Goal: Task Accomplishment & Management: Manage account settings

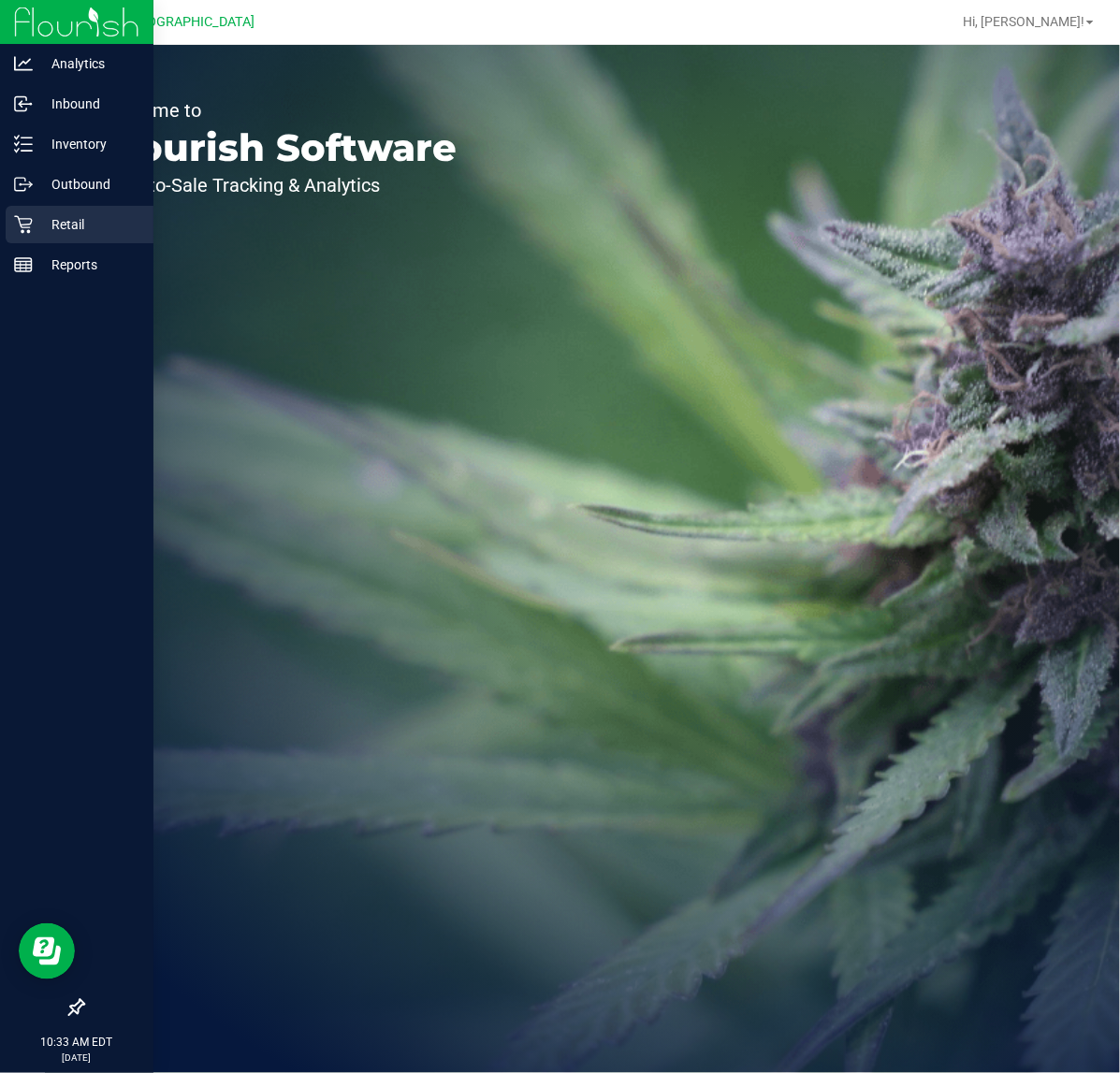
click at [33, 225] on p "Retail" at bounding box center [89, 225] width 112 height 23
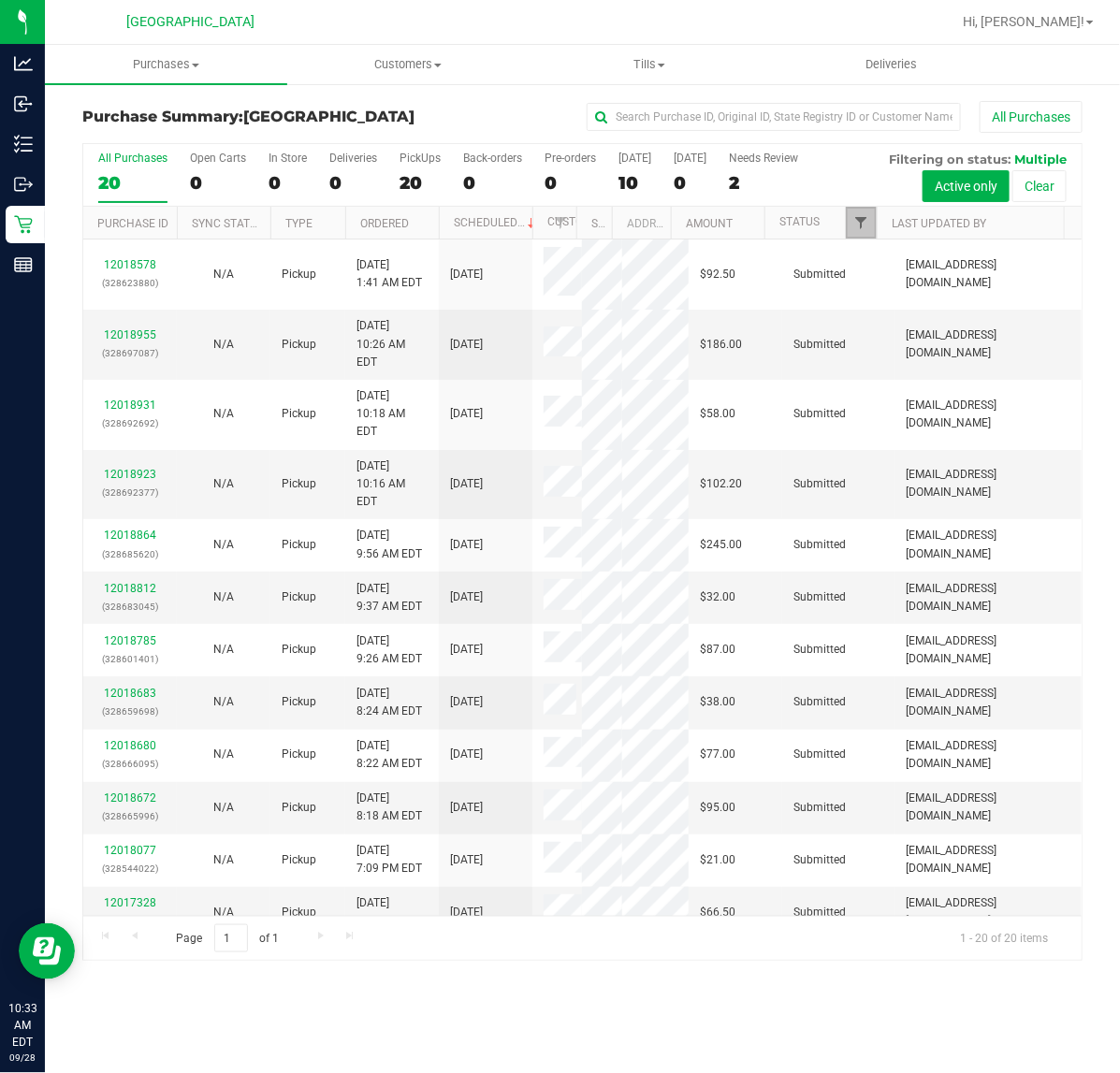
click at [853, 217] on span "Filter" at bounding box center [861, 223] width 15 height 15
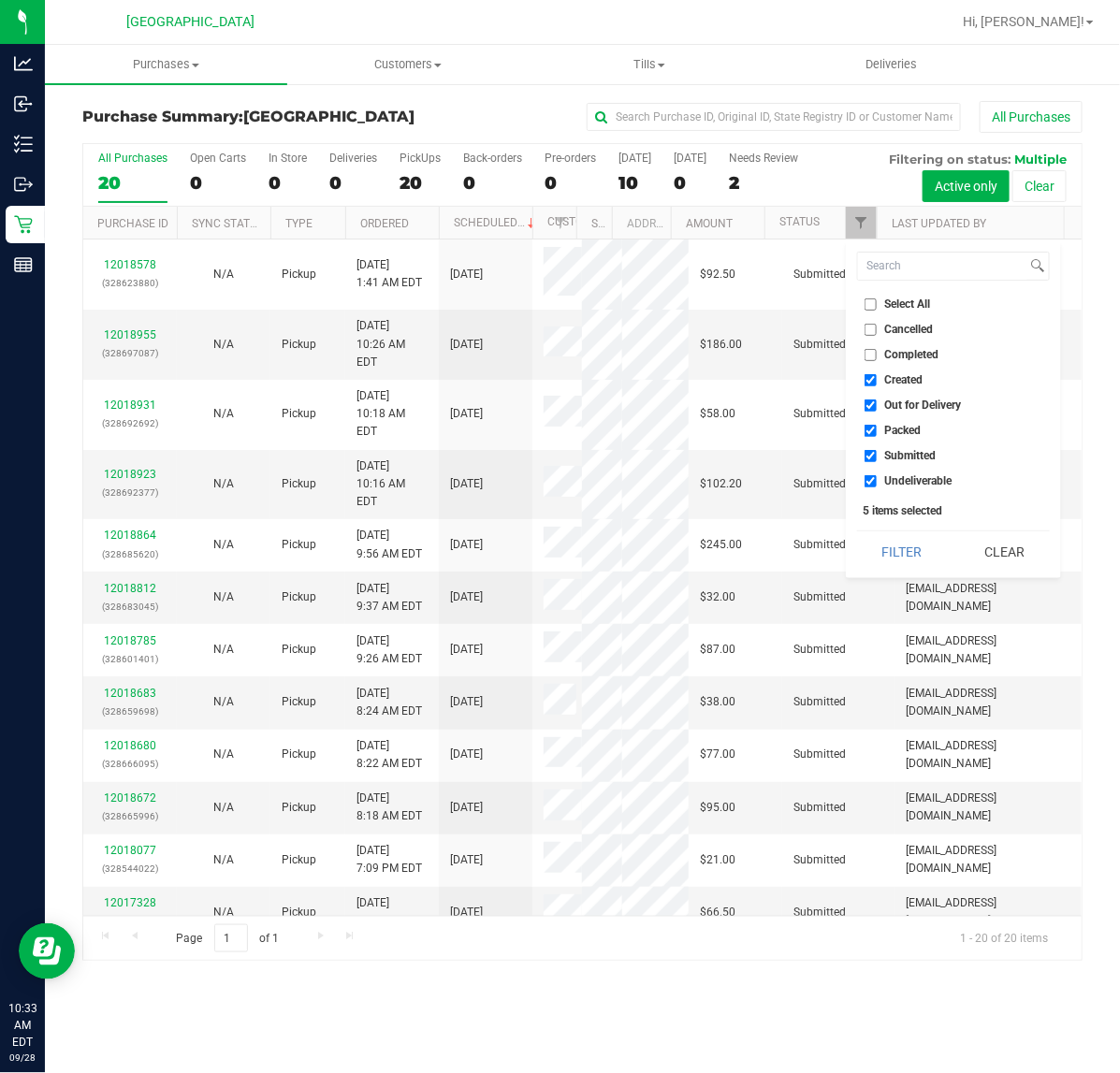
click at [904, 399] on span "Out for Delivery" at bounding box center [923, 405] width 76 height 11
click at [877, 399] on input "Out for Delivery" at bounding box center [870, 405] width 12 height 12
checkbox input "false"
click at [898, 427] on span "Packed" at bounding box center [903, 430] width 37 height 11
click at [877, 427] on input "Packed" at bounding box center [870, 430] width 12 height 12
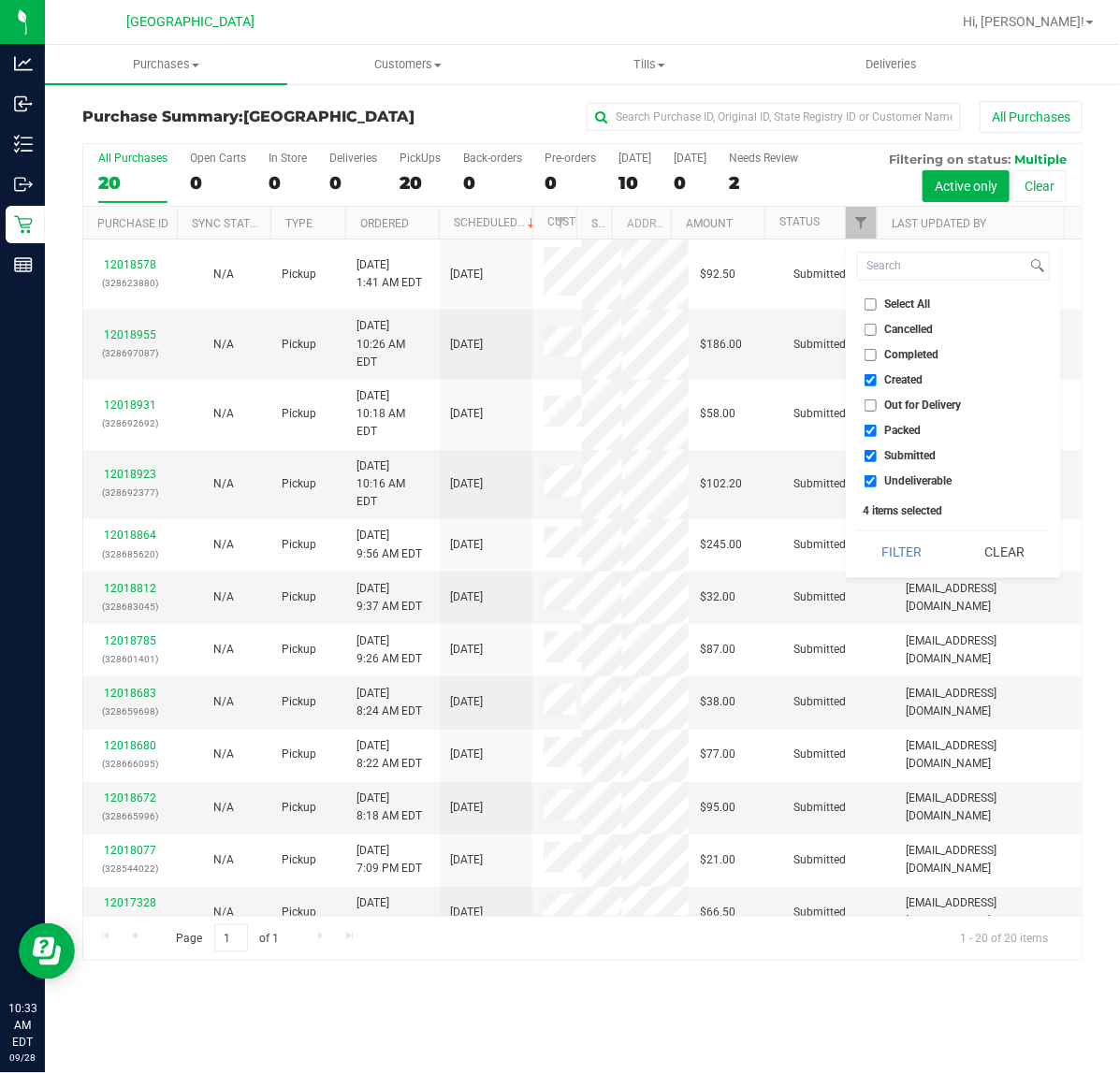
checkbox input "false"
click at [908, 472] on li "Undeliverable" at bounding box center [953, 481] width 192 height 20
click at [908, 478] on span "Undeliverable" at bounding box center [918, 481] width 67 height 11
click at [877, 478] on input "Undeliverable" at bounding box center [870, 481] width 12 height 12
checkbox input "false"
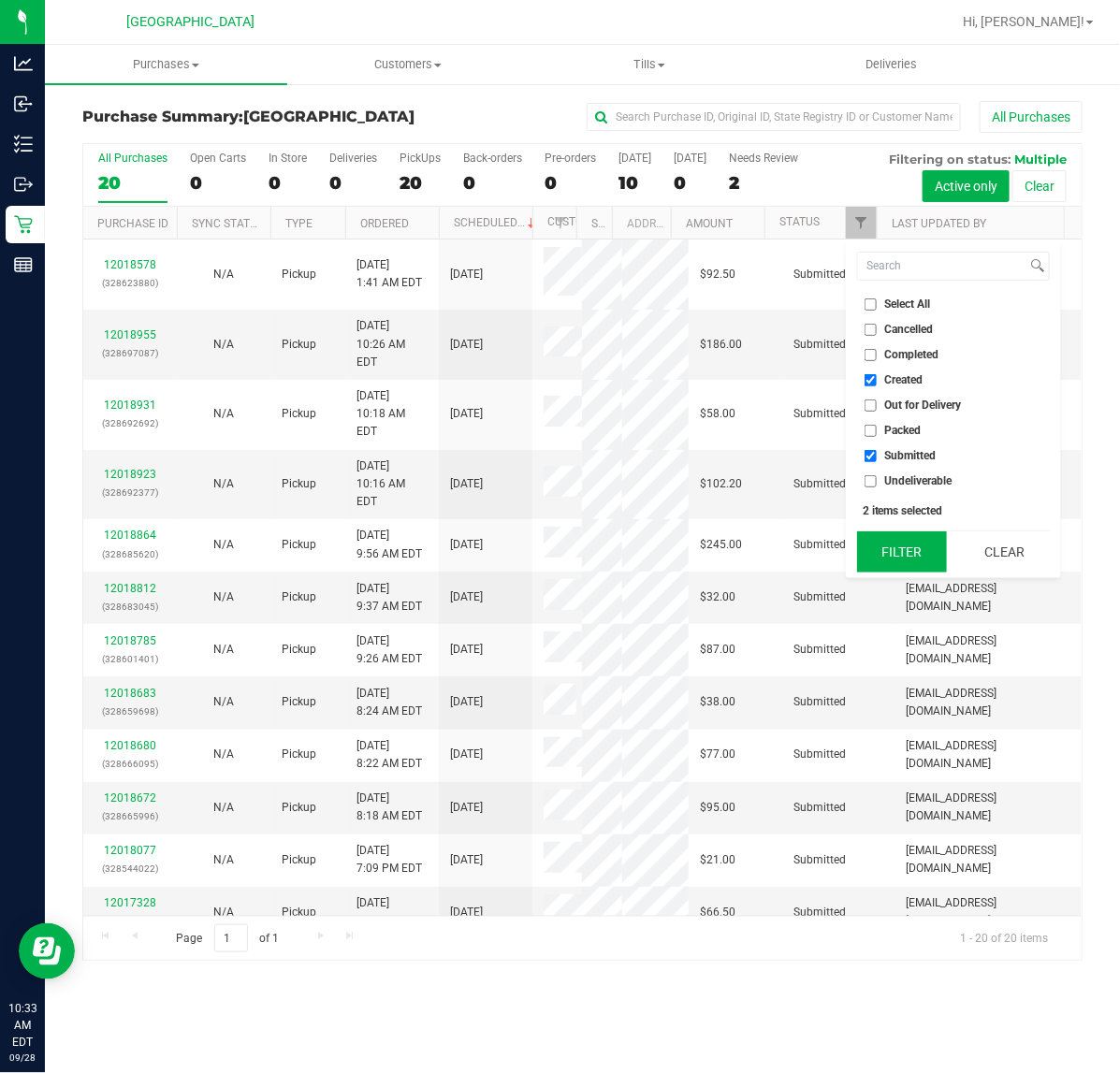
click at [900, 553] on button "Filter" at bounding box center [901, 552] width 90 height 42
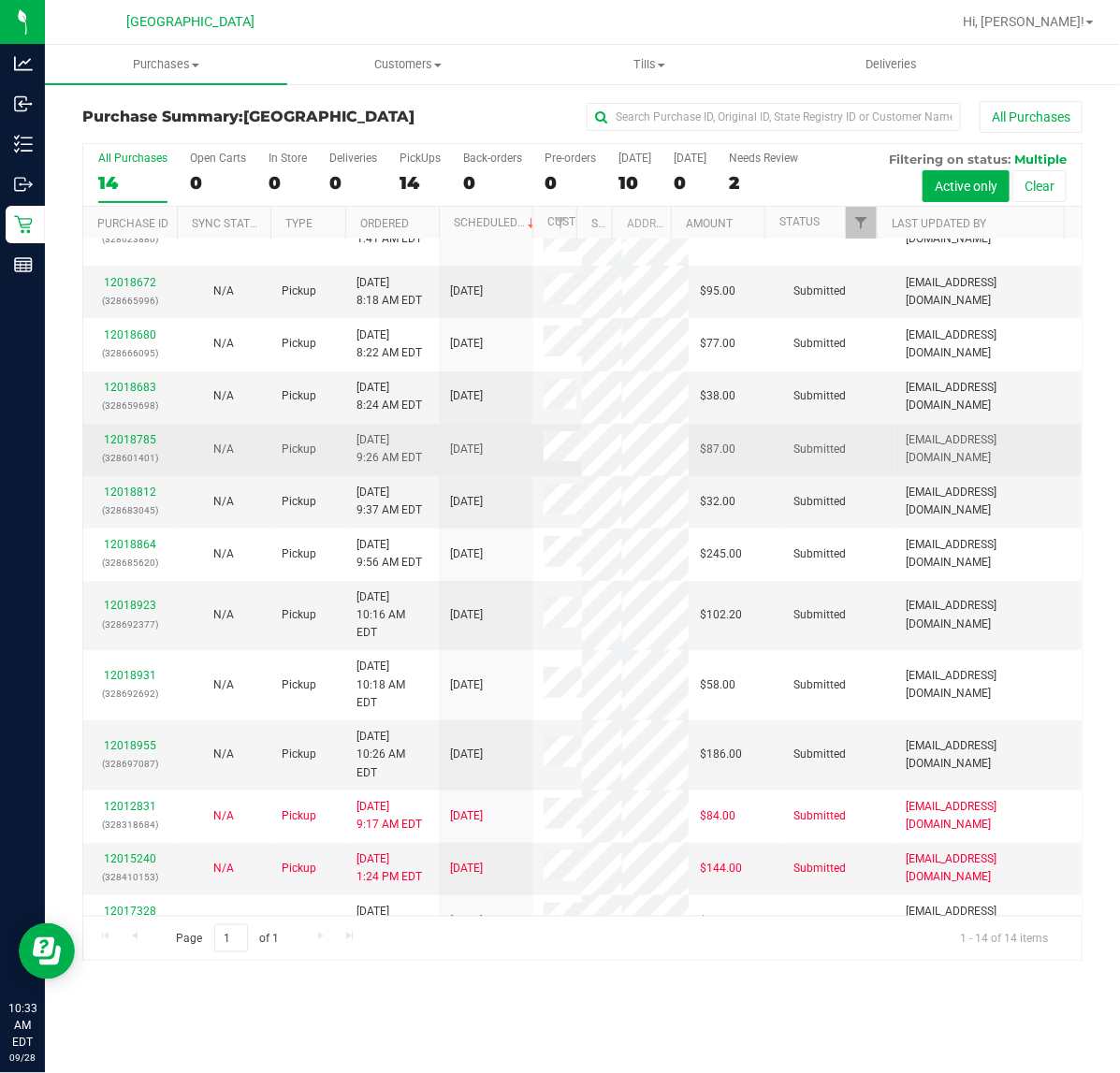
scroll to position [68, 0]
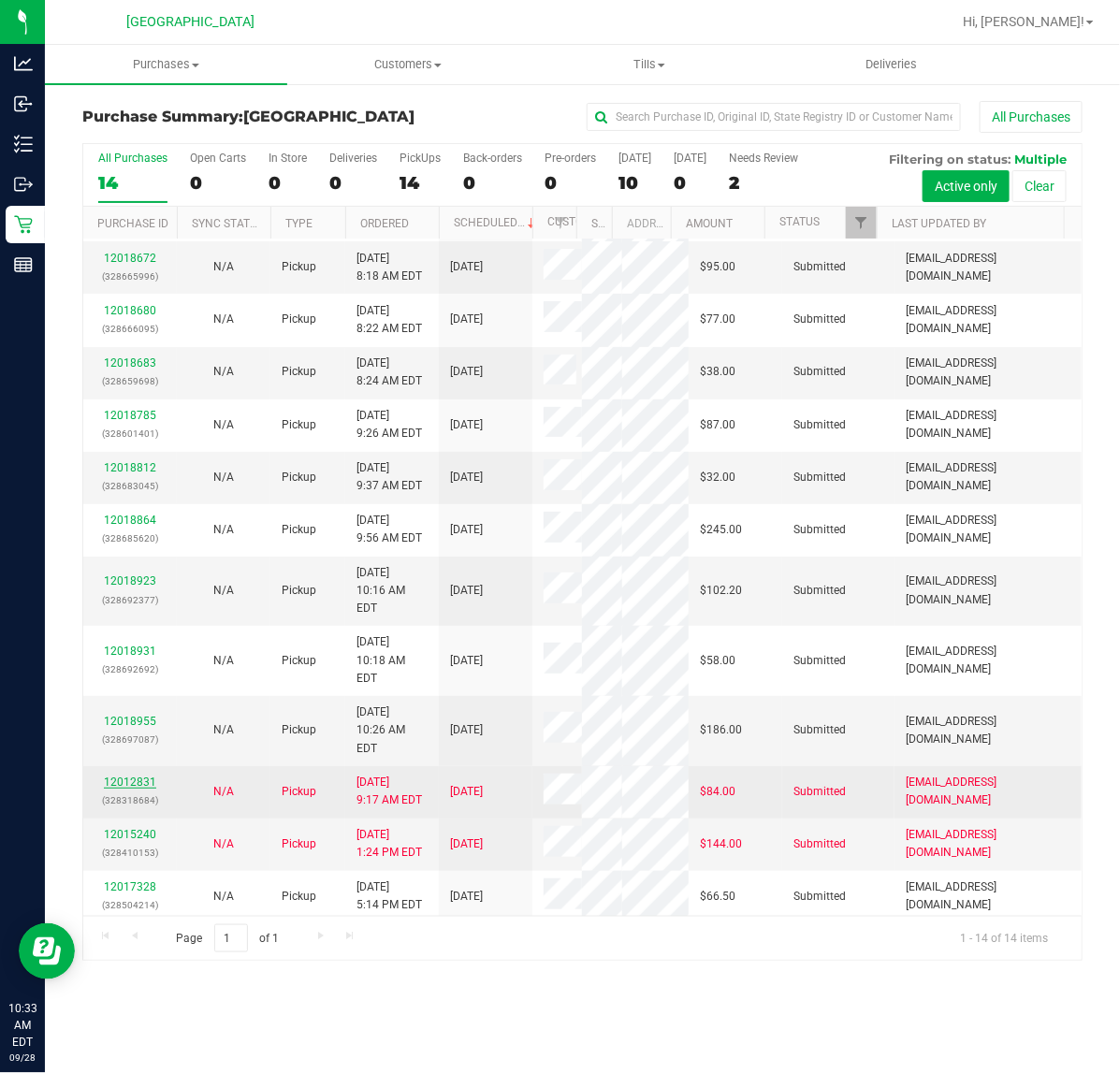
click at [146, 776] on link "12012831" at bounding box center [130, 782] width 53 height 13
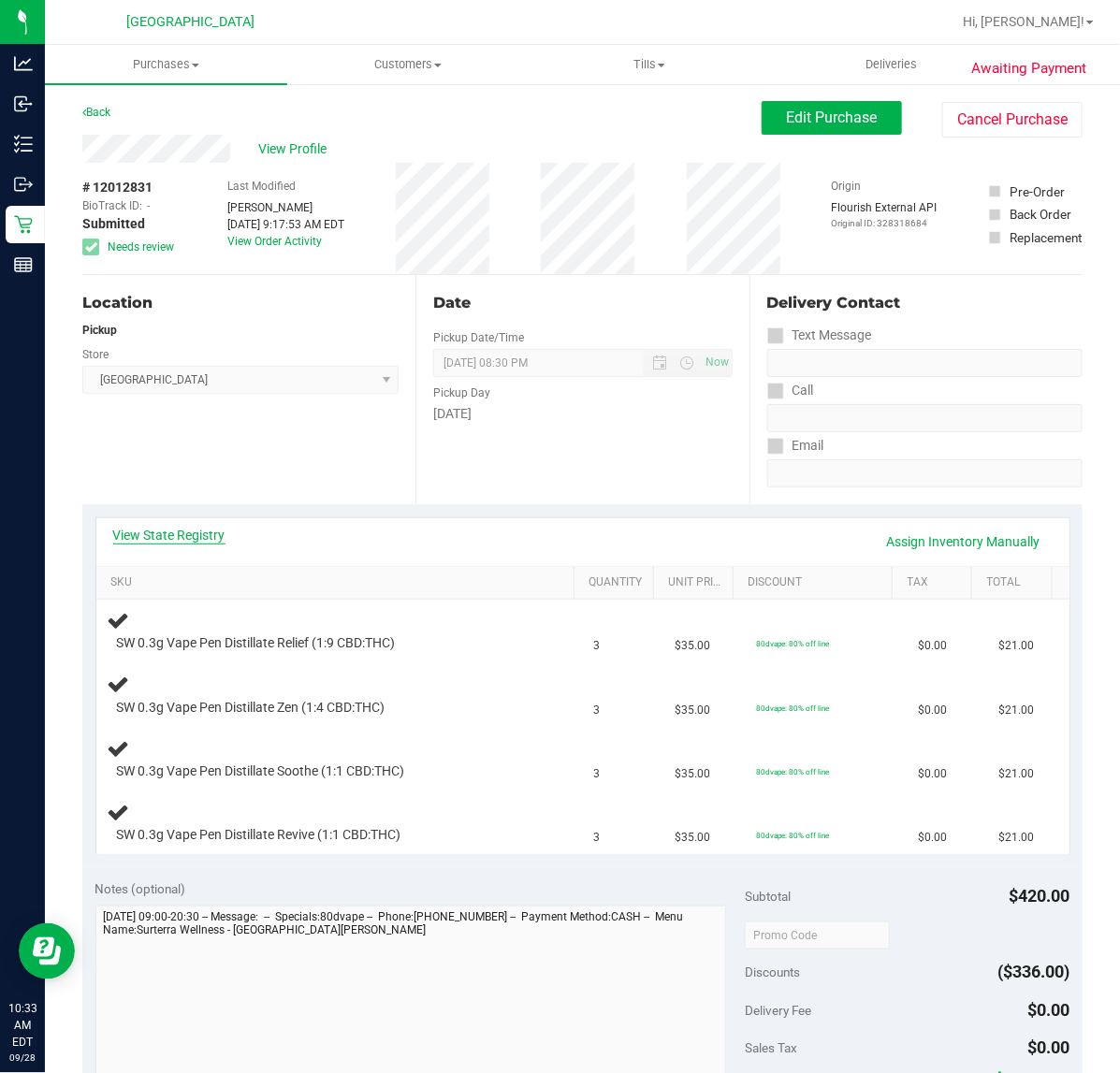
click at [213, 538] on link "View State Registry" at bounding box center [169, 535] width 112 height 19
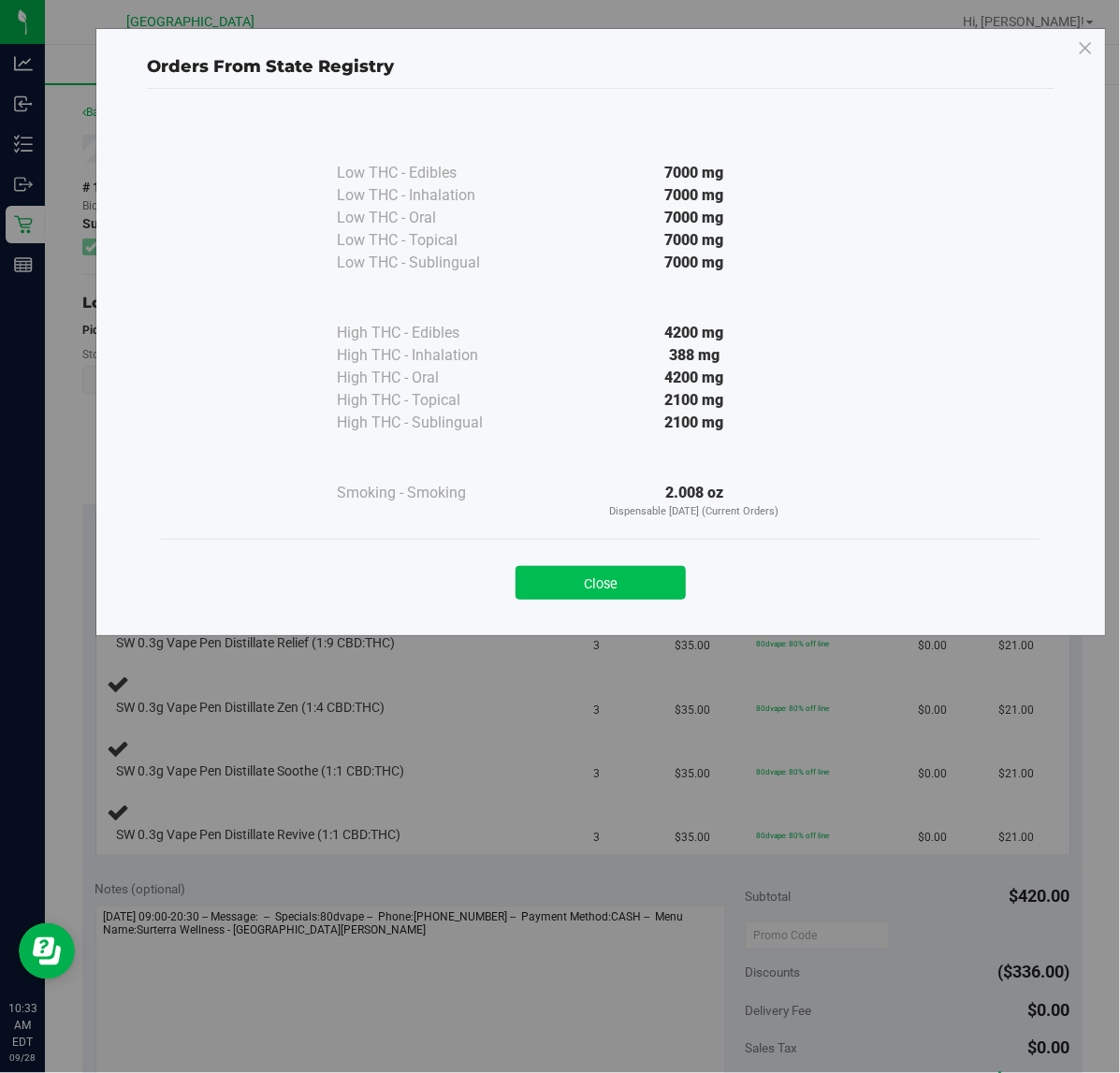
click at [636, 586] on button "Close" at bounding box center [600, 583] width 170 height 34
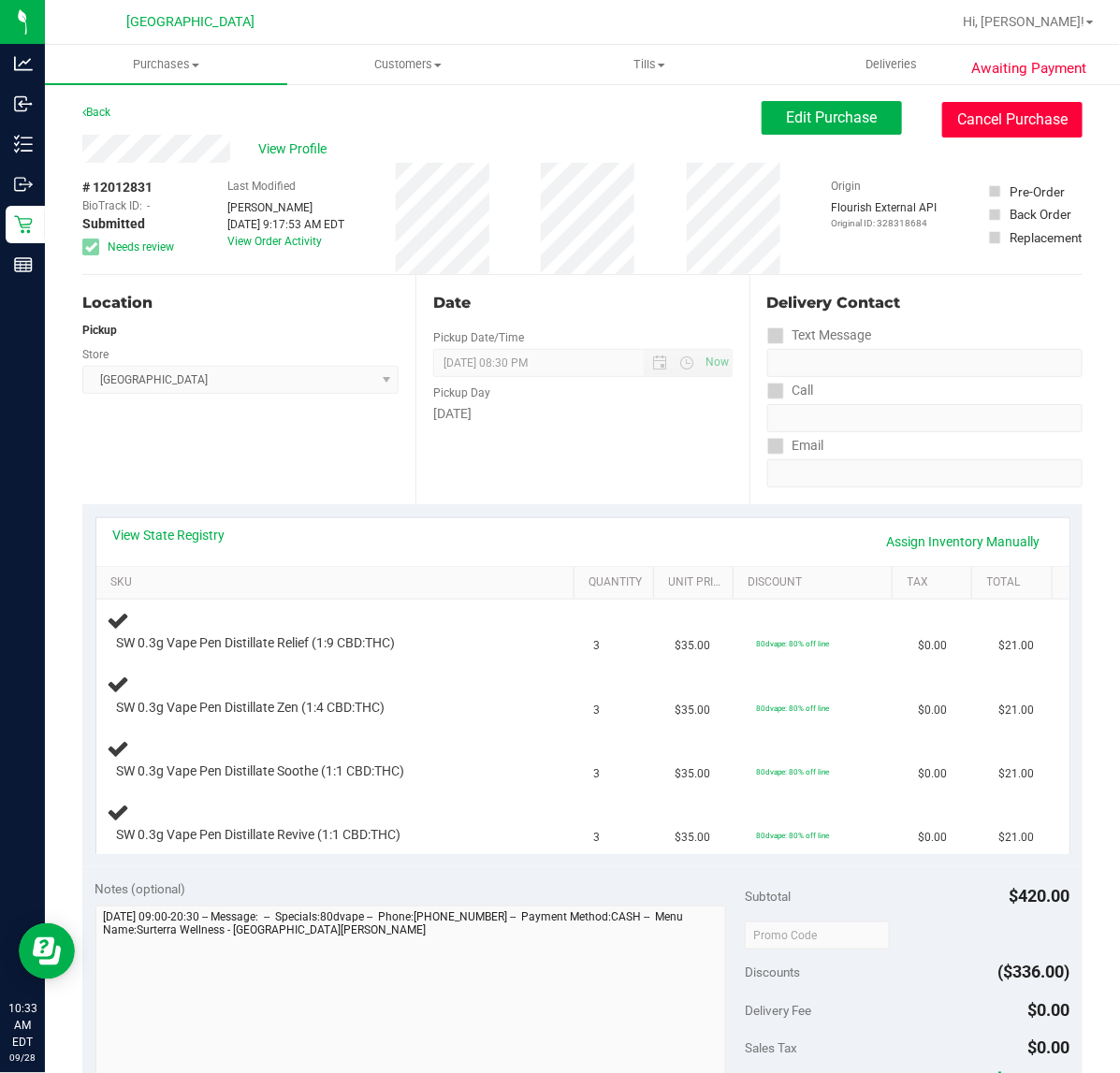
click at [980, 123] on button "Cancel Purchase" at bounding box center [1011, 120] width 141 height 36
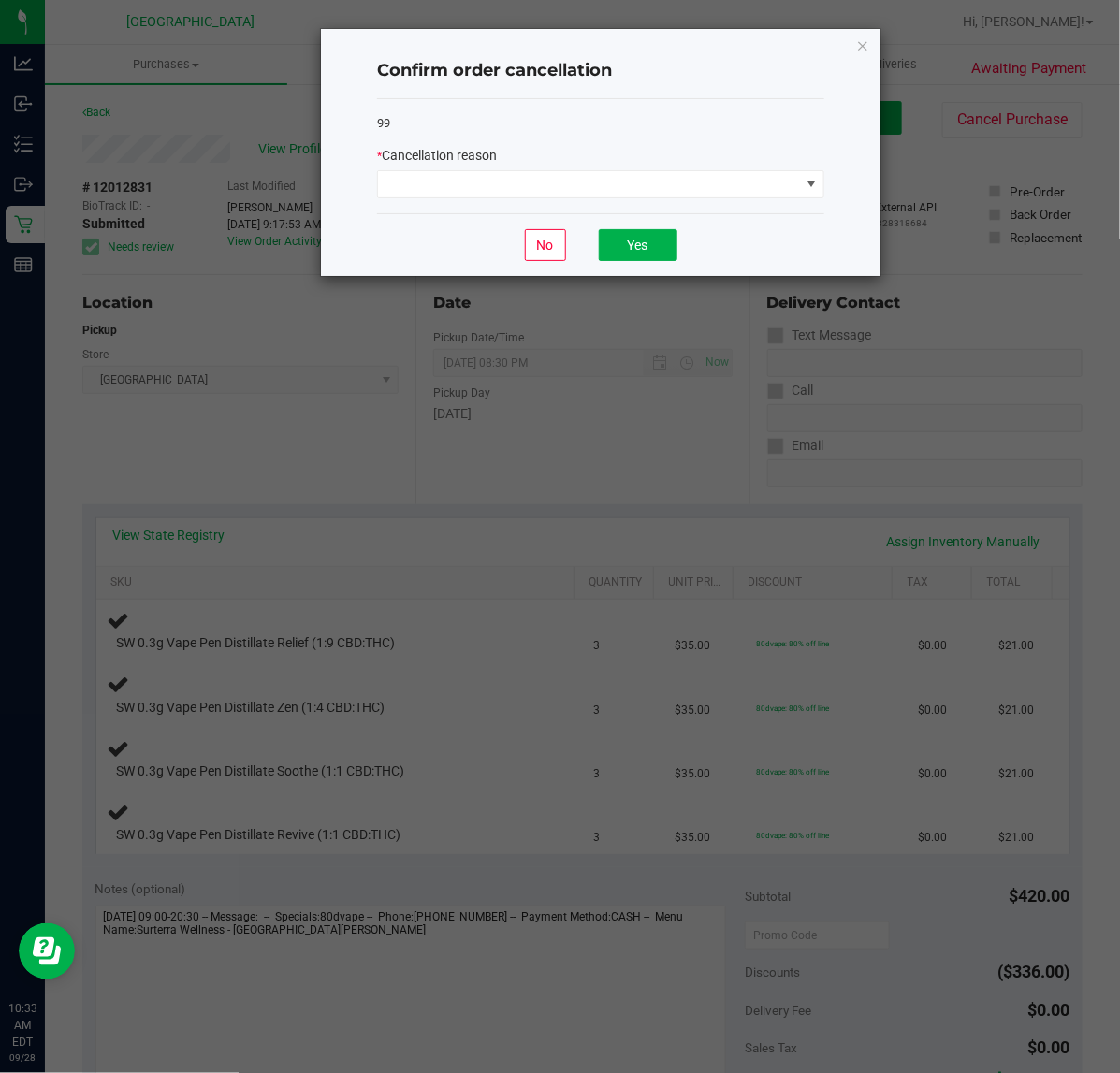
click at [656, 206] on div "99 * Cancellation reason" at bounding box center [601, 157] width 447 height 115
click at [655, 183] on span at bounding box center [589, 184] width 422 height 26
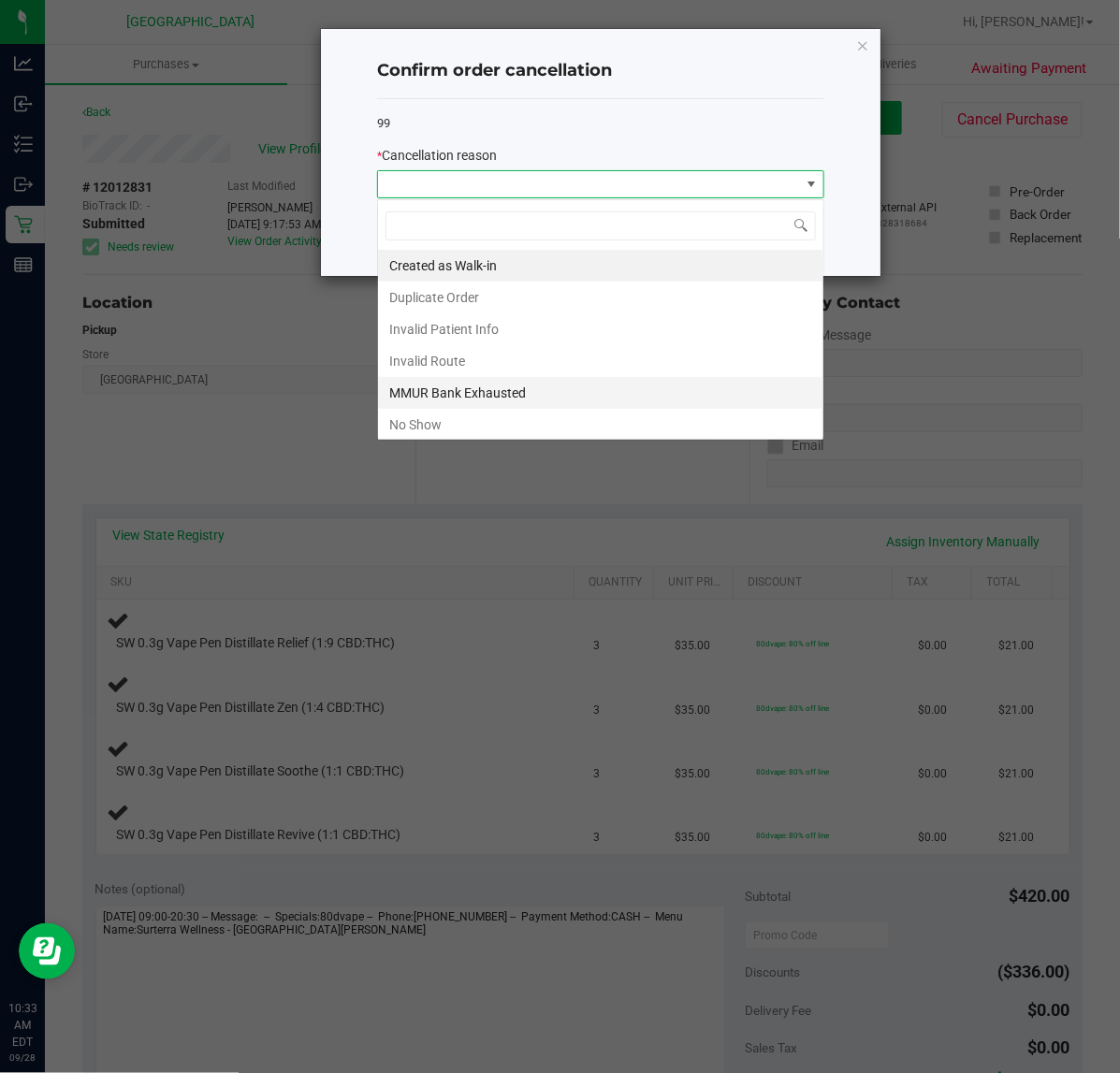
scroll to position [29, 446]
click at [543, 402] on li "MMUR Bank Exhausted" at bounding box center [601, 394] width 445 height 32
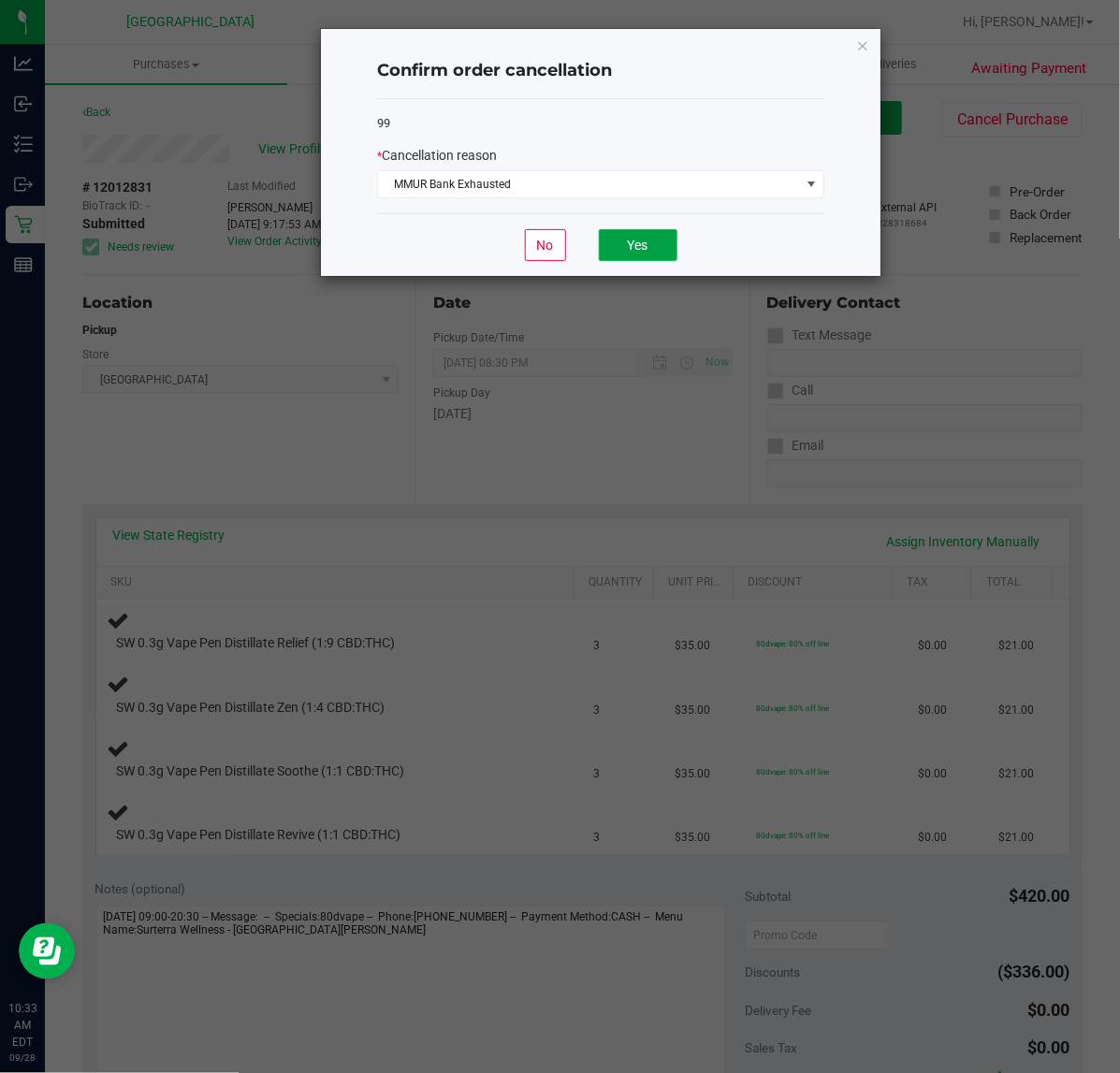
click at [629, 260] on button "Yes" at bounding box center [638, 245] width 78 height 32
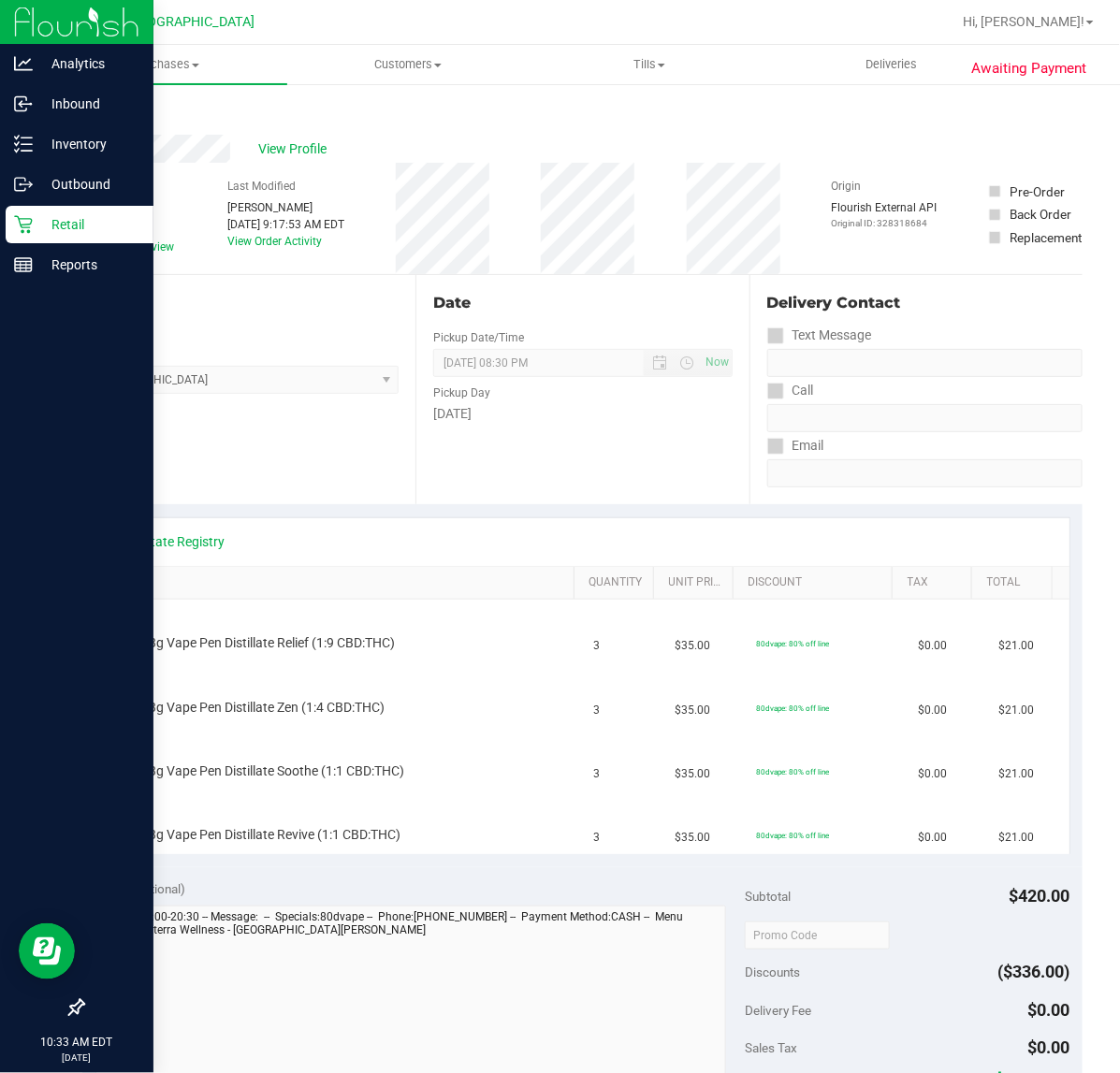
click at [49, 234] on p "Retail" at bounding box center [89, 225] width 112 height 23
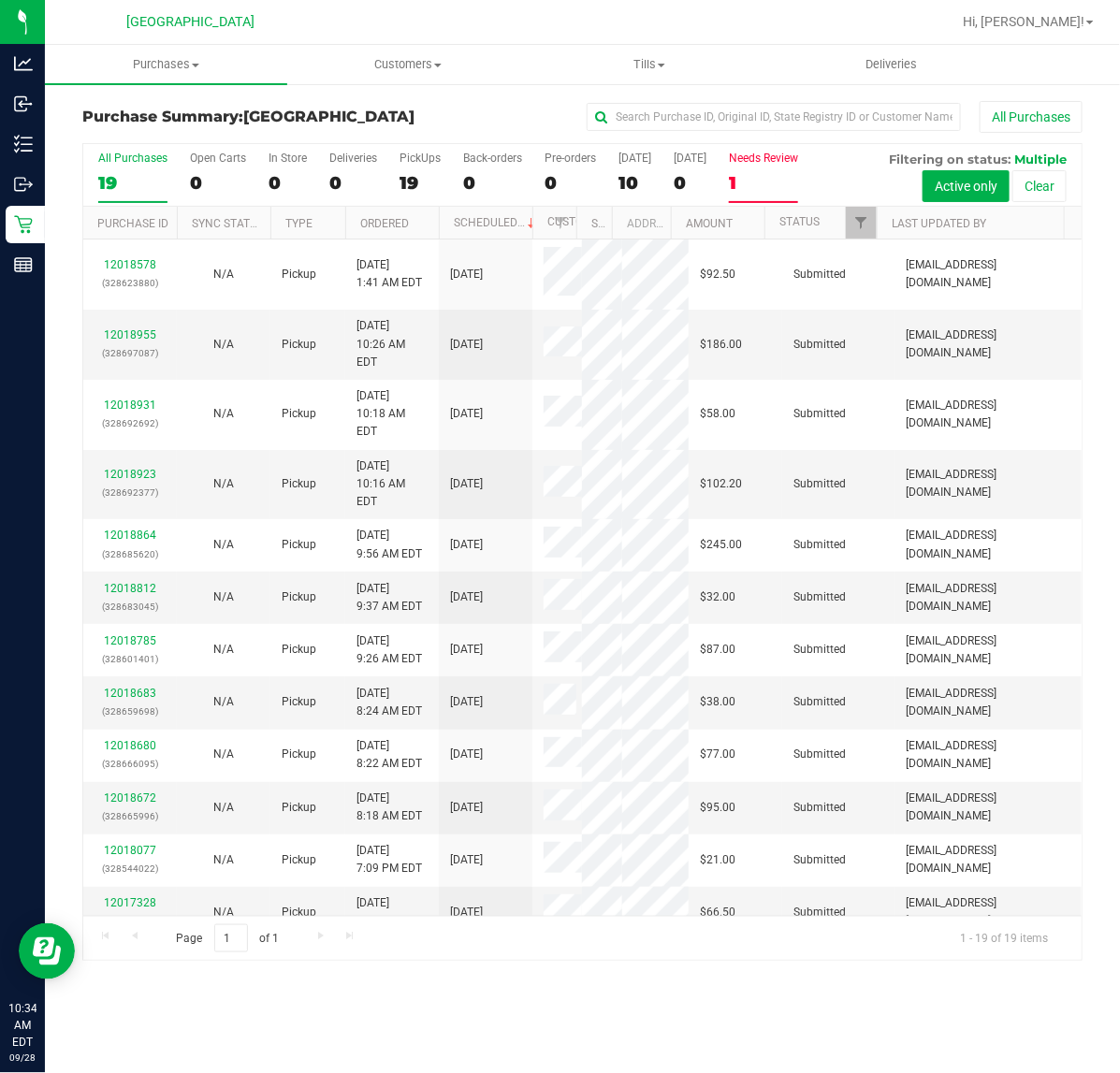
click at [748, 165] on label "Needs Review 1" at bounding box center [762, 177] width 69 height 52
click at [0, 0] on input "Needs Review 1" at bounding box center [0, 0] width 0 height 0
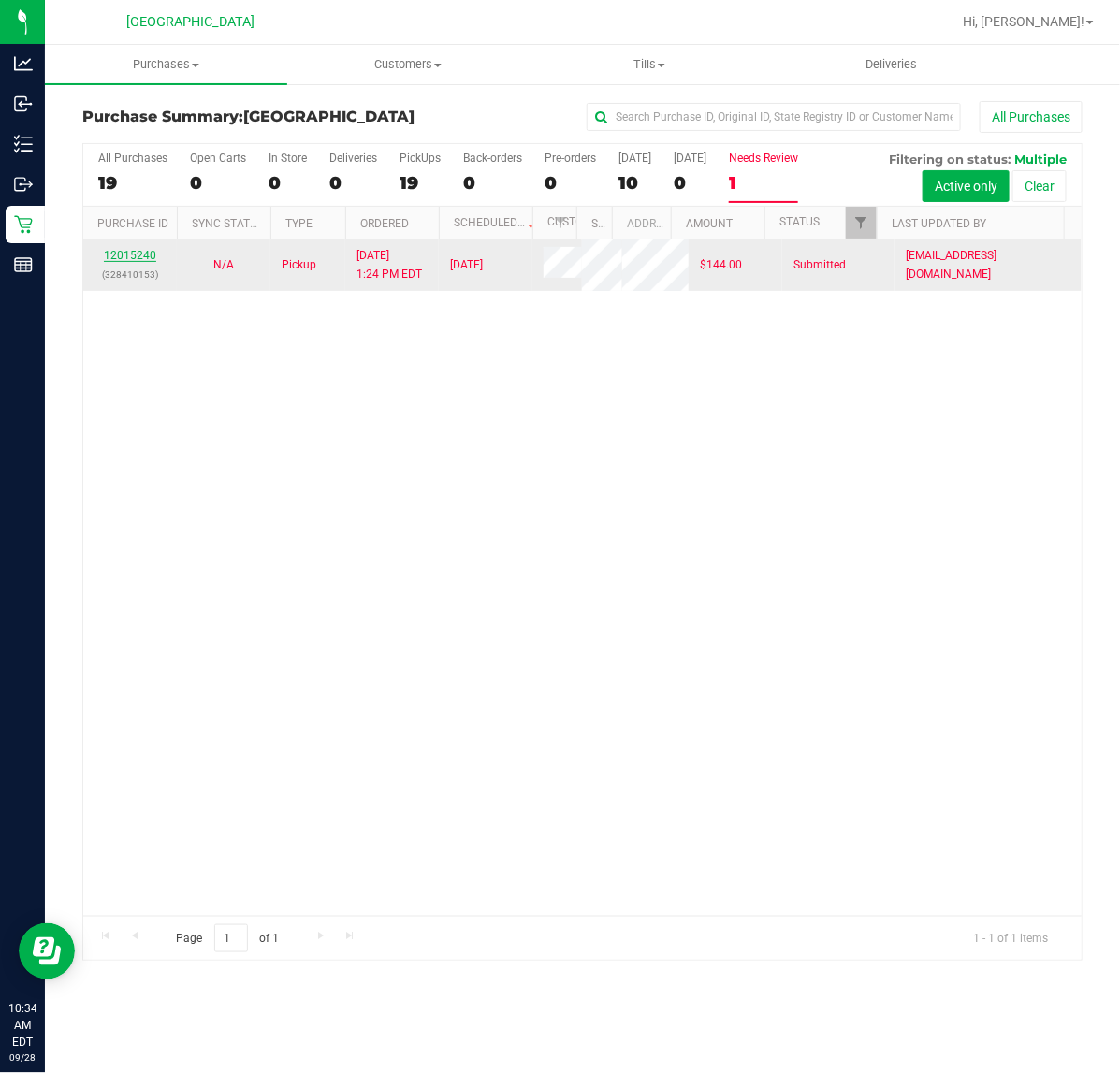
click at [134, 254] on link "12015240" at bounding box center [130, 256] width 53 height 13
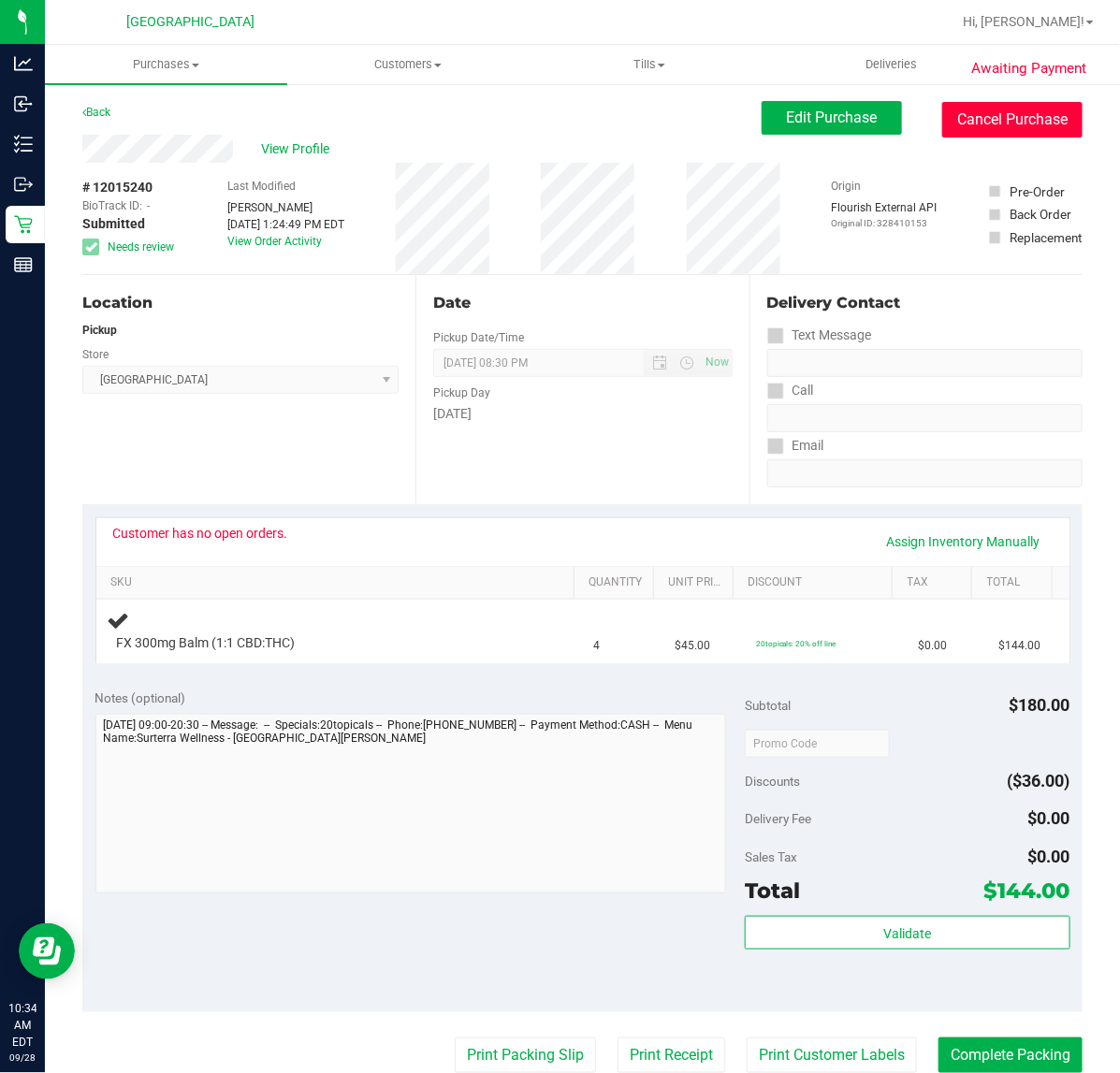
click at [963, 131] on button "Cancel Purchase" at bounding box center [1011, 120] width 141 height 36
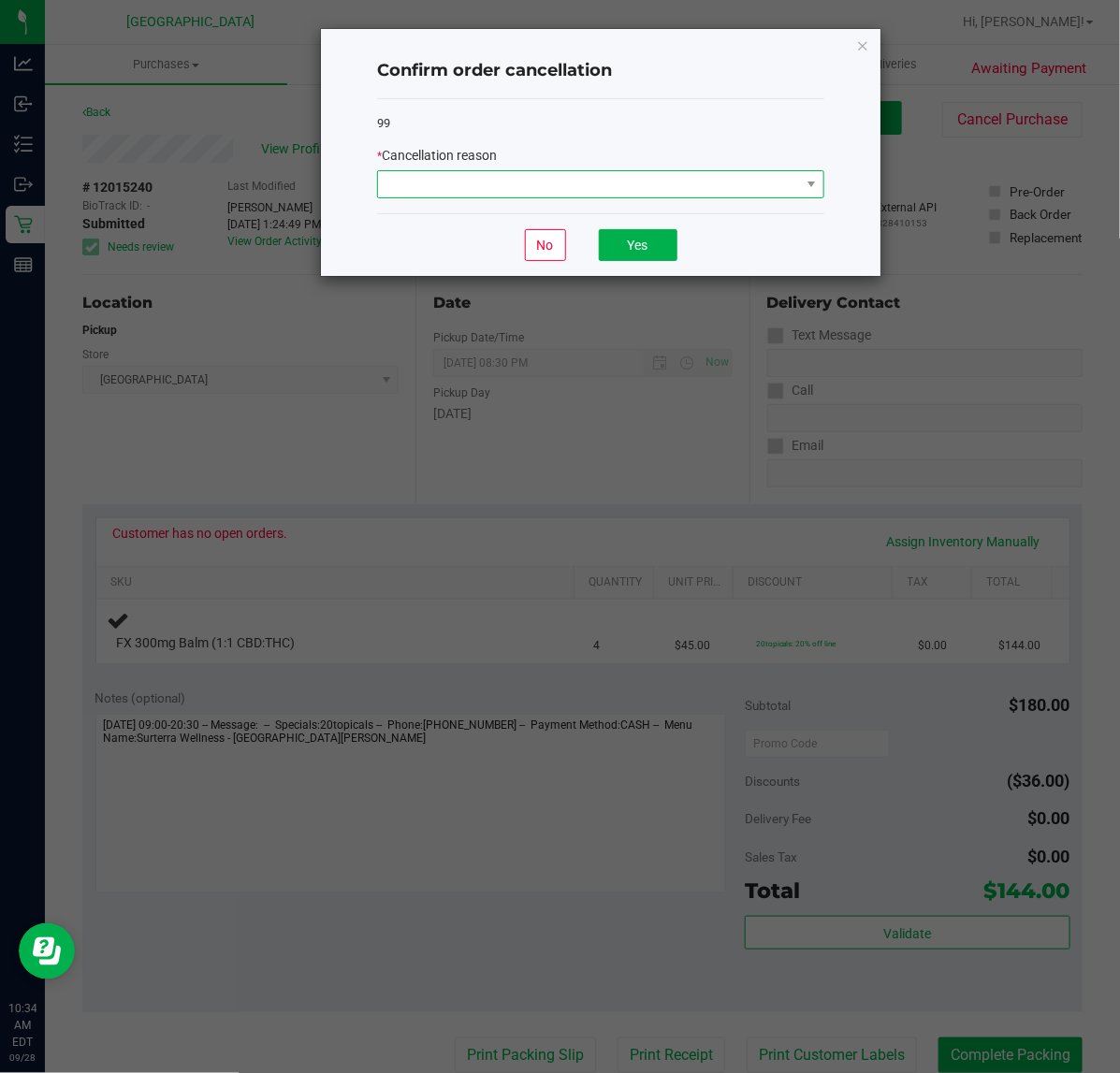
click at [609, 175] on span at bounding box center [589, 184] width 422 height 26
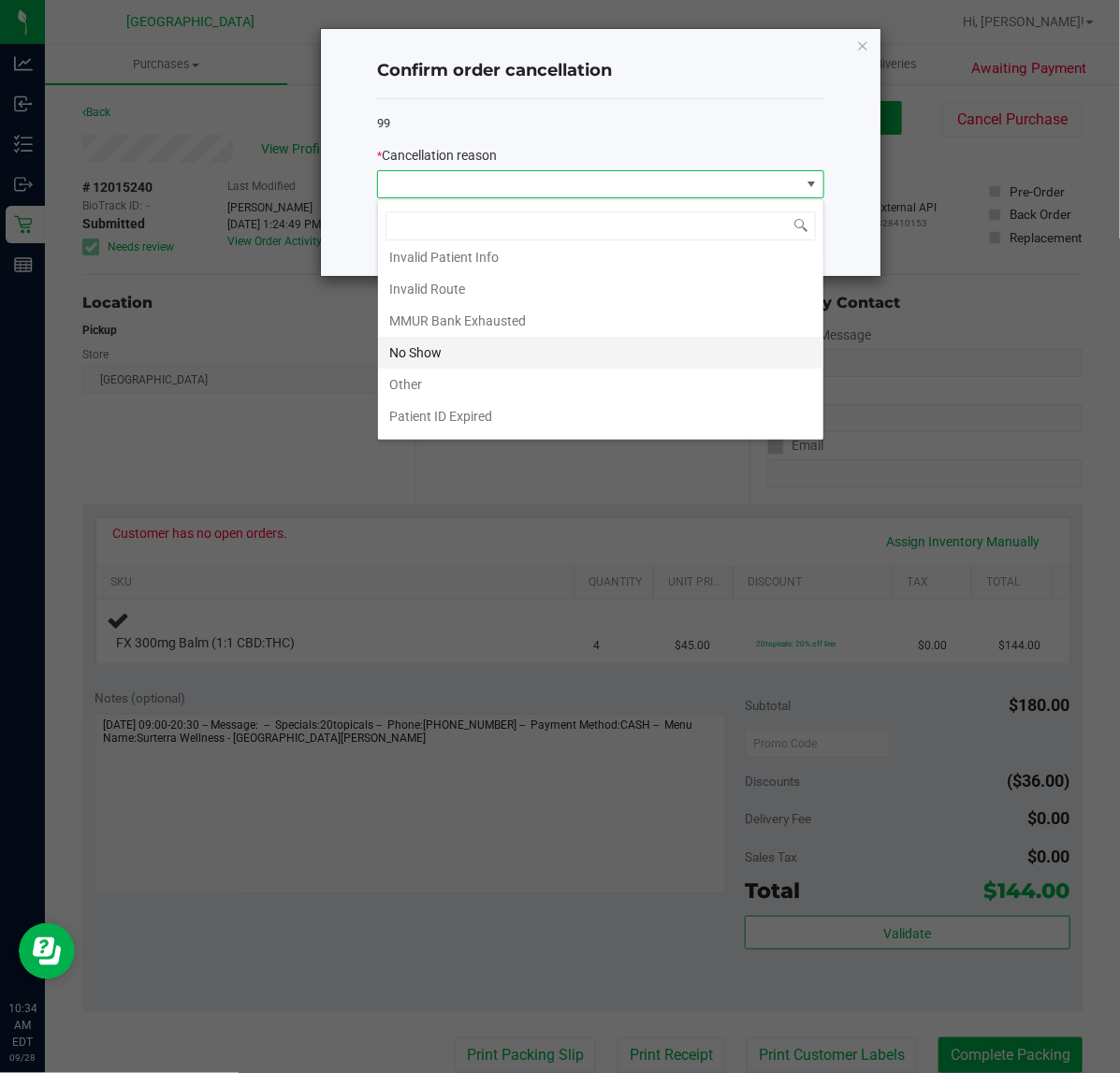
scroll to position [103, 0]
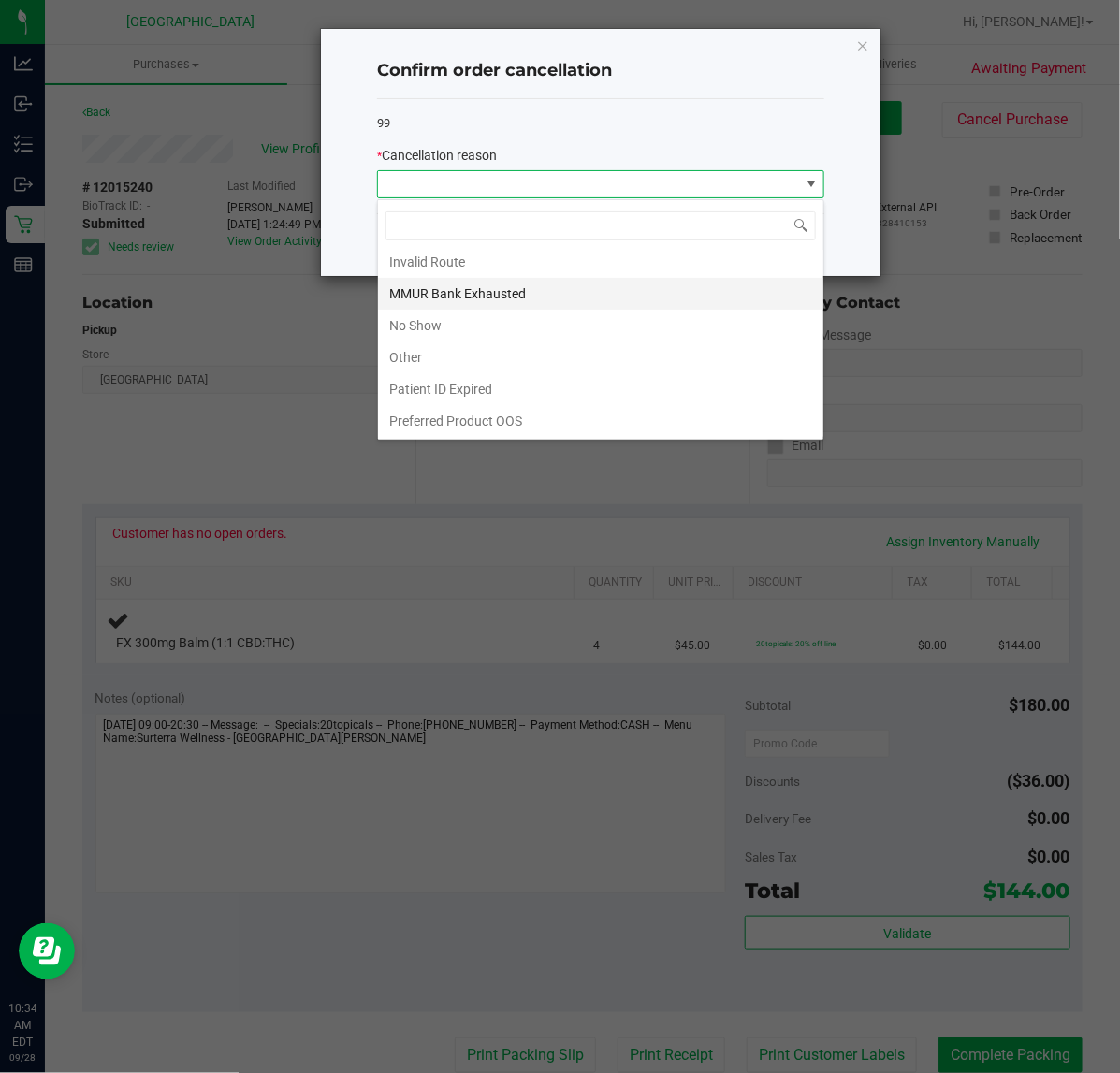
click at [456, 299] on li "MMUR Bank Exhausted" at bounding box center [601, 293] width 445 height 32
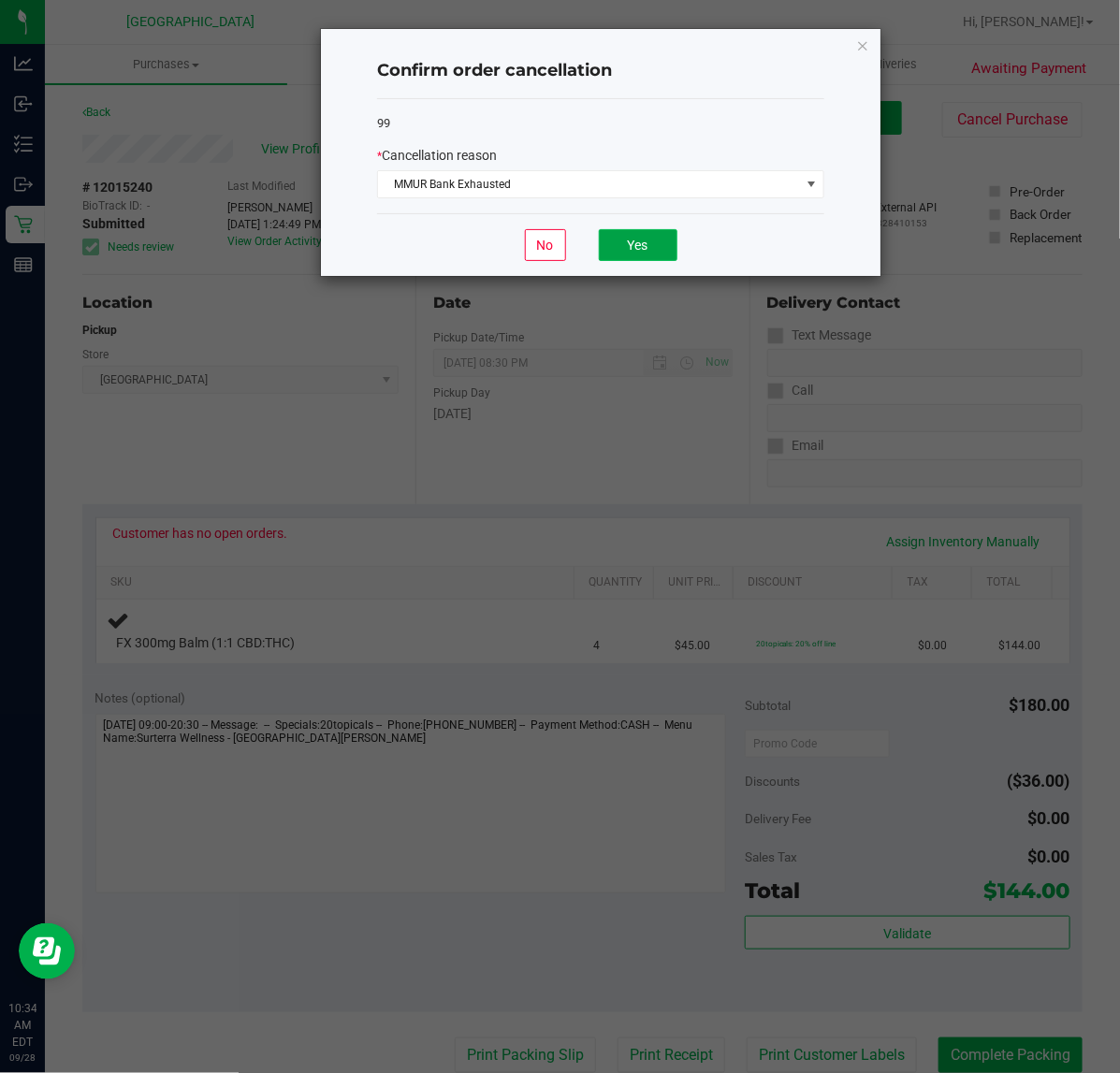
click at [610, 249] on button "Yes" at bounding box center [638, 245] width 78 height 32
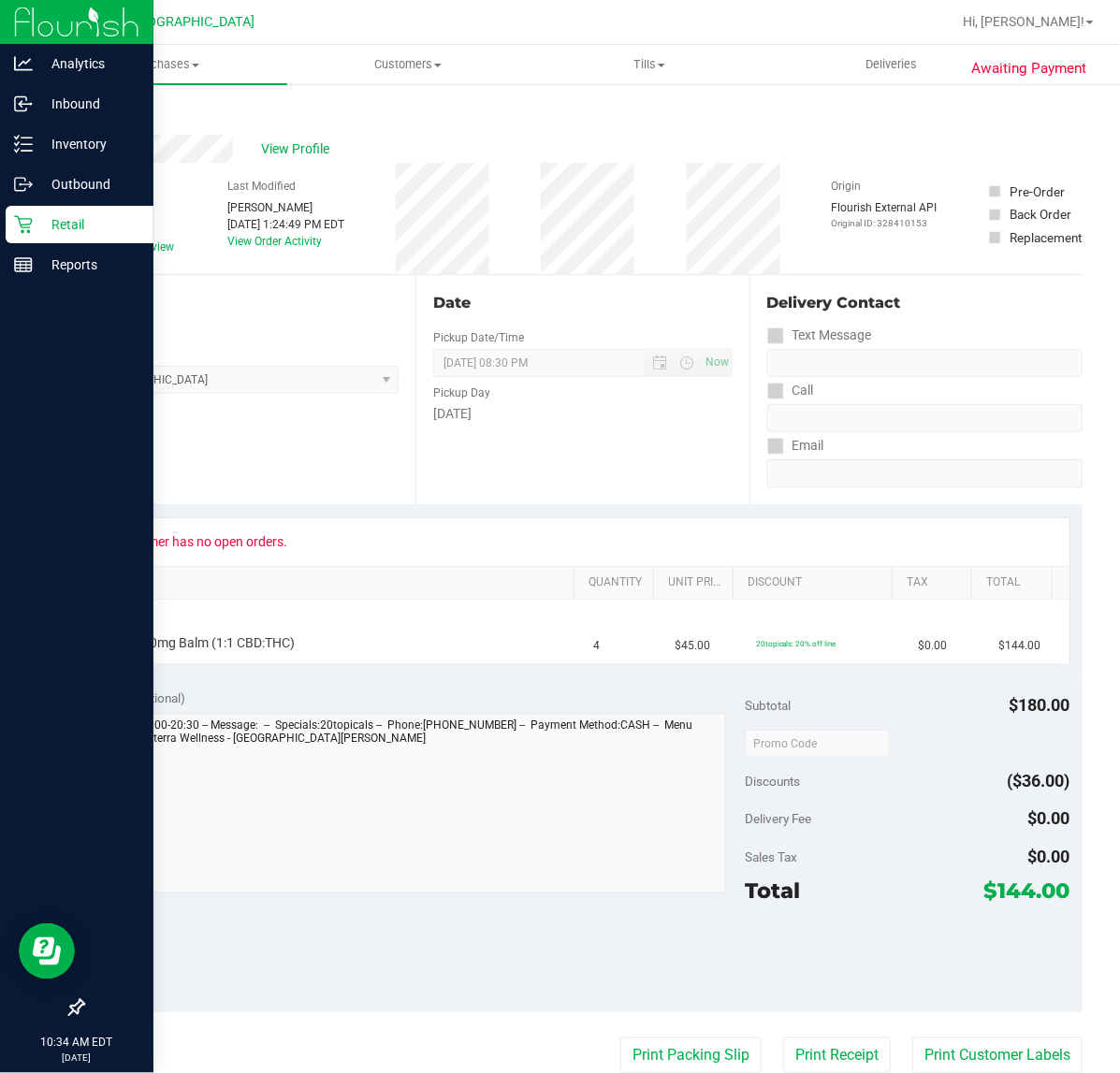
click at [30, 220] on icon at bounding box center [24, 225] width 19 height 19
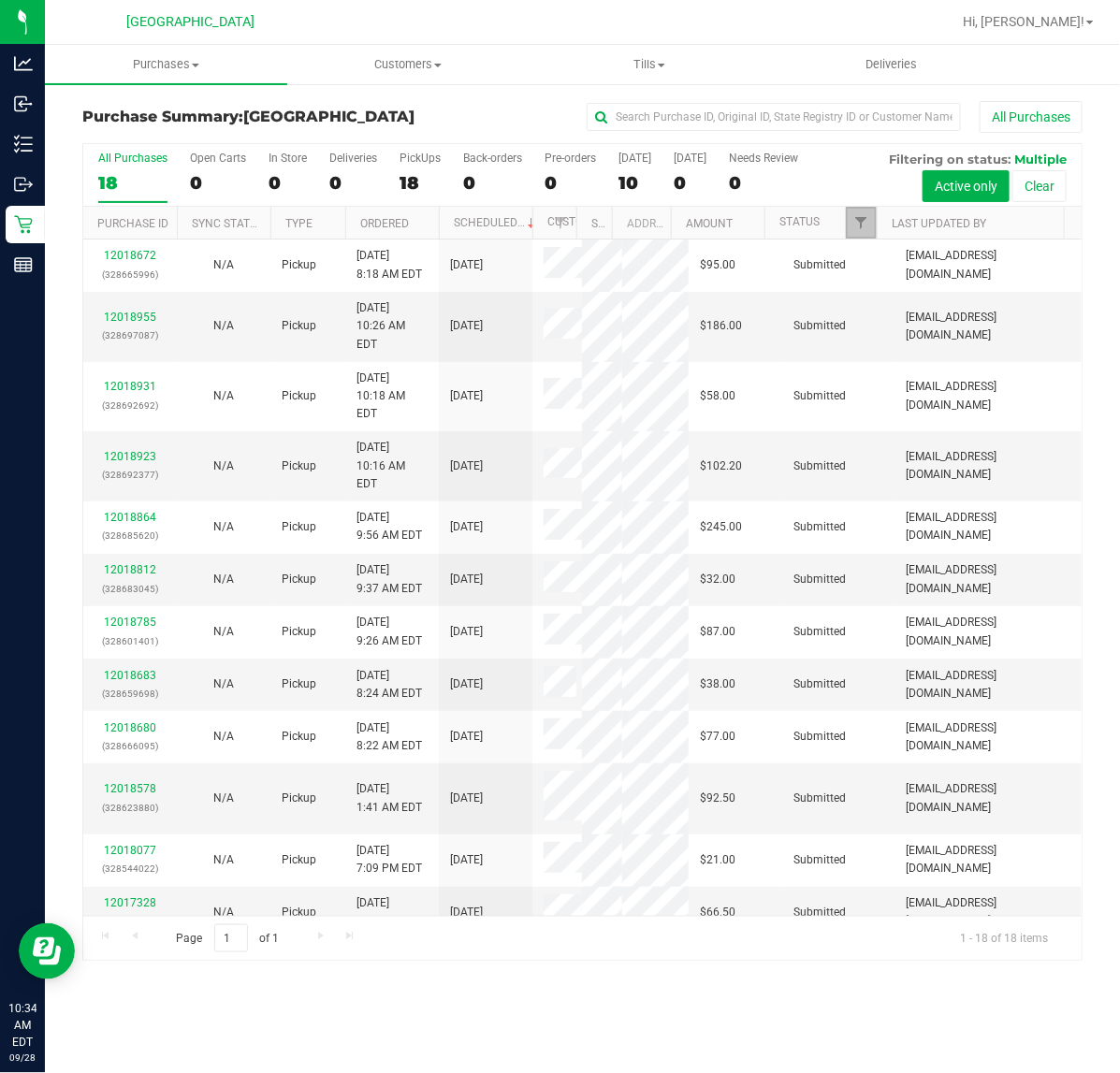
click at [862, 215] on link "Filter" at bounding box center [861, 223] width 31 height 32
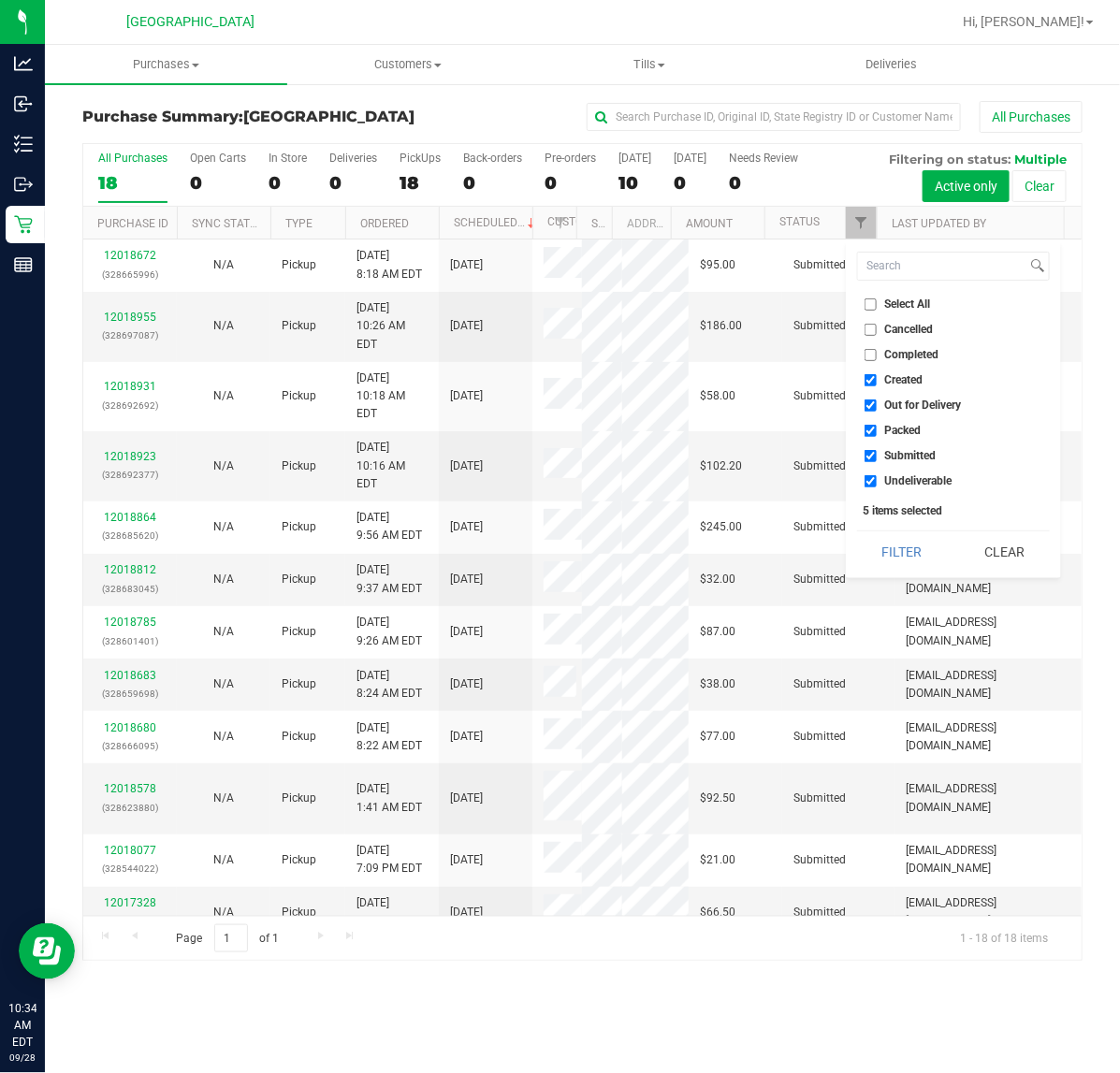
click at [919, 399] on span "Out for Delivery" at bounding box center [923, 405] width 76 height 11
click at [877, 399] on input "Out for Delivery" at bounding box center [870, 405] width 12 height 12
checkbox input "false"
click at [906, 418] on ul "Select All Cancelled Completed Created Out for Delivery Packed Submitted Undeli…" at bounding box center [953, 393] width 192 height 196
click at [904, 425] on span "Packed" at bounding box center [903, 430] width 37 height 11
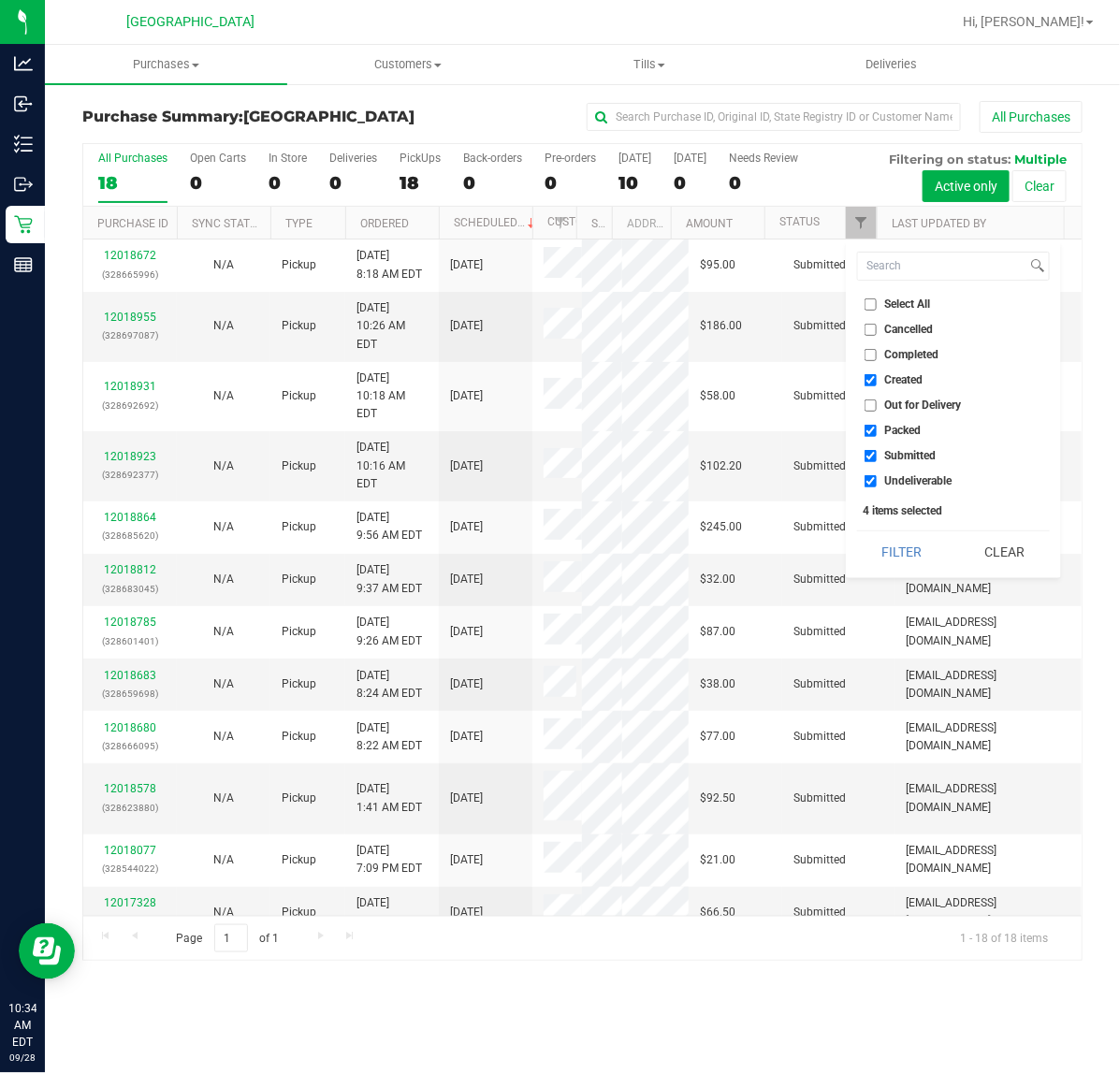
click at [877, 425] on input "Packed" at bounding box center [870, 430] width 12 height 12
checkbox input "false"
click at [899, 478] on span "Undeliverable" at bounding box center [918, 481] width 67 height 11
click at [877, 478] on input "Undeliverable" at bounding box center [870, 481] width 12 height 12
checkbox input "false"
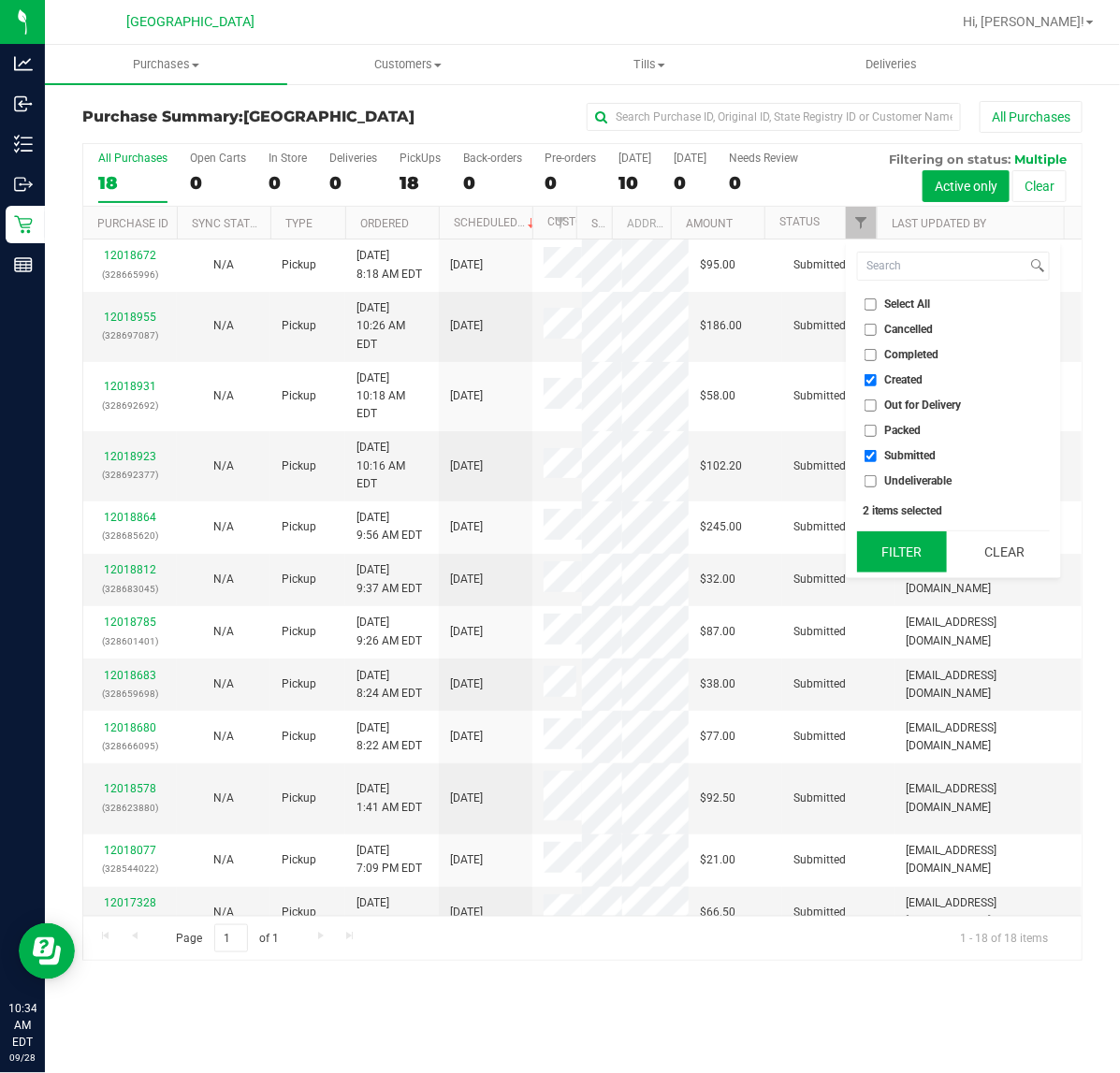
click at [898, 545] on button "Filter" at bounding box center [901, 552] width 90 height 42
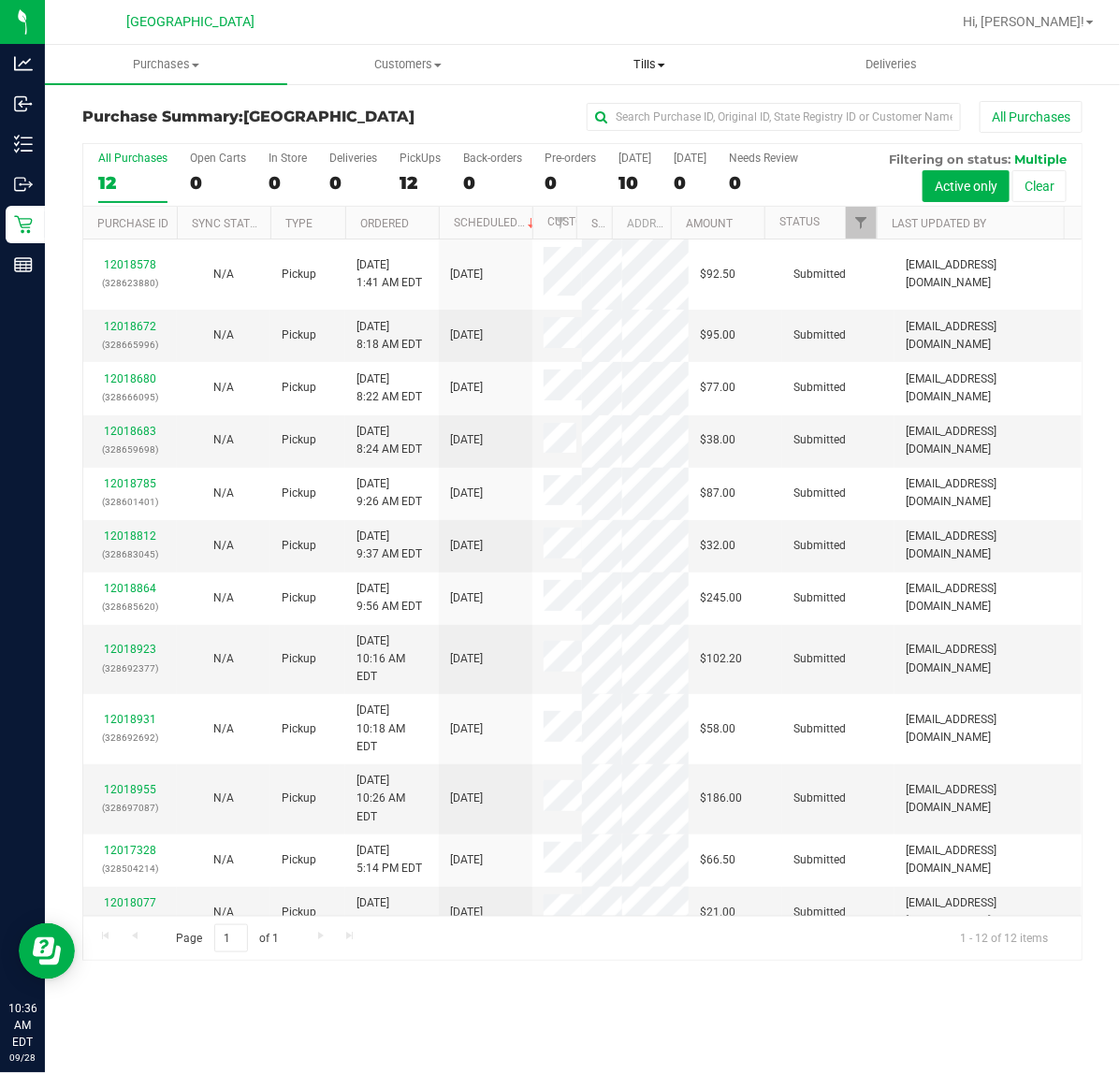
click at [632, 71] on span "Tills" at bounding box center [649, 64] width 241 height 17
click at [610, 113] on span "Manage tills" at bounding box center [592, 112] width 126 height 16
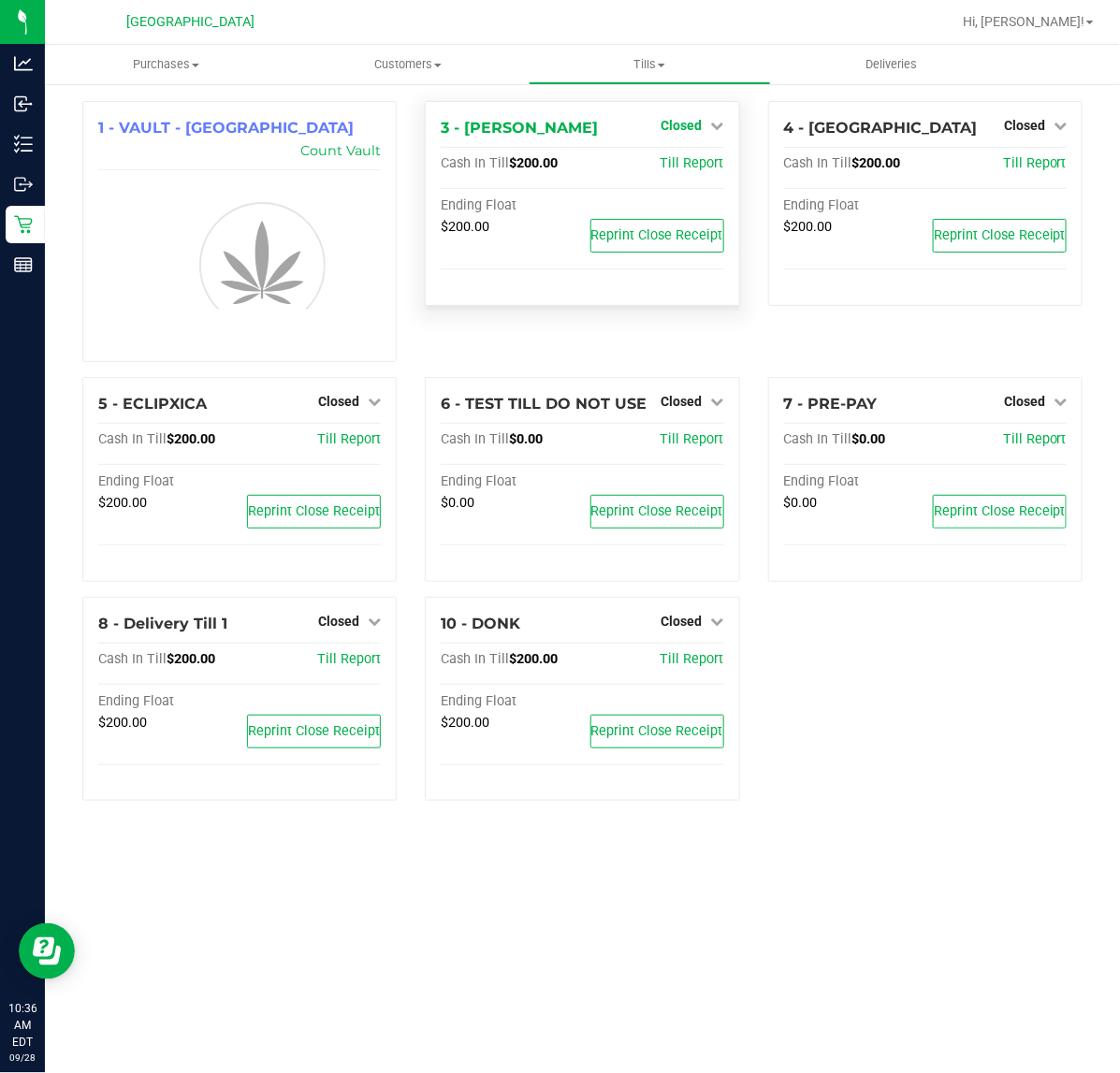
click at [716, 126] on icon at bounding box center [718, 126] width 13 height 13
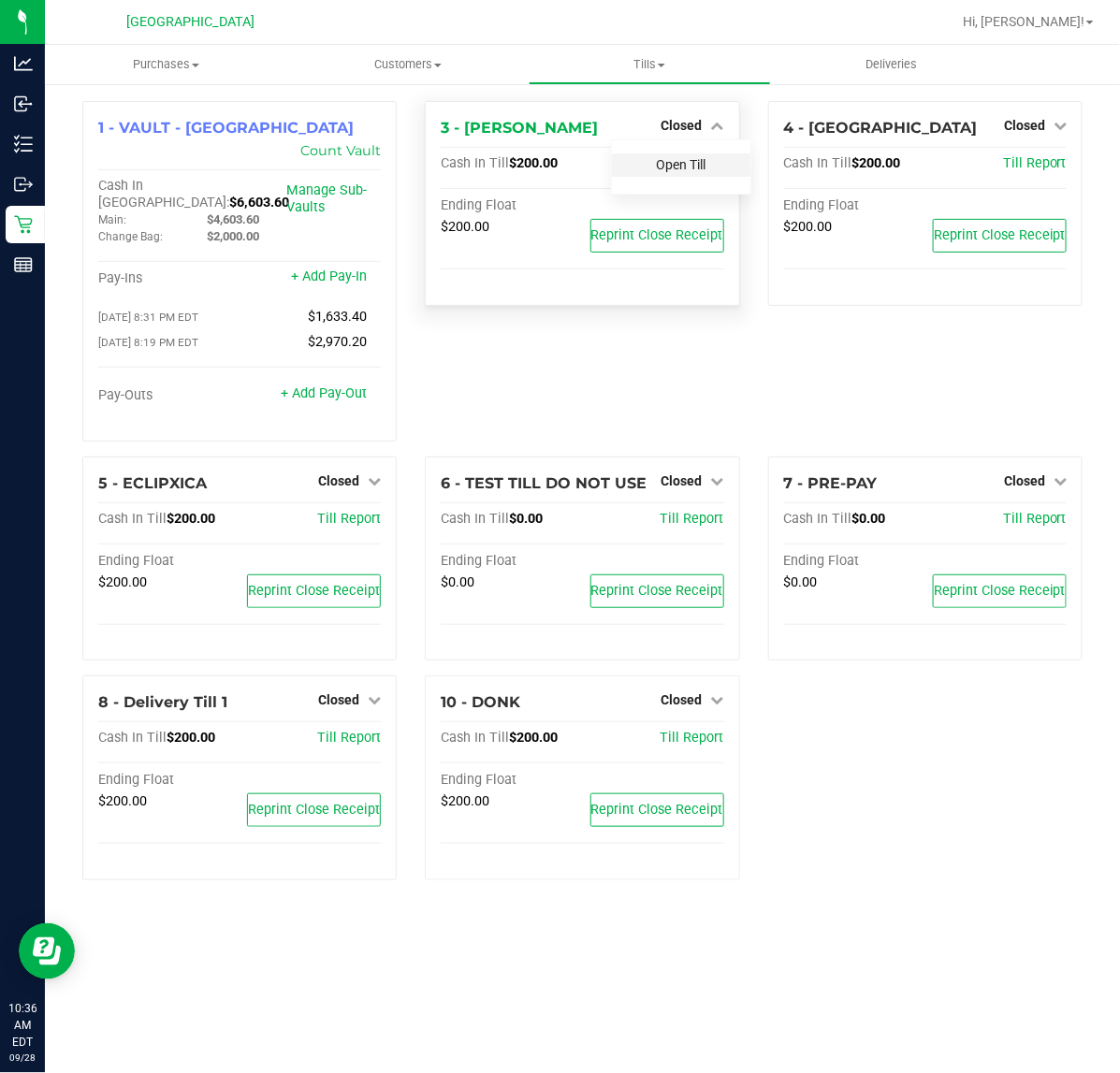
click at [683, 173] on div "Open Till" at bounding box center [680, 165] width 139 height 24
click at [683, 172] on link "Open Till" at bounding box center [681, 165] width 50 height 15
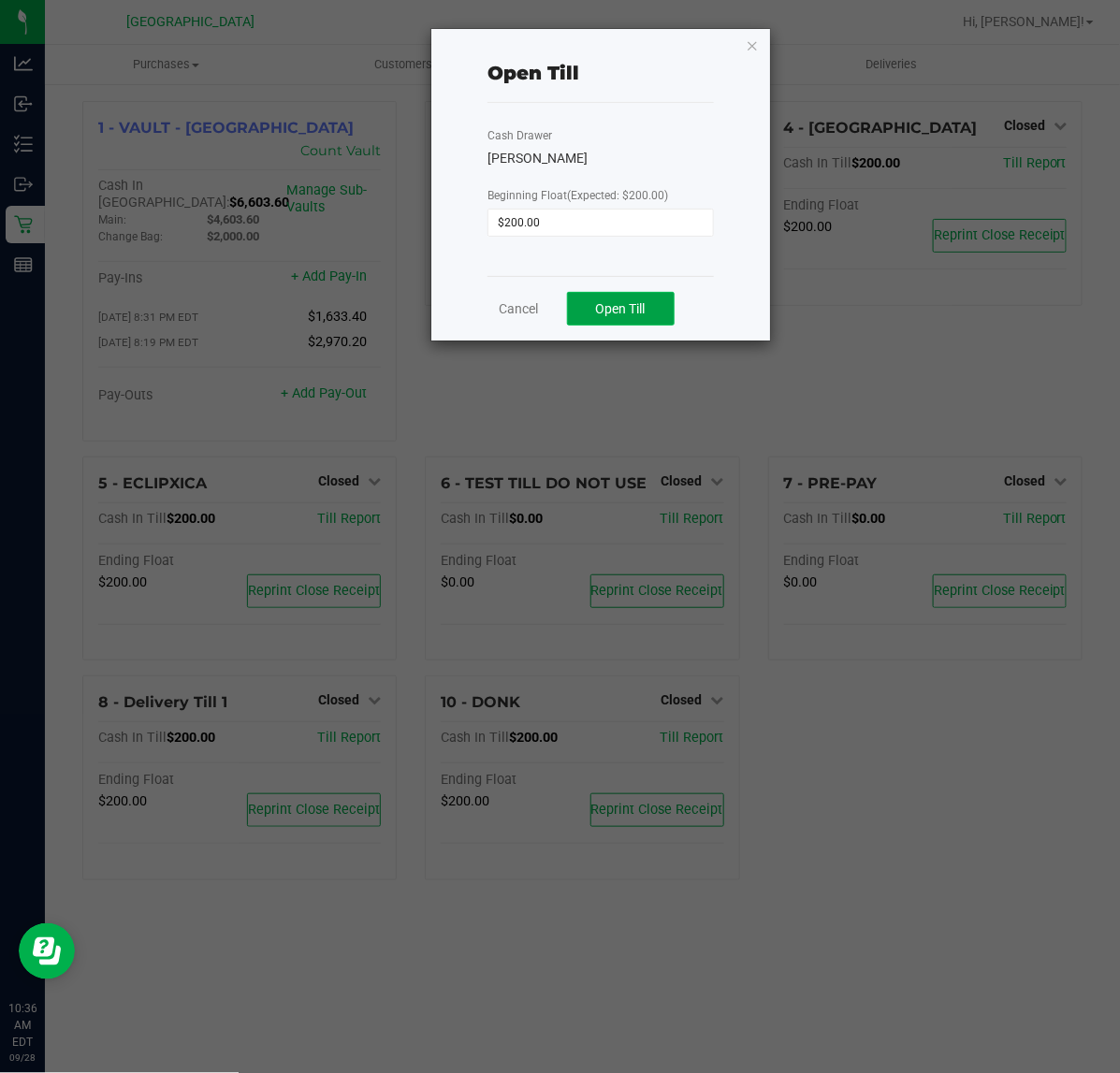
click at [629, 307] on span "Open Till" at bounding box center [621, 309] width 50 height 15
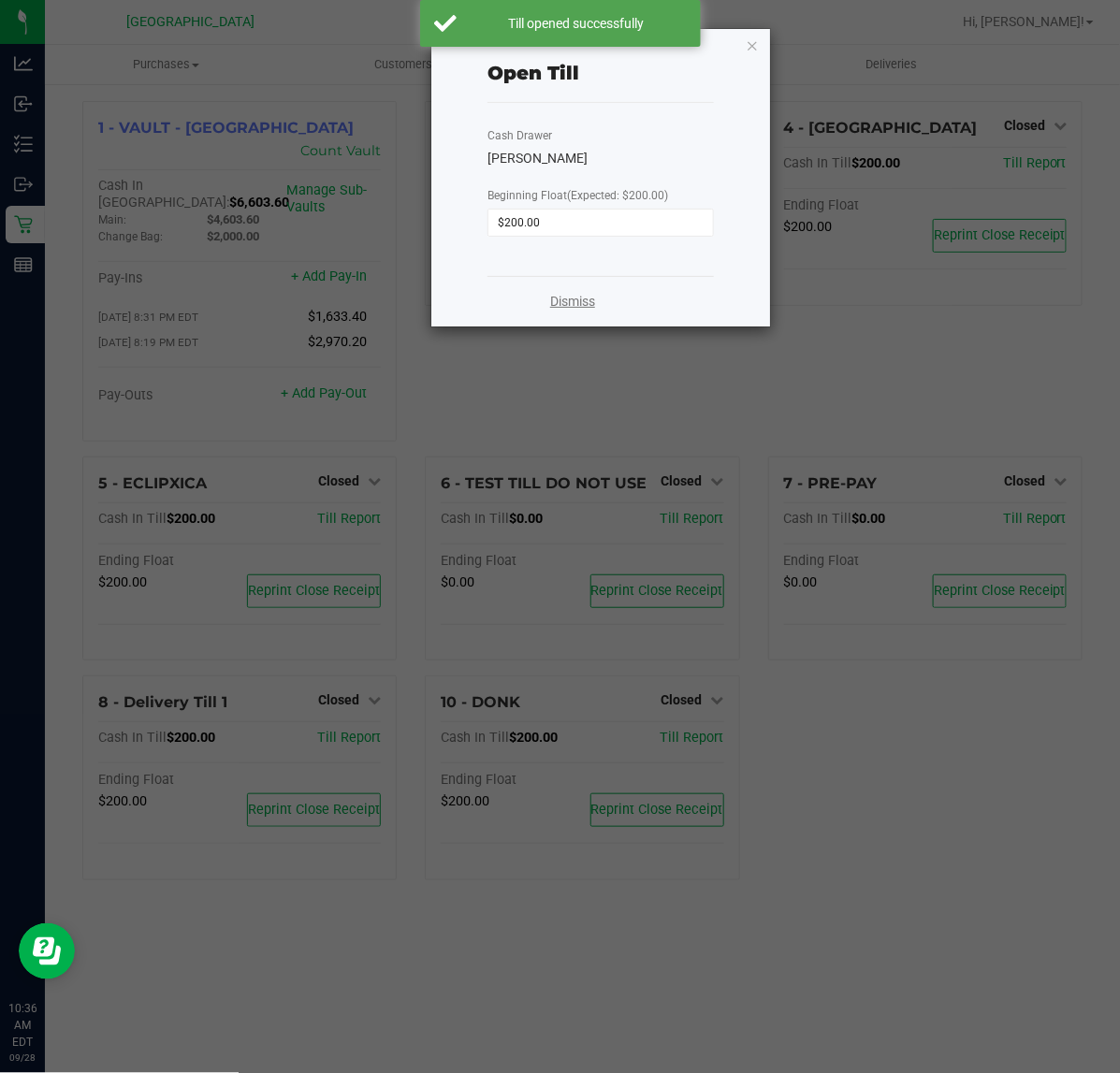
click at [572, 309] on link "Dismiss" at bounding box center [573, 301] width 45 height 20
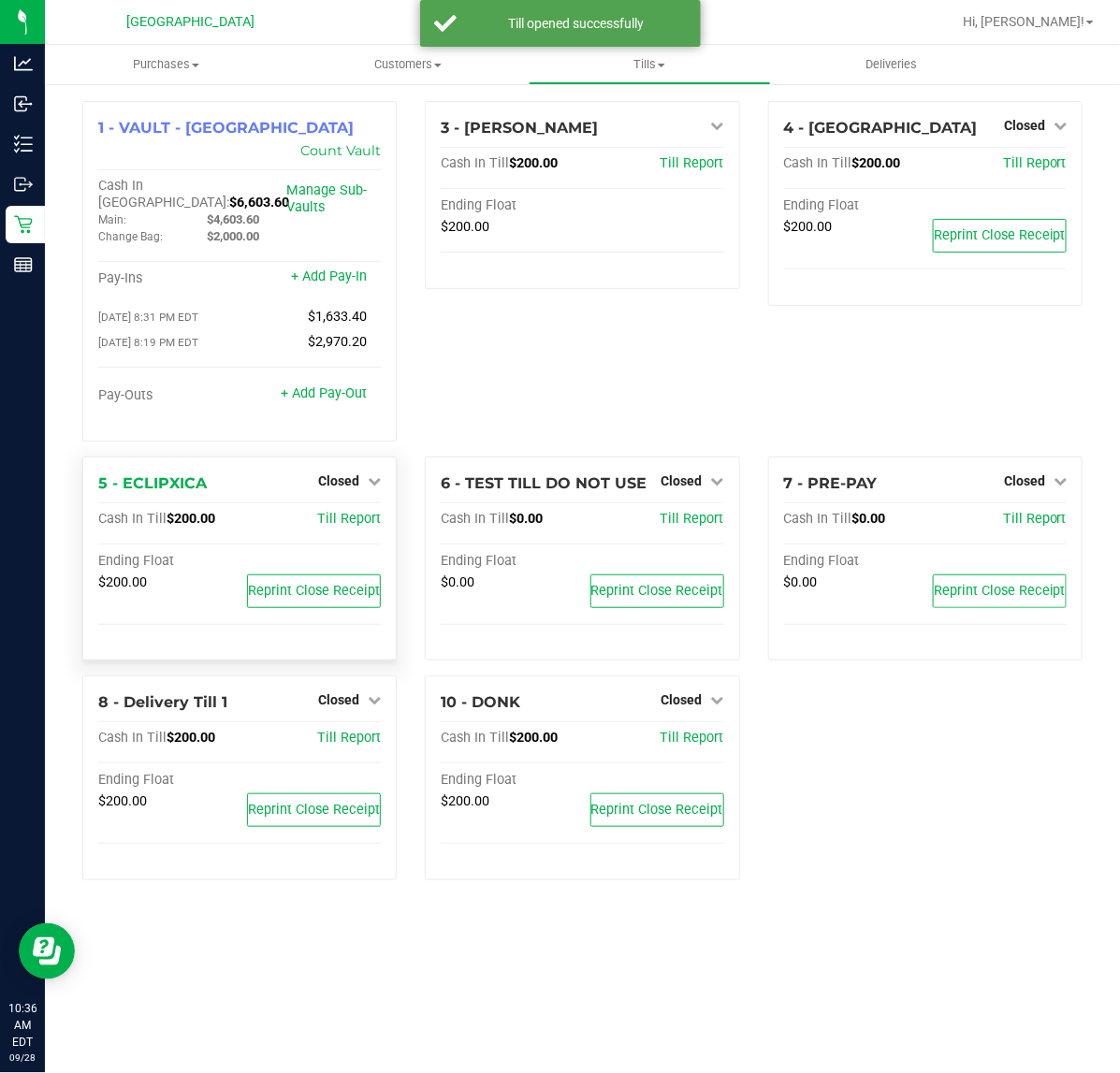
click at [357, 470] on div "Closed" at bounding box center [349, 481] width 62 height 23
click at [356, 474] on span "Closed" at bounding box center [339, 481] width 42 height 15
click at [357, 511] on link "Open Till" at bounding box center [338, 519] width 50 height 15
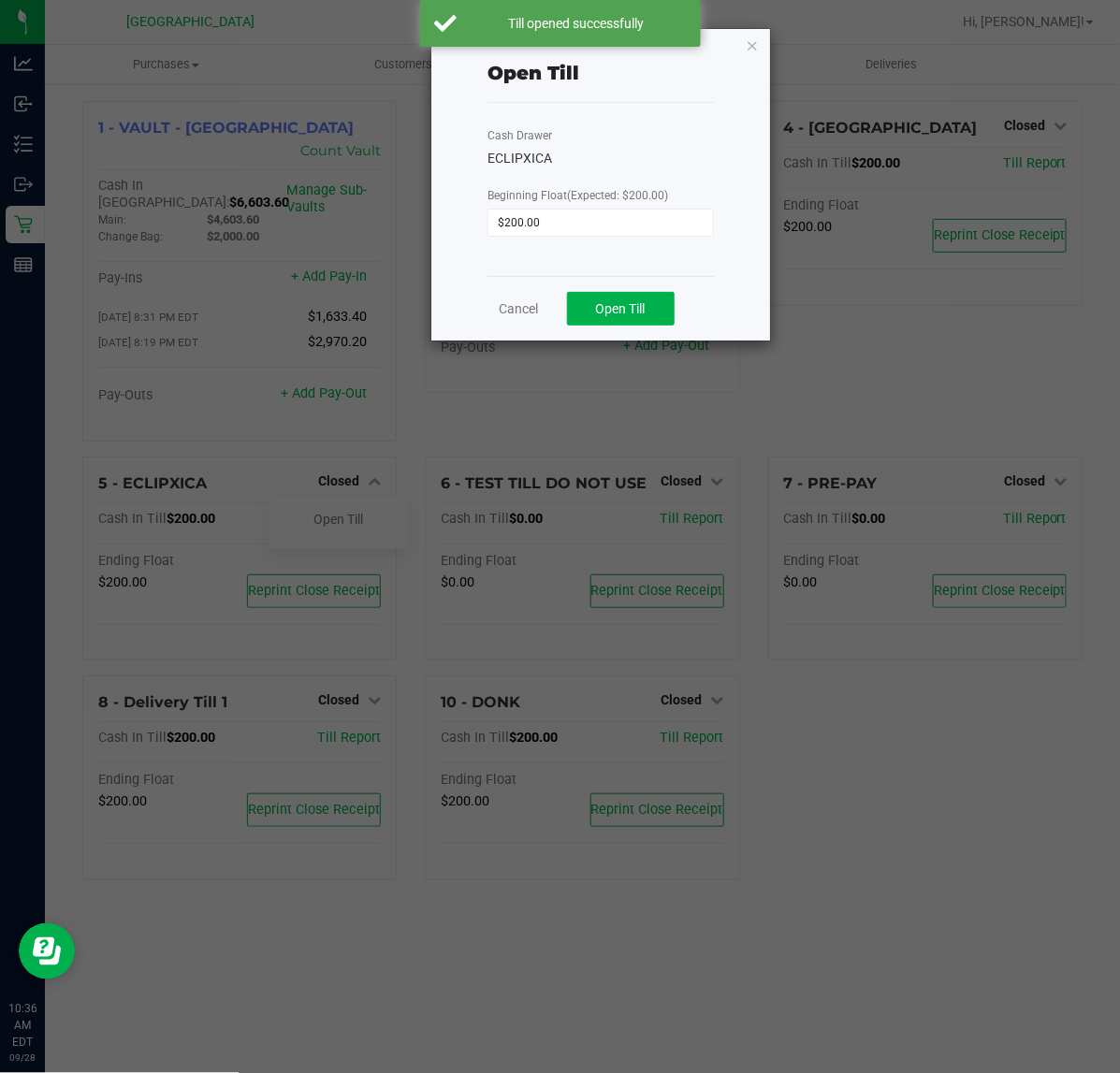
click at [655, 291] on div "Cancel Open Till" at bounding box center [601, 308] width 226 height 64
click at [641, 304] on span "Open Till" at bounding box center [621, 309] width 50 height 15
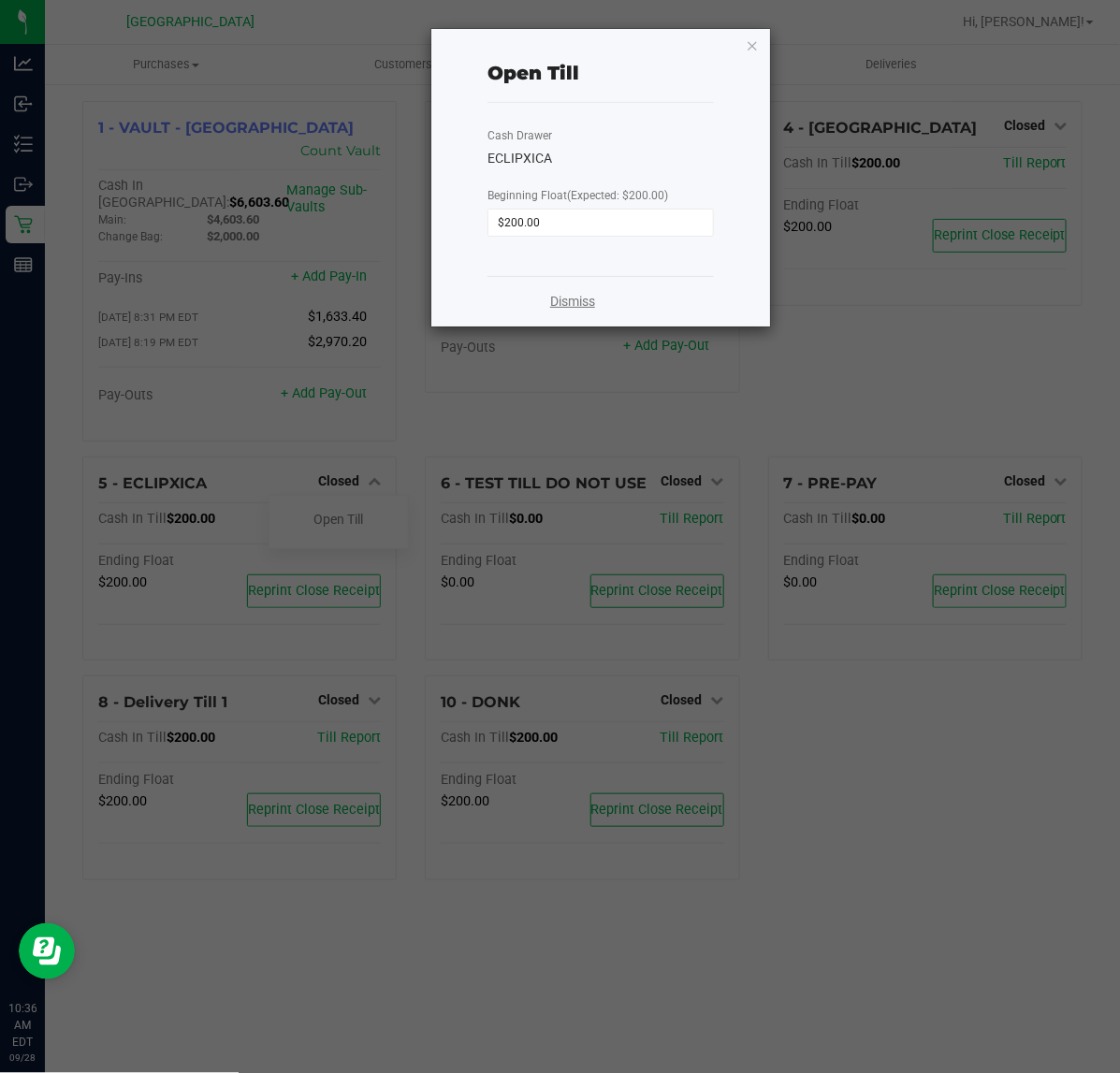
click at [572, 299] on link "Dismiss" at bounding box center [573, 301] width 45 height 20
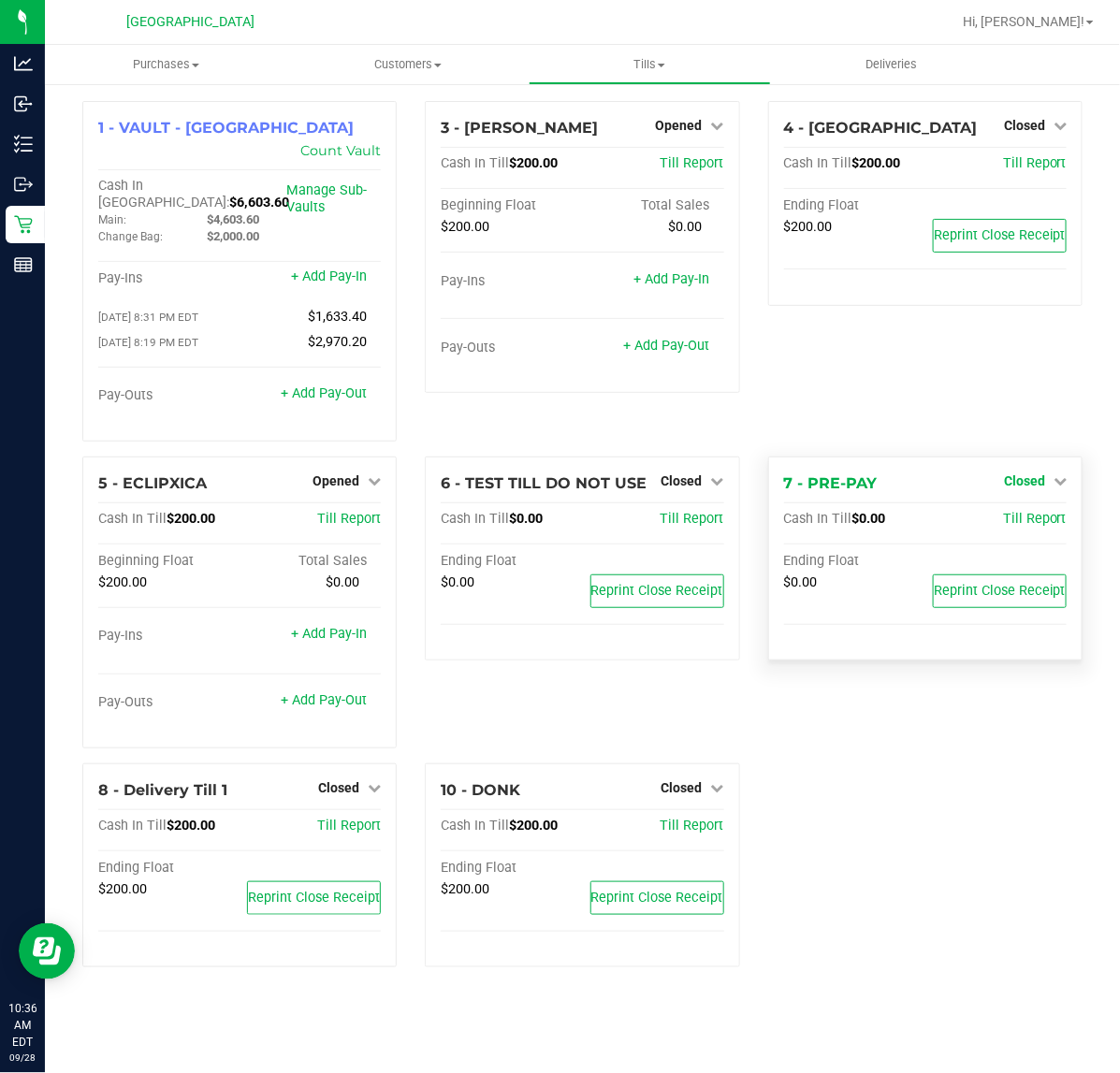
click at [1016, 474] on span "Closed" at bounding box center [1025, 481] width 42 height 15
click at [1015, 511] on link "Open Till" at bounding box center [1024, 519] width 50 height 15
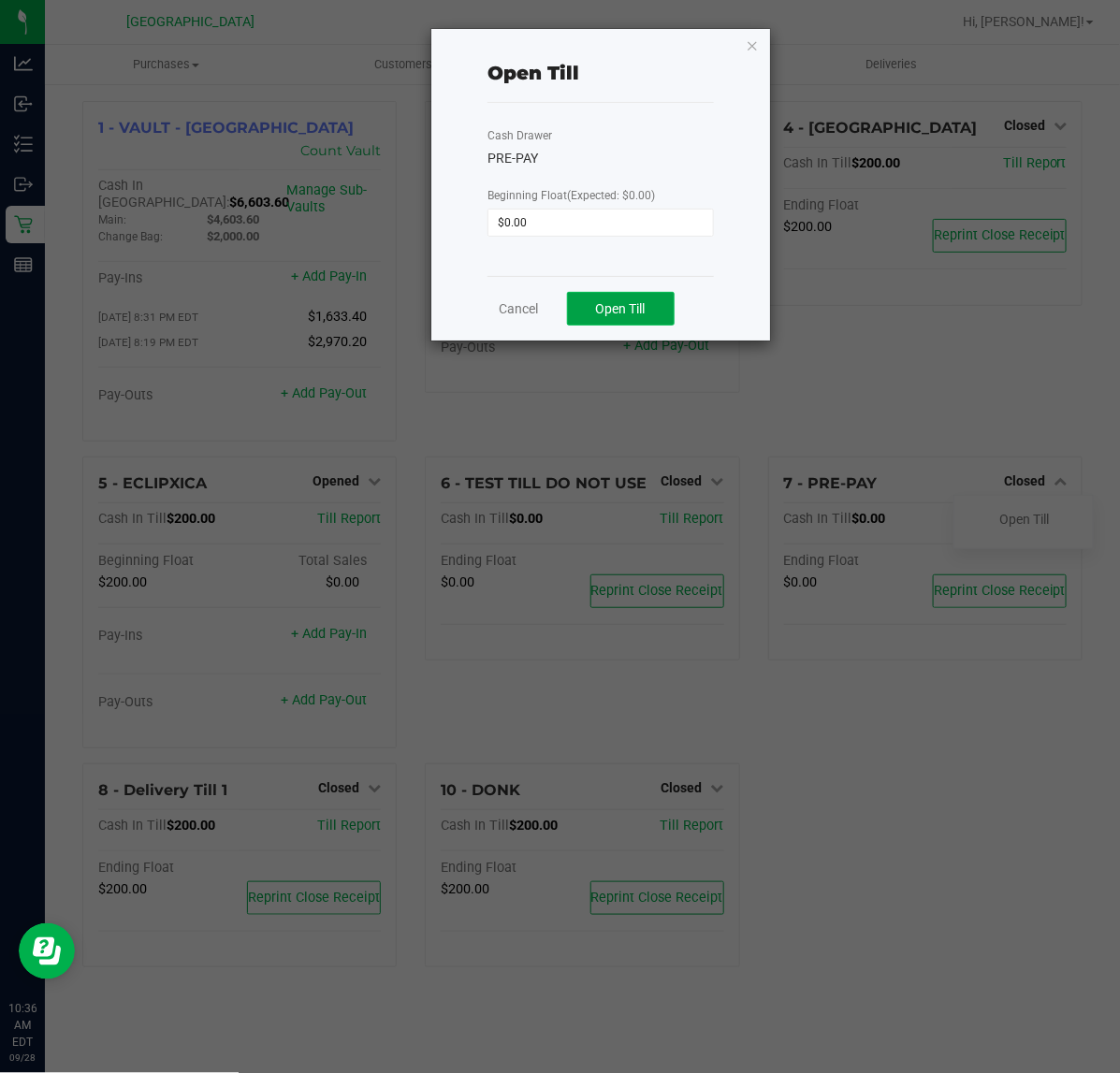
click at [631, 305] on span "Open Till" at bounding box center [621, 309] width 50 height 15
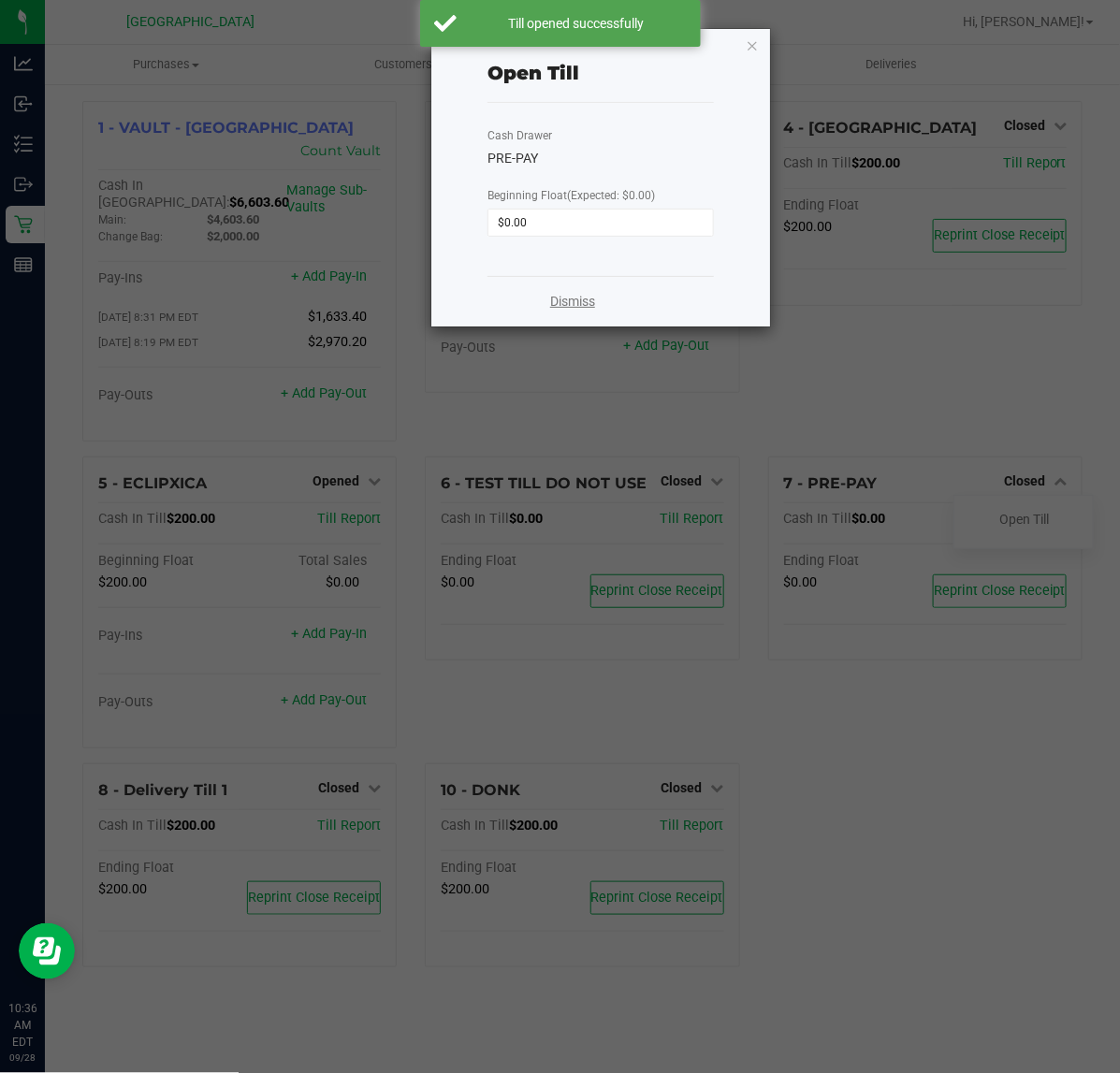
drag, startPoint x: 550, startPoint y: 292, endPoint x: 571, endPoint y: 301, distance: 22.8
click at [553, 293] on div "Dismiss" at bounding box center [601, 301] width 226 height 51
click at [572, 301] on link "Dismiss" at bounding box center [573, 301] width 45 height 20
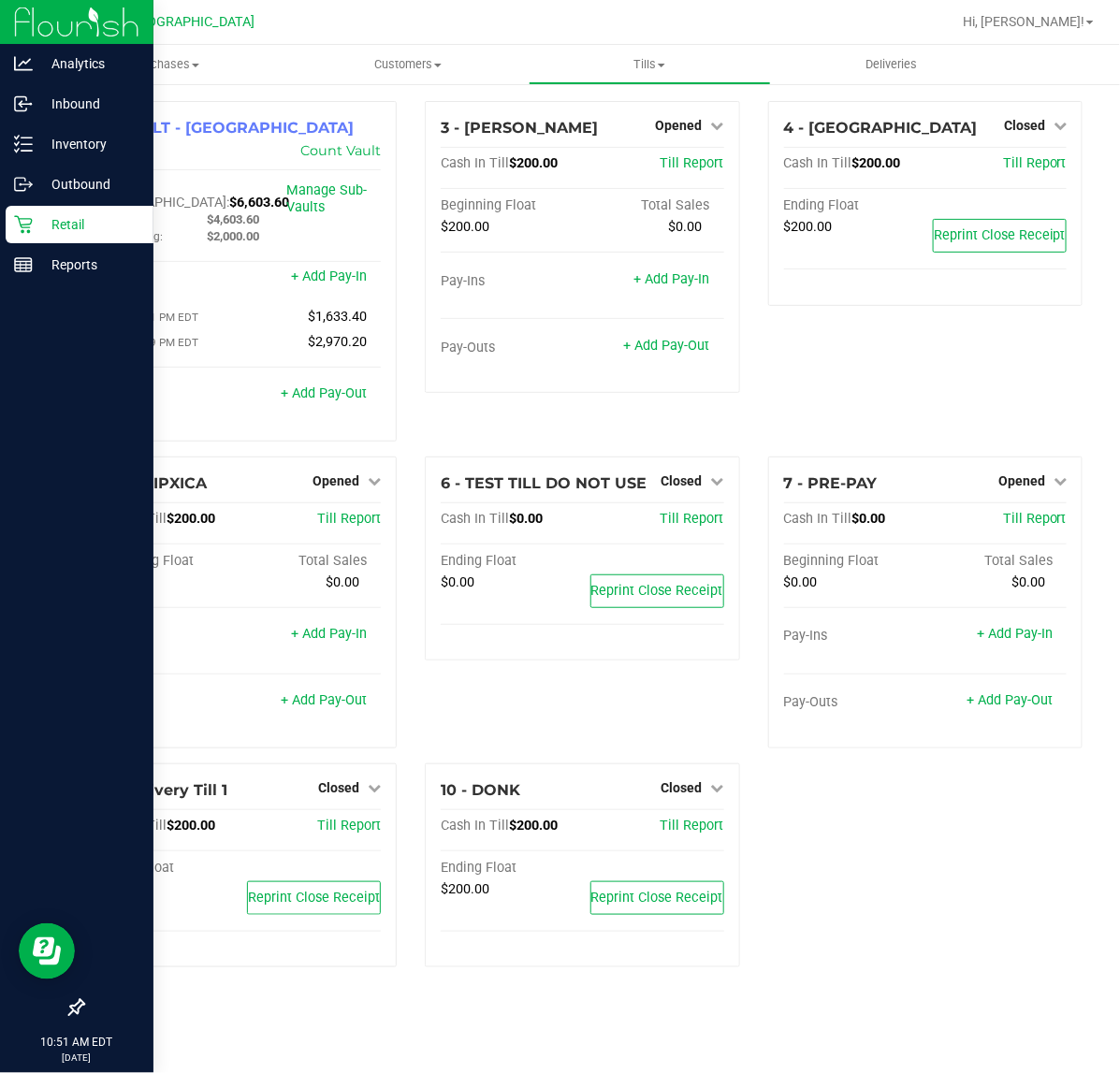
click at [57, 225] on p "Retail" at bounding box center [89, 225] width 112 height 23
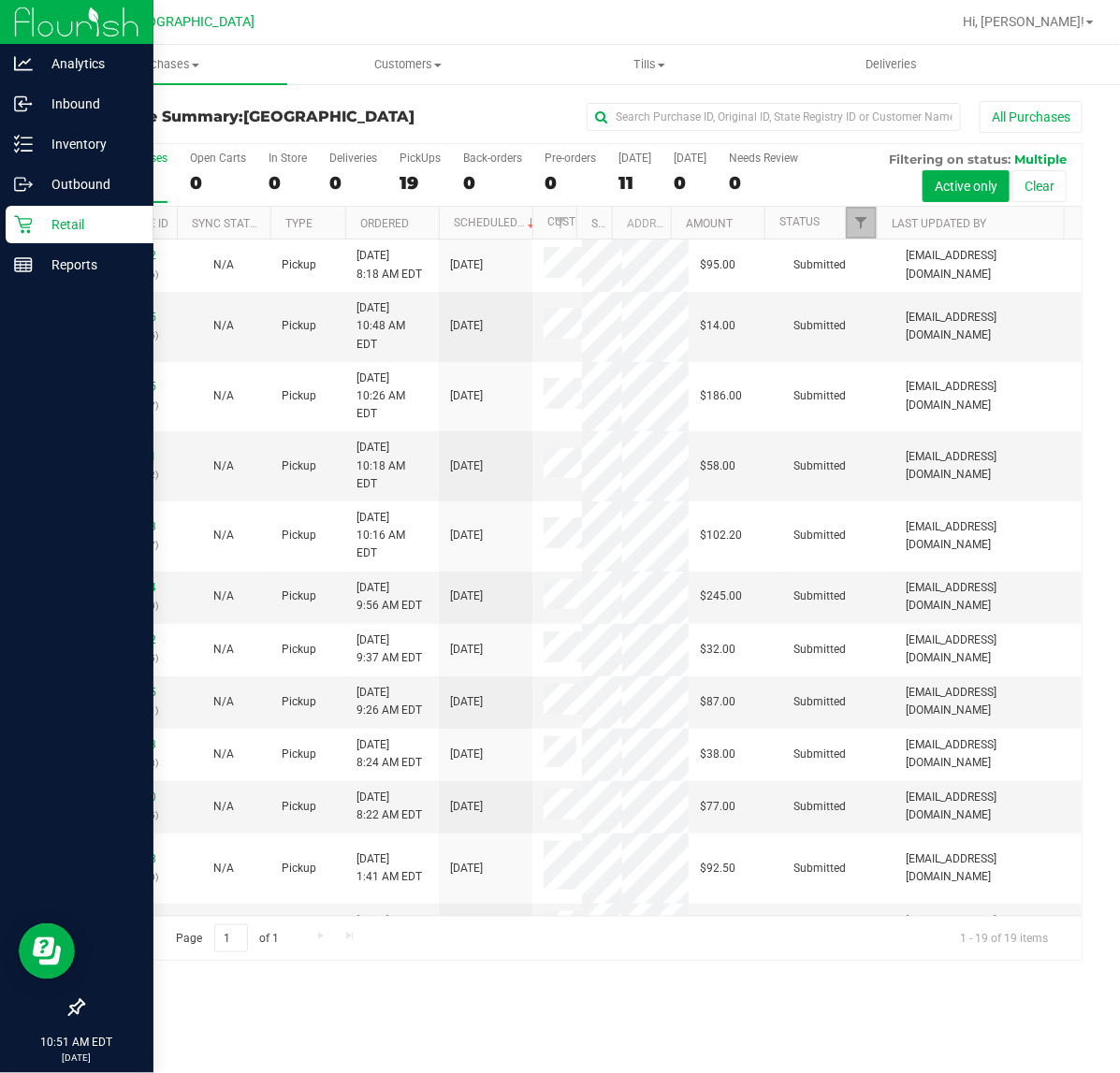
click at [859, 227] on span "Filter" at bounding box center [861, 223] width 15 height 15
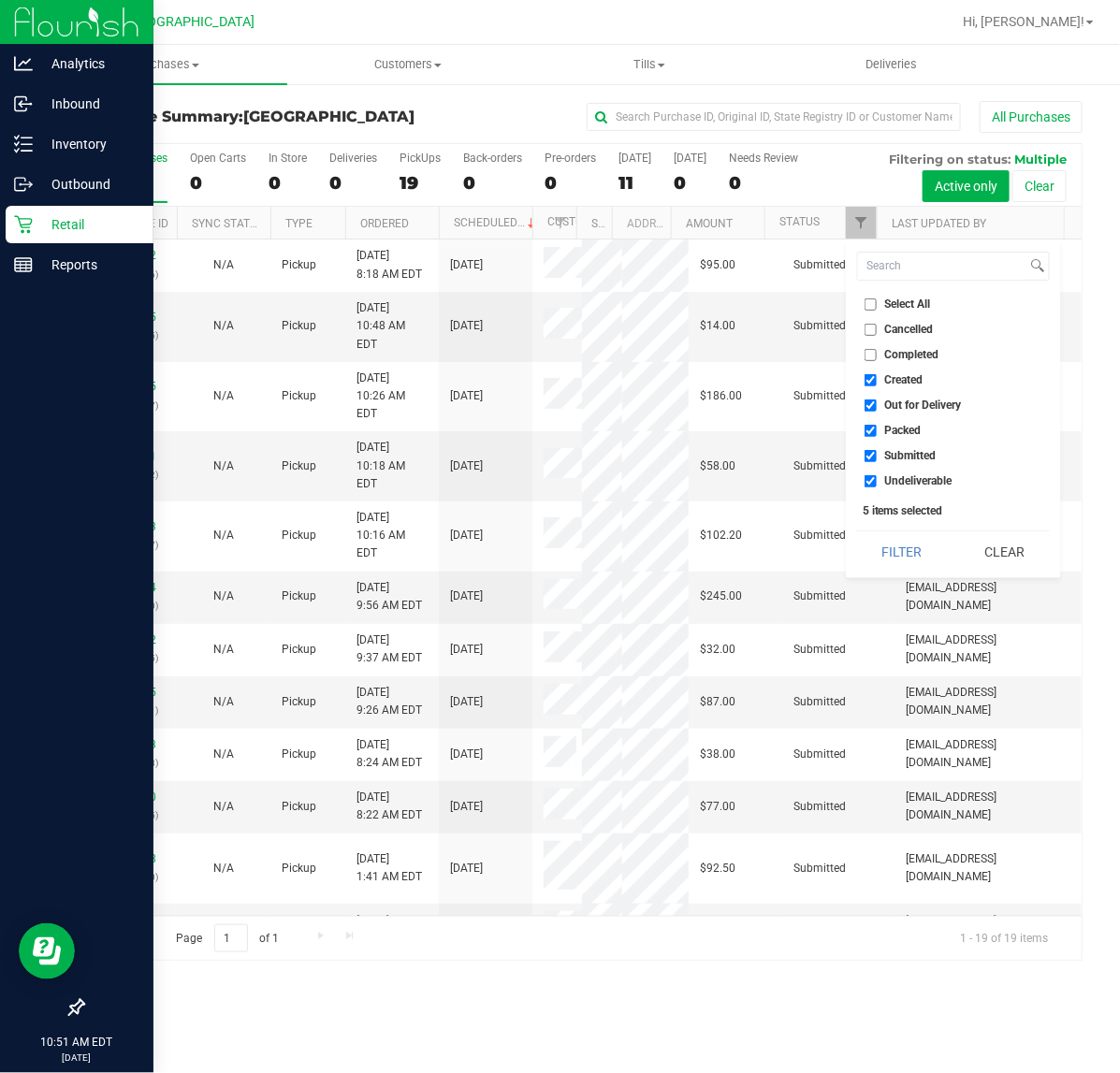
click at [866, 380] on input "Created" at bounding box center [870, 380] width 12 height 12
checkbox input "false"
click at [870, 403] on input "Out for Delivery" at bounding box center [870, 405] width 12 height 12
checkbox input "false"
click at [867, 423] on li "Packed" at bounding box center [953, 430] width 192 height 20
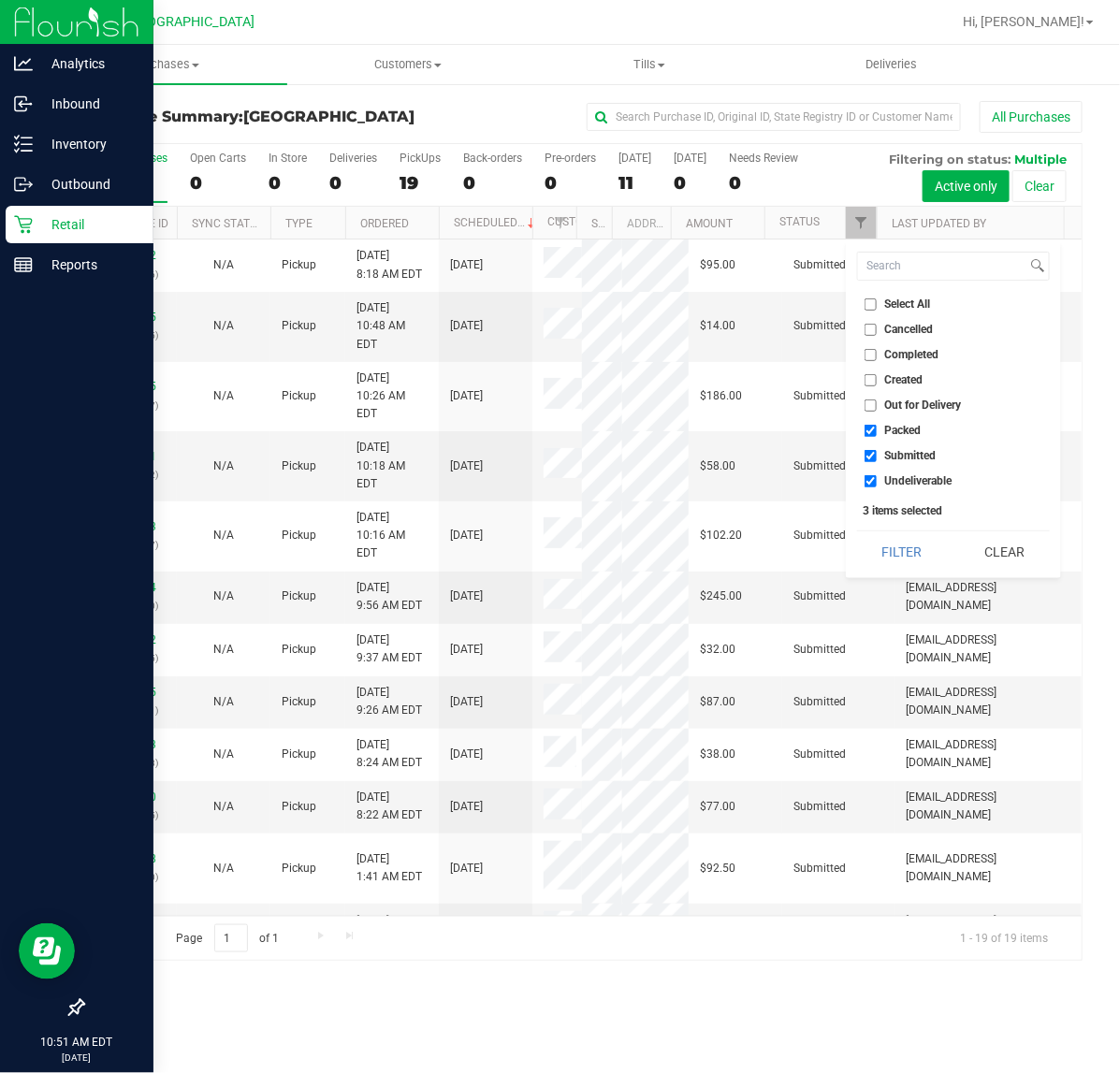
click at [870, 431] on input "Packed" at bounding box center [870, 430] width 12 height 12
checkbox input "false"
click at [870, 479] on input "Undeliverable" at bounding box center [870, 481] width 12 height 12
checkbox input "false"
click at [894, 550] on button "Filter" at bounding box center [901, 552] width 90 height 42
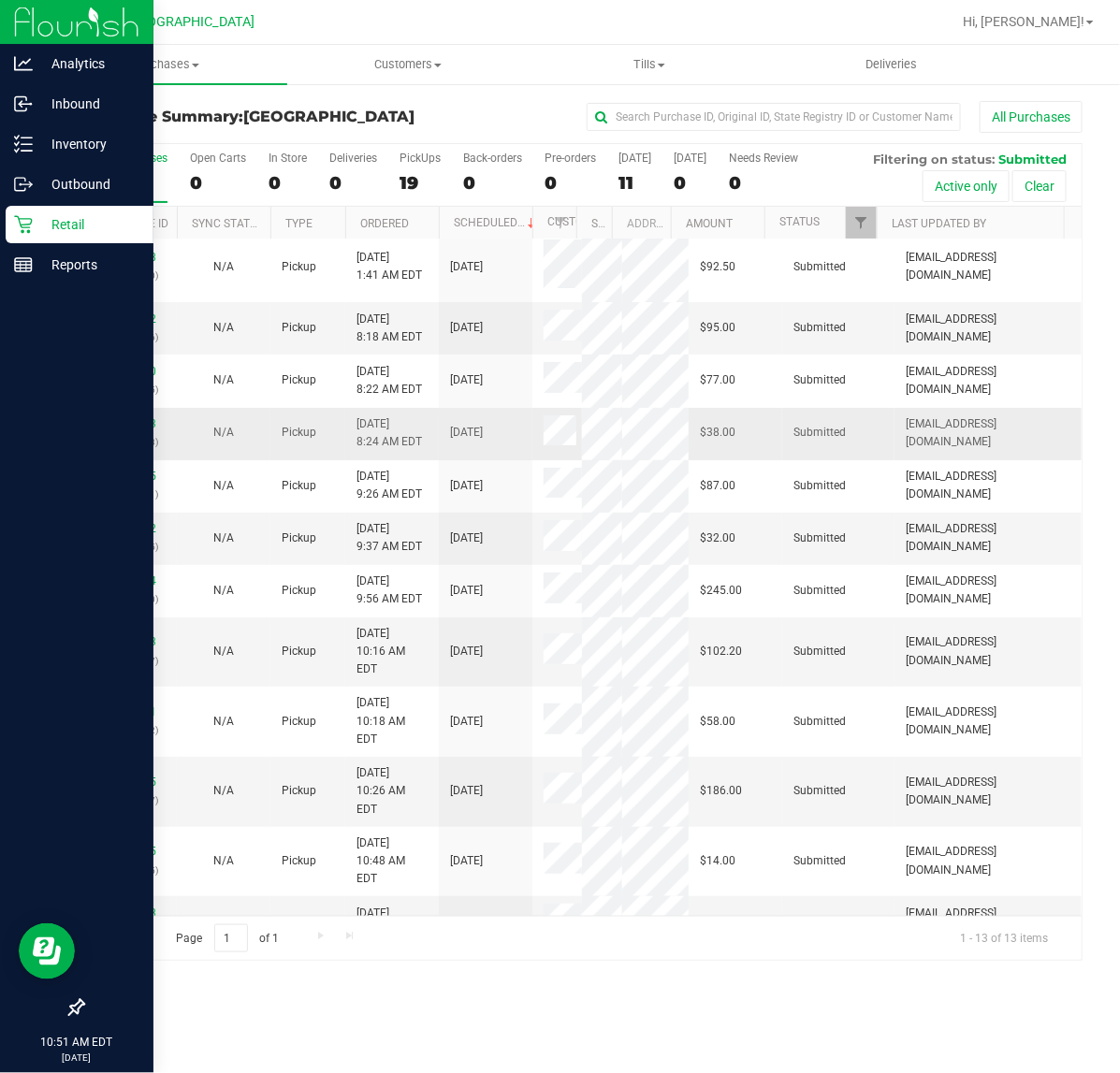
scroll to position [16, 0]
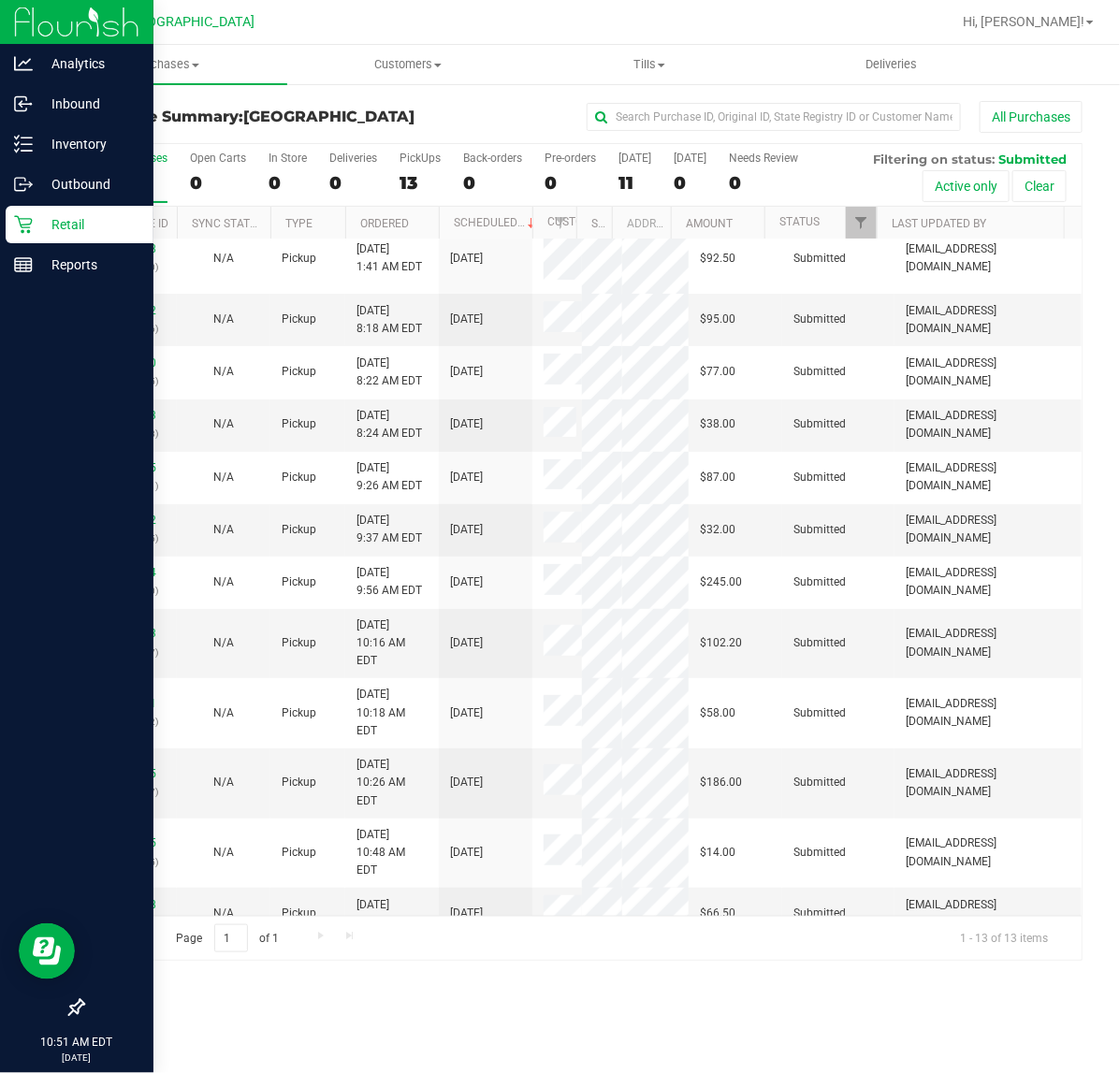
click at [131, 950] on link "12018077" at bounding box center [130, 957] width 53 height 13
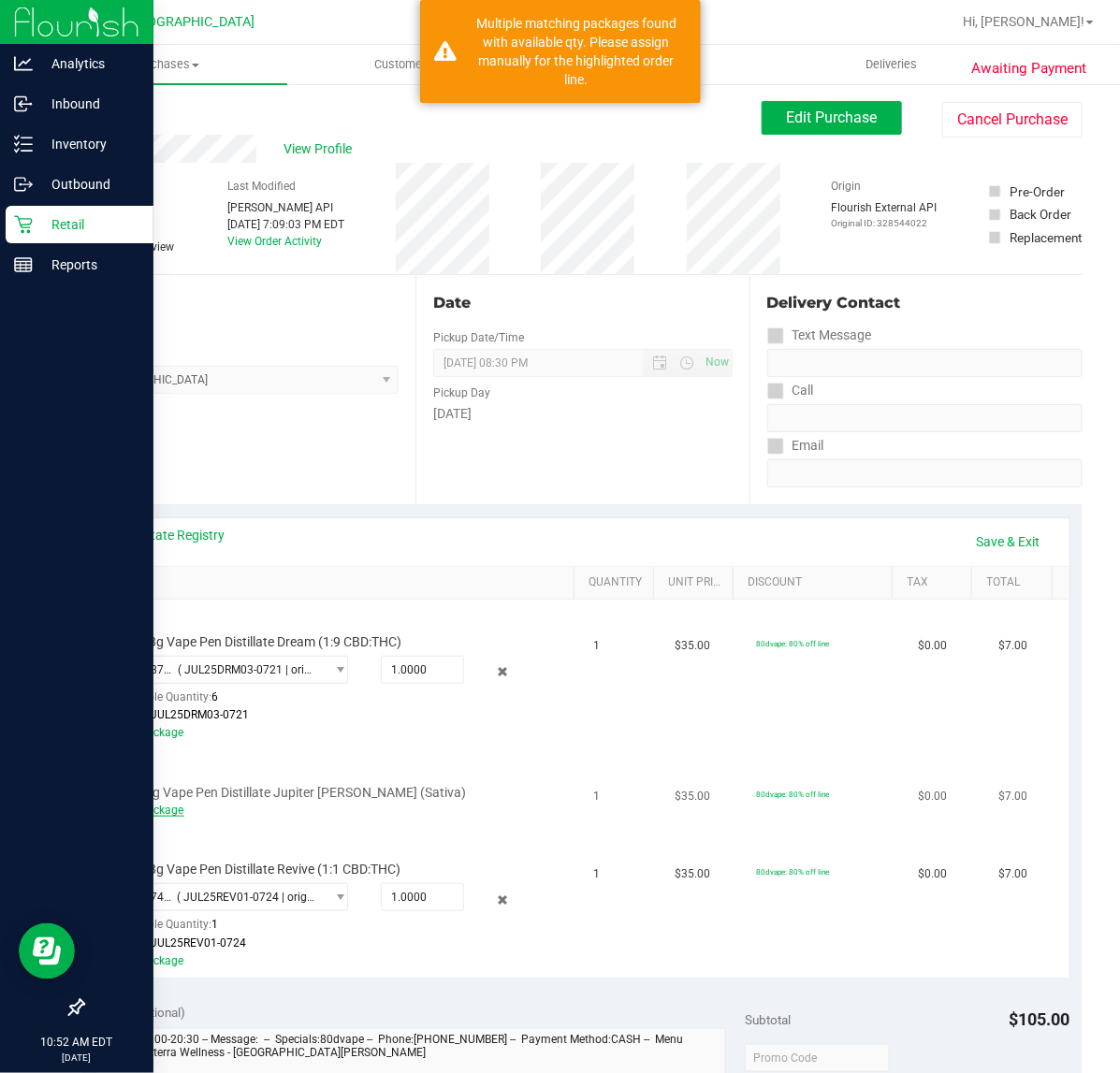
click at [161, 806] on link "Add Package" at bounding box center [150, 811] width 67 height 13
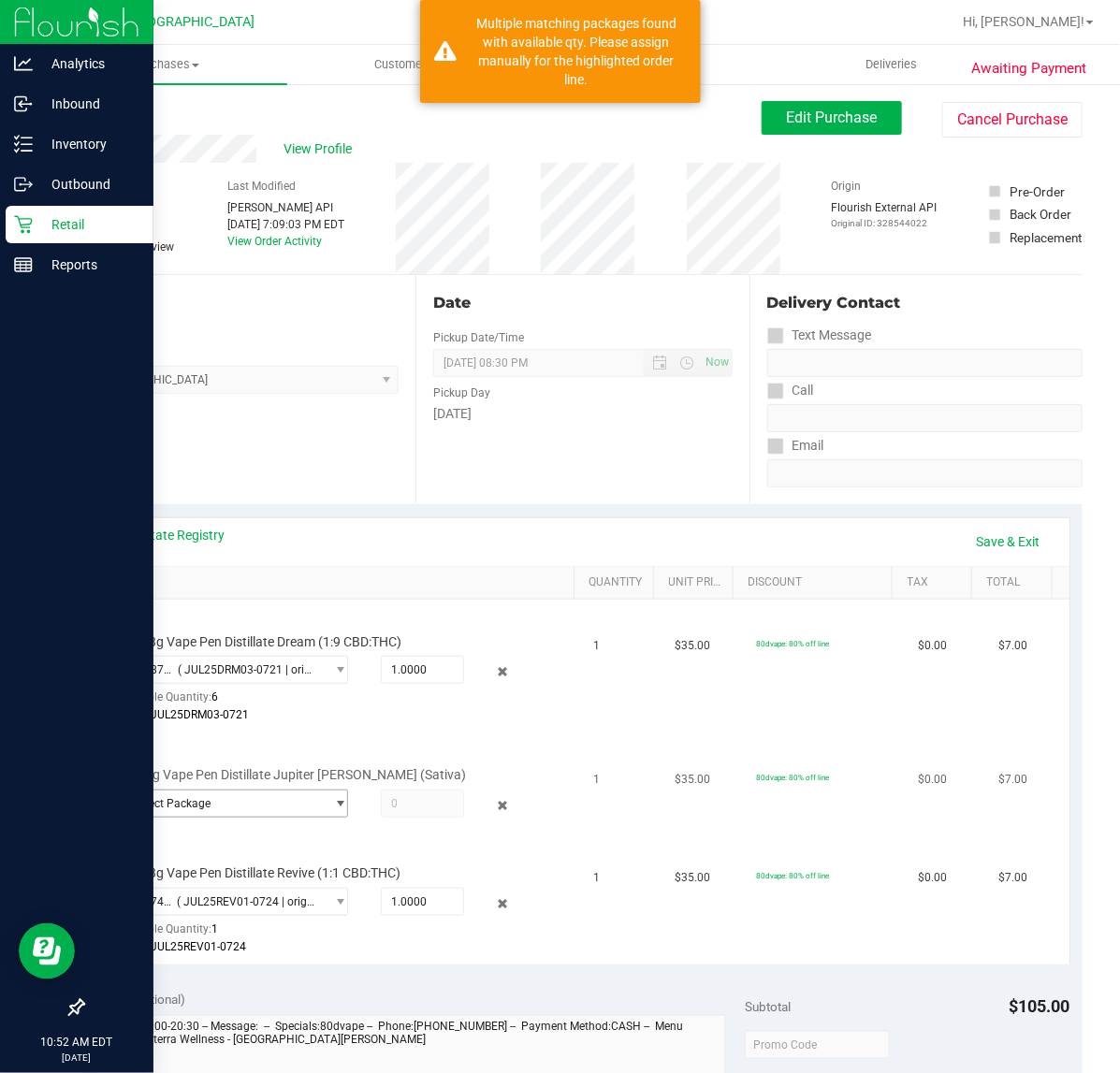
click at [203, 808] on span "Select Package" at bounding box center [221, 804] width 206 height 26
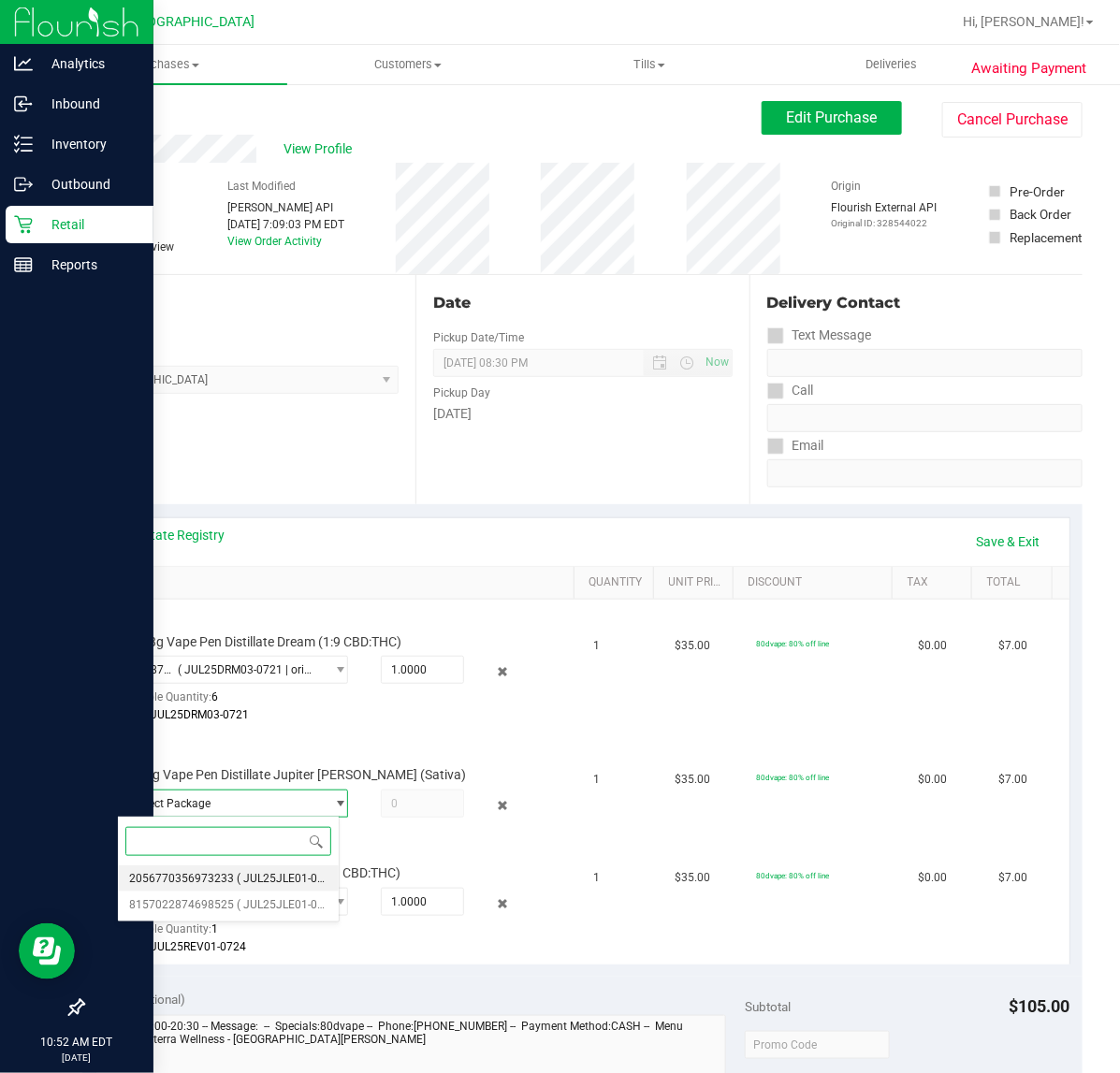
click at [239, 884] on span "( JUL25JLE01-0708 | orig: FLSRWGM-20250714-1737 )" at bounding box center [375, 879] width 276 height 13
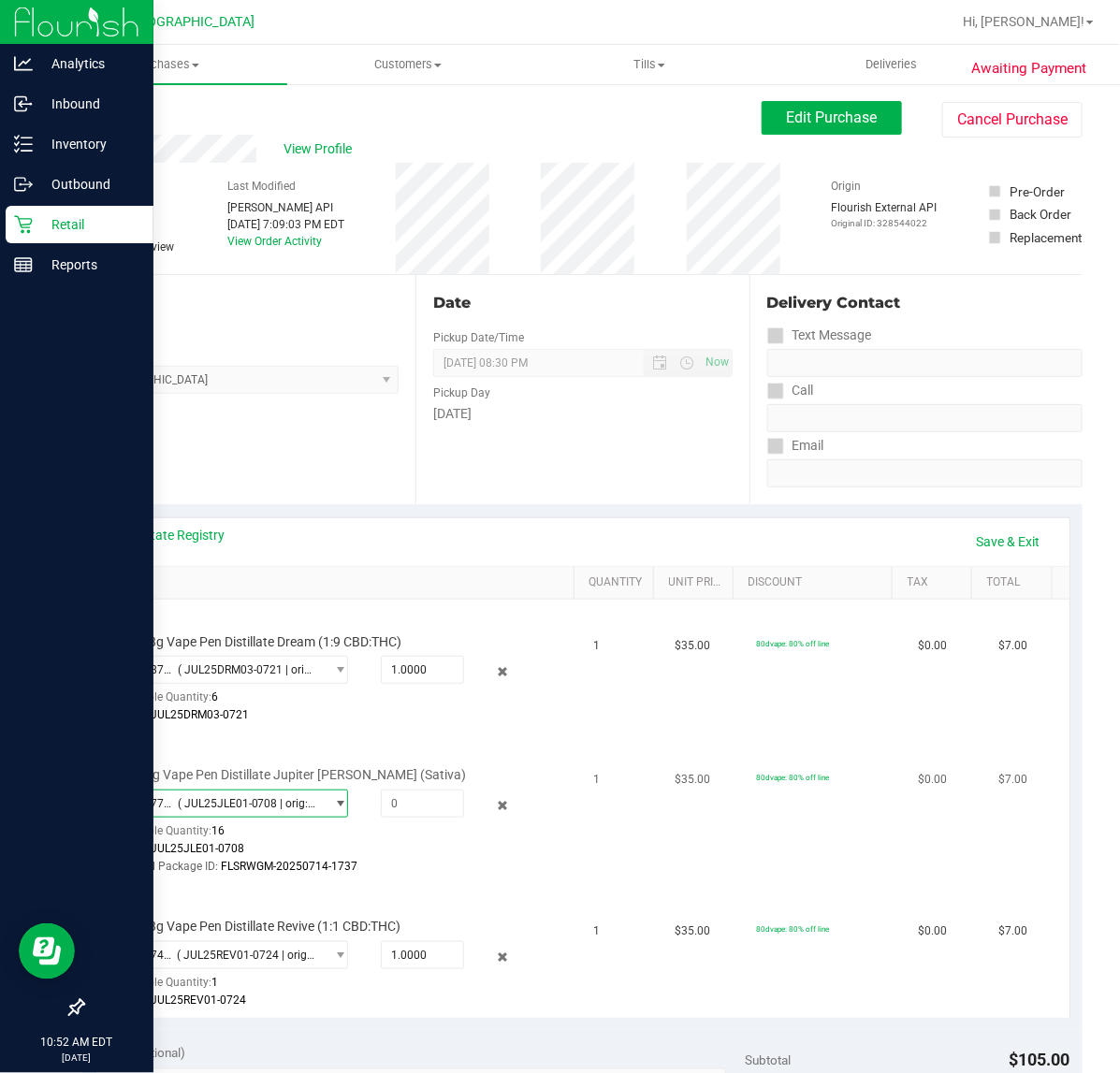
click at [310, 794] on span "2056770356973233 ( JUL25JLE01-0708 | orig: FLSRWGM-20250714-1737 )" at bounding box center [221, 804] width 206 height 26
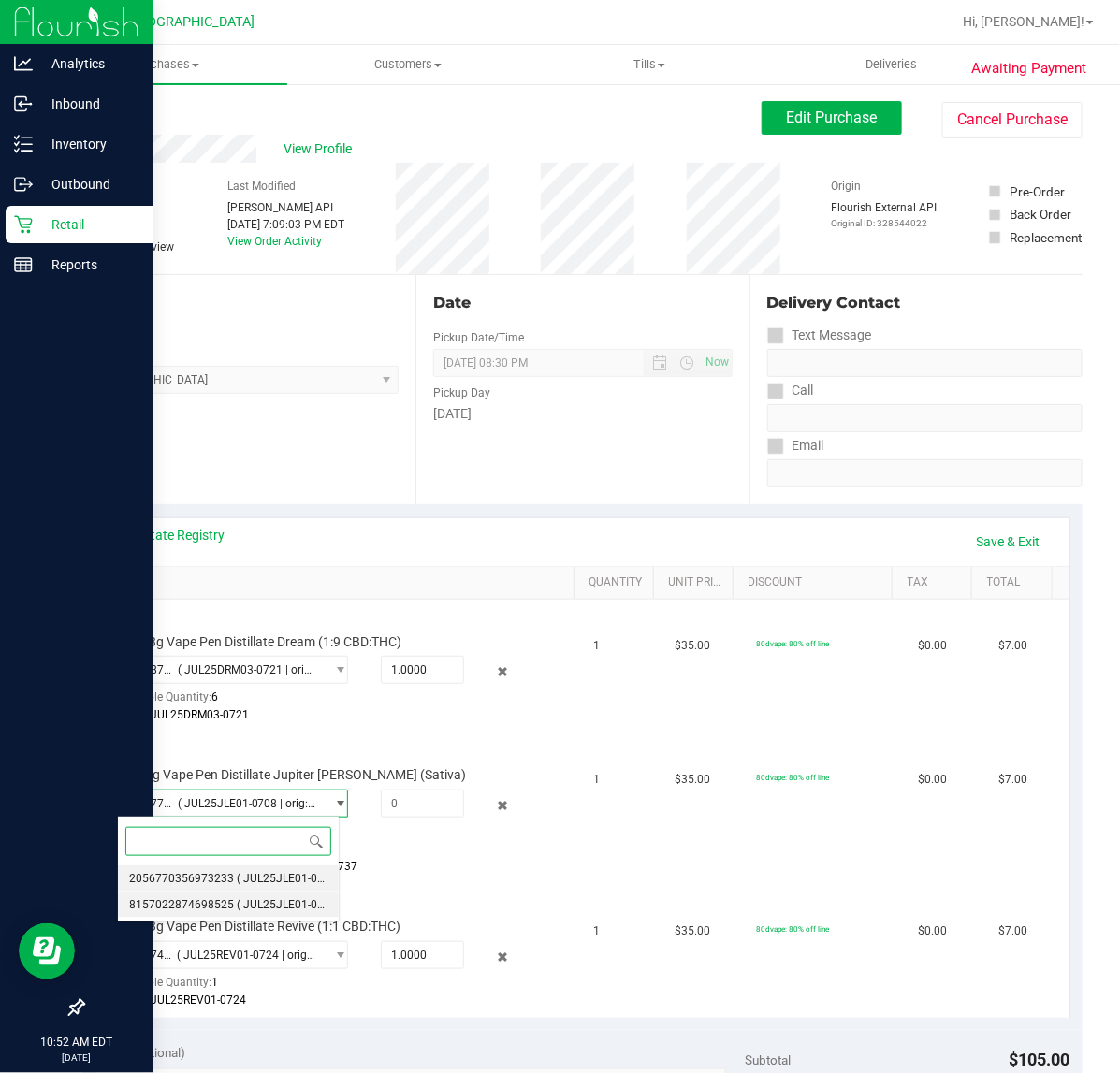
click at [242, 901] on span "( JUL25JLE01-0708 | orig: FLSRWGM-20250714-1726 )" at bounding box center [375, 905] width 276 height 13
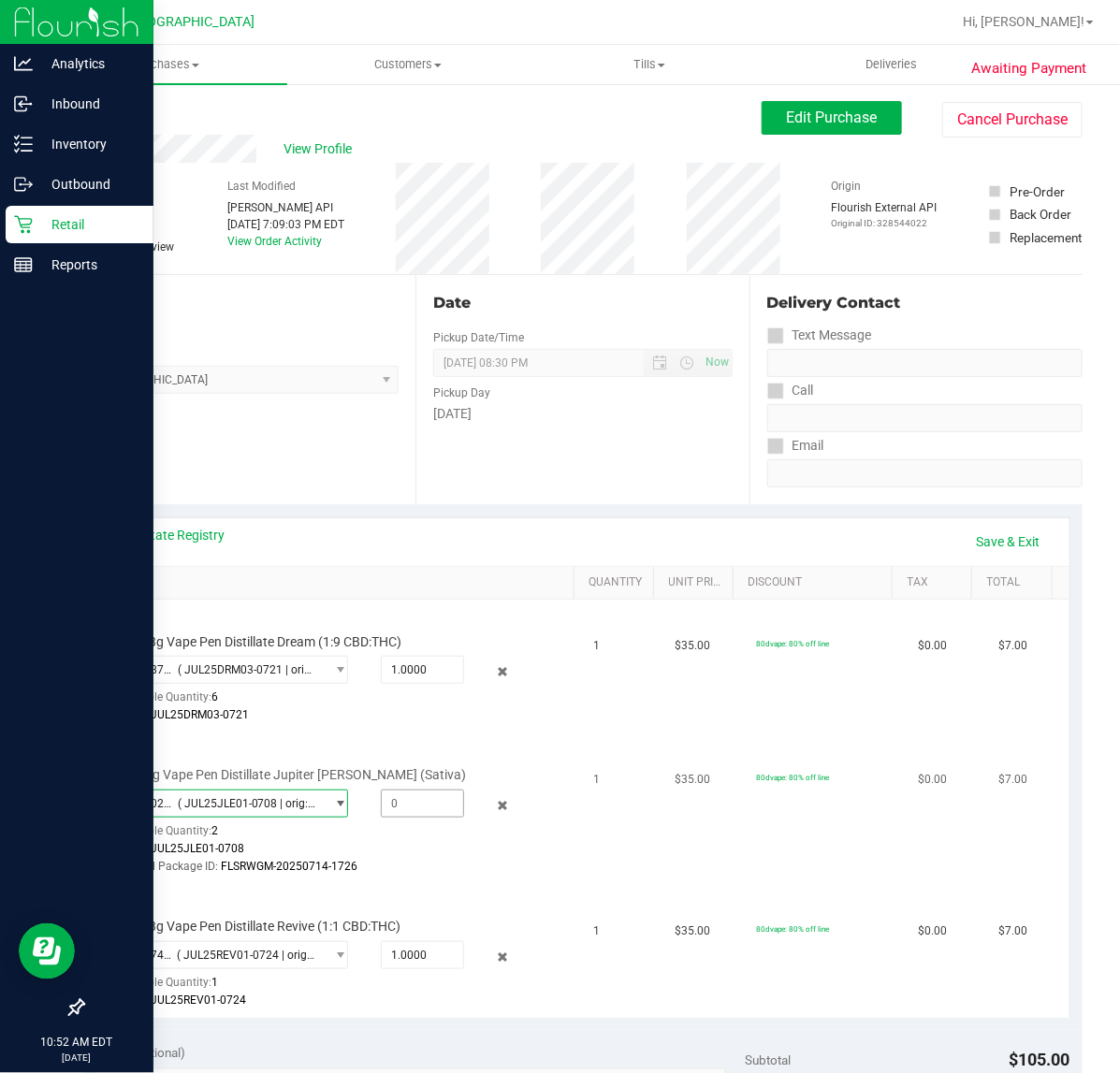
click at [412, 802] on span at bounding box center [423, 804] width 83 height 28
type input "1"
type input "1.0000"
click at [602, 842] on td "1" at bounding box center [624, 809] width 81 height 152
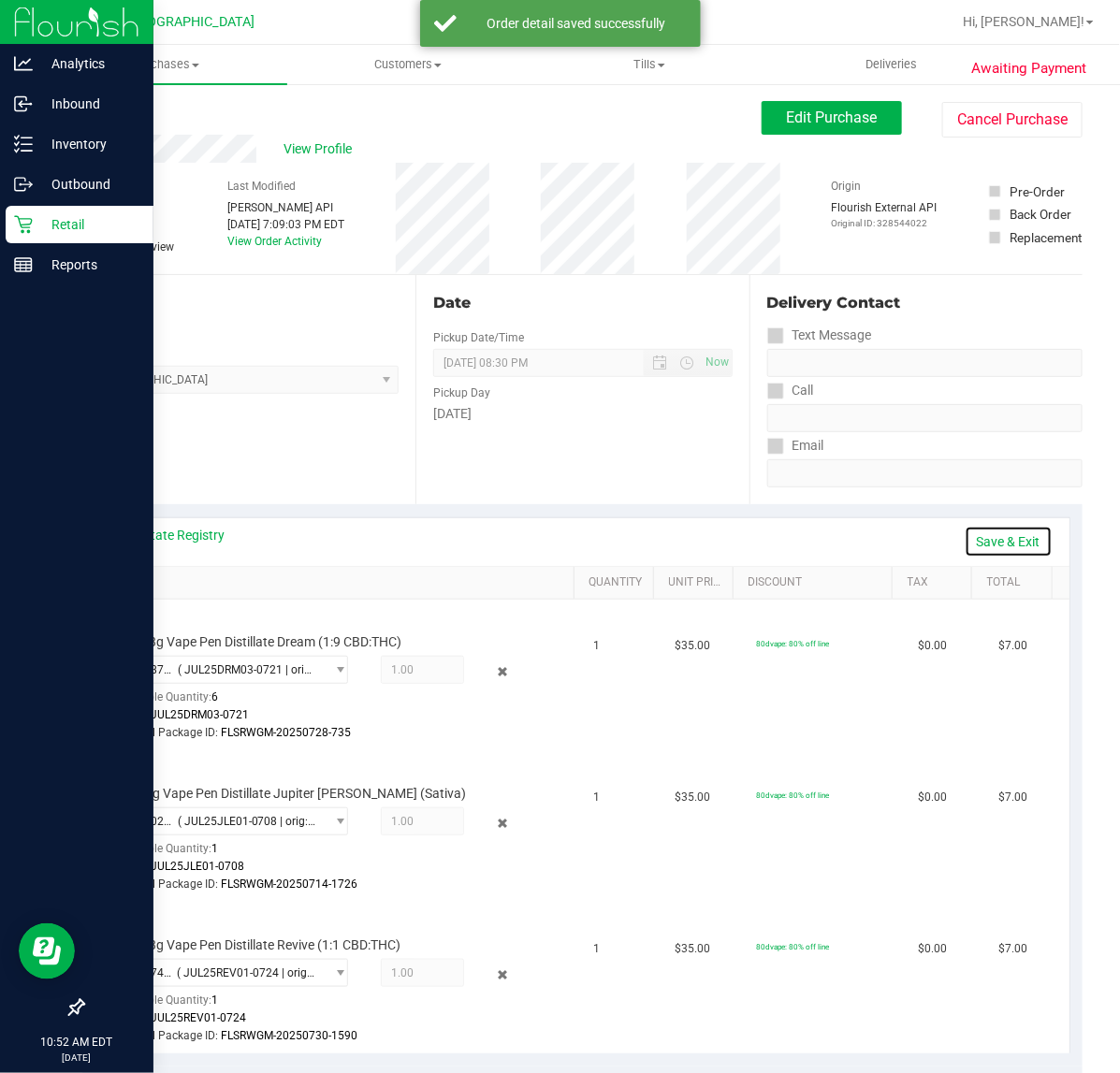
click at [970, 539] on link "Save & Exit" at bounding box center [1008, 542] width 88 height 32
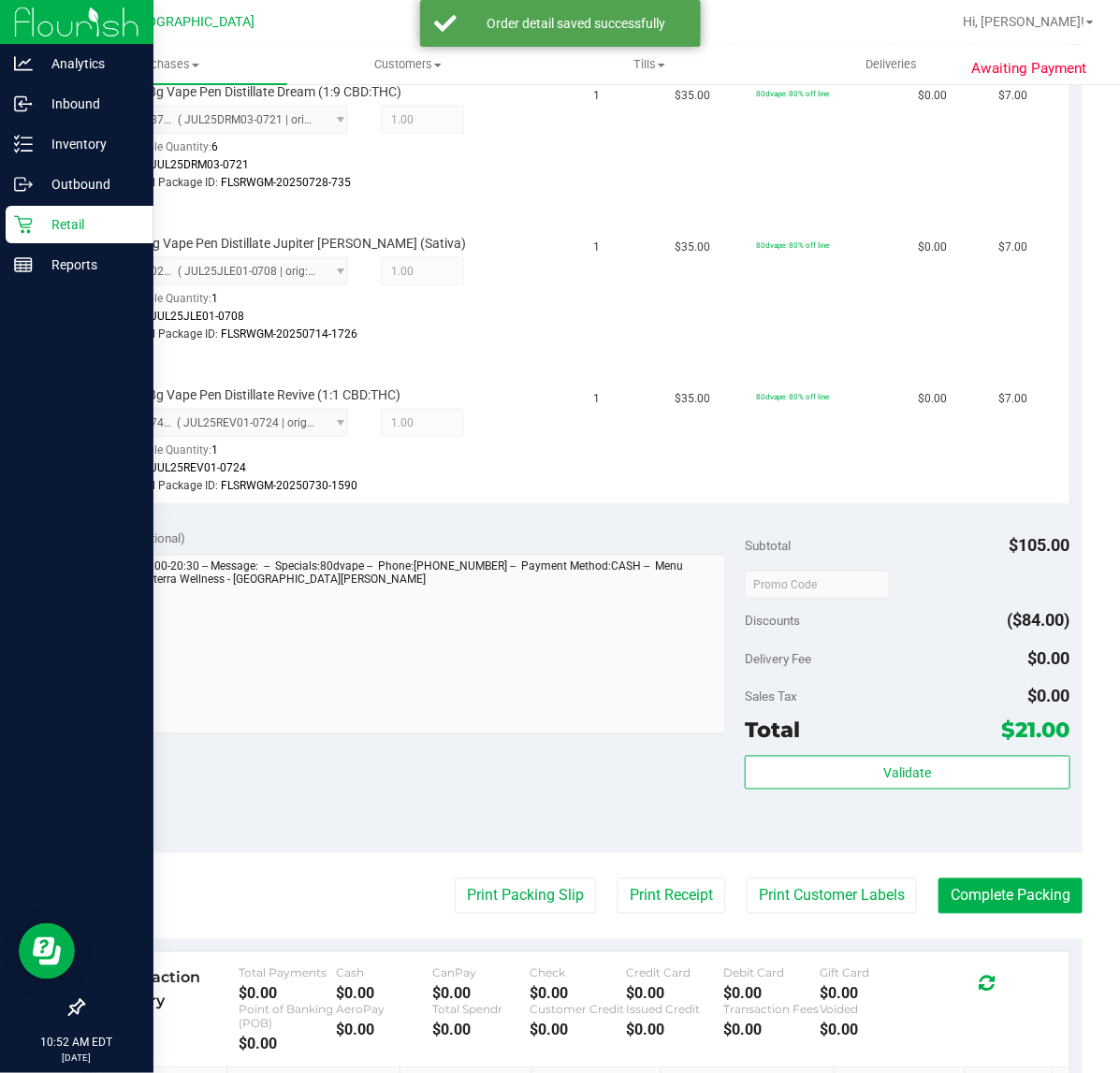
scroll to position [702, 0]
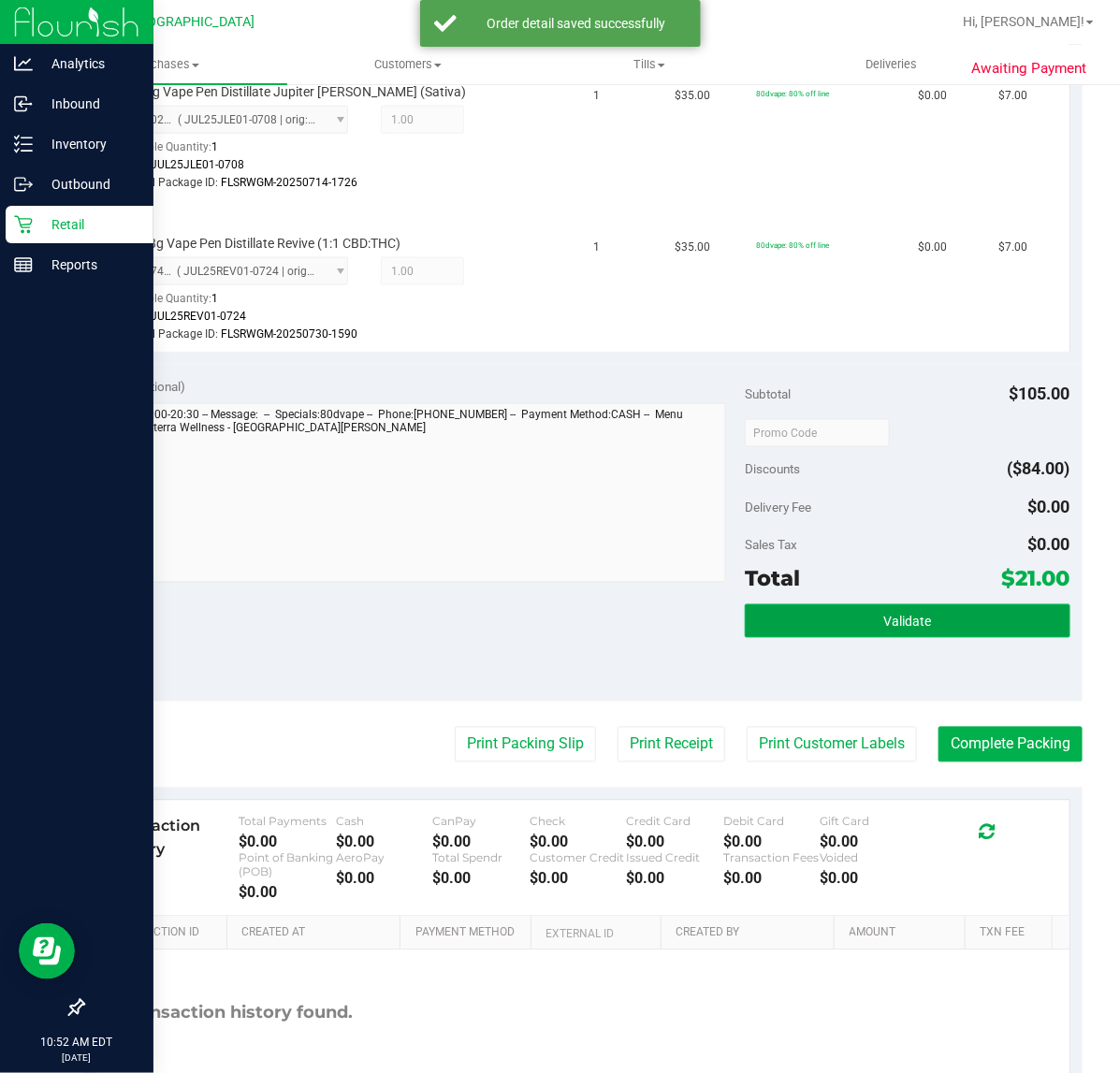
click at [827, 634] on button "Validate" at bounding box center [907, 621] width 325 height 34
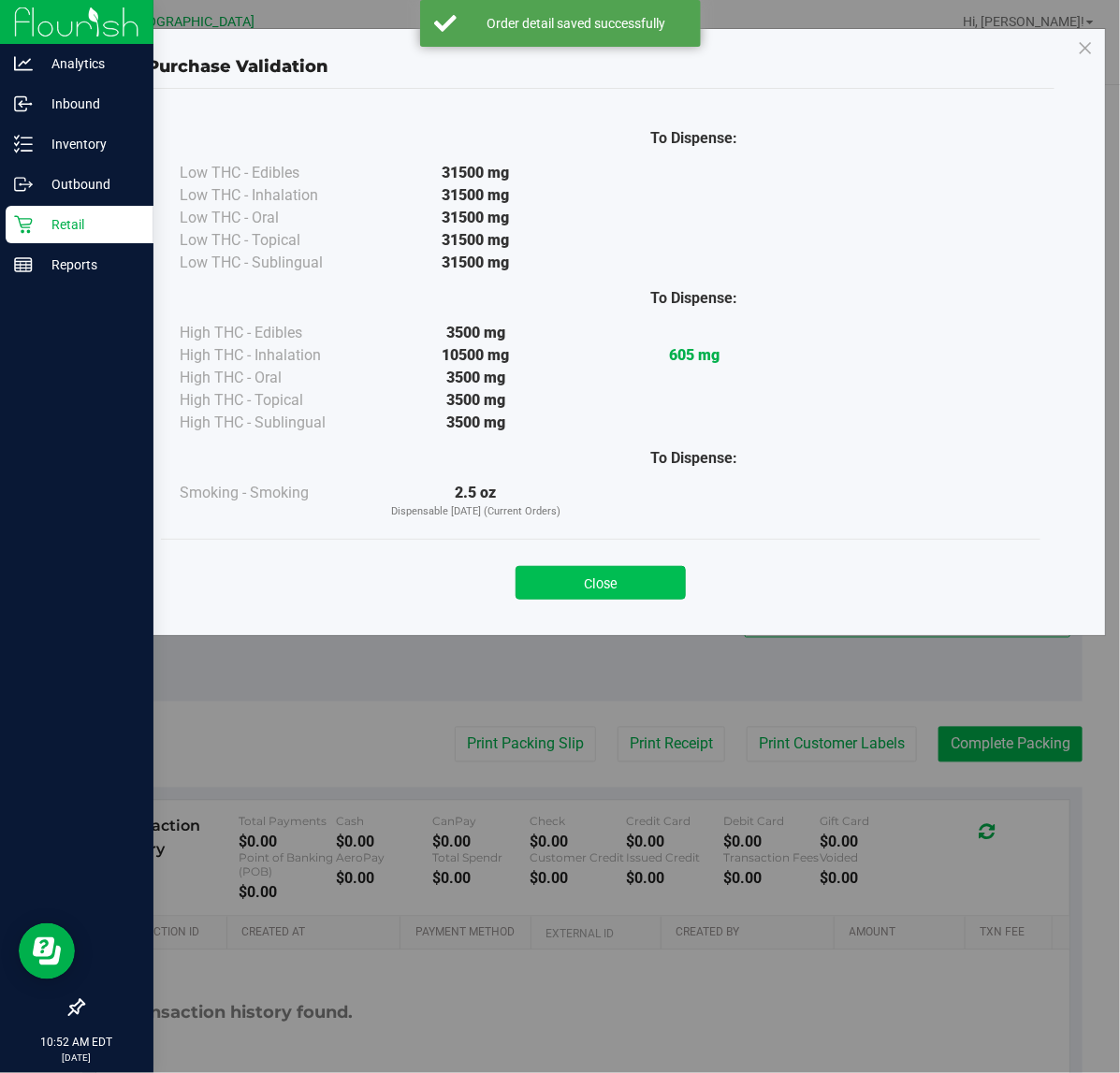
click at [615, 585] on button "Close" at bounding box center [600, 583] width 170 height 34
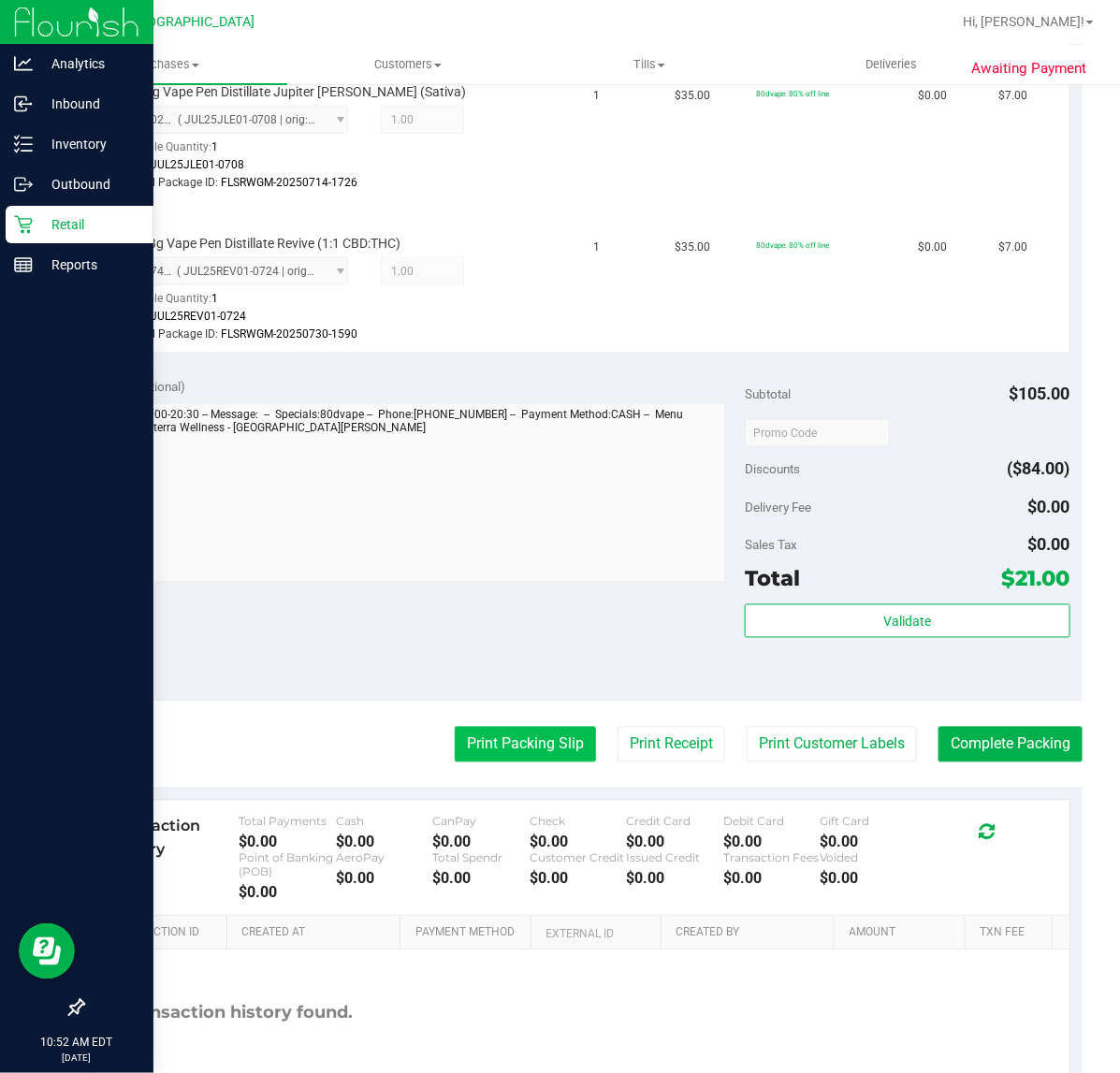
click at [505, 727] on button "Print Packing Slip" at bounding box center [526, 745] width 142 height 36
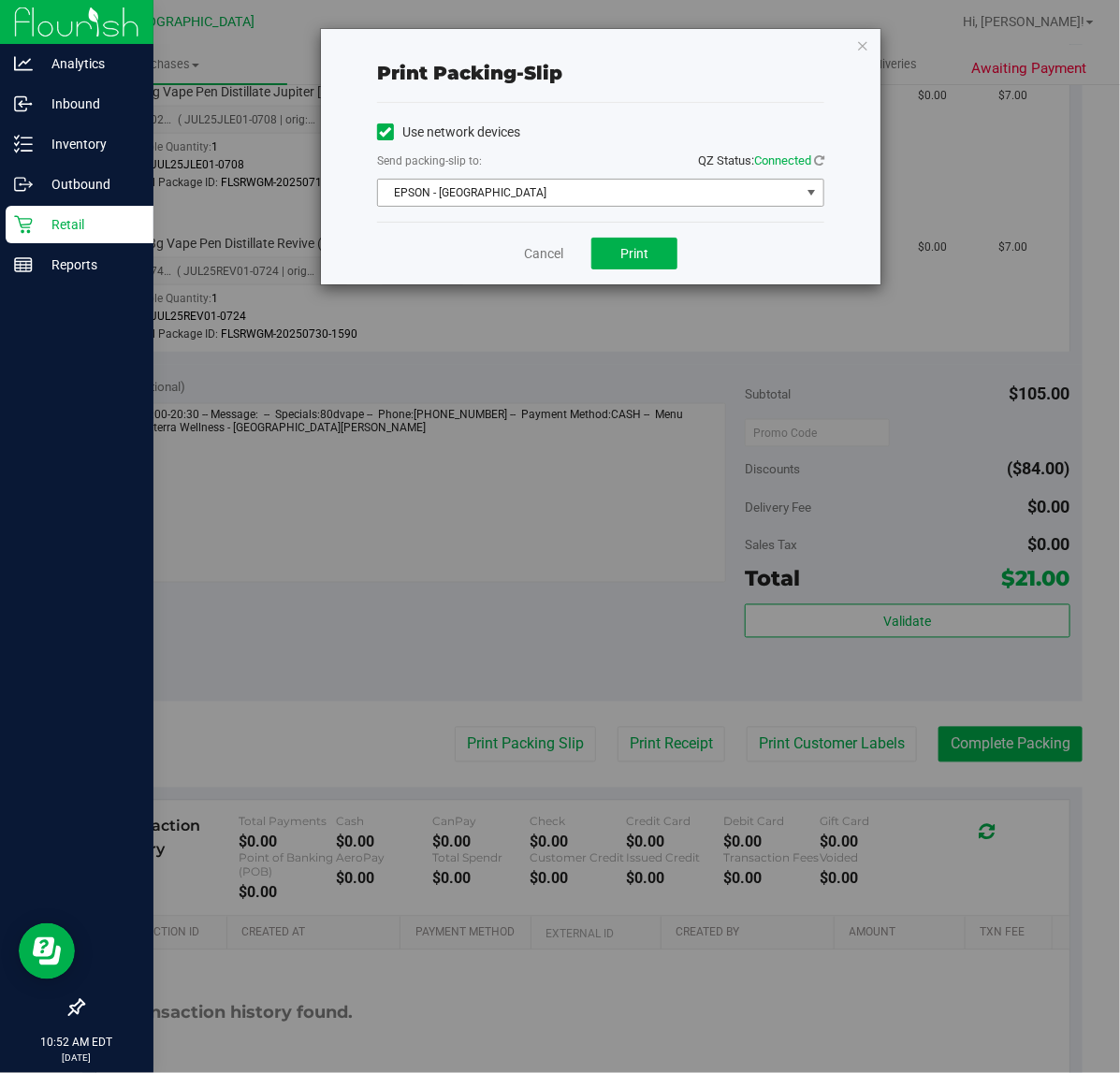
click at [577, 197] on span "EPSON - [GEOGRAPHIC_DATA]" at bounding box center [589, 193] width 422 height 26
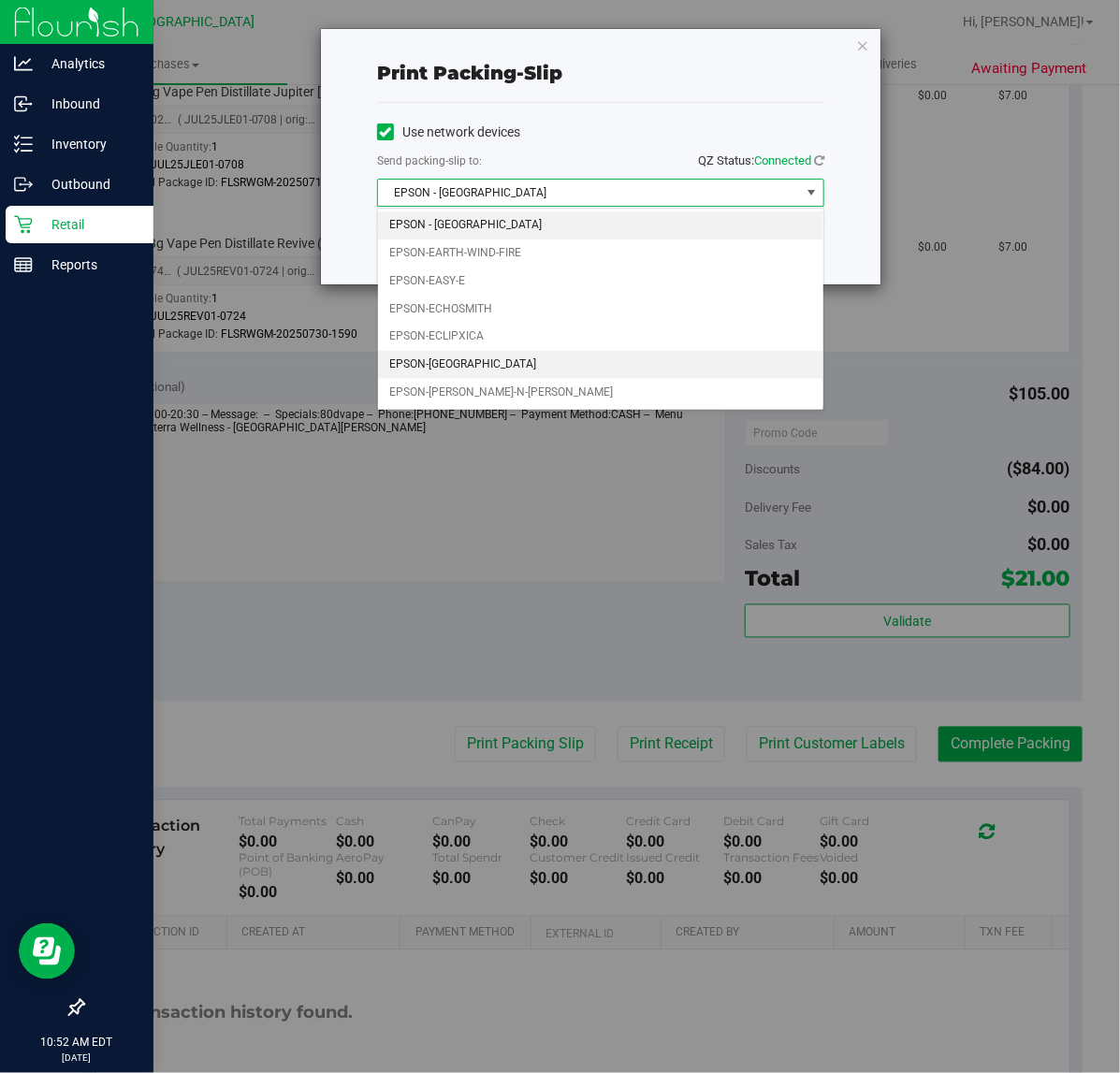
click at [446, 366] on li "EPSON-[GEOGRAPHIC_DATA]" at bounding box center [601, 365] width 445 height 28
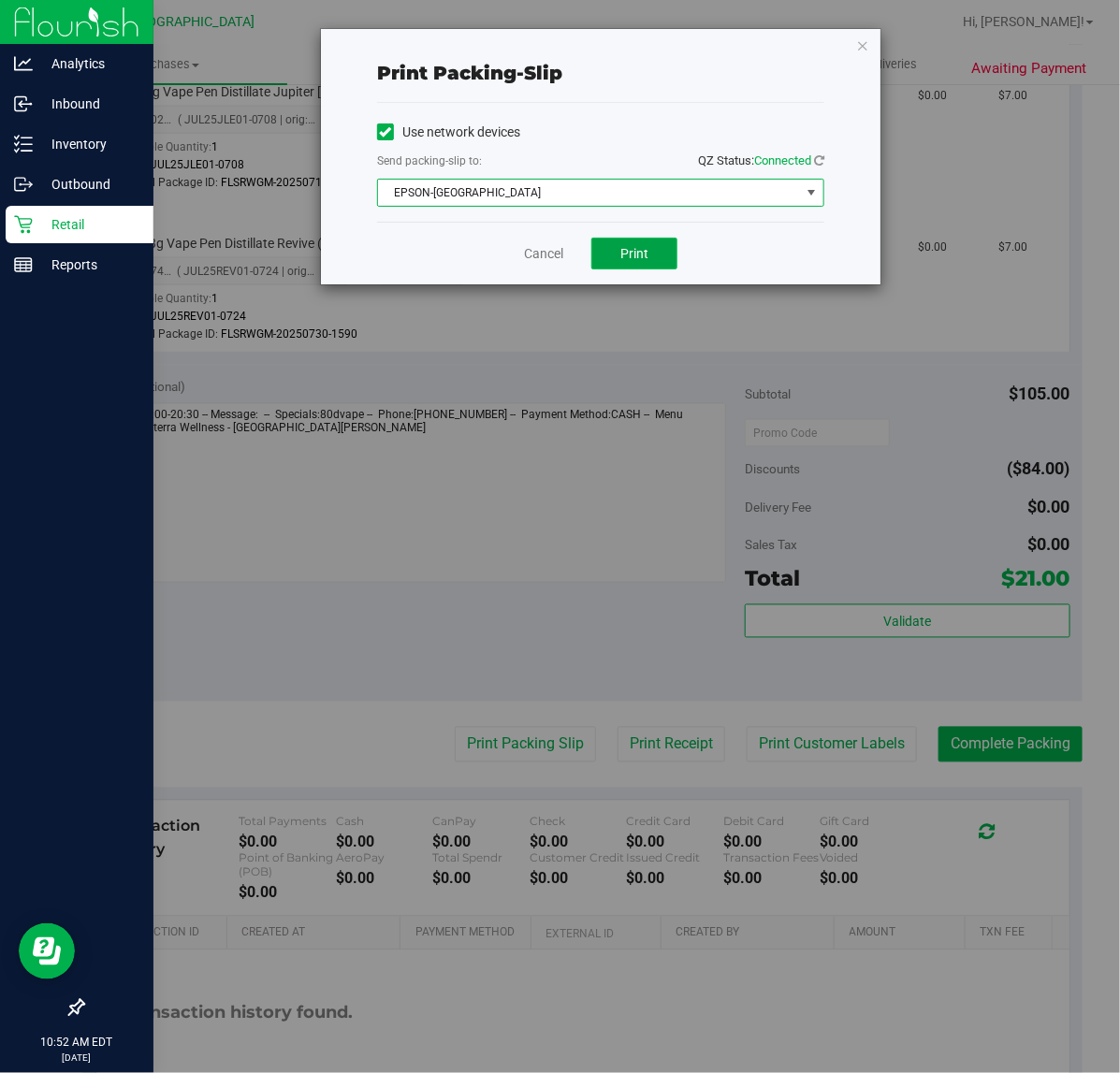
click at [636, 259] on span "Print" at bounding box center [634, 254] width 28 height 15
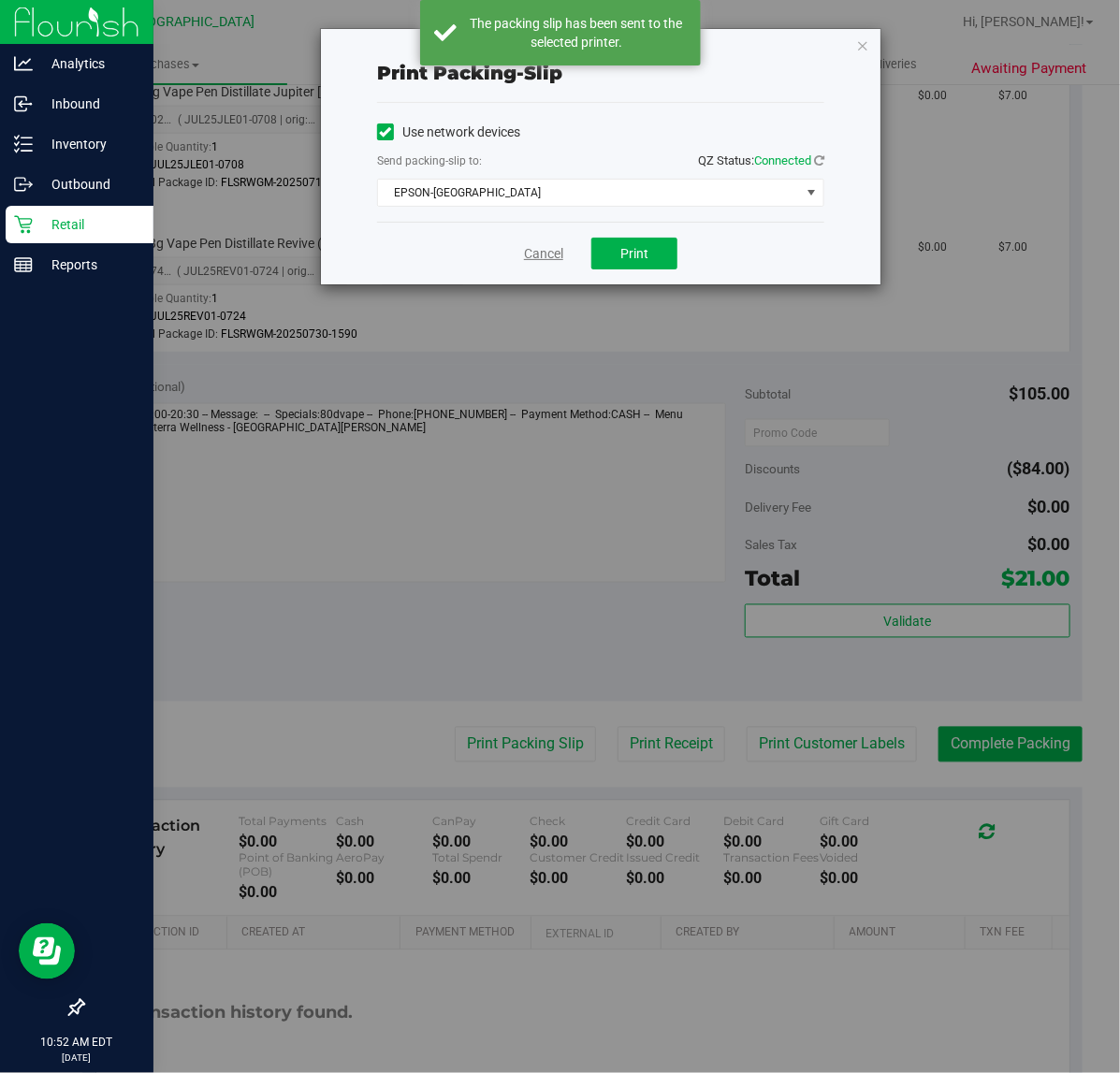
click at [548, 259] on link "Cancel" at bounding box center [543, 254] width 40 height 20
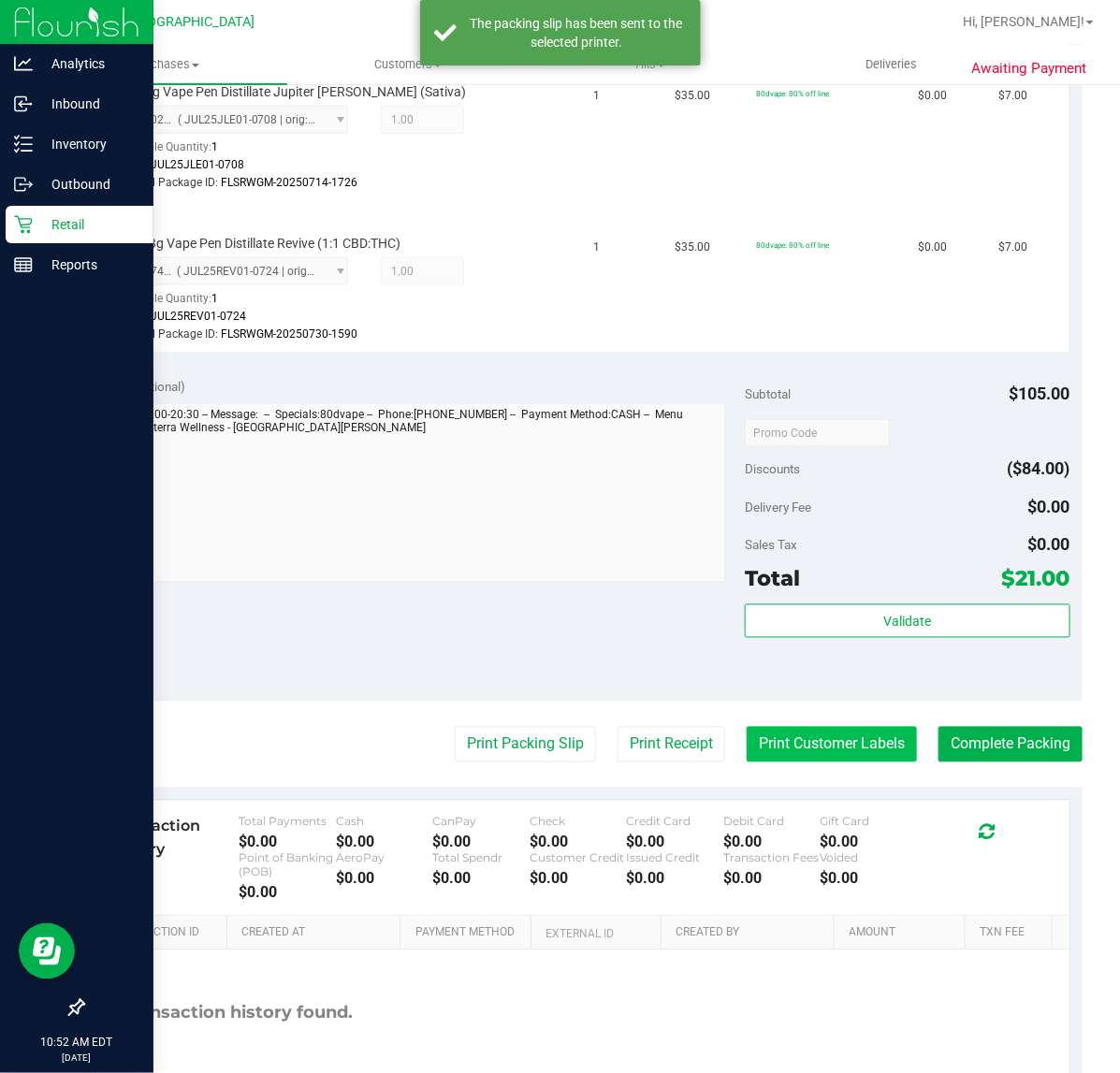
click at [797, 745] on button "Print Customer Labels" at bounding box center [831, 745] width 170 height 36
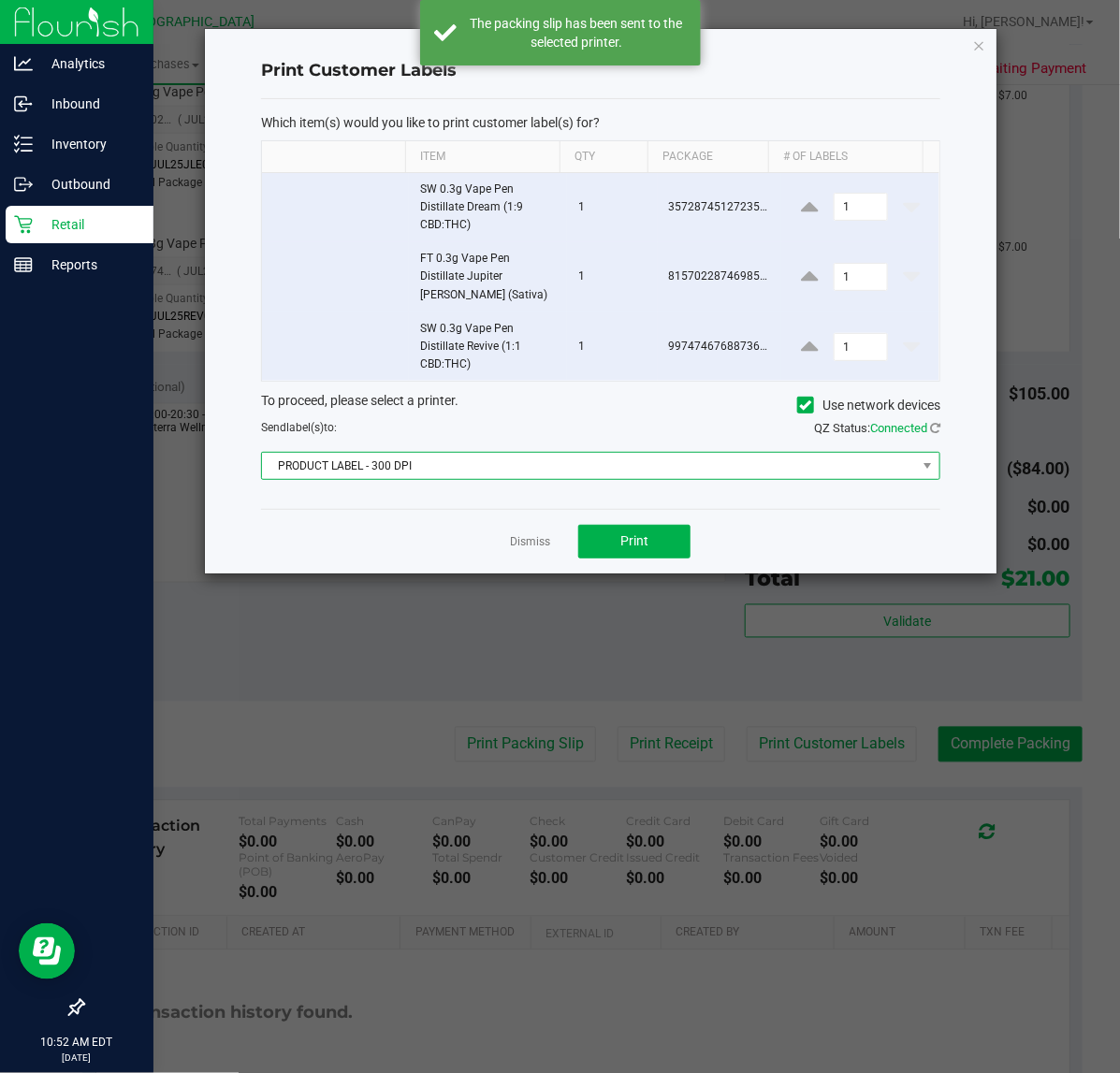
click at [460, 464] on span "PRODUCT LABEL - 300 DPI" at bounding box center [589, 466] width 654 height 26
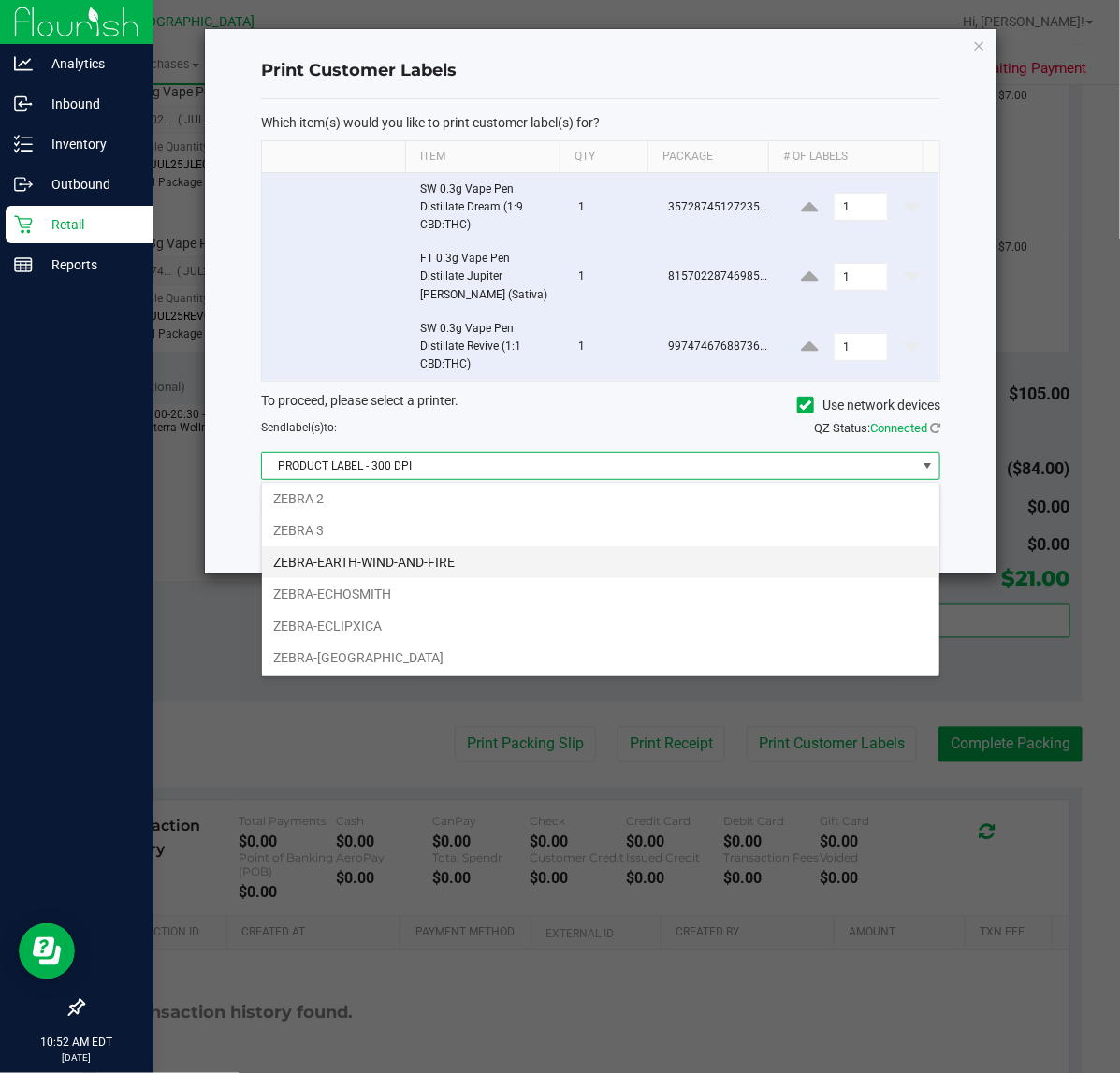
scroll to position [70, 0]
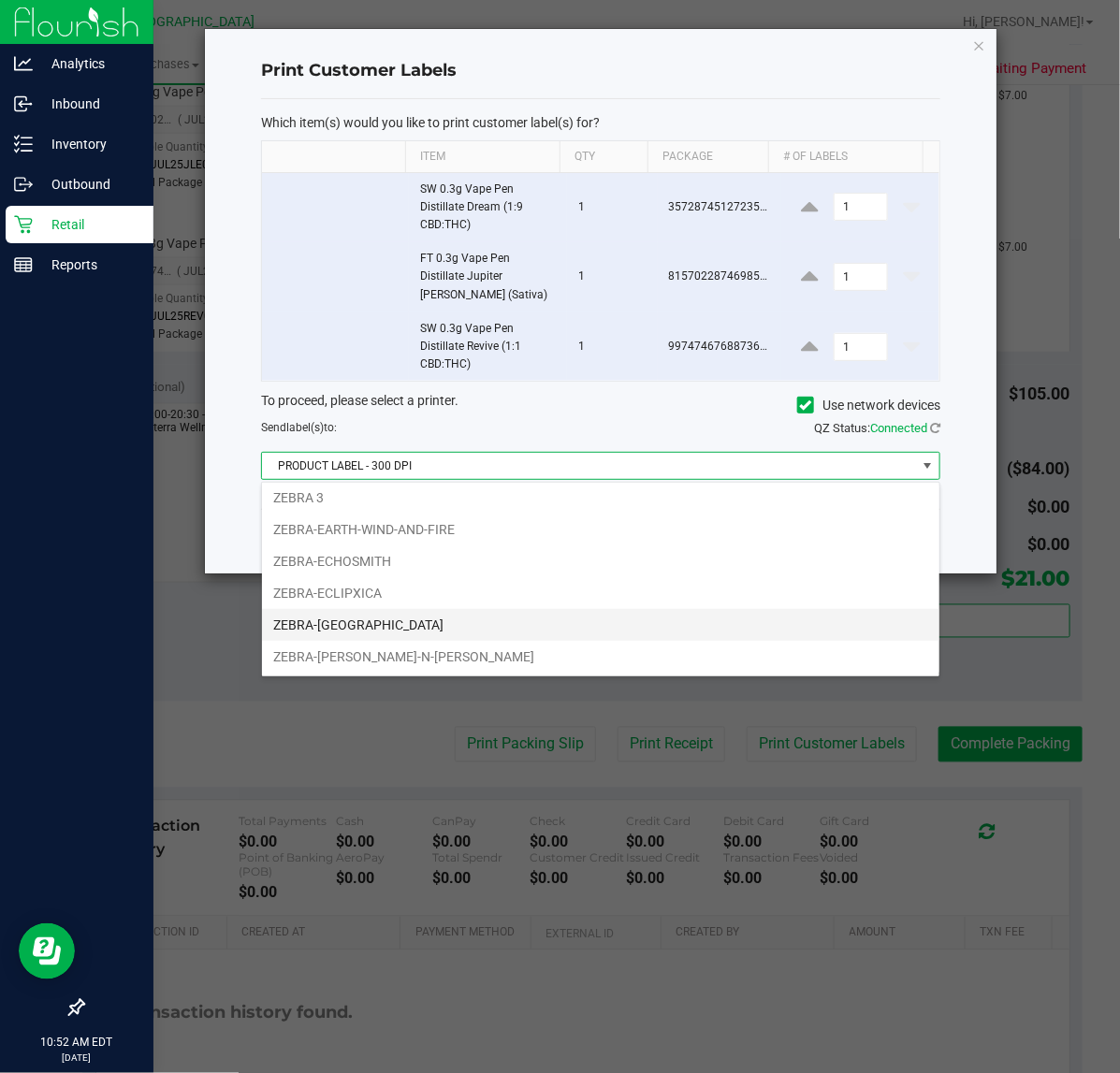
click at [339, 633] on li "ZEBRA-[GEOGRAPHIC_DATA]" at bounding box center [601, 625] width 677 height 32
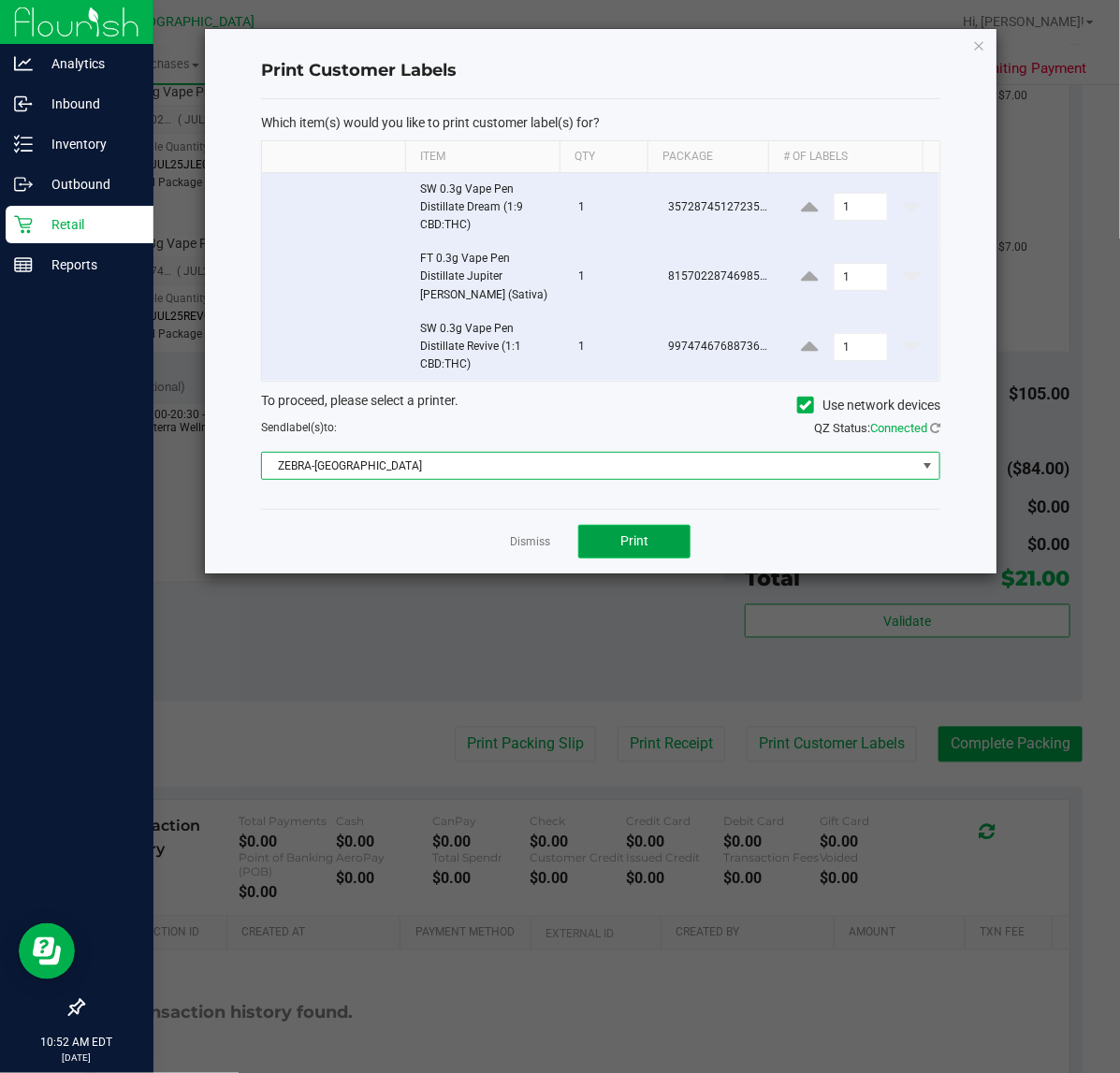
click at [604, 552] on button "Print" at bounding box center [634, 542] width 112 height 34
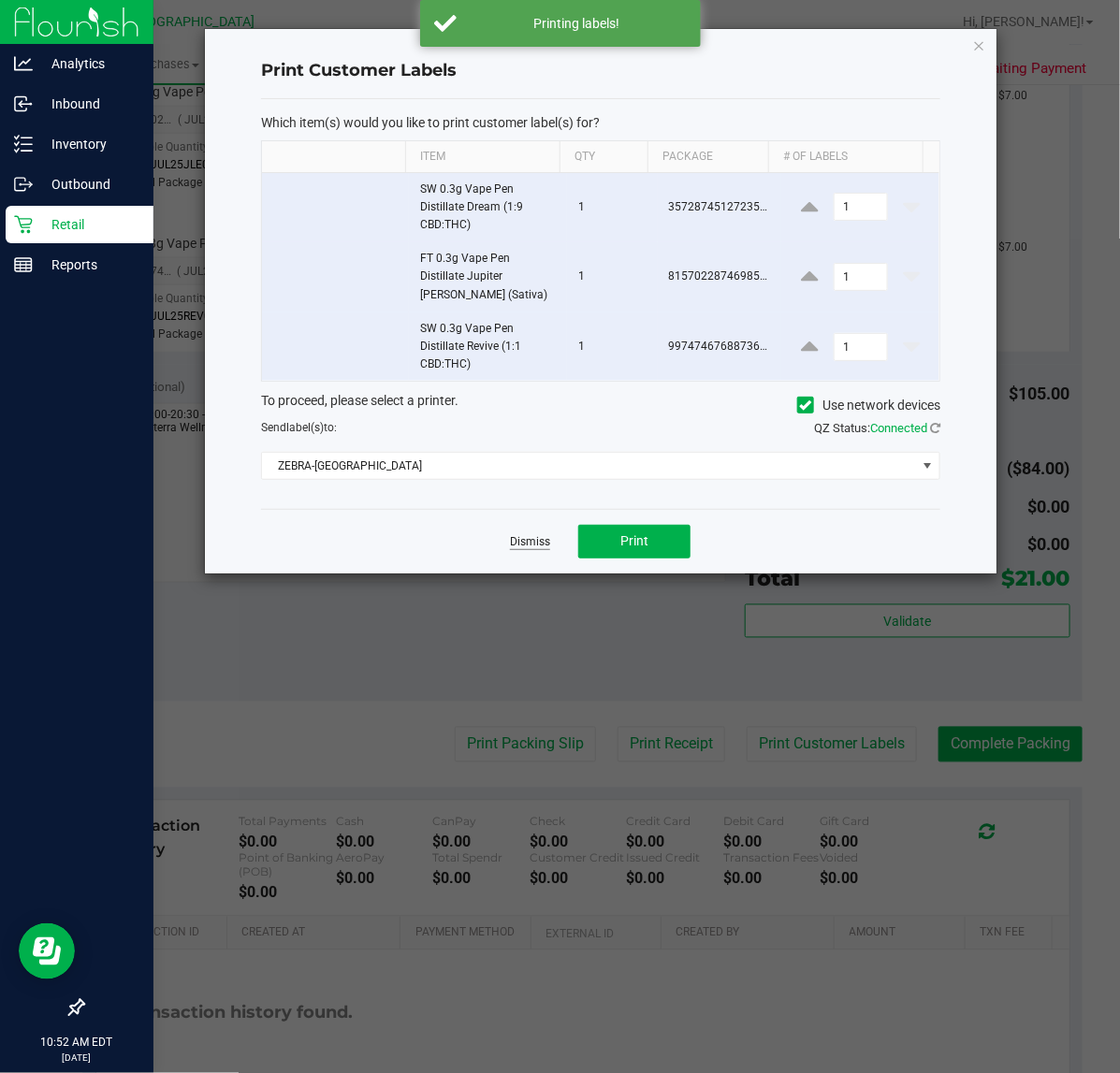
click at [539, 543] on link "Dismiss" at bounding box center [529, 542] width 41 height 16
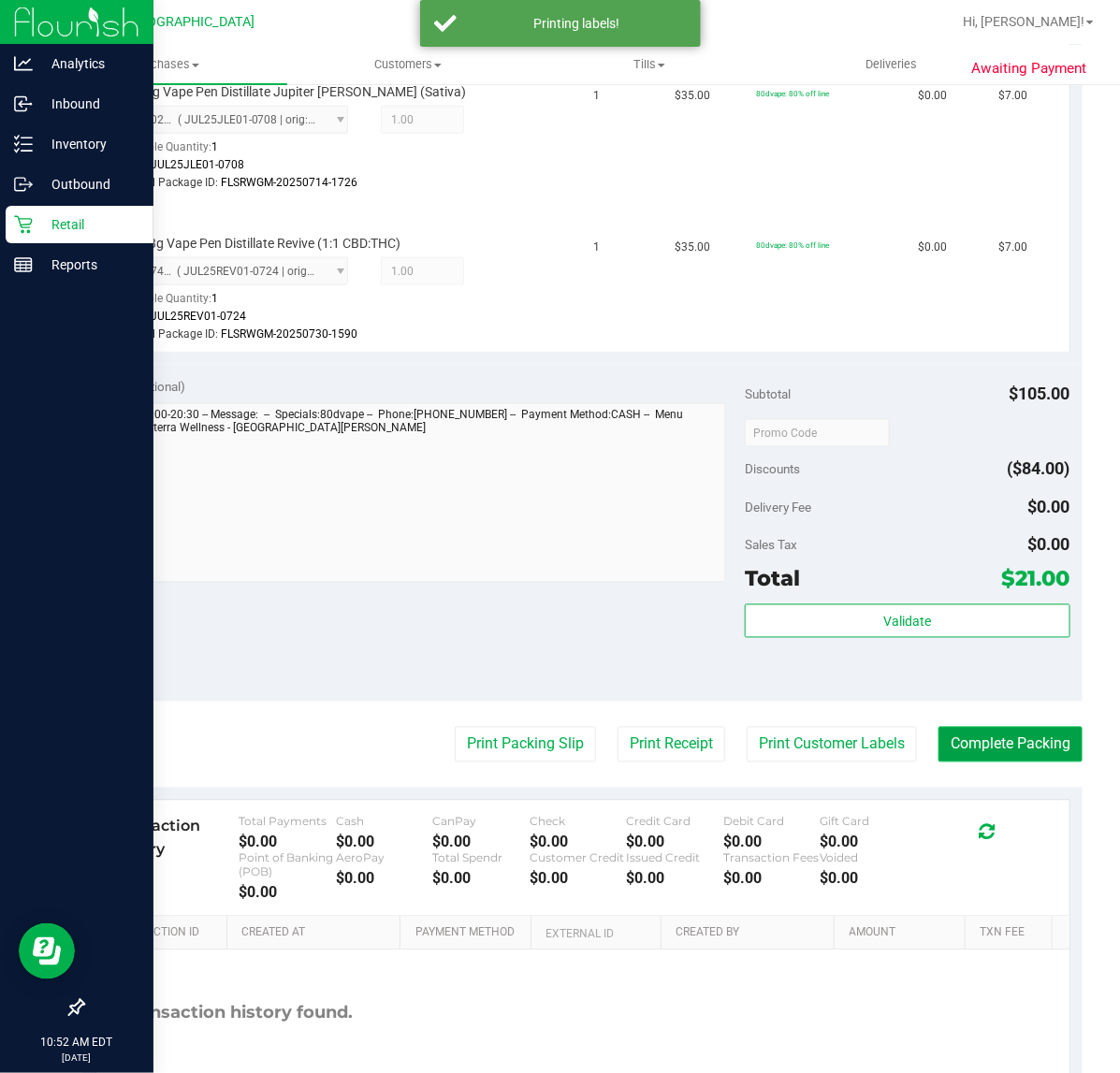
click at [1006, 731] on button "Complete Packing" at bounding box center [1010, 745] width 144 height 36
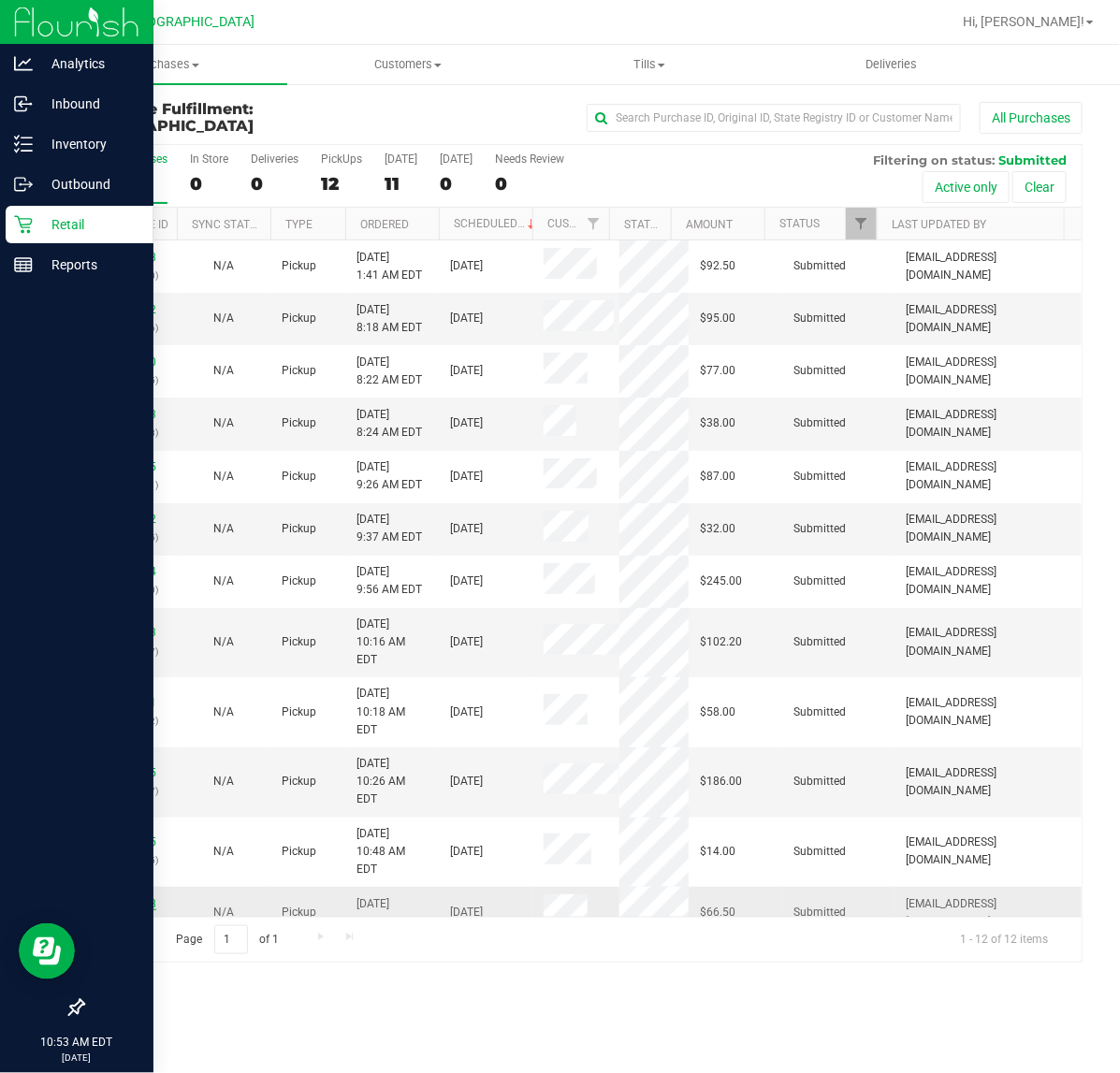
click at [122, 897] on link "12017328" at bounding box center [130, 904] width 53 height 13
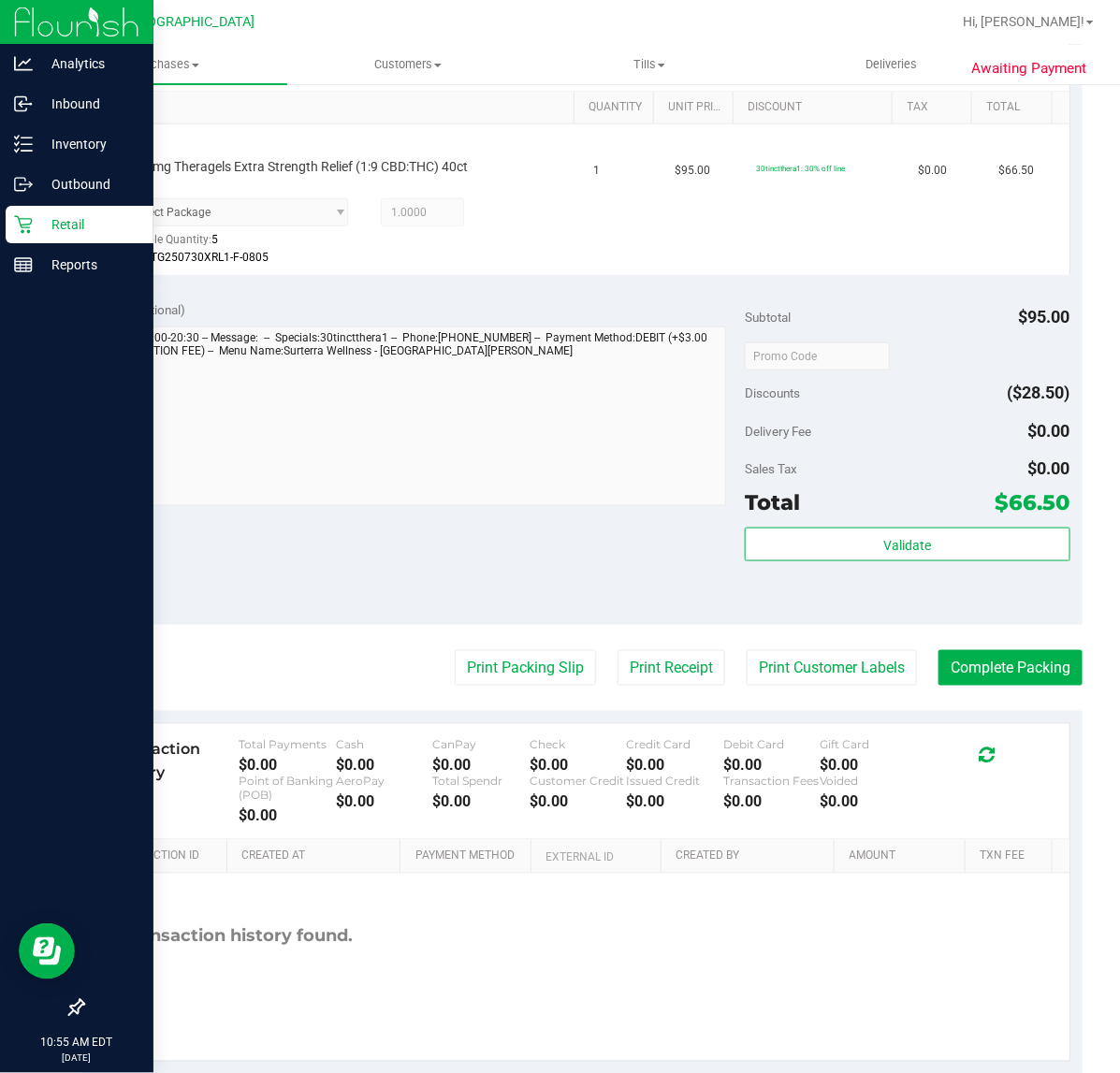
scroll to position [511, 0]
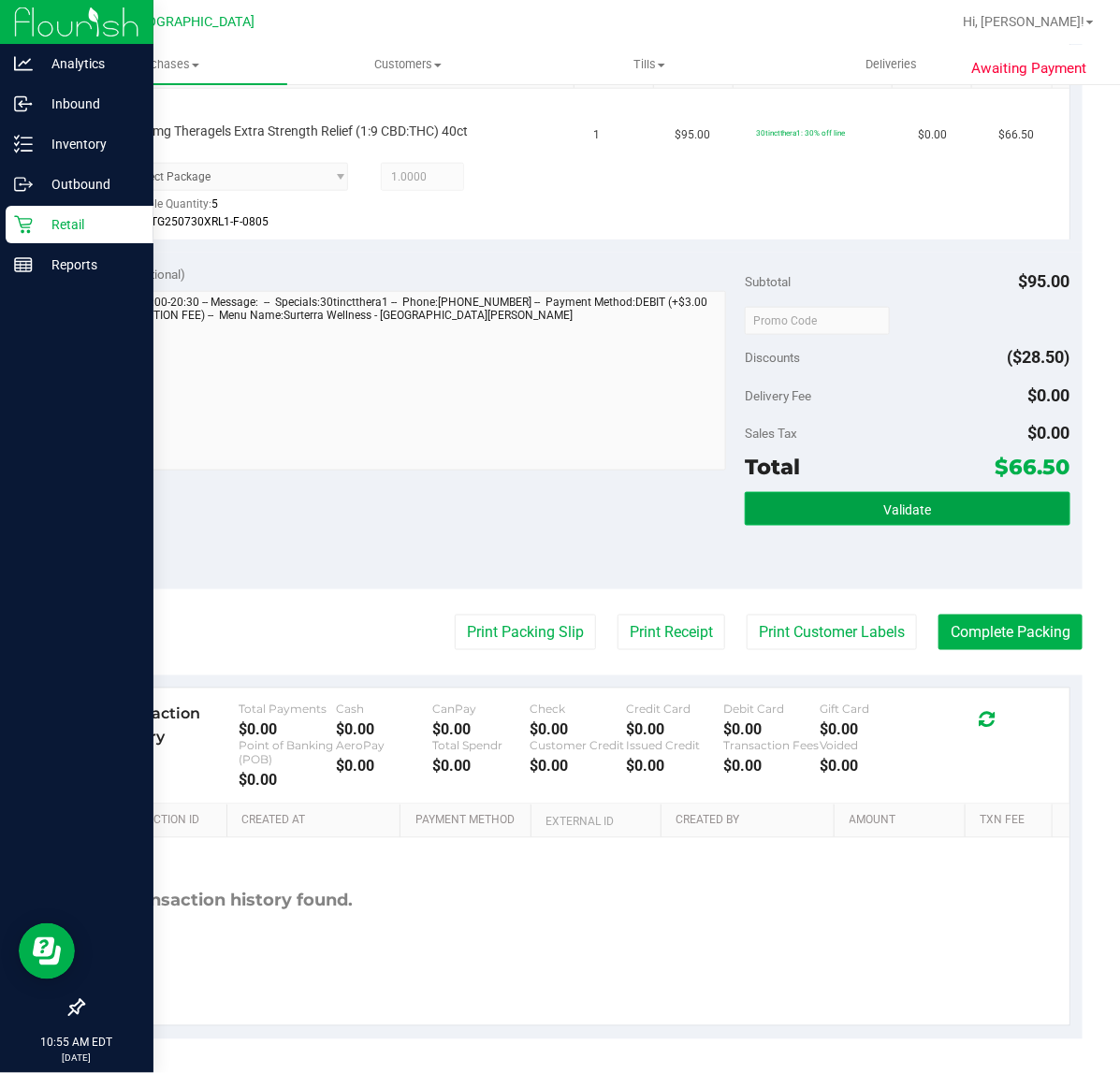
click at [768, 525] on button "Validate" at bounding box center [907, 510] width 325 height 34
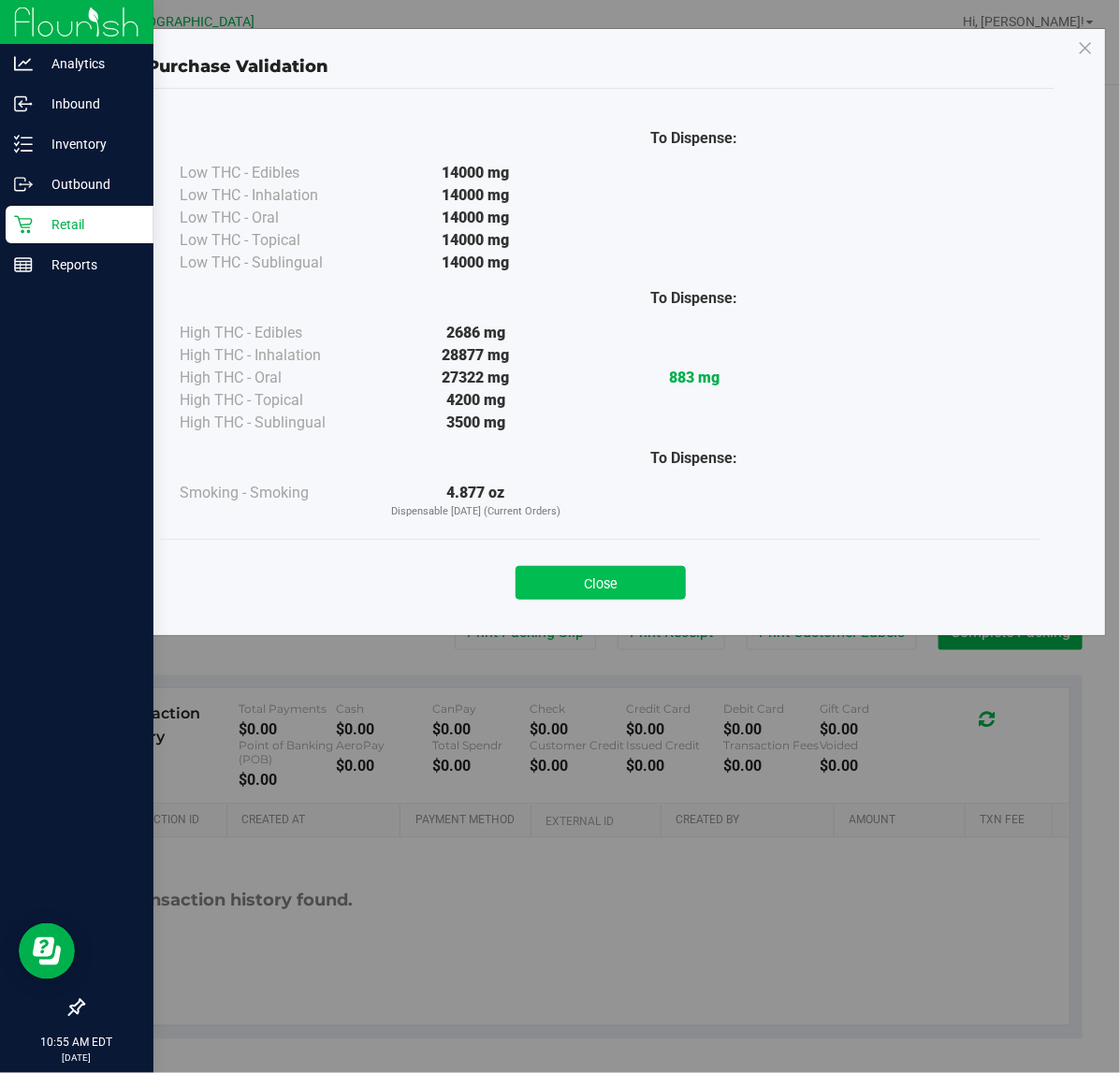
click at [632, 583] on button "Close" at bounding box center [600, 583] width 170 height 34
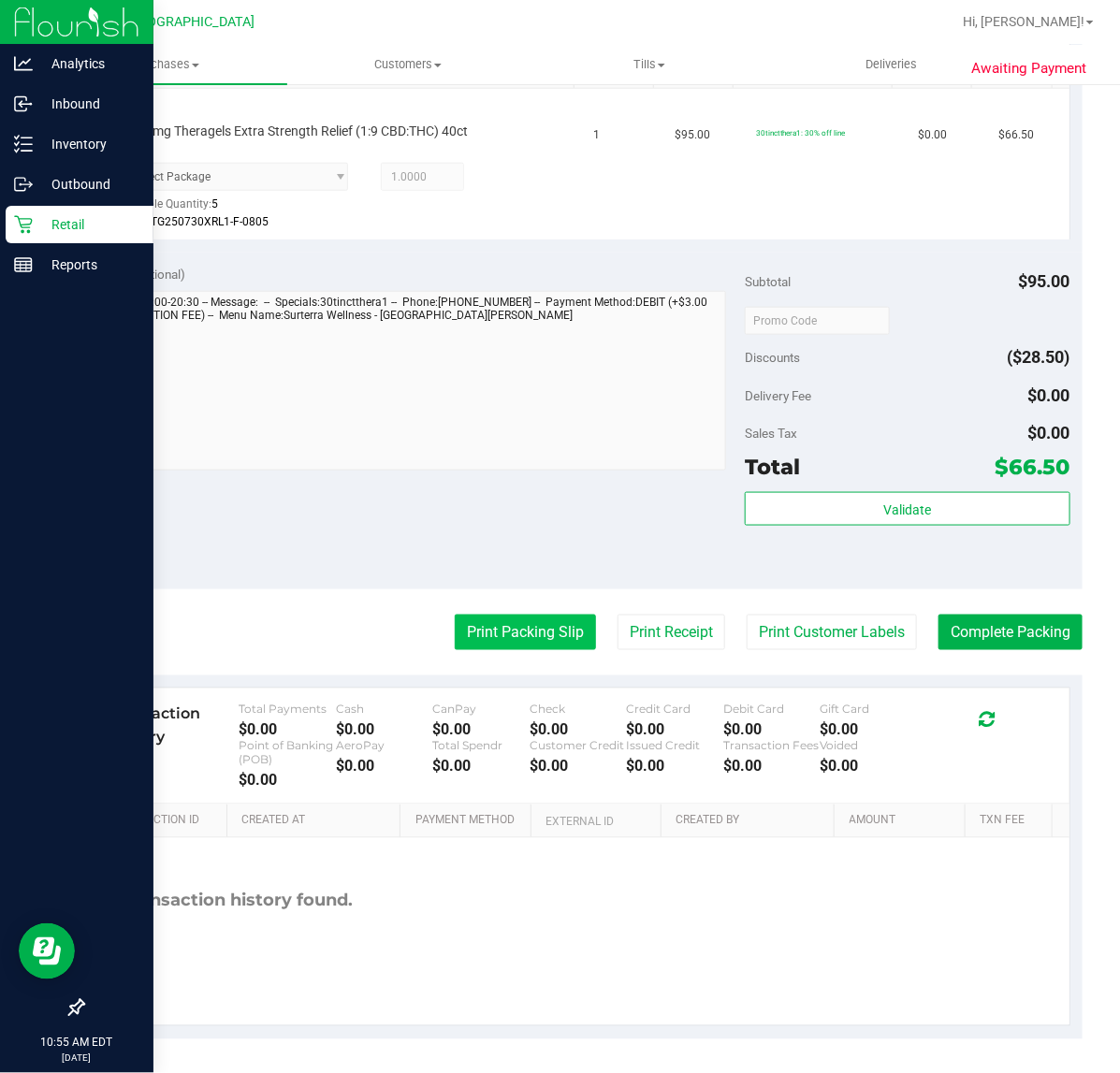
click at [519, 643] on button "Print Packing Slip" at bounding box center [526, 632] width 142 height 36
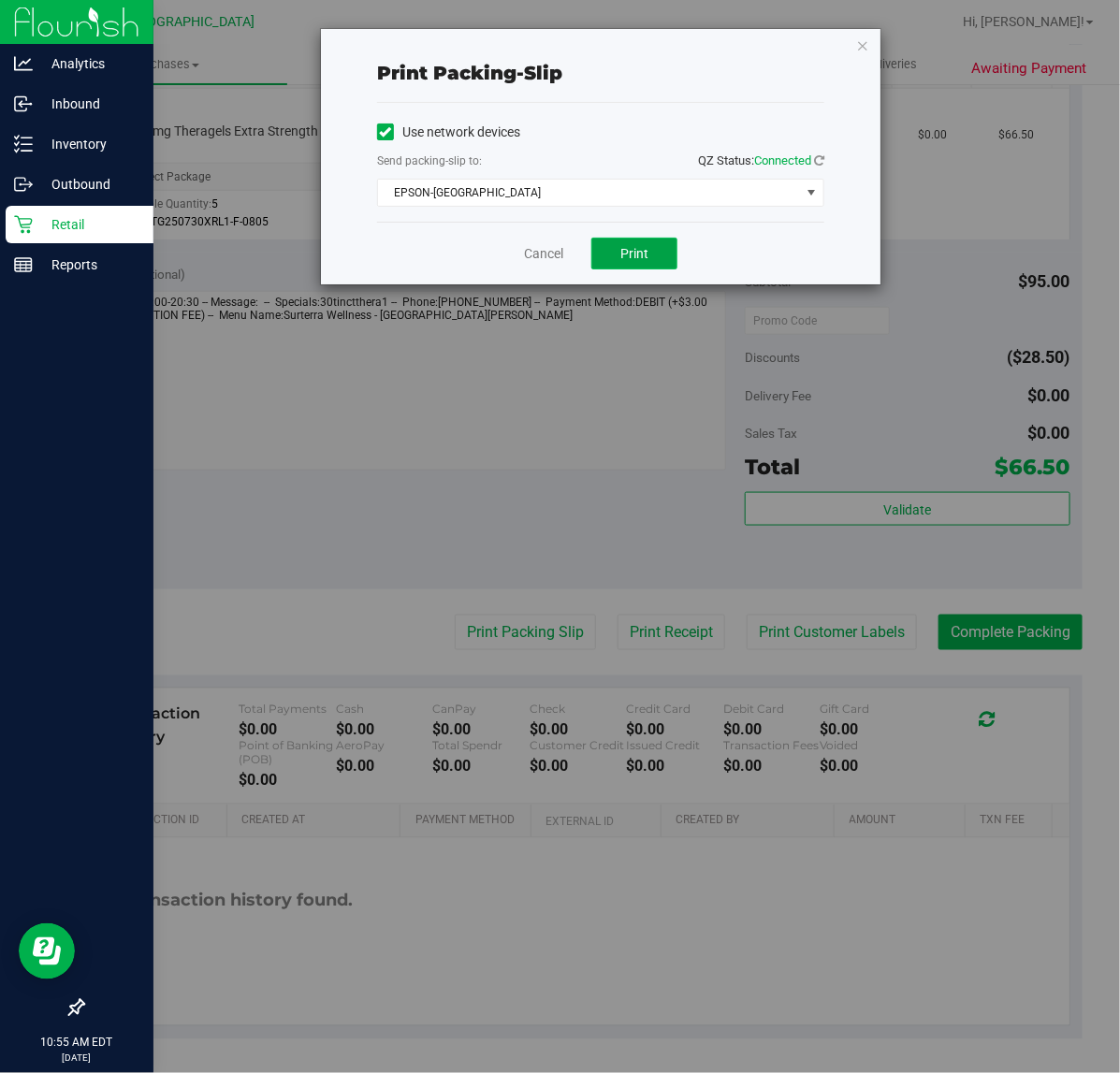
click at [612, 248] on button "Print" at bounding box center [634, 254] width 86 height 32
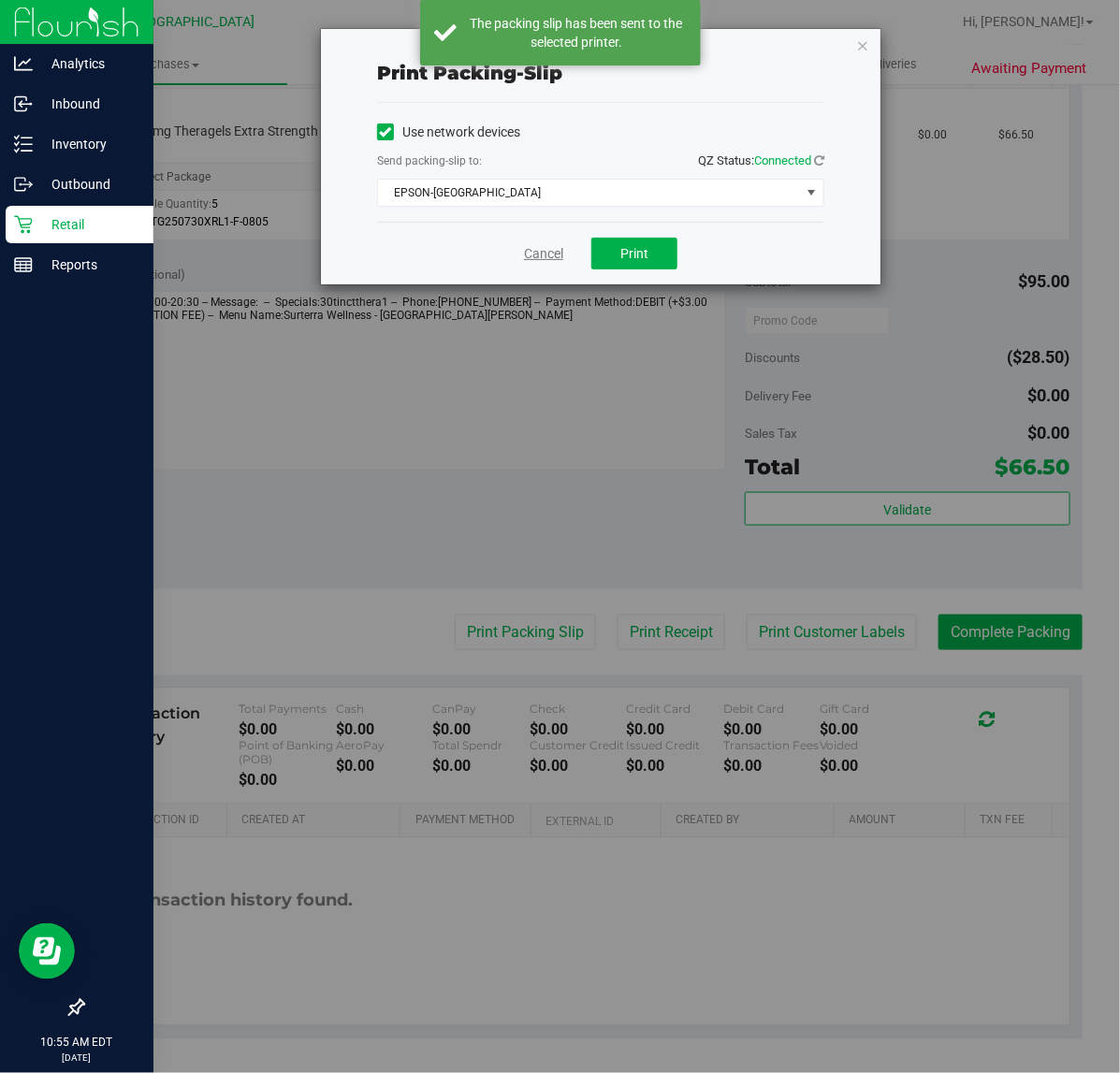
click at [541, 258] on link "Cancel" at bounding box center [543, 254] width 40 height 20
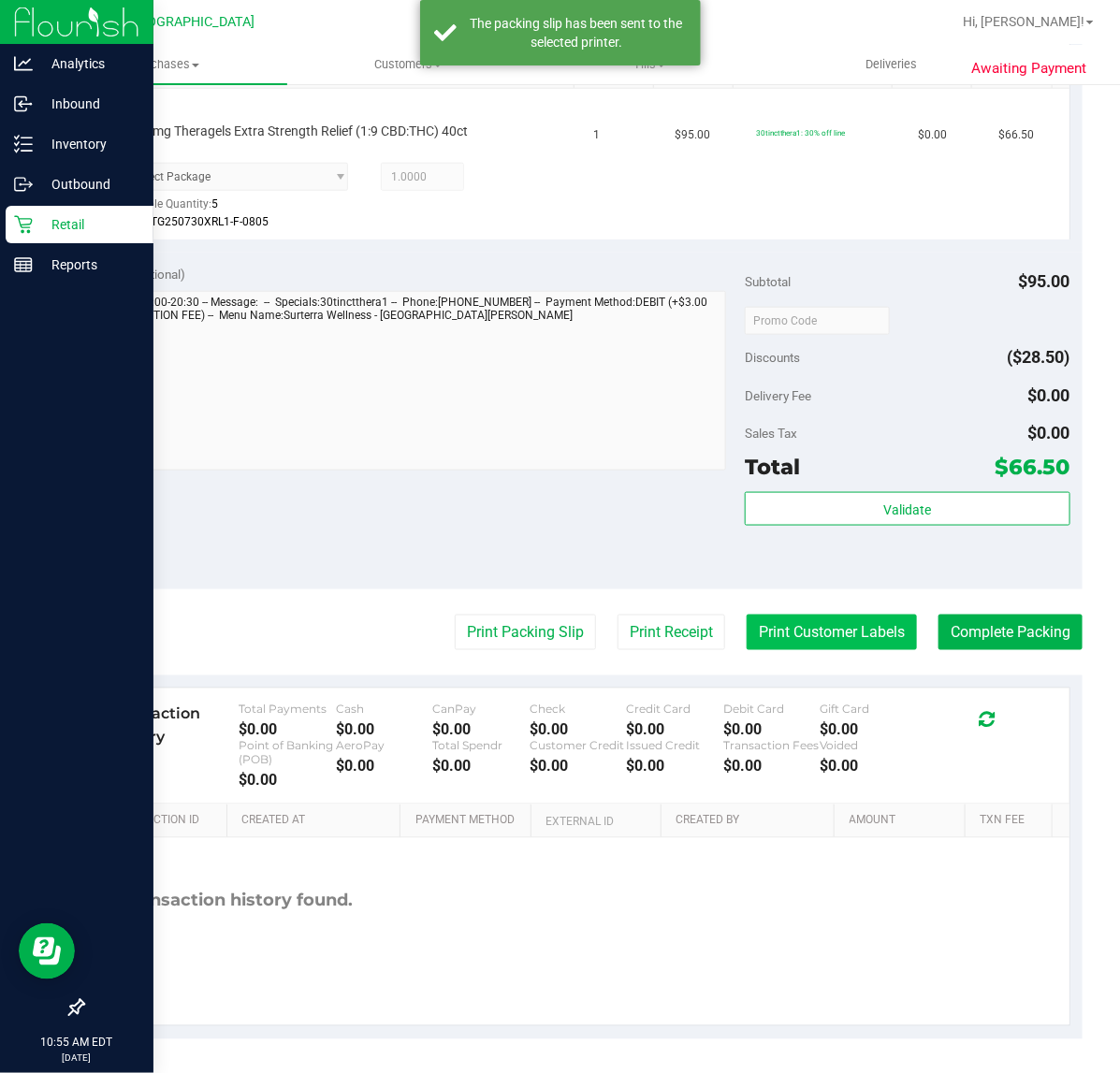
click at [781, 639] on button "Print Customer Labels" at bounding box center [831, 632] width 170 height 36
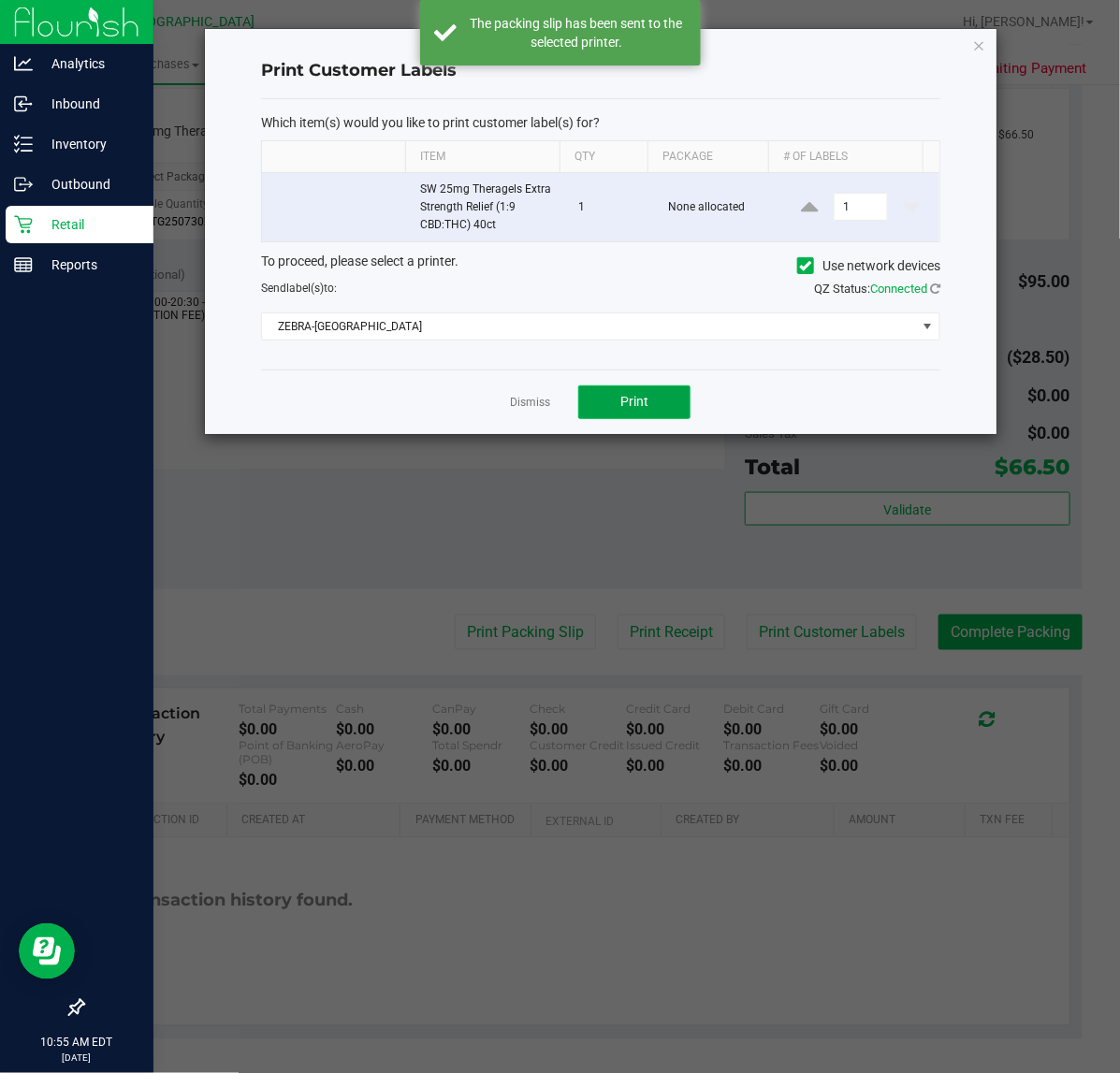
click at [617, 409] on button "Print" at bounding box center [634, 402] width 112 height 34
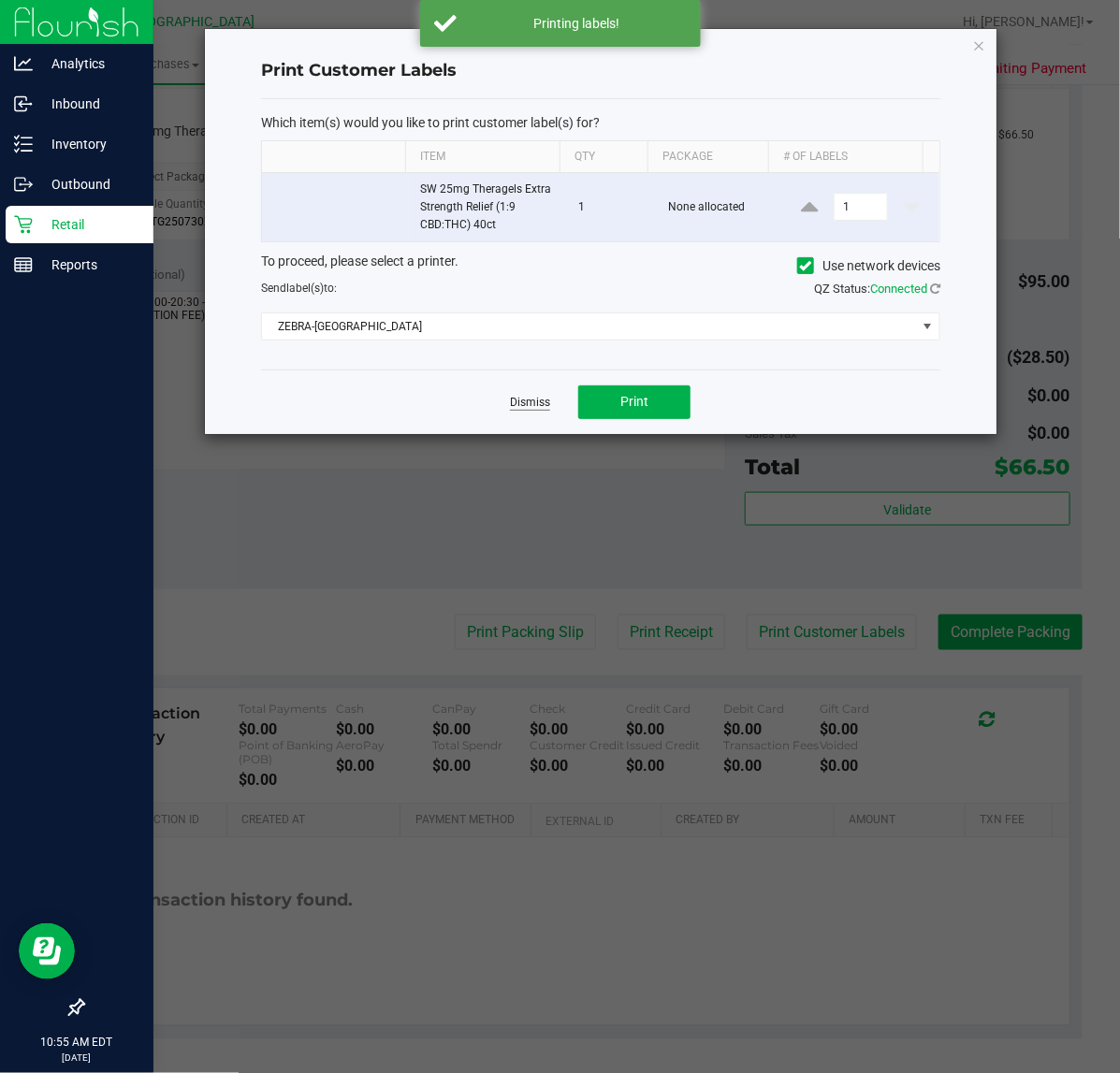
click at [536, 404] on link "Dismiss" at bounding box center [529, 402] width 41 height 16
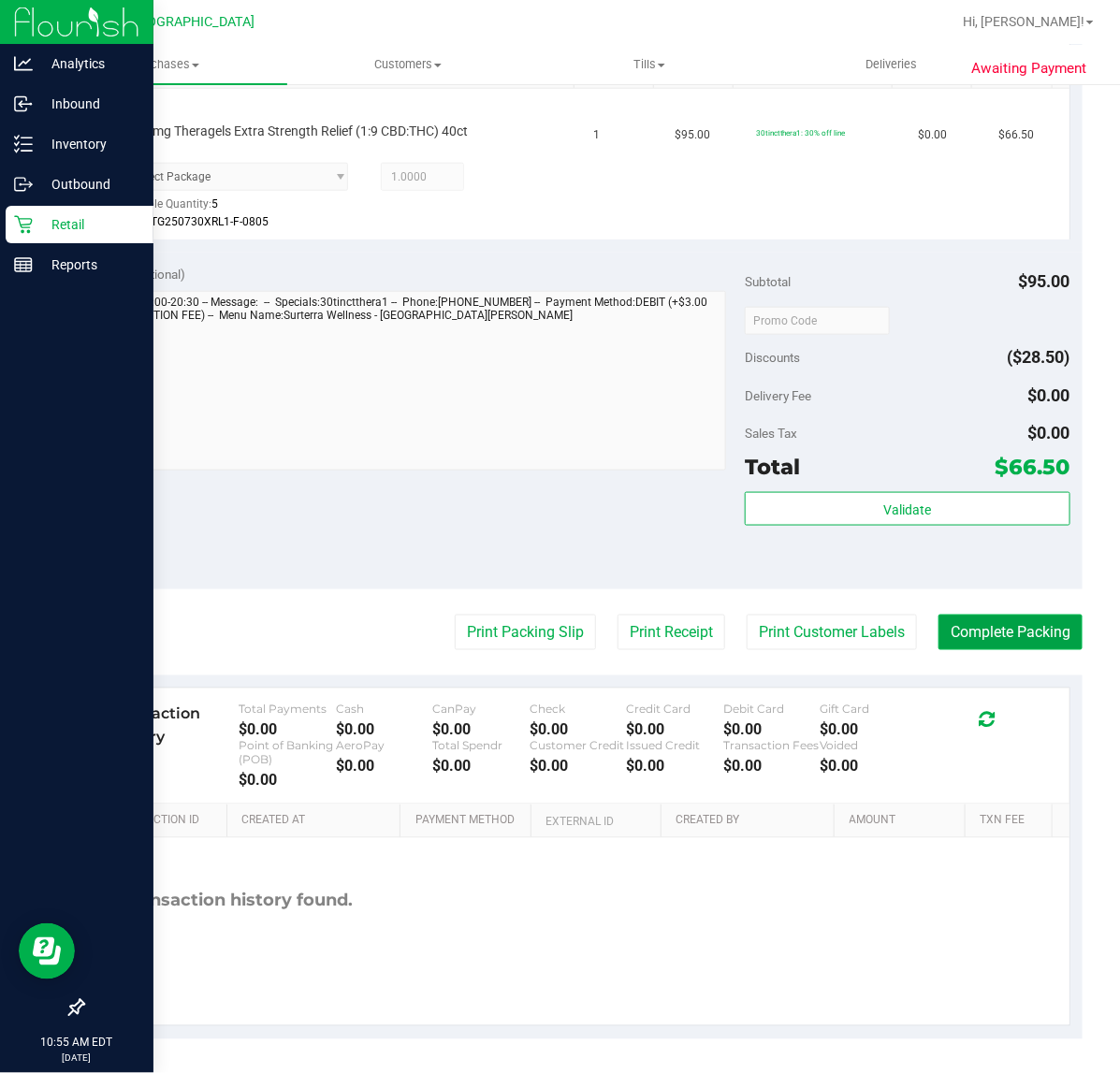
click at [1023, 638] on button "Complete Packing" at bounding box center [1010, 632] width 144 height 36
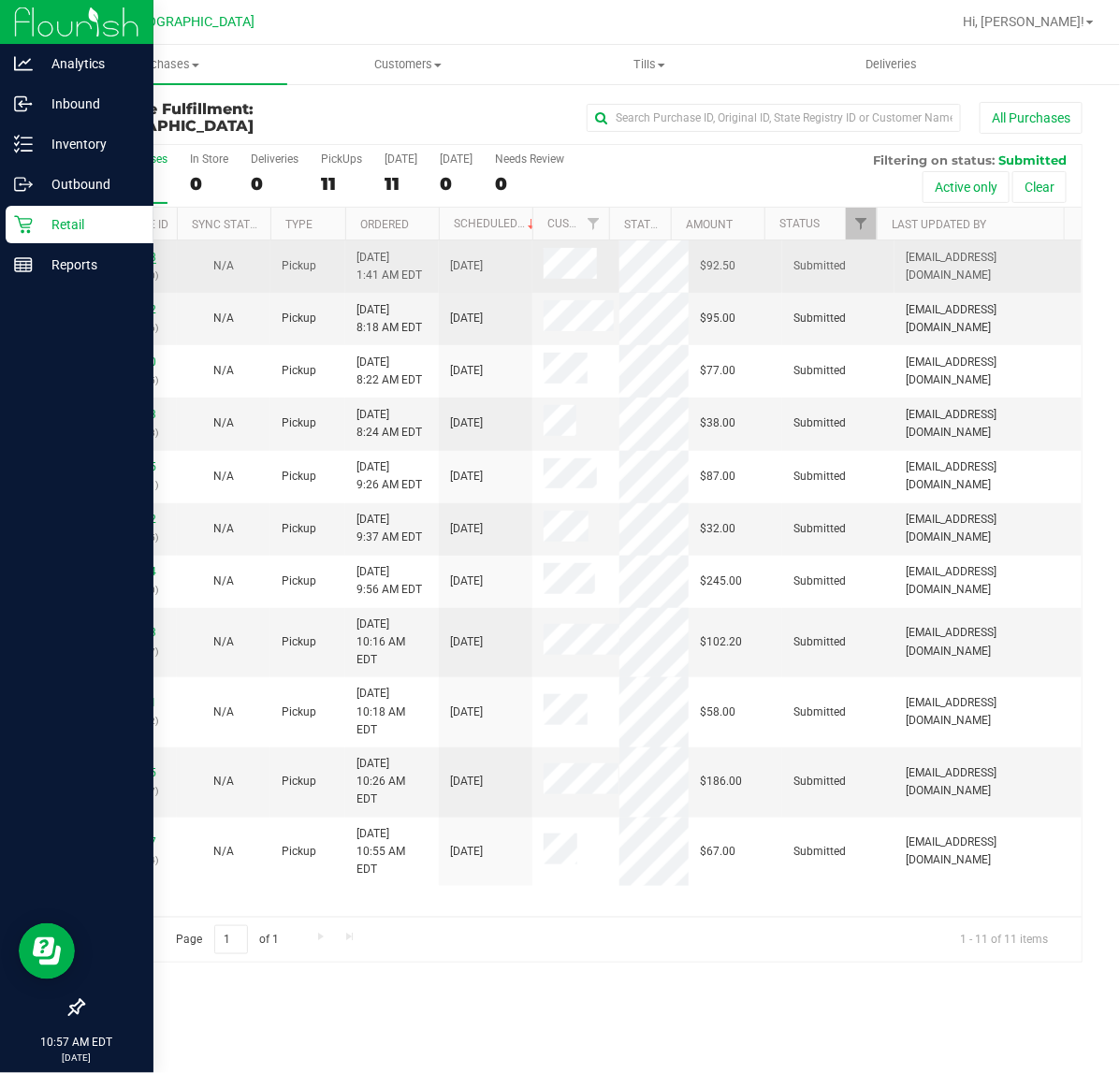
click at [126, 255] on link "12018578" at bounding box center [130, 258] width 53 height 13
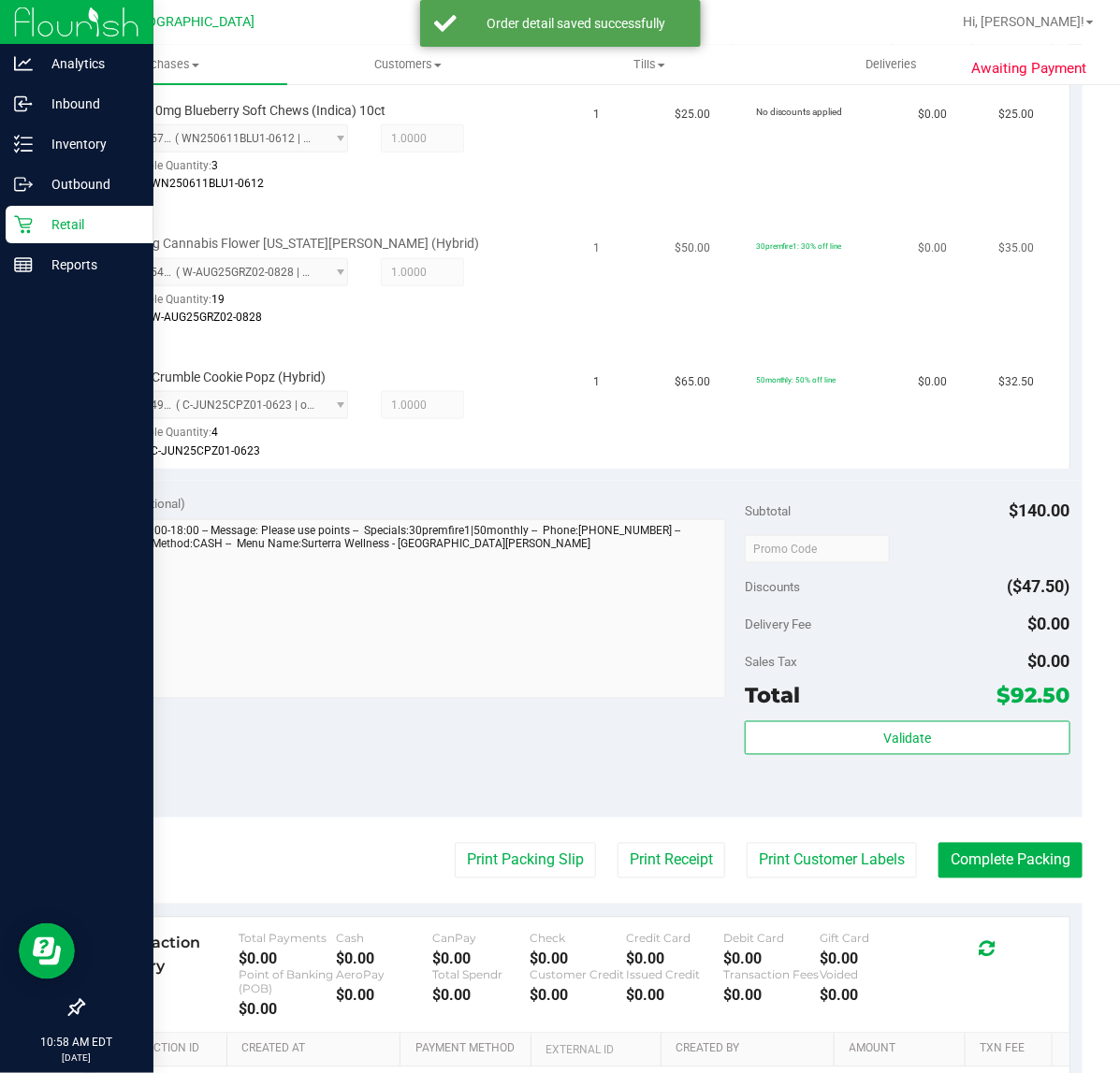
scroll to position [585, 0]
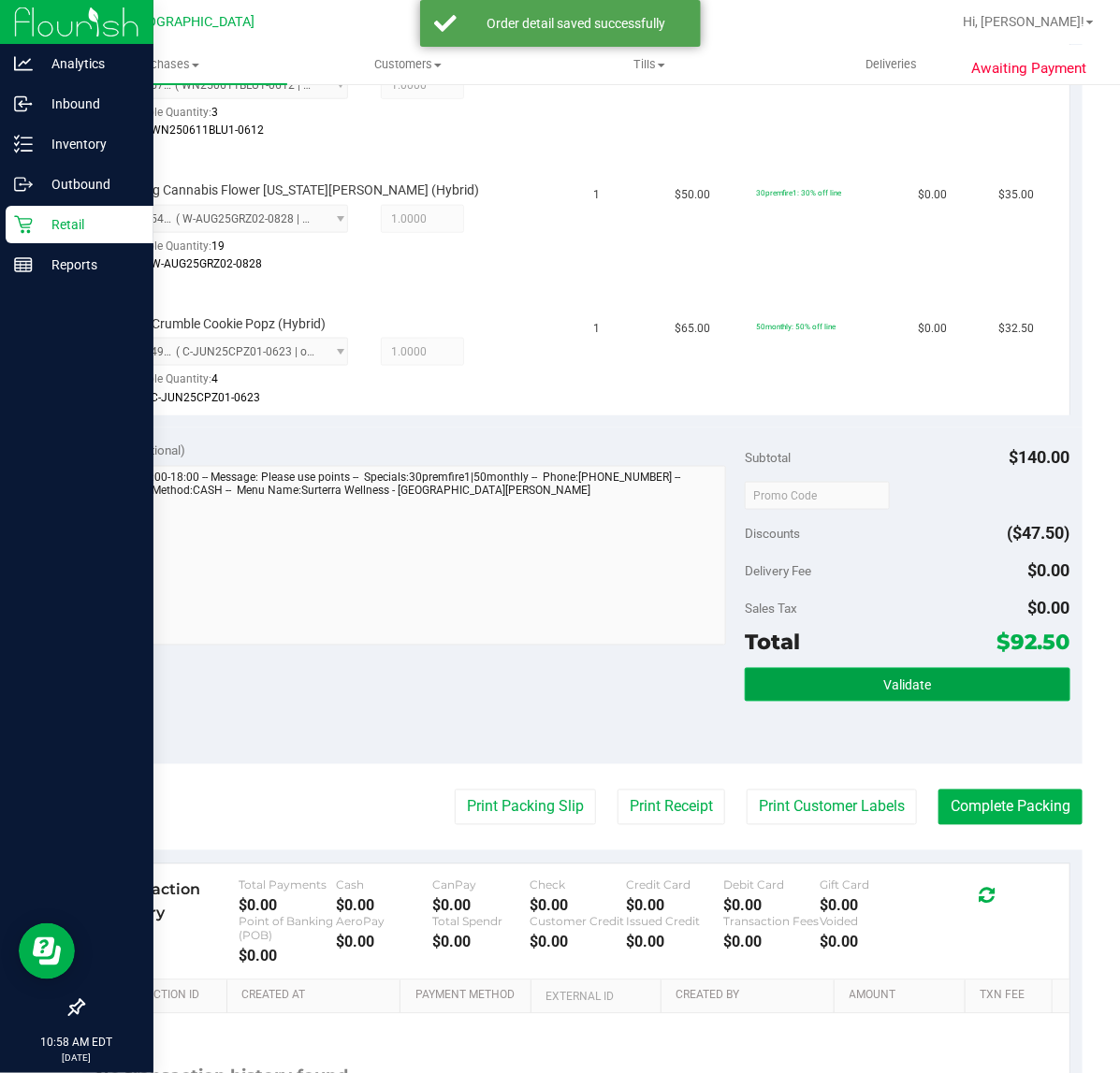
click at [861, 684] on button "Validate" at bounding box center [907, 685] width 325 height 34
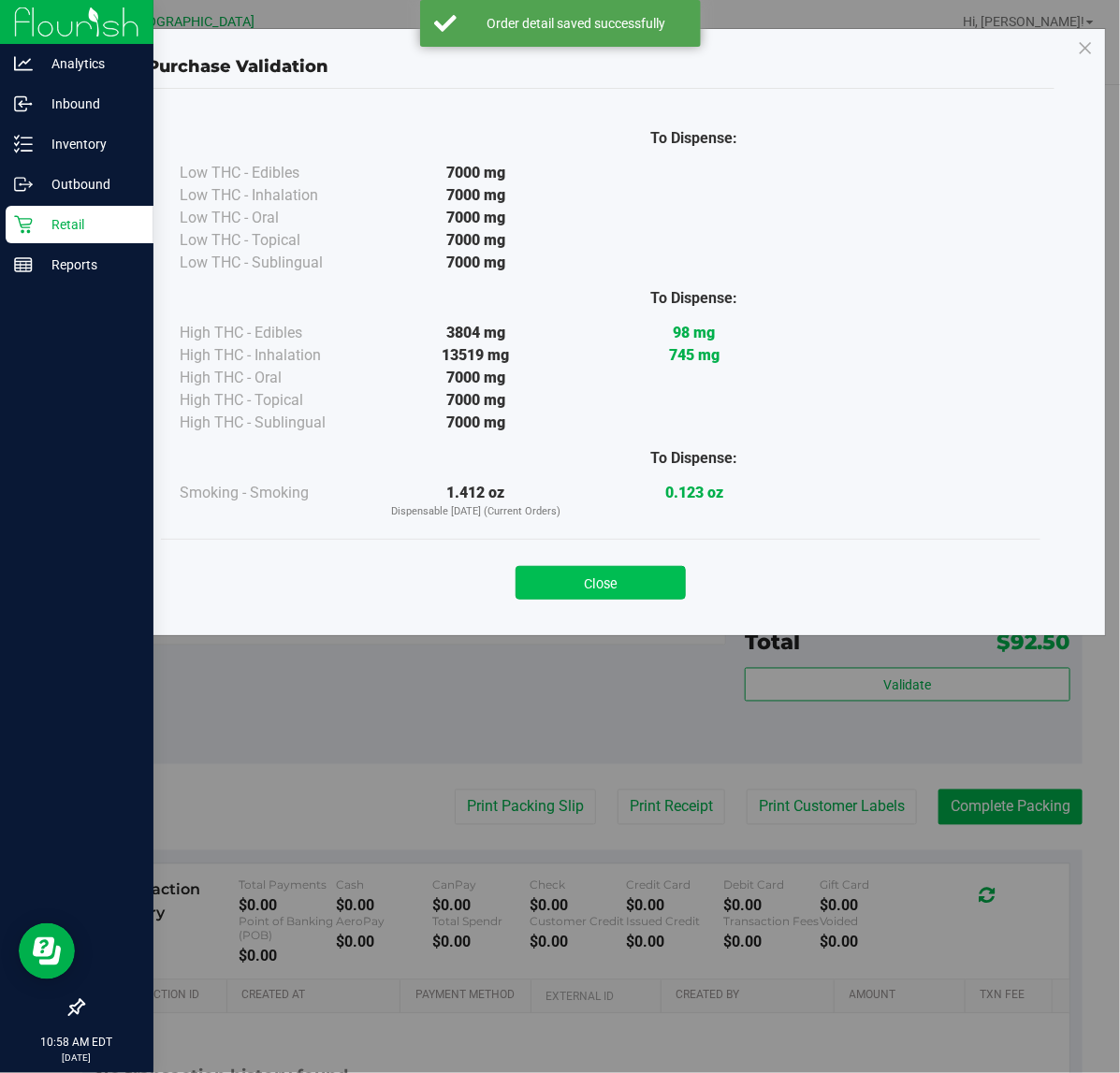
click at [571, 578] on button "Close" at bounding box center [600, 583] width 170 height 34
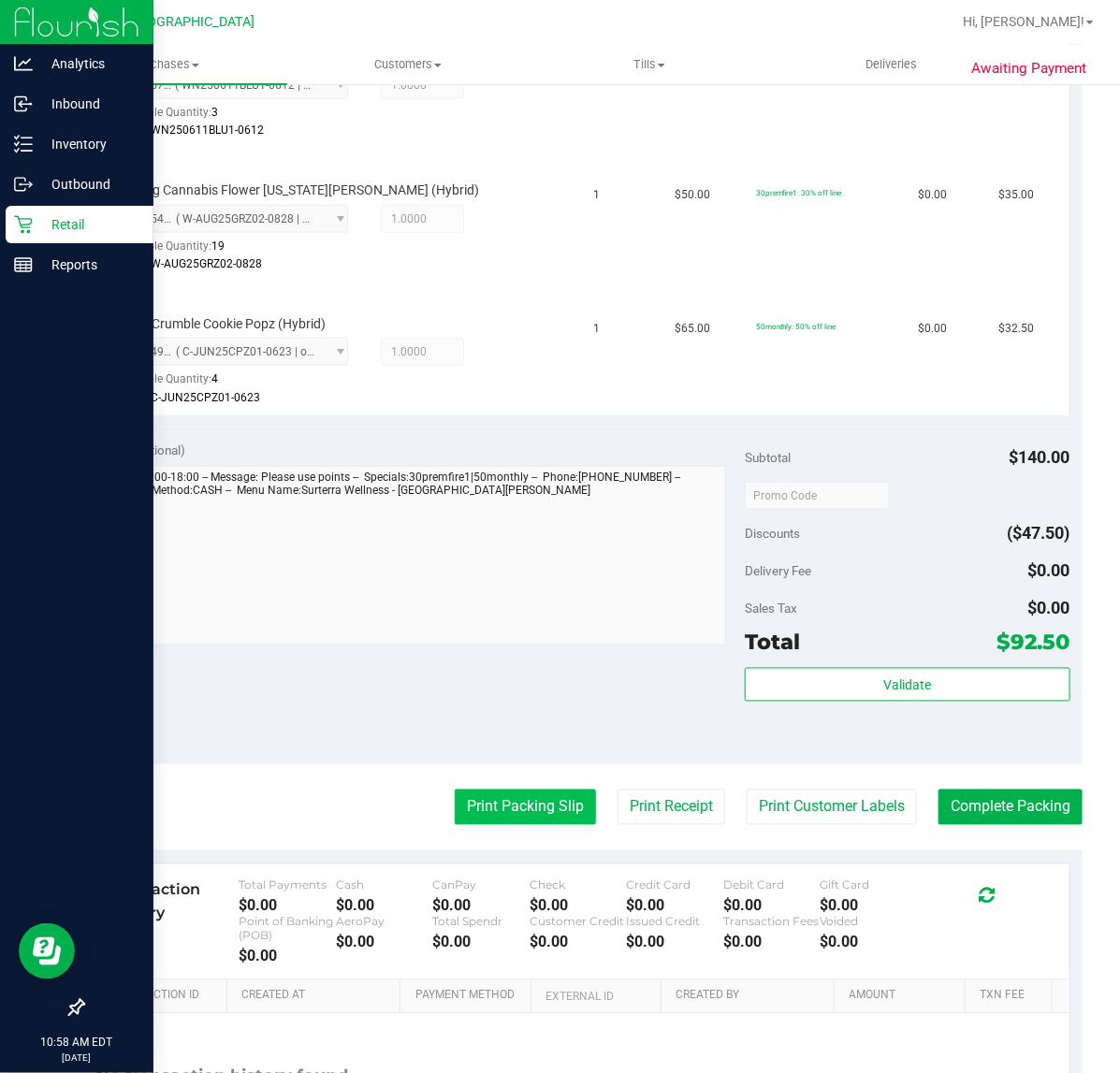
click at [502, 801] on button "Print Packing Slip" at bounding box center [526, 808] width 142 height 36
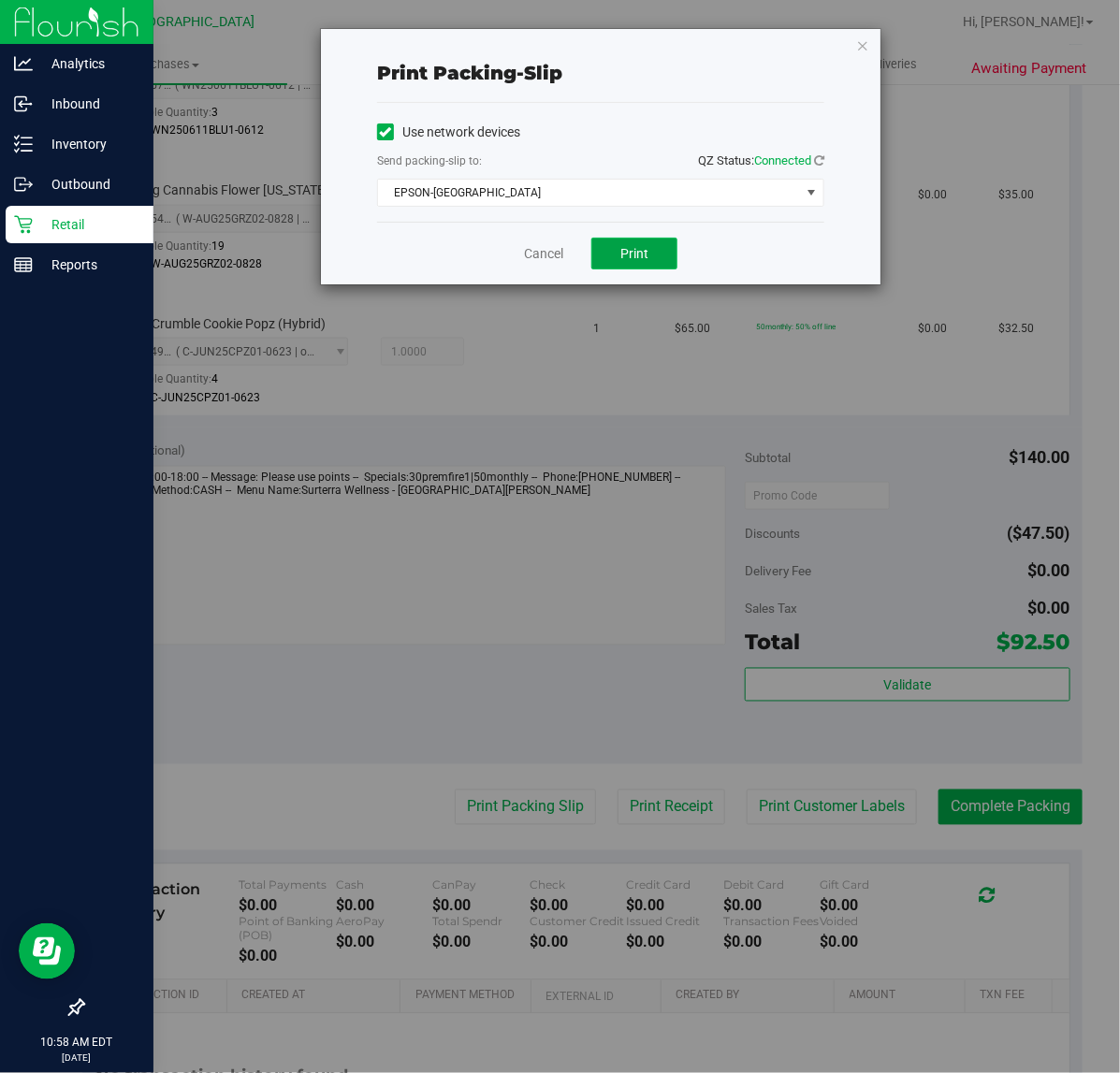
click at [618, 253] on button "Print" at bounding box center [634, 254] width 86 height 32
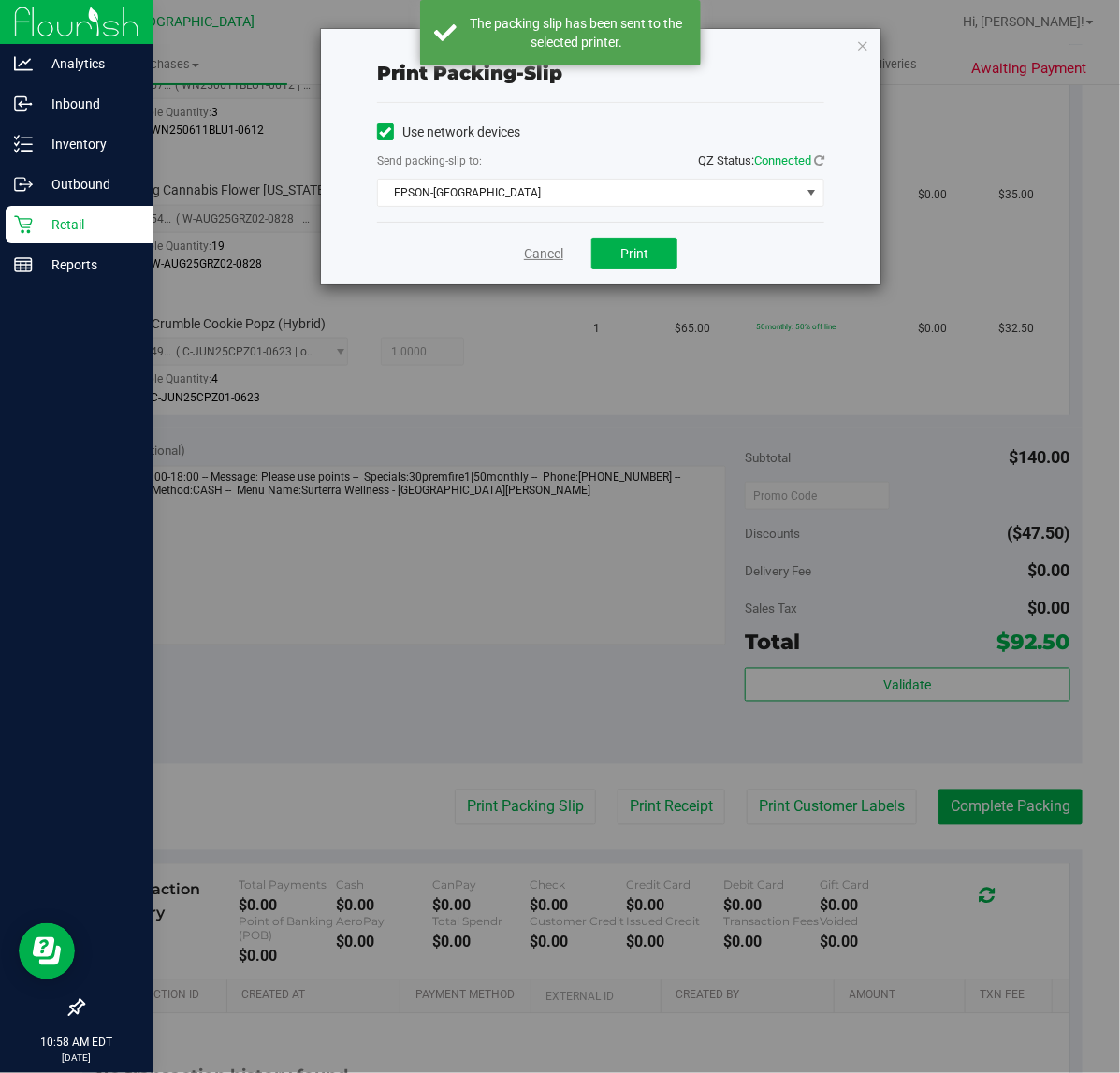
click at [529, 254] on link "Cancel" at bounding box center [543, 254] width 40 height 20
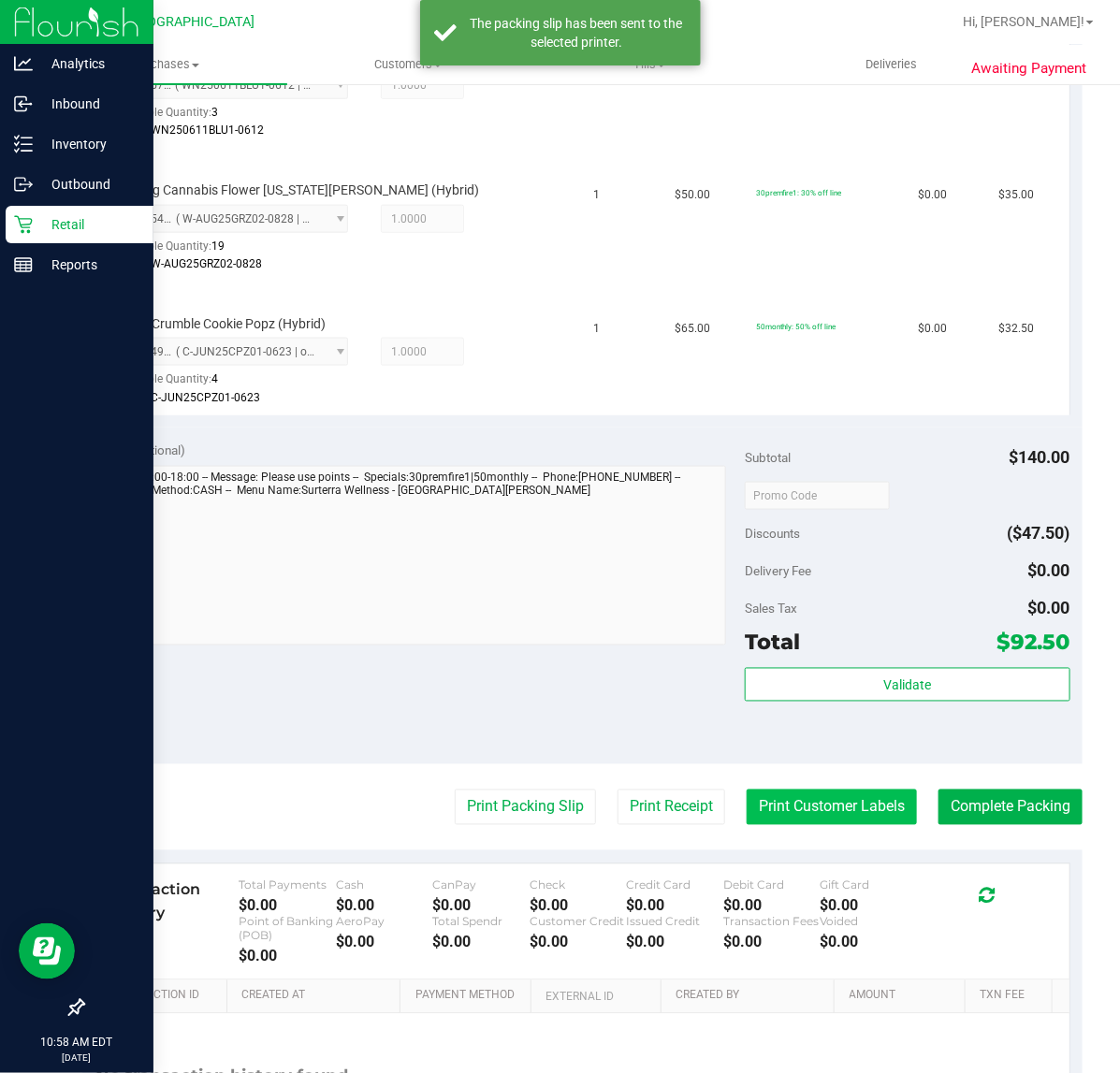
click at [774, 806] on button "Print Customer Labels" at bounding box center [831, 808] width 170 height 36
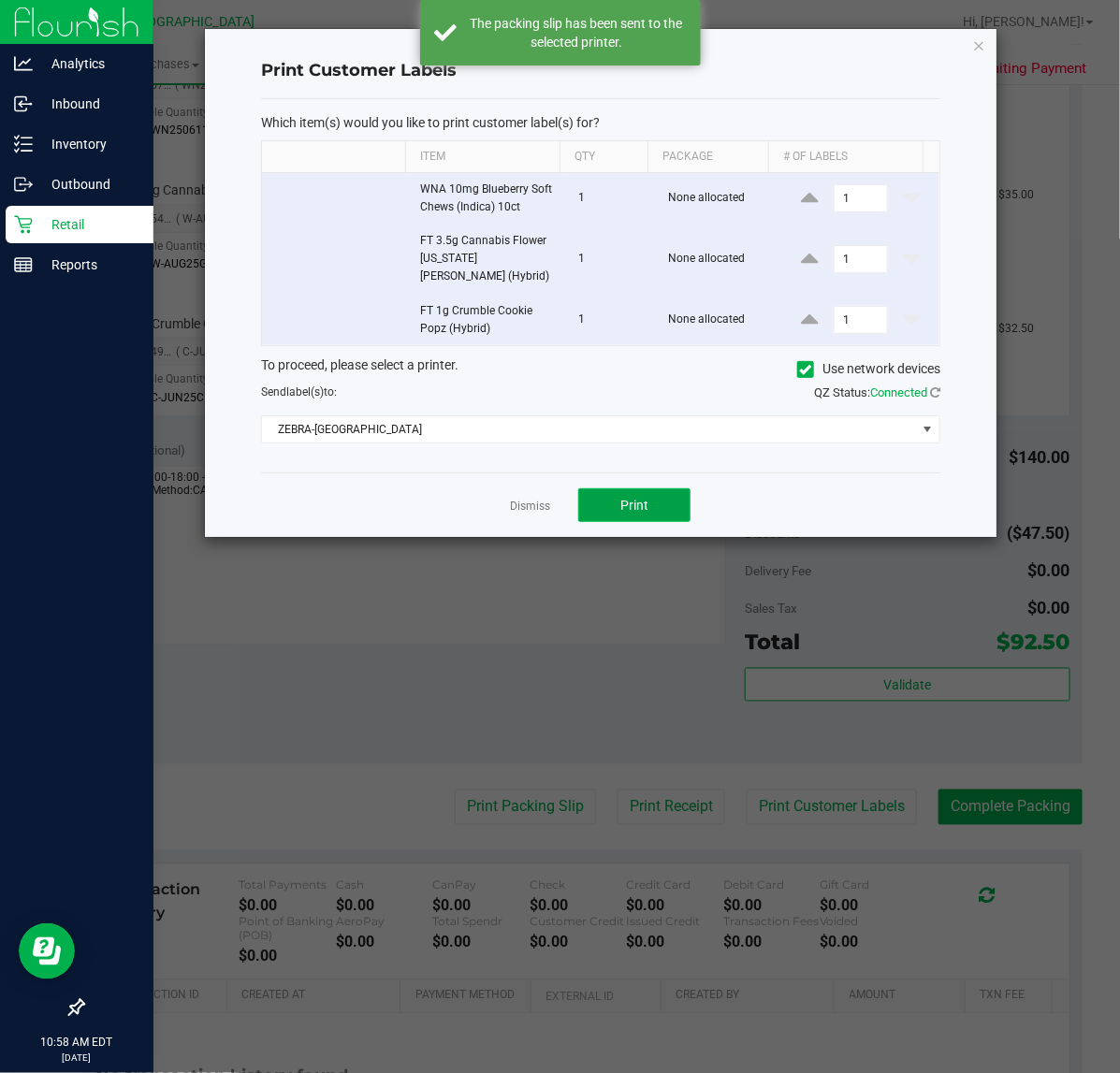
click at [655, 498] on button "Print" at bounding box center [634, 506] width 112 height 34
click at [541, 498] on link "Dismiss" at bounding box center [529, 506] width 41 height 16
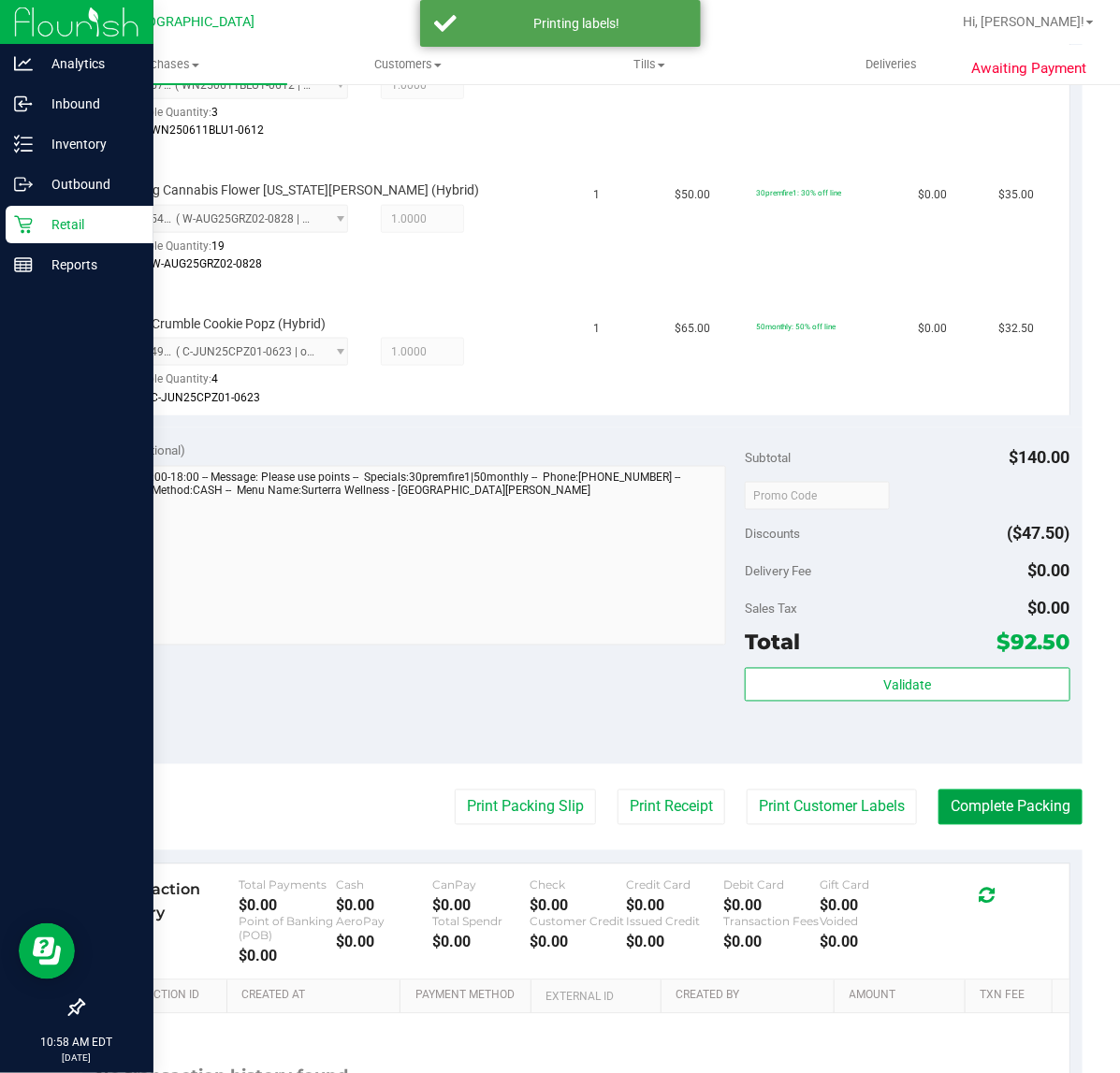
click at [1012, 810] on button "Complete Packing" at bounding box center [1010, 808] width 144 height 36
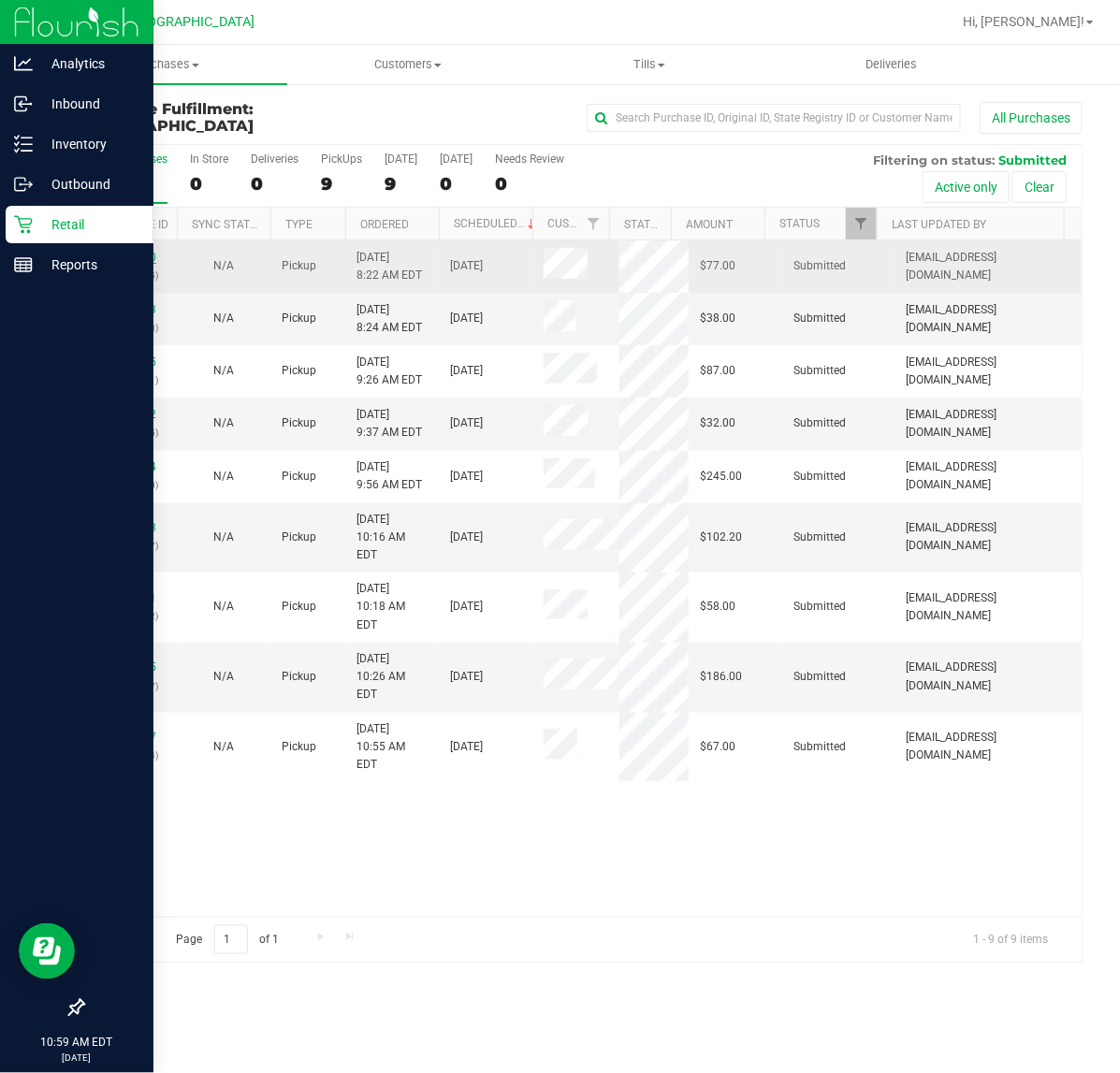
click at [126, 262] on link "12018680" at bounding box center [130, 258] width 53 height 13
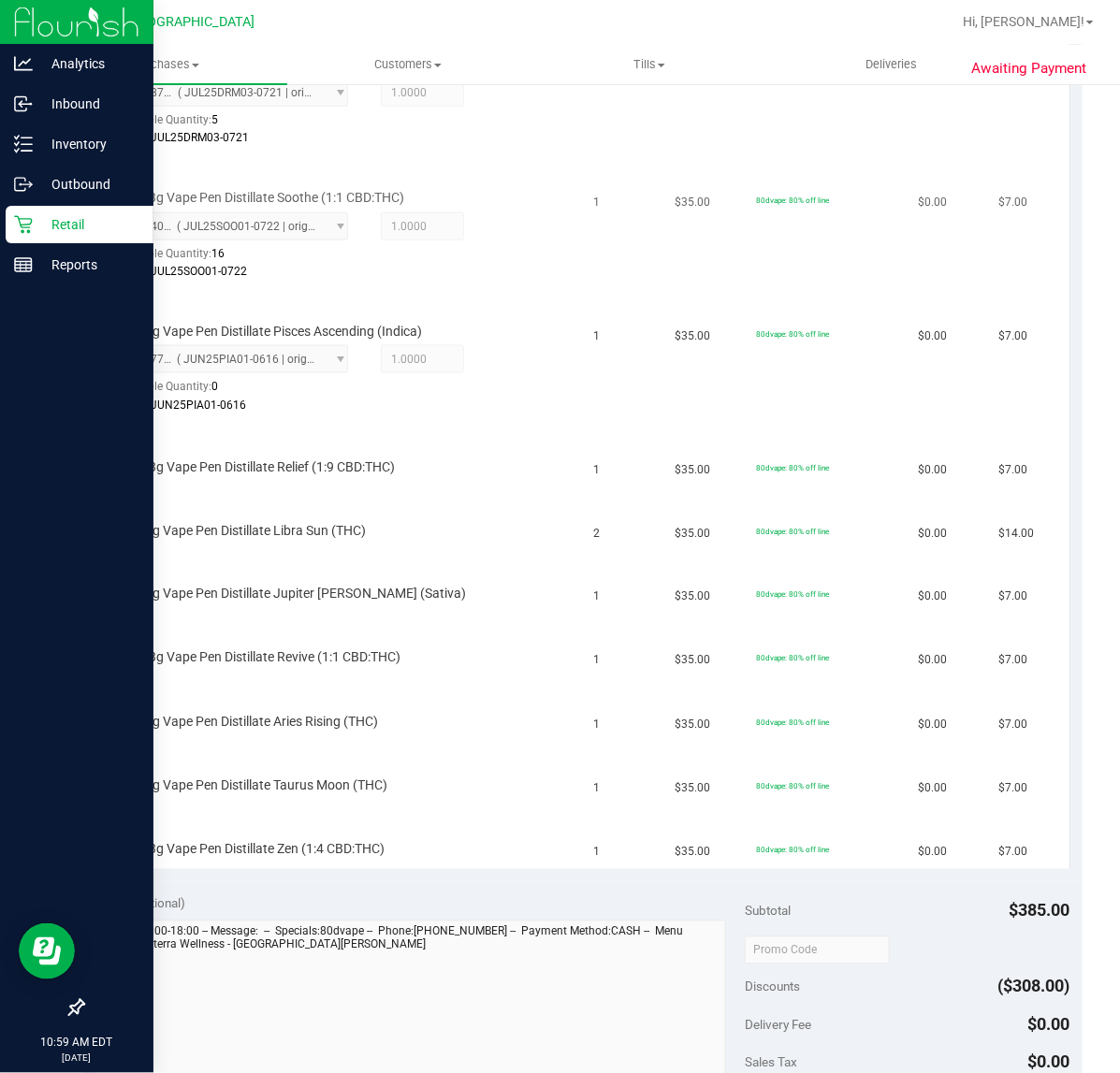
scroll to position [585, 0]
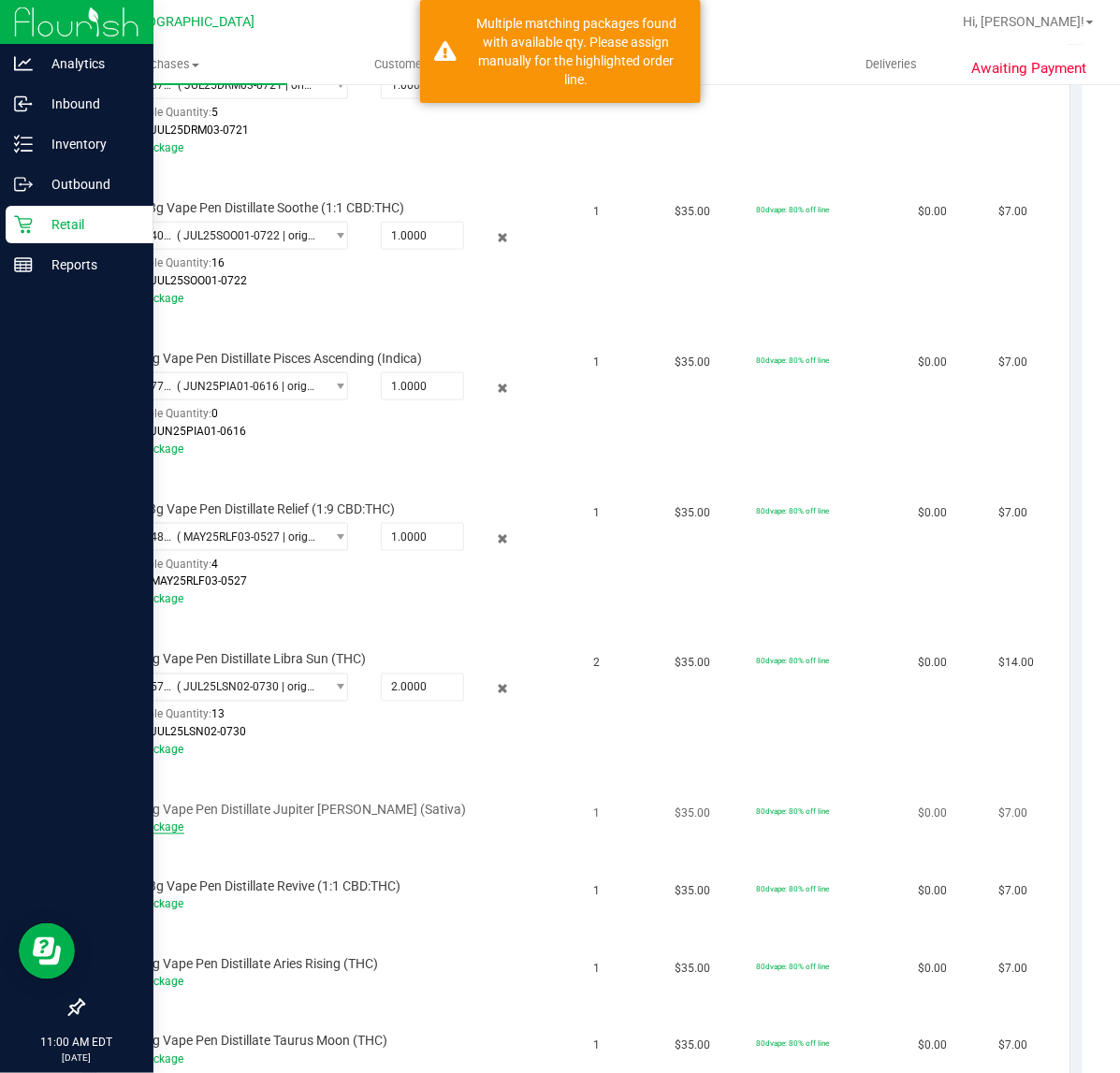
click at [166, 825] on link "Add Package" at bounding box center [150, 829] width 67 height 13
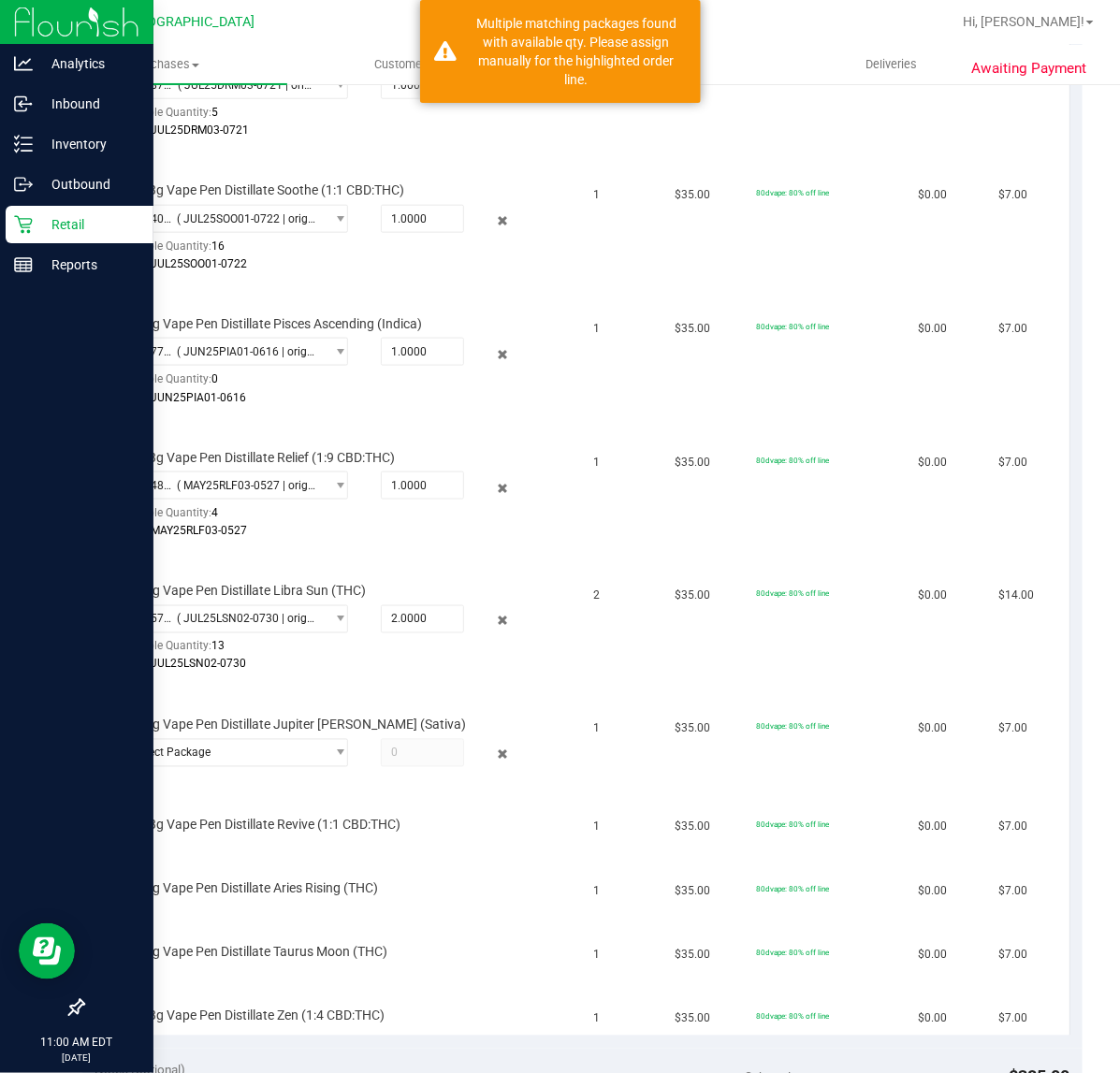
click at [296, 824] on span "SW 0.3g Vape Pen Distillate Revive (1:1 CBD:THC)" at bounding box center [259, 826] width 284 height 18
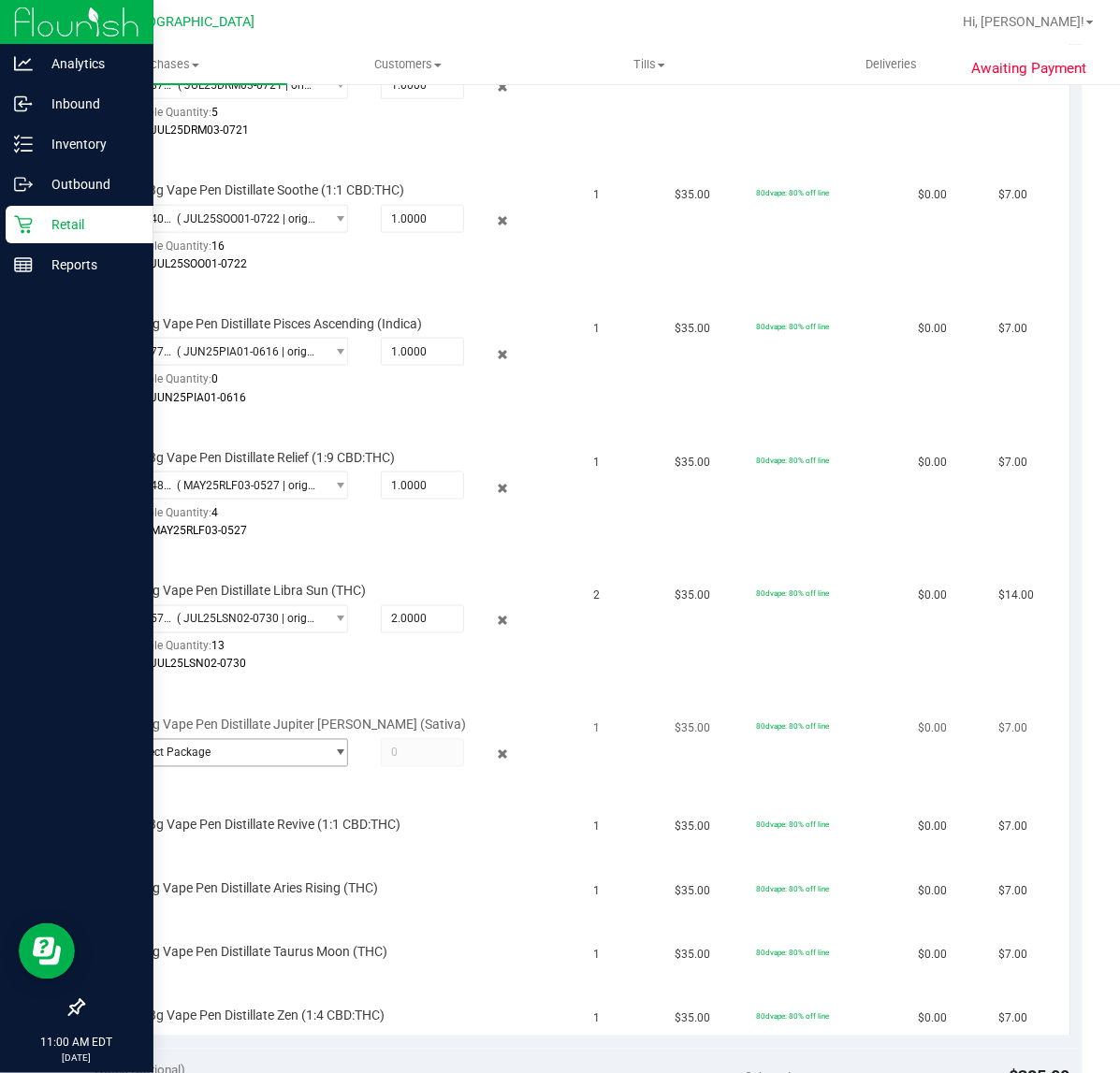
click at [306, 746] on span "Select Package" at bounding box center [221, 753] width 206 height 26
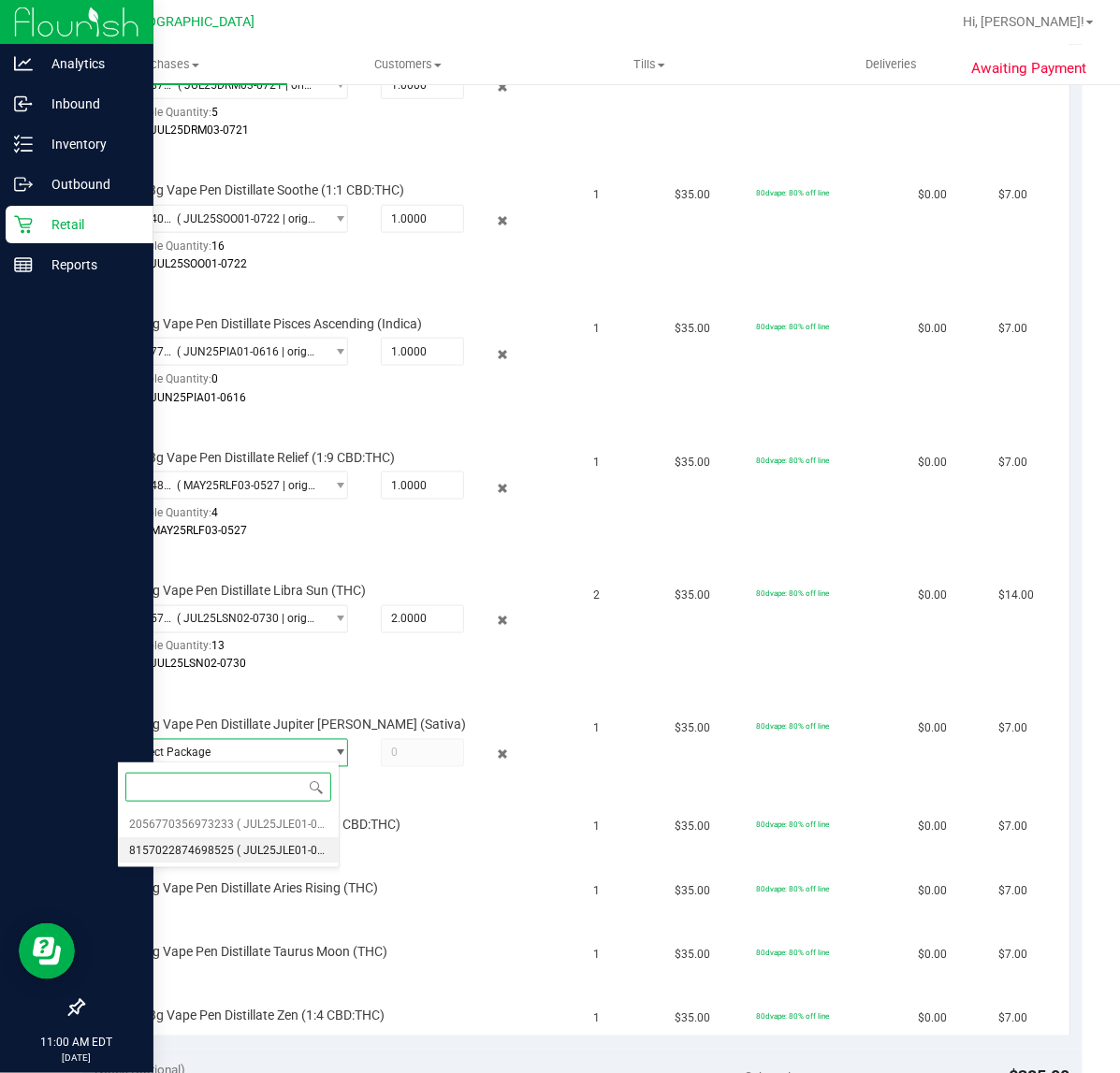
click at [237, 852] on span "( JUL25JLE01-0708 | orig: FLSRWGM-20250714-1726 )" at bounding box center [375, 850] width 276 height 13
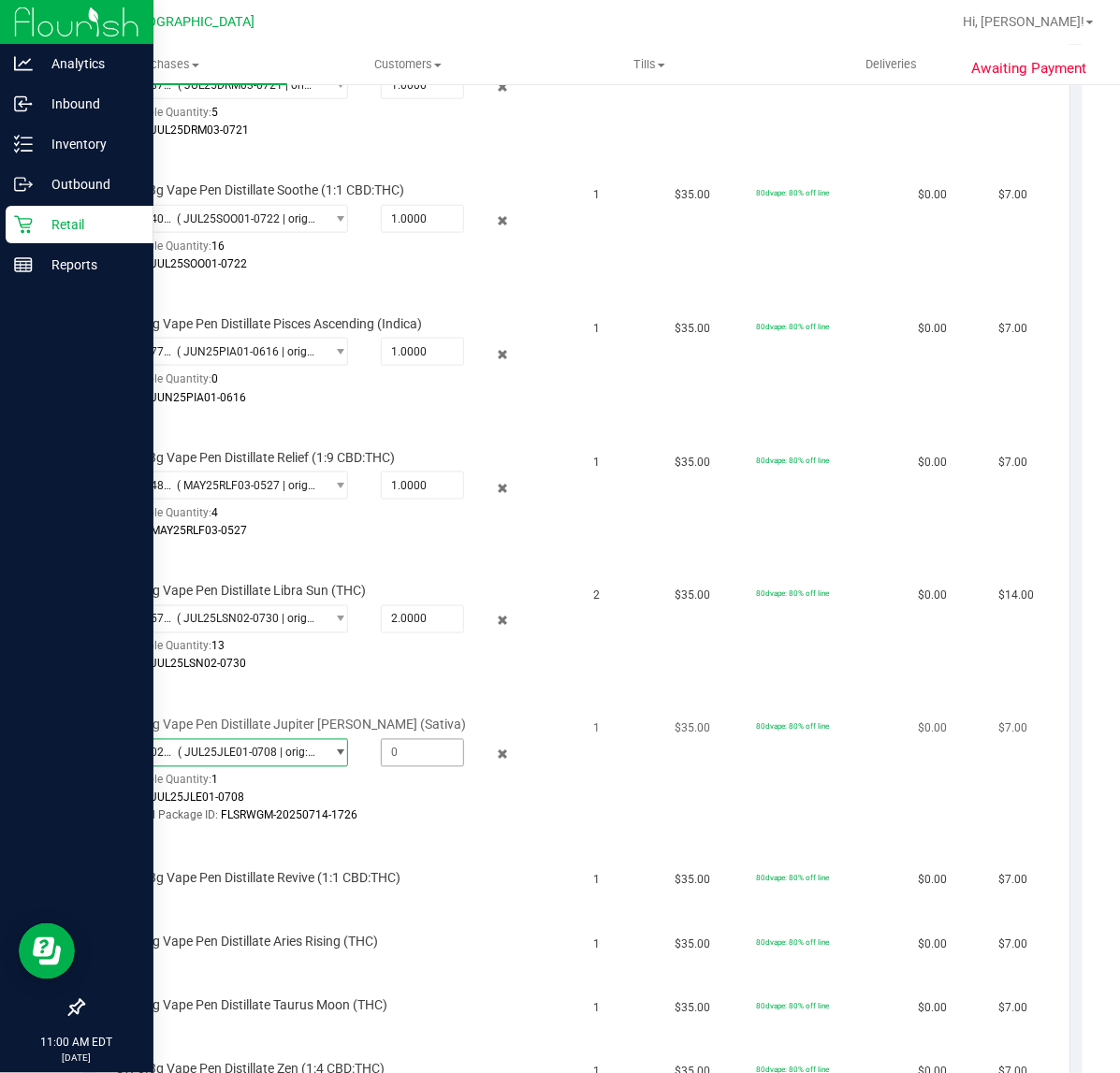
click at [430, 753] on span at bounding box center [423, 753] width 83 height 28
type input "1"
type input "1.0000"
click at [637, 765] on td "1" at bounding box center [624, 759] width 81 height 152
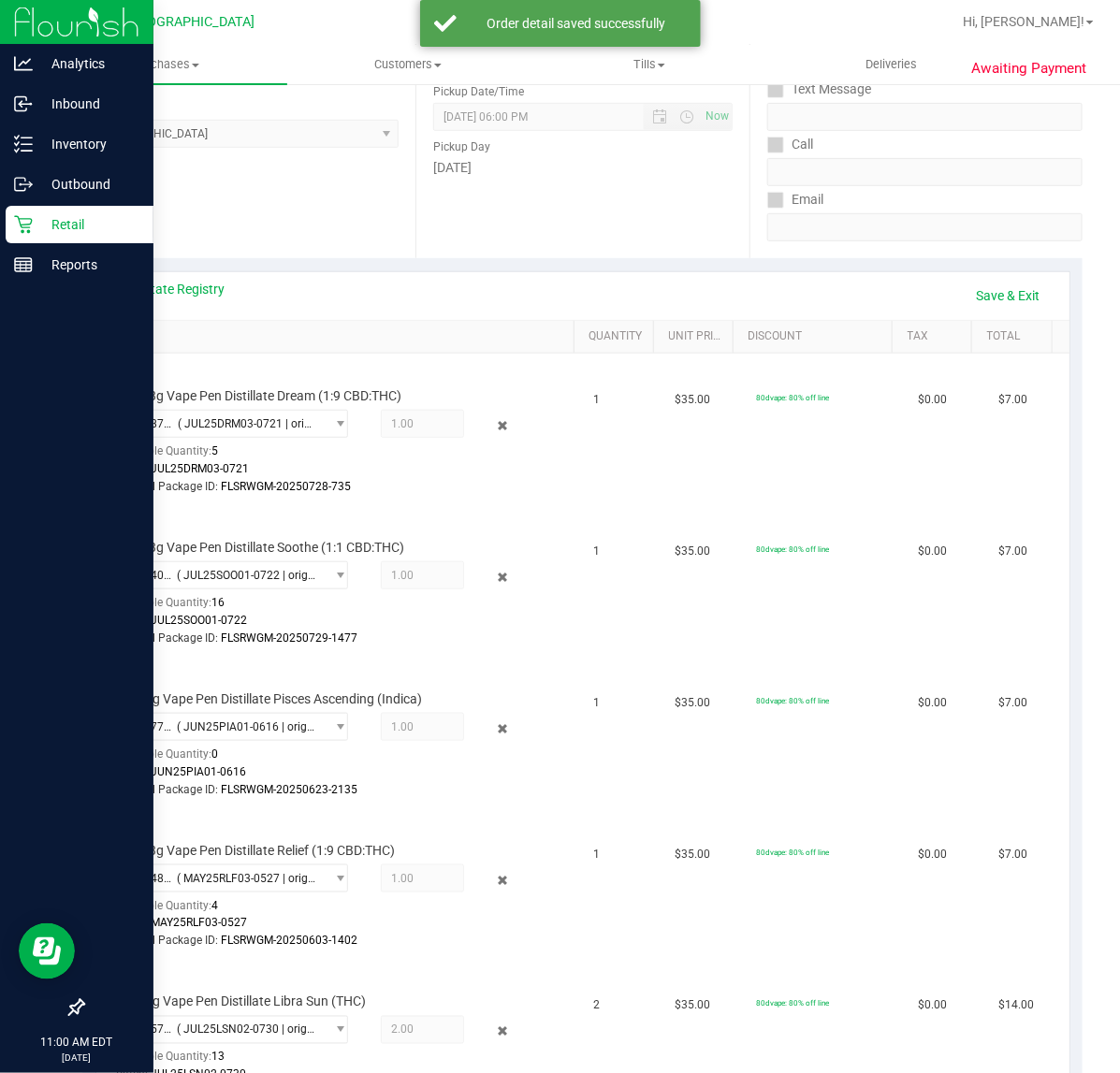
scroll to position [234, 0]
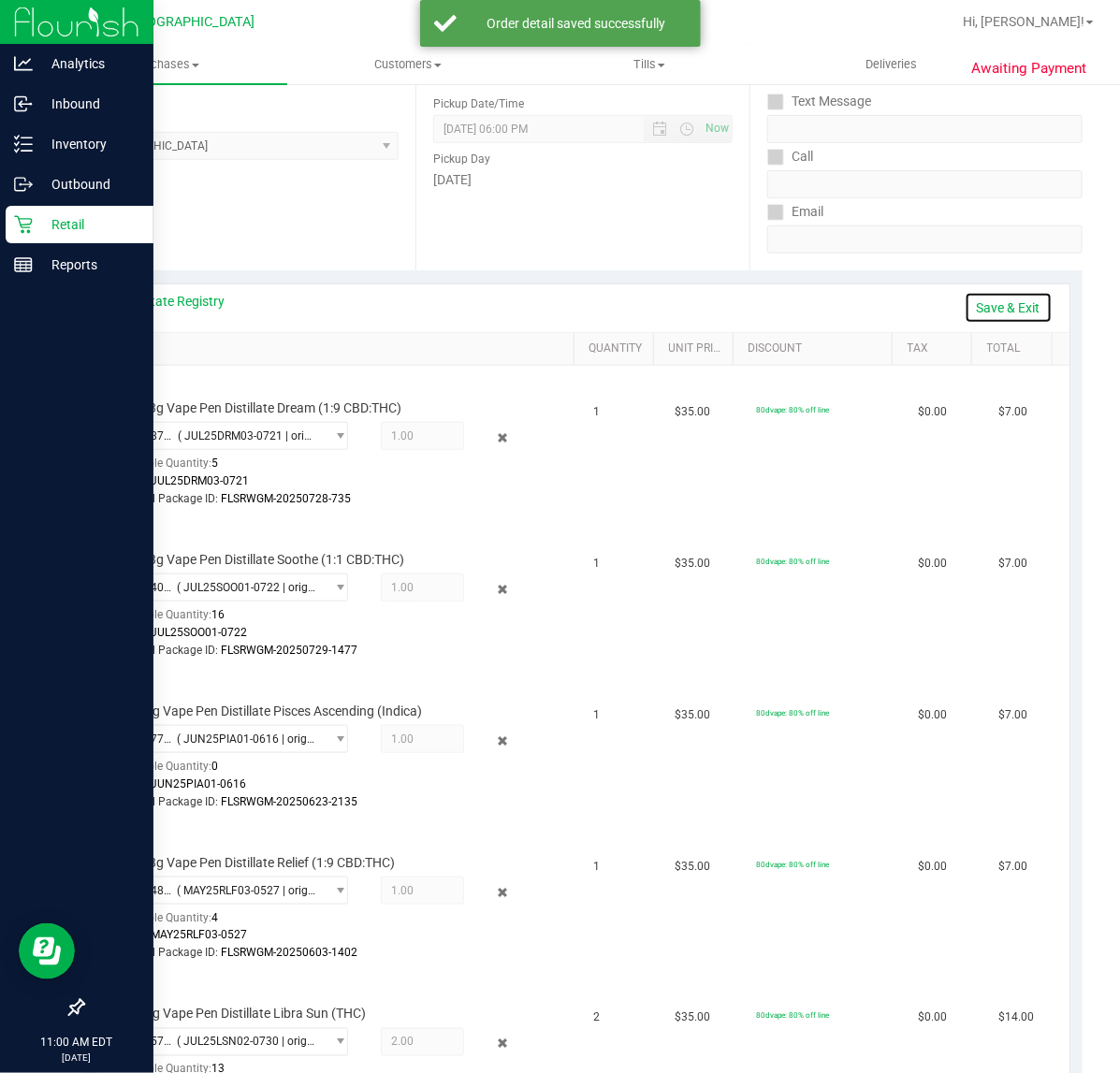
click at [978, 297] on link "Save & Exit" at bounding box center [1008, 308] width 88 height 32
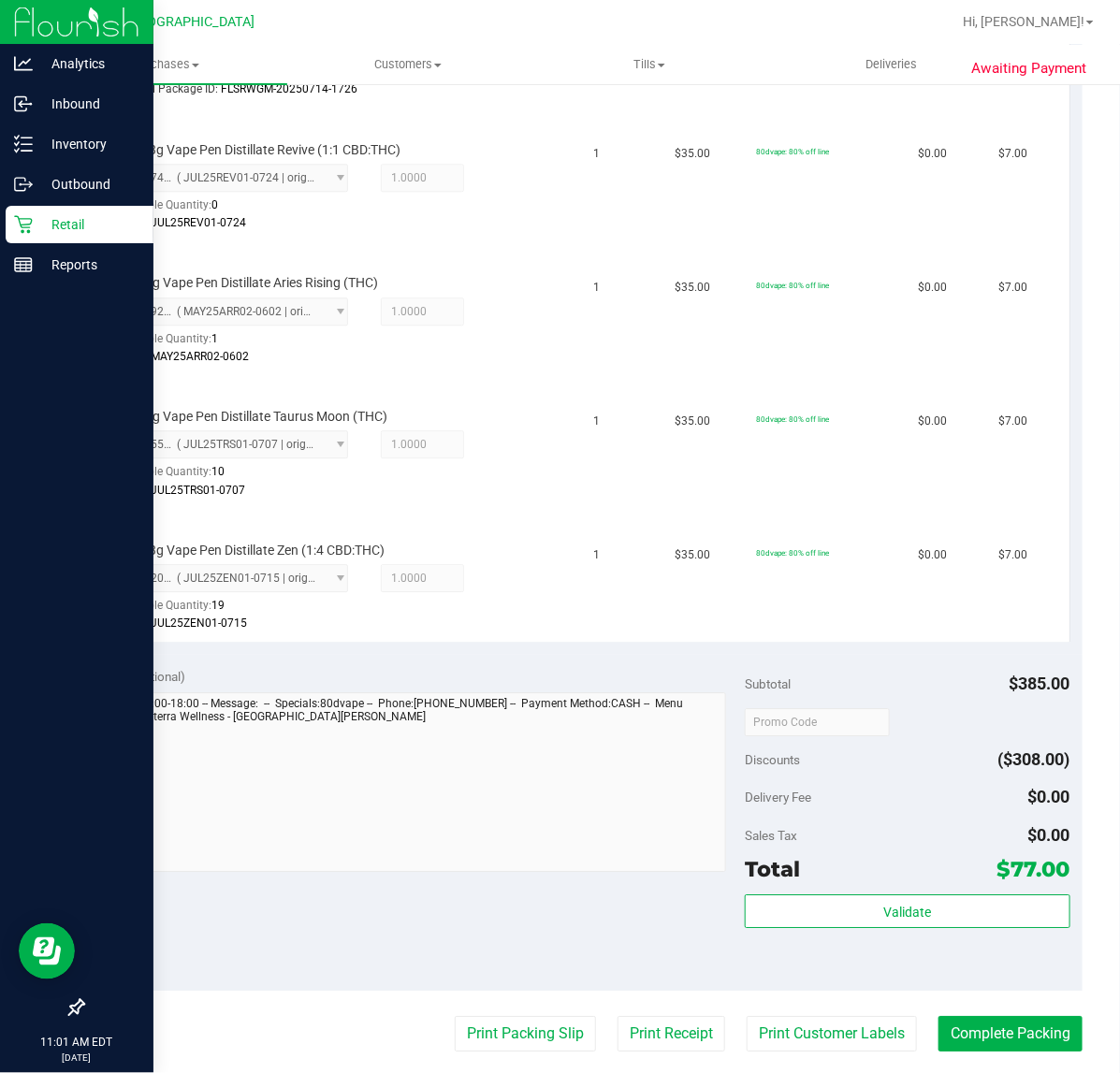
scroll to position [1403, 0]
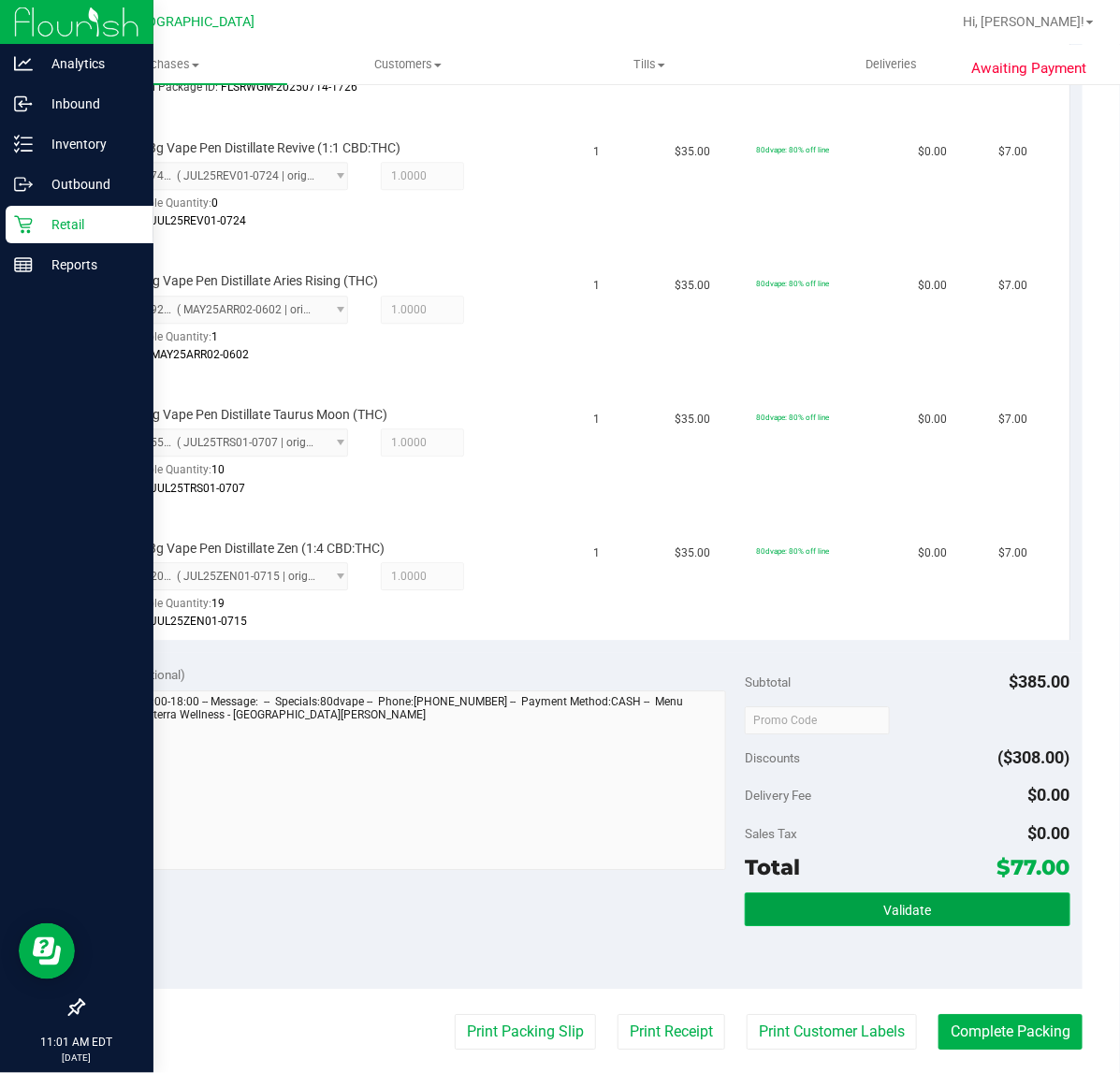
click at [940, 903] on button "Validate" at bounding box center [907, 910] width 325 height 34
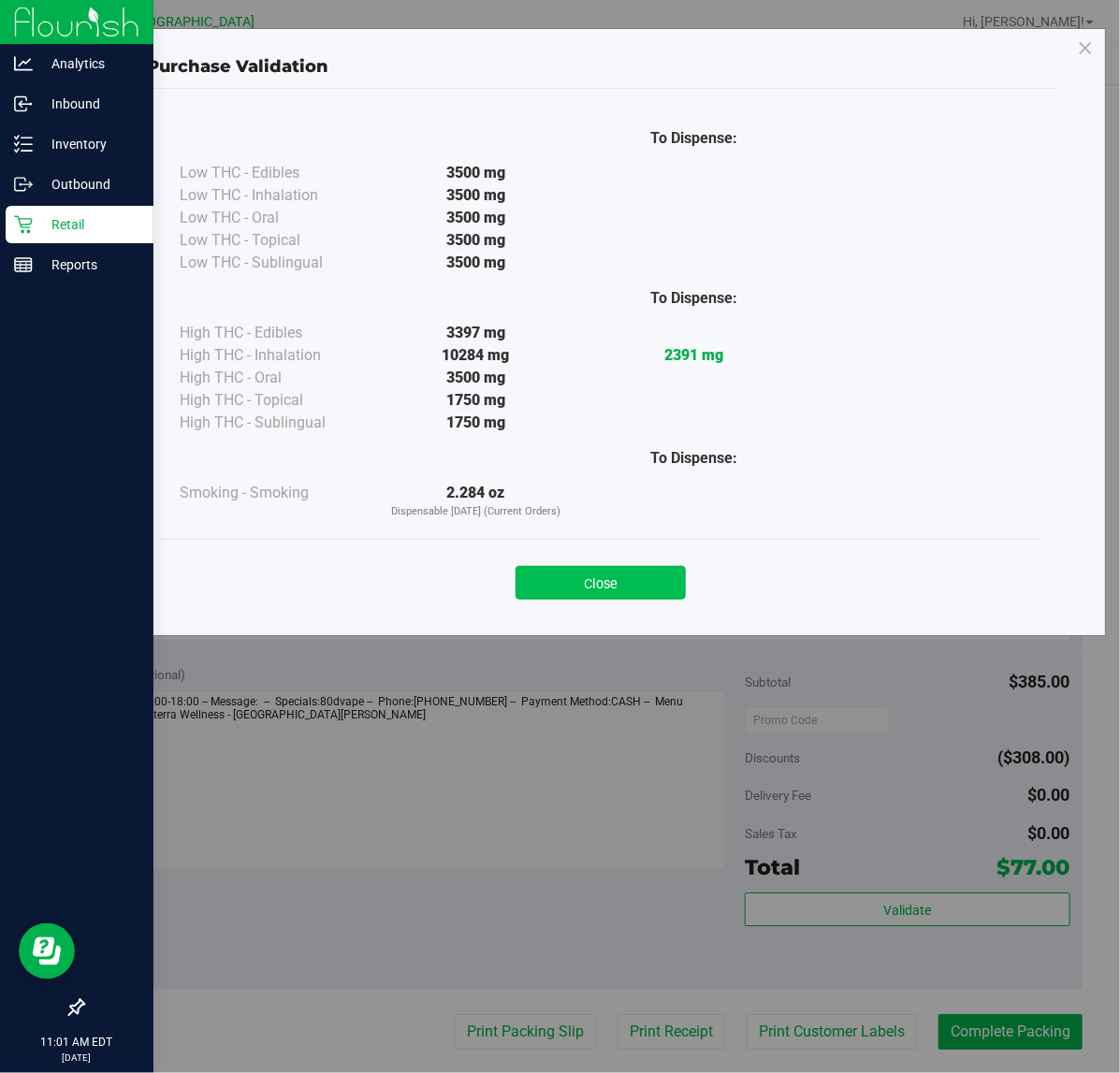
click at [628, 578] on button "Close" at bounding box center [600, 583] width 170 height 34
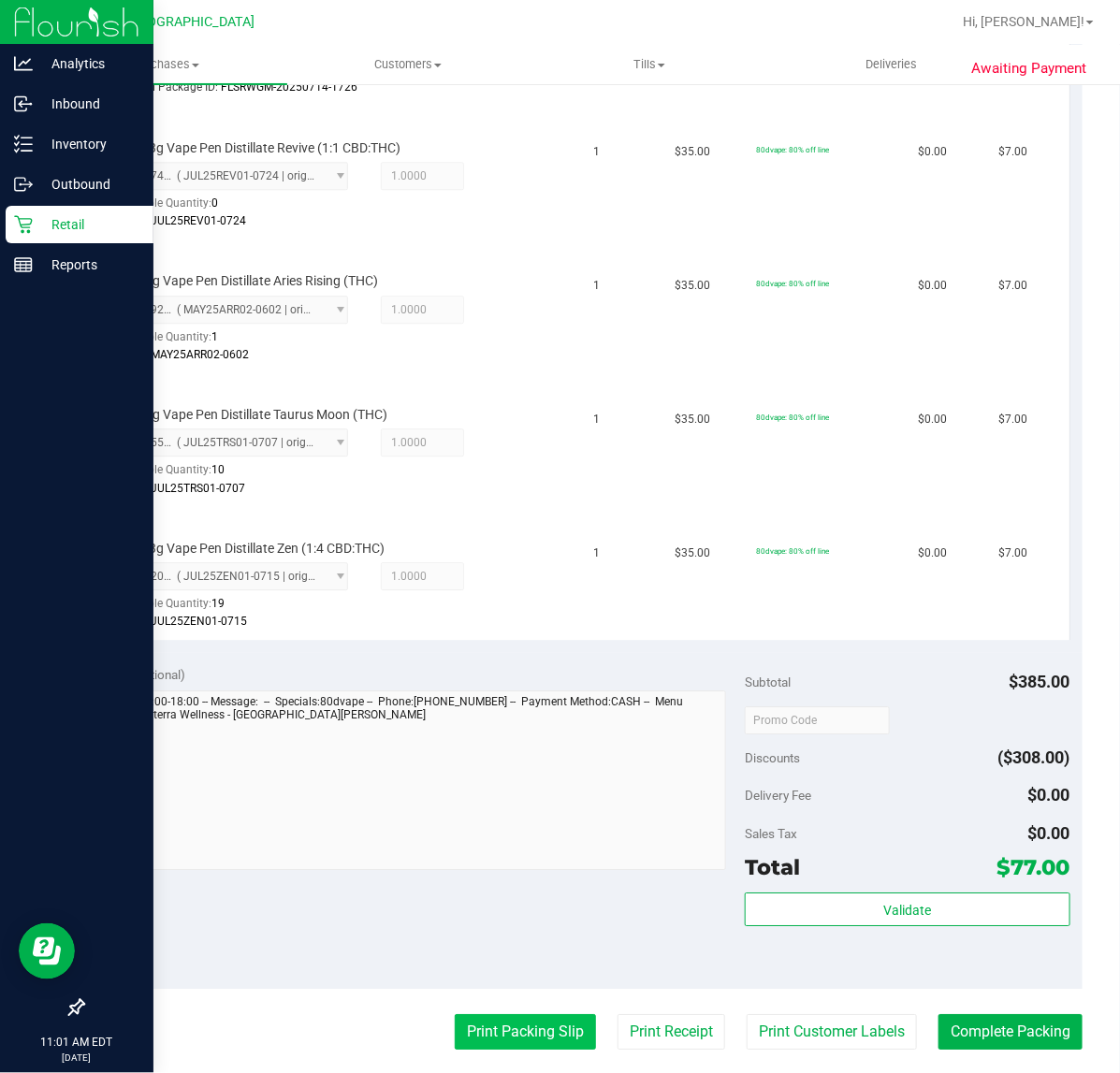
click at [514, 1020] on button "Print Packing Slip" at bounding box center [526, 1032] width 142 height 36
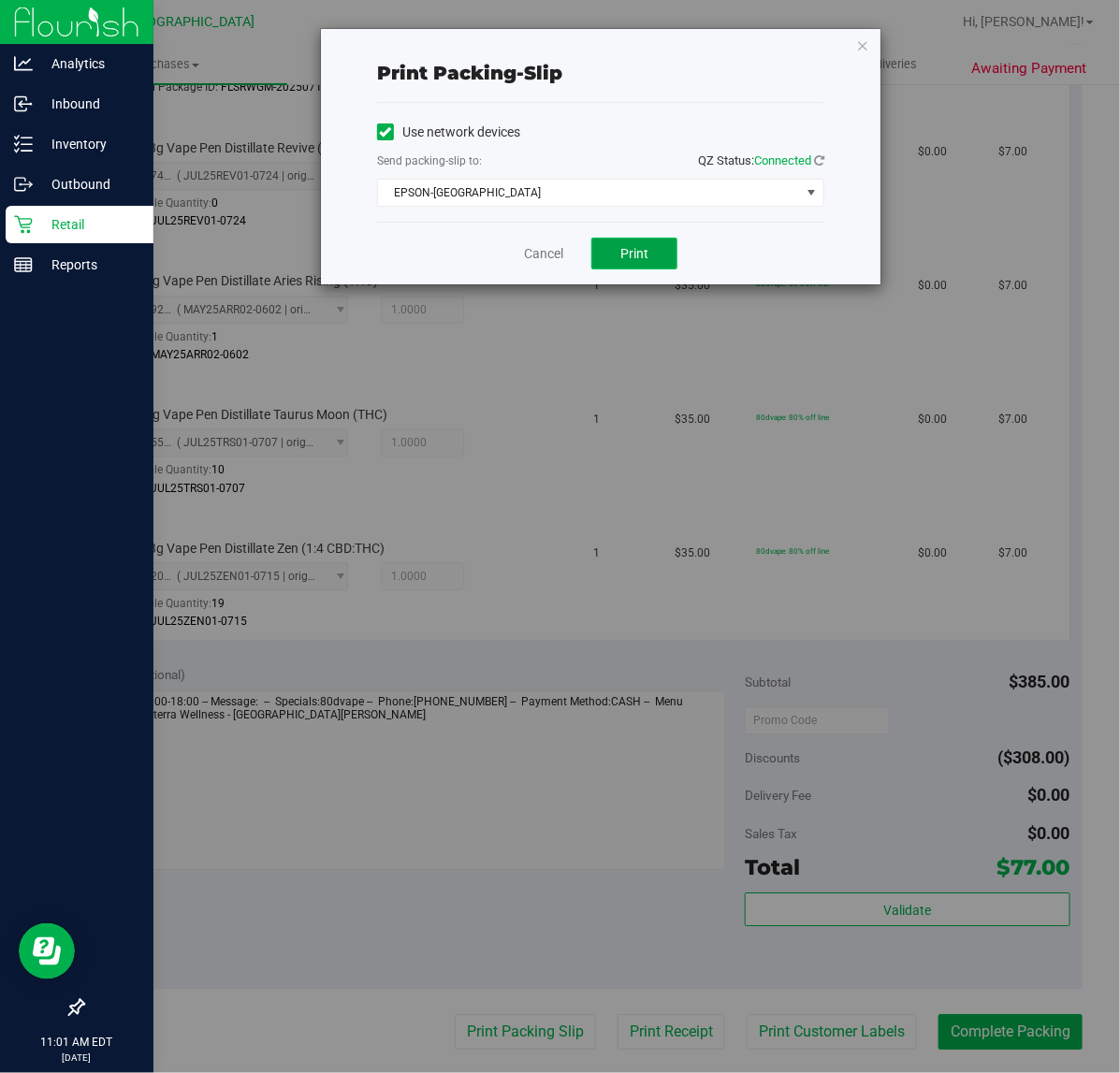
click at [634, 244] on button "Print" at bounding box center [634, 254] width 86 height 32
click at [534, 256] on link "Cancel" at bounding box center [543, 254] width 40 height 20
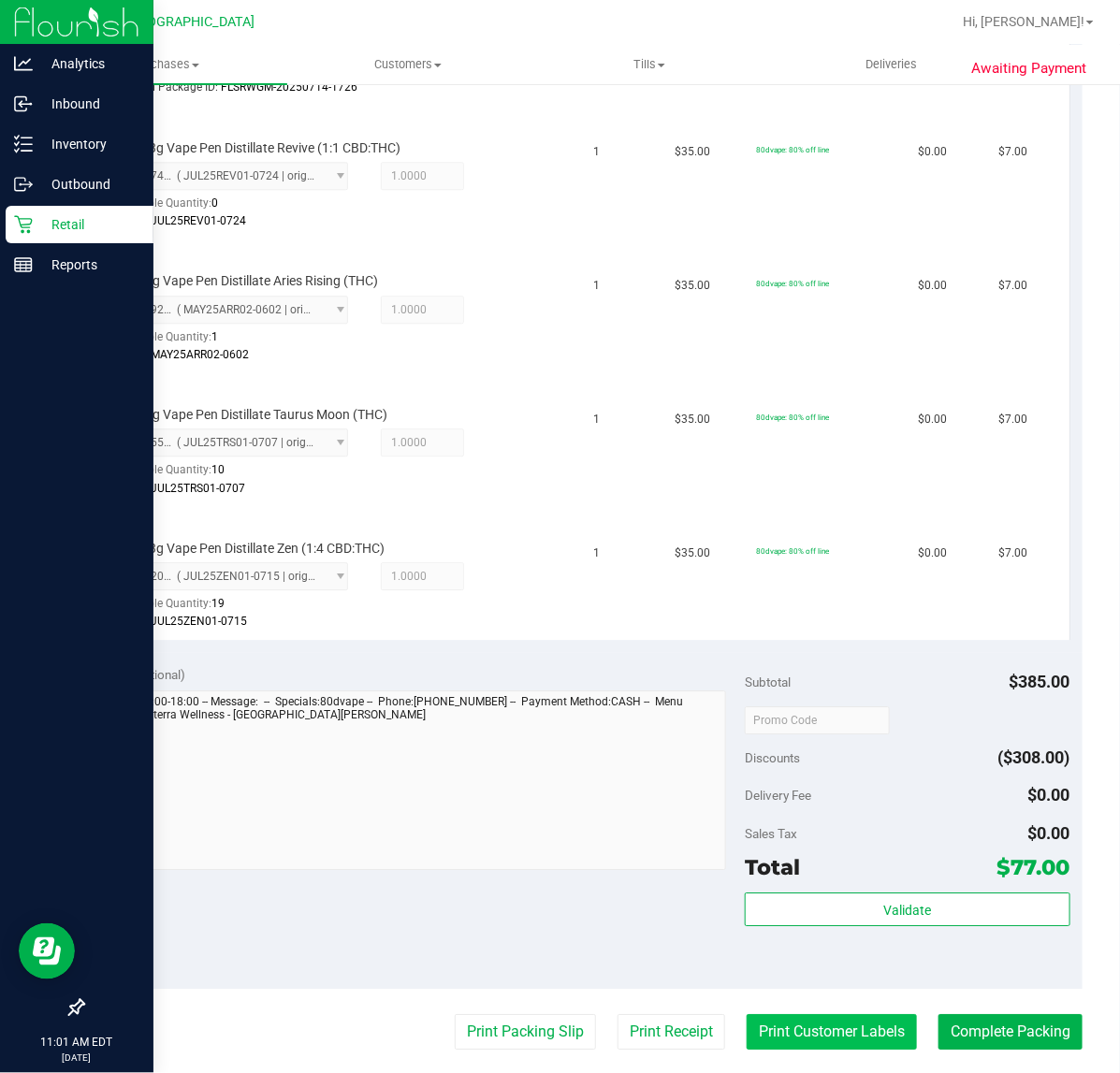
click at [806, 1017] on button "Print Customer Labels" at bounding box center [831, 1032] width 170 height 36
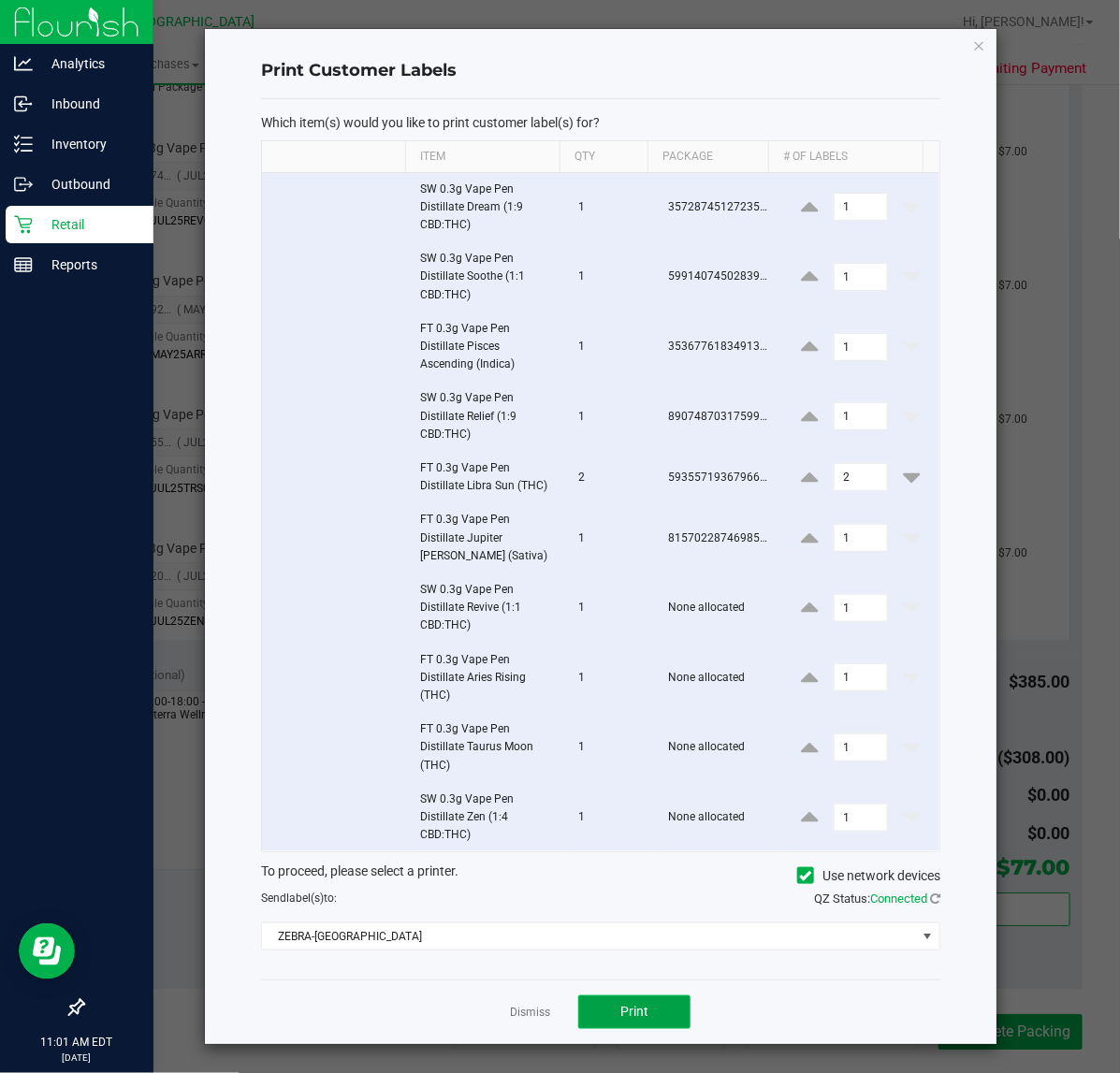
click at [620, 1019] on span "Print" at bounding box center [634, 1012] width 28 height 15
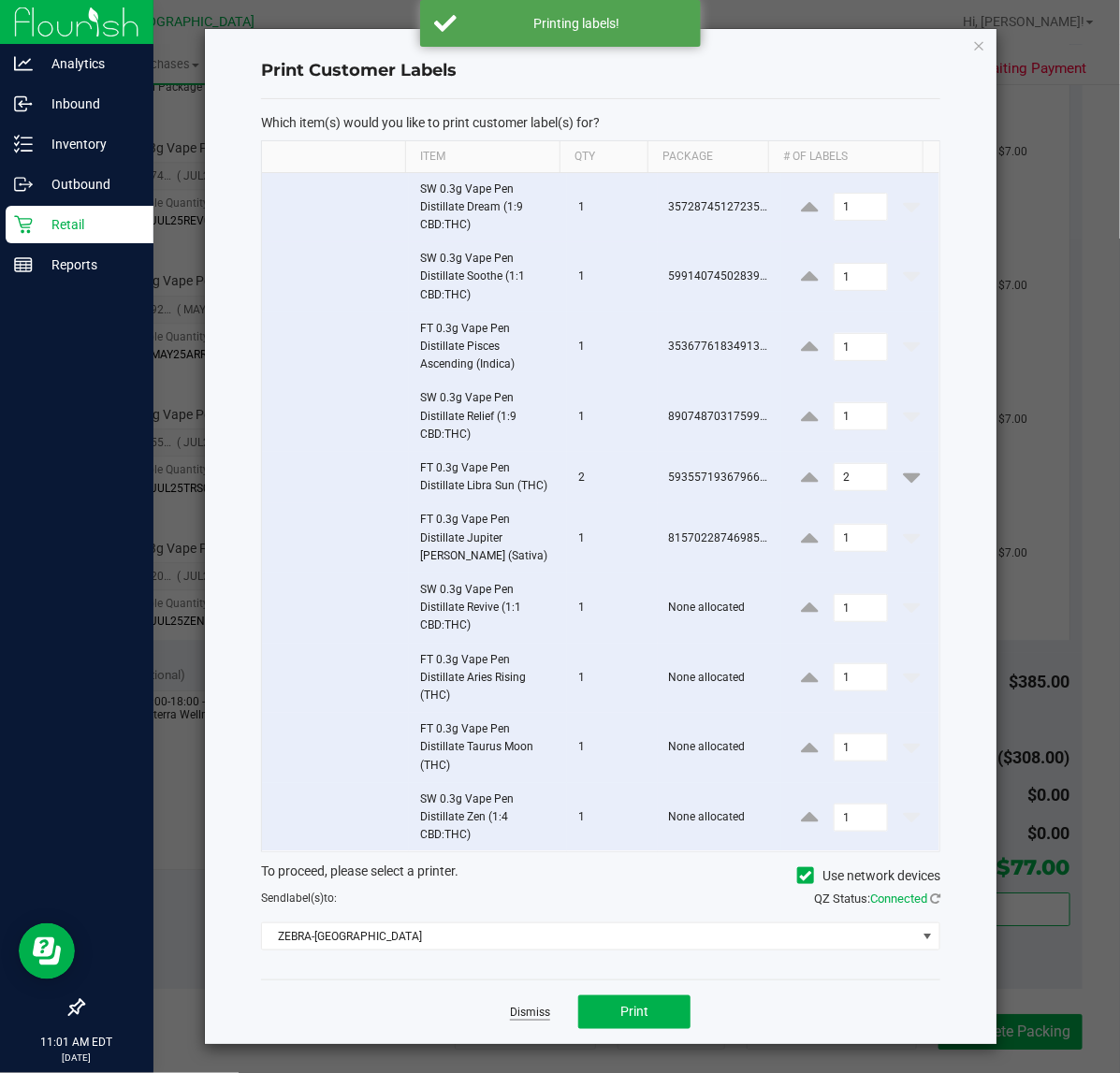
click at [521, 1016] on link "Dismiss" at bounding box center [529, 1013] width 41 height 16
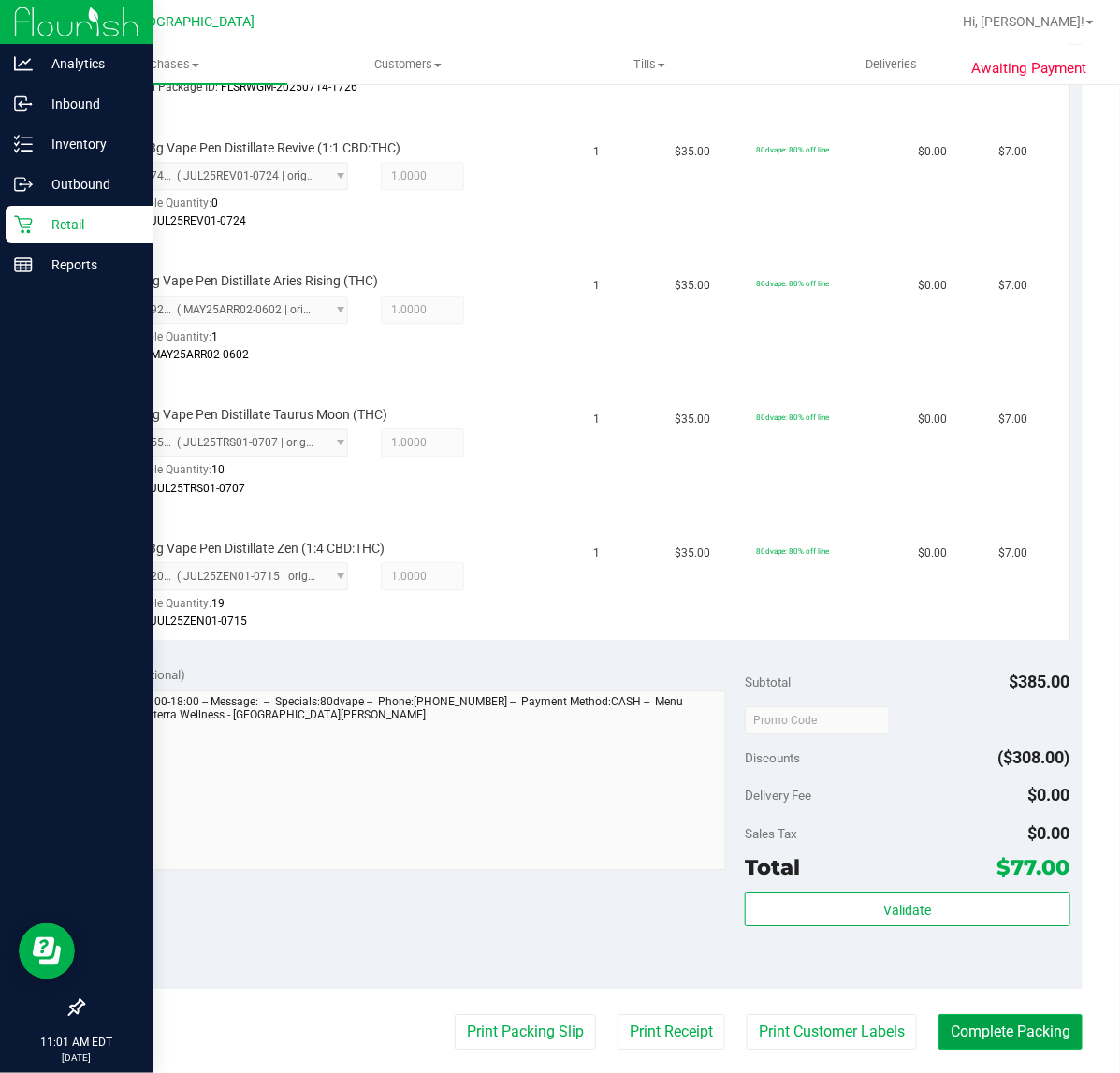
click at [1001, 1031] on button "Complete Packing" at bounding box center [1010, 1032] width 144 height 36
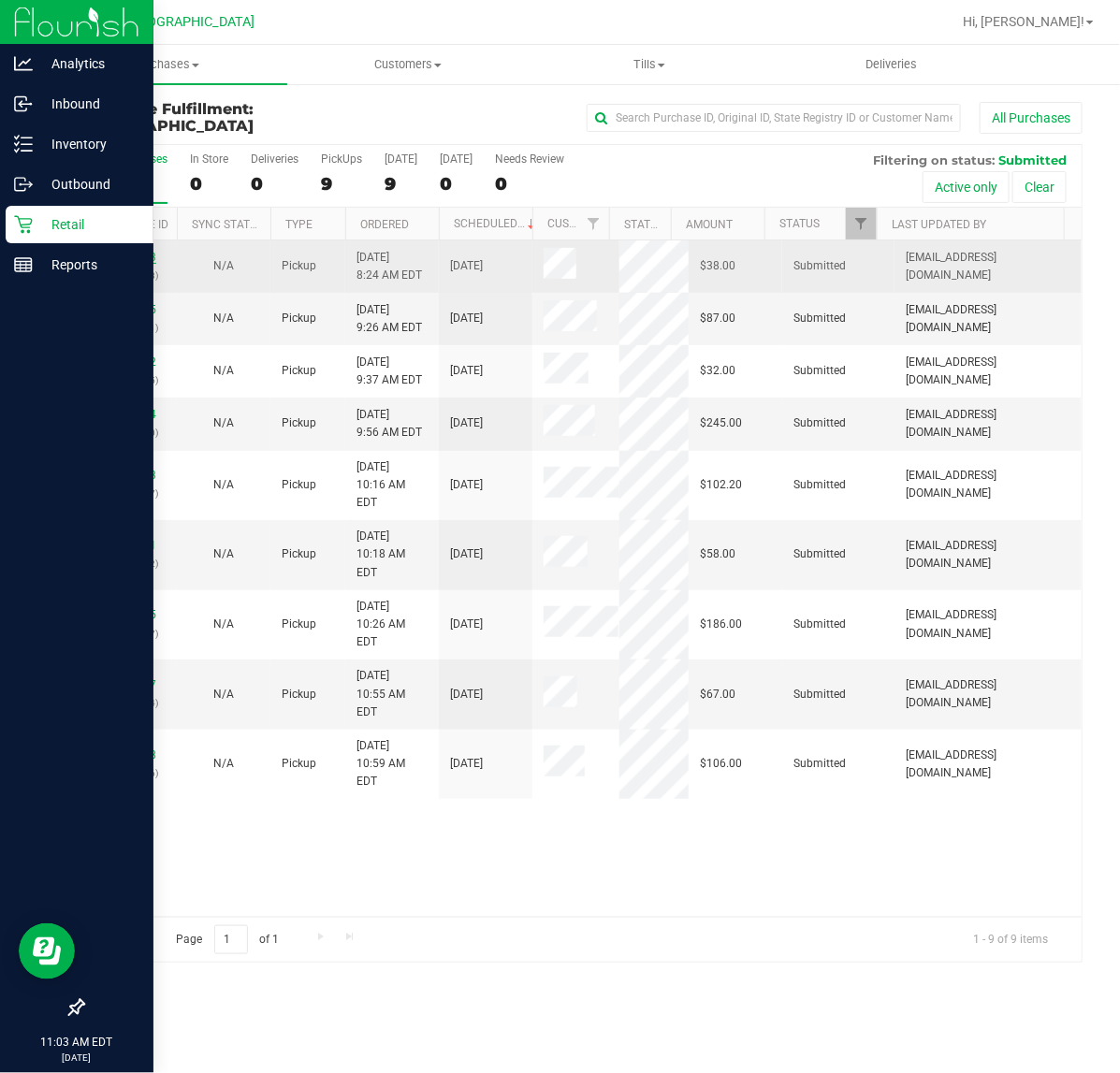
click at [138, 255] on link "12018683" at bounding box center [130, 258] width 53 height 13
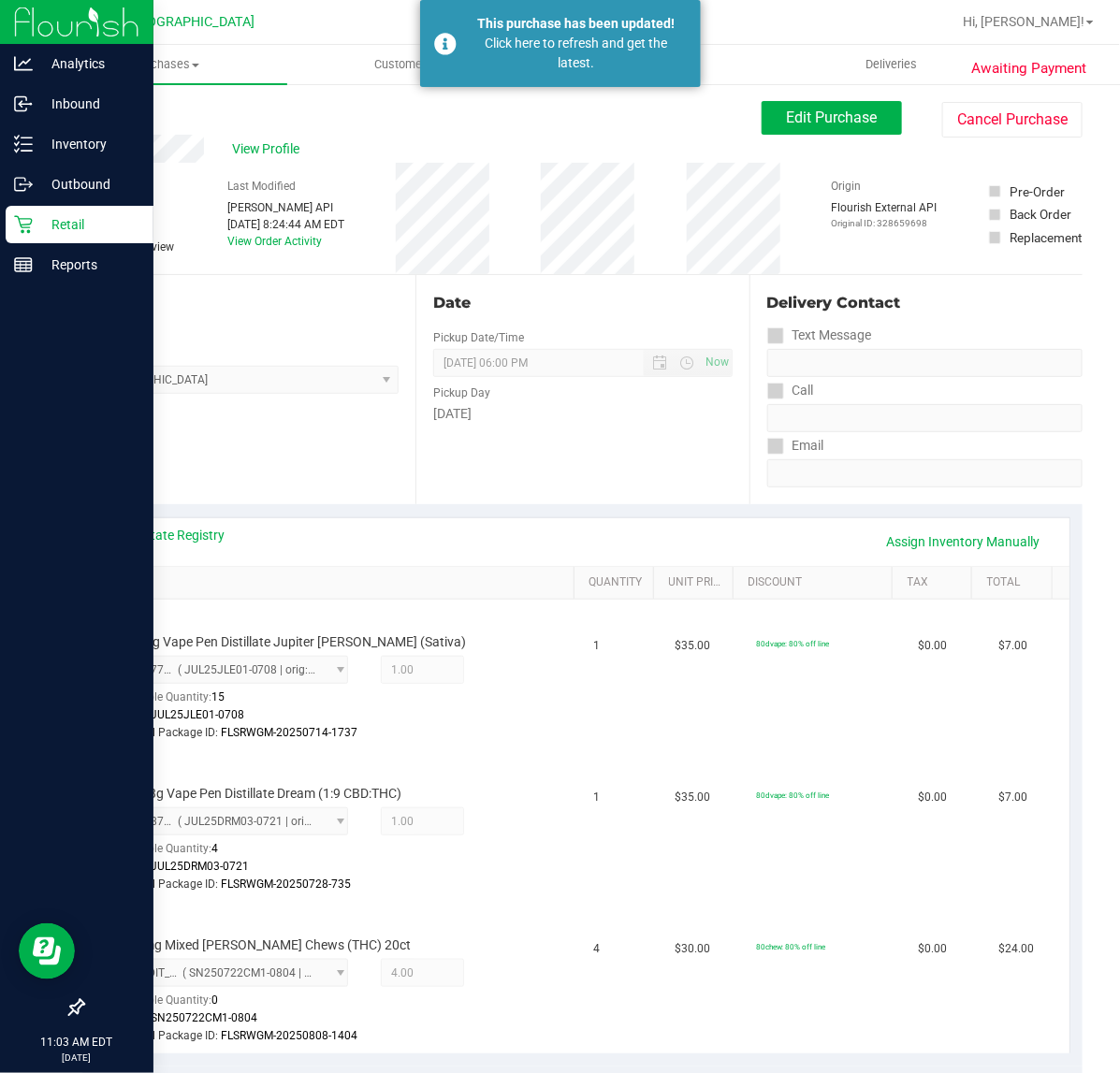
click at [100, 108] on link "Back" at bounding box center [96, 112] width 28 height 13
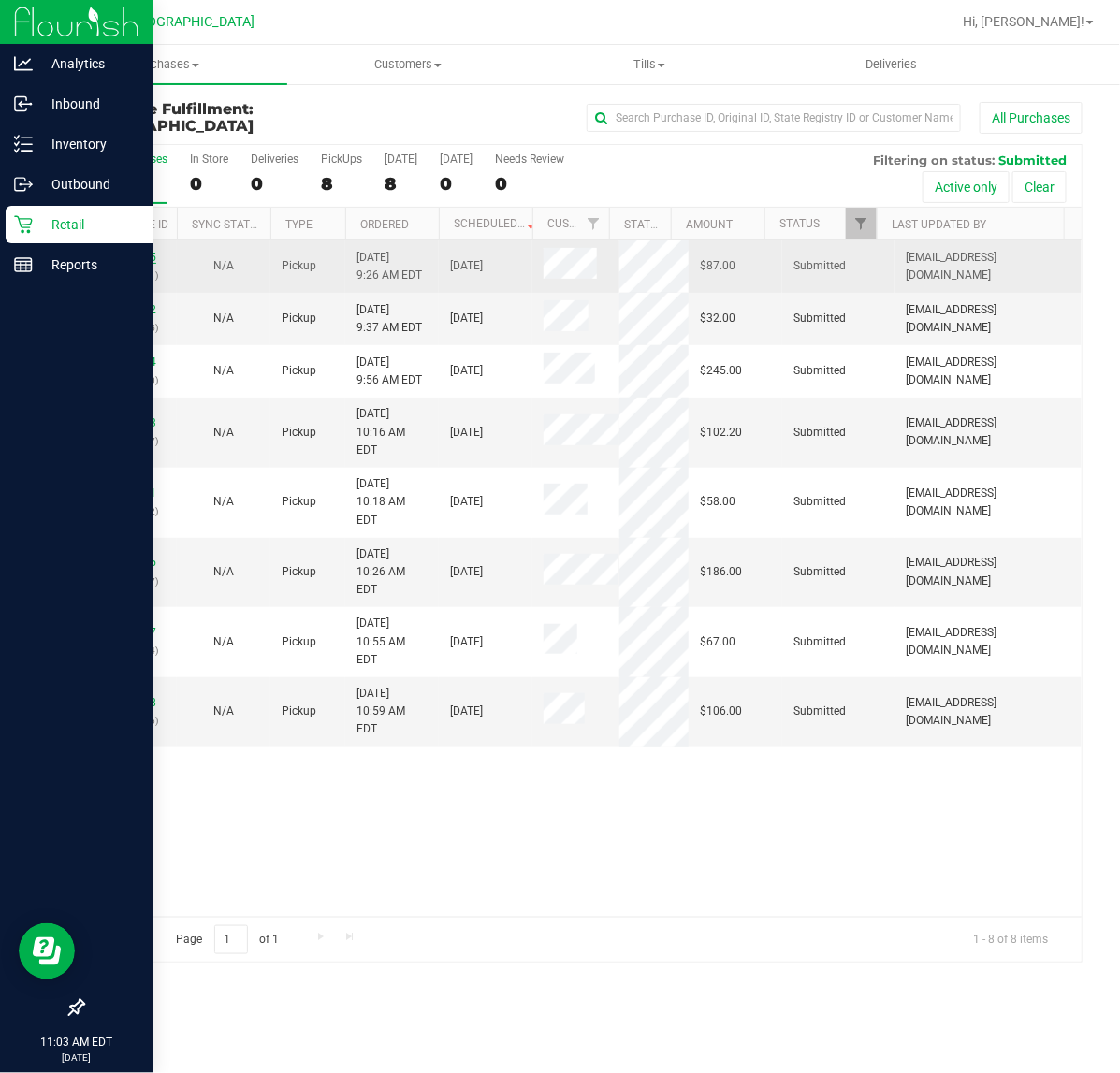
click at [141, 254] on link "12018785" at bounding box center [130, 258] width 53 height 13
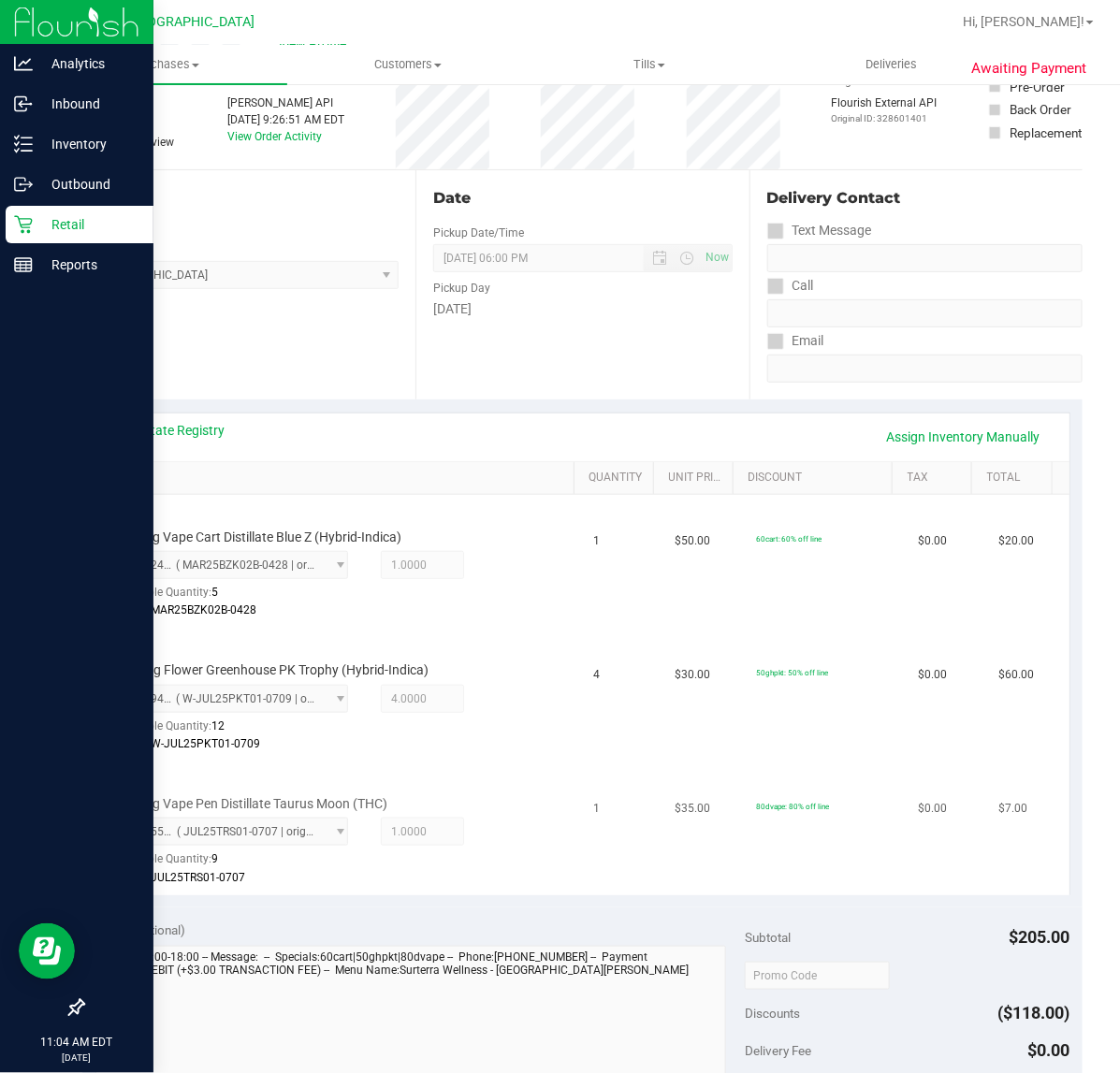
scroll to position [351, 0]
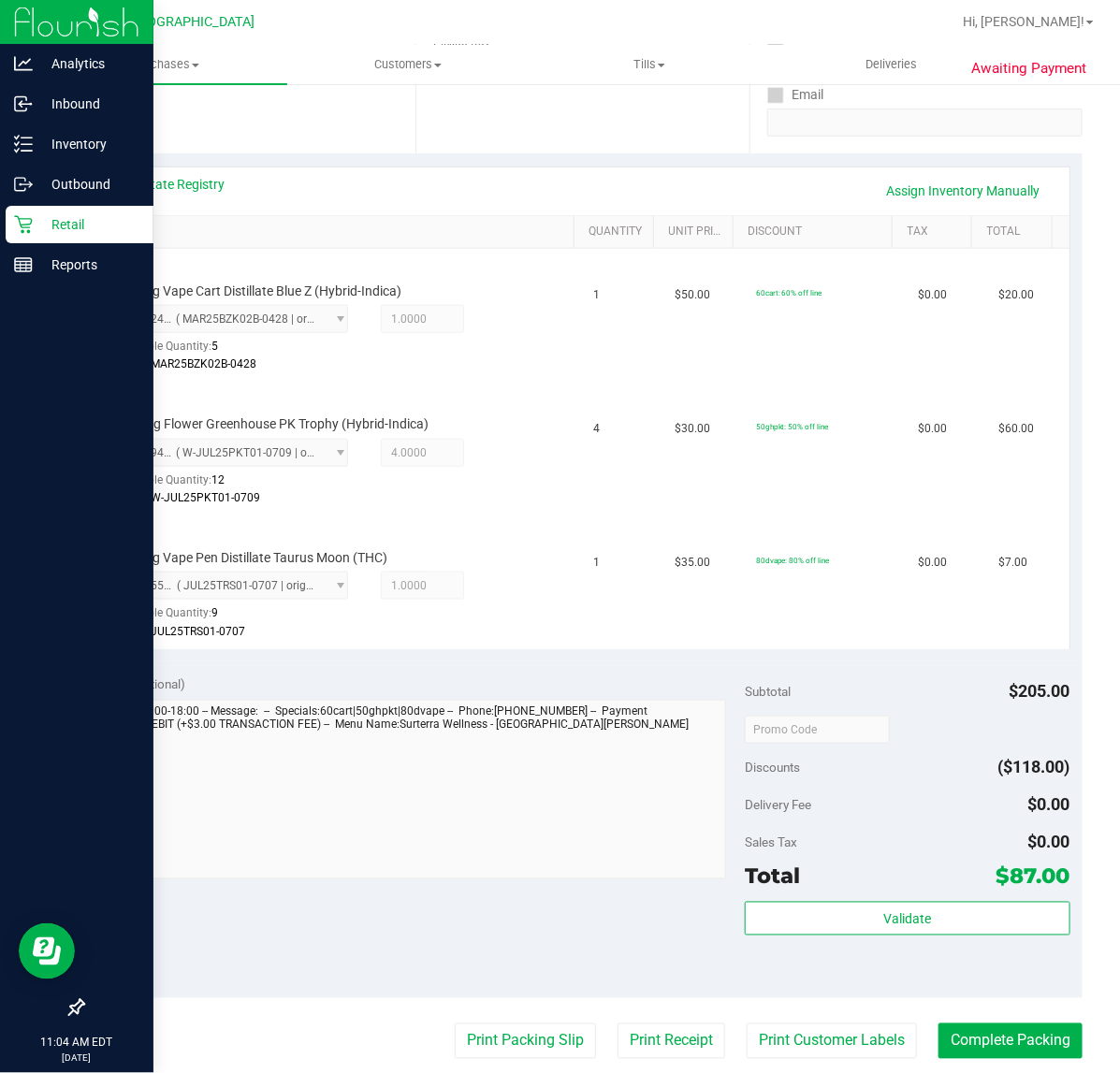
click at [941, 933] on div "Validate" at bounding box center [907, 920] width 325 height 36
click at [931, 919] on button "Validate" at bounding box center [907, 919] width 325 height 34
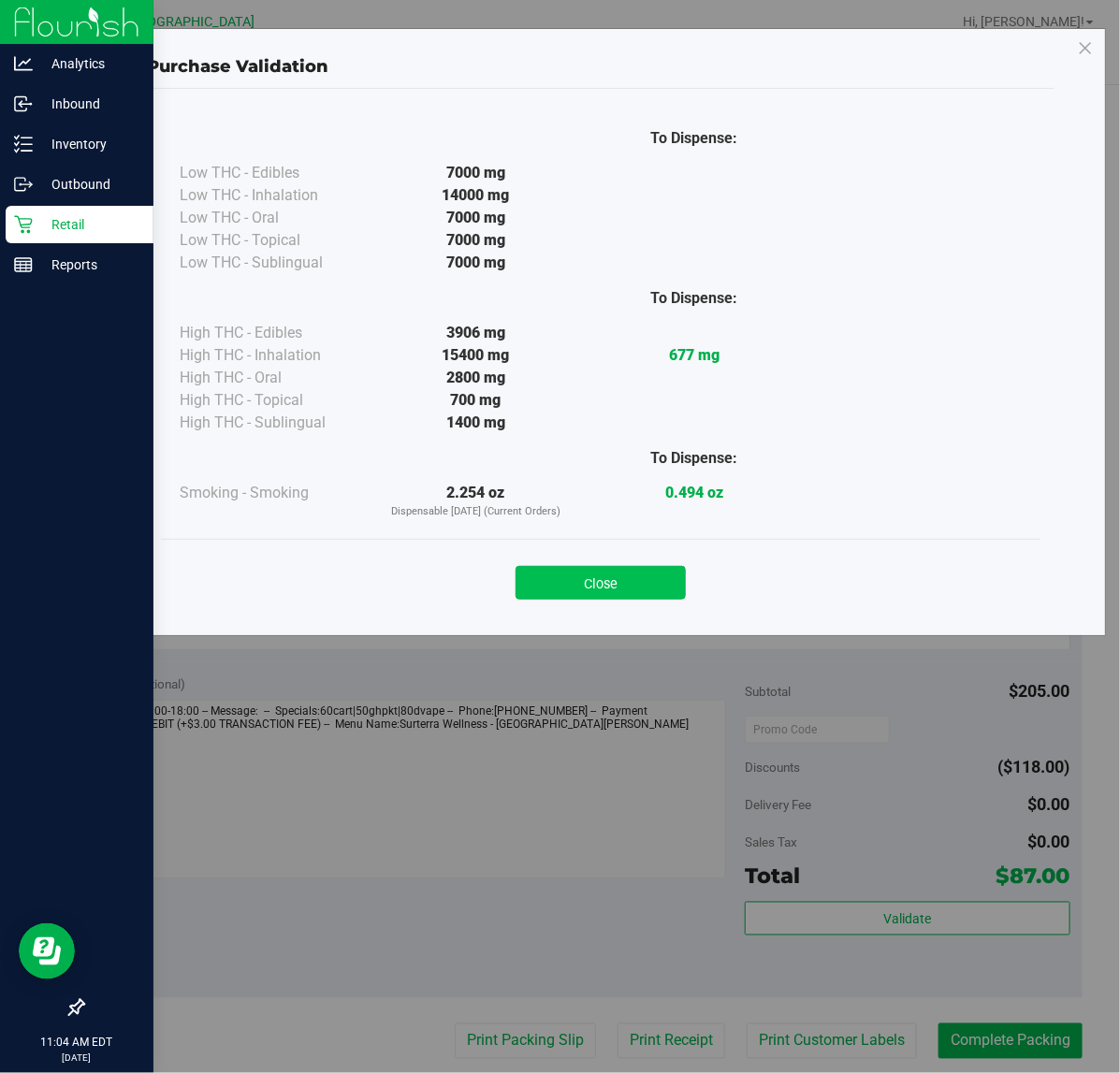
click at [597, 585] on button "Close" at bounding box center [600, 583] width 170 height 34
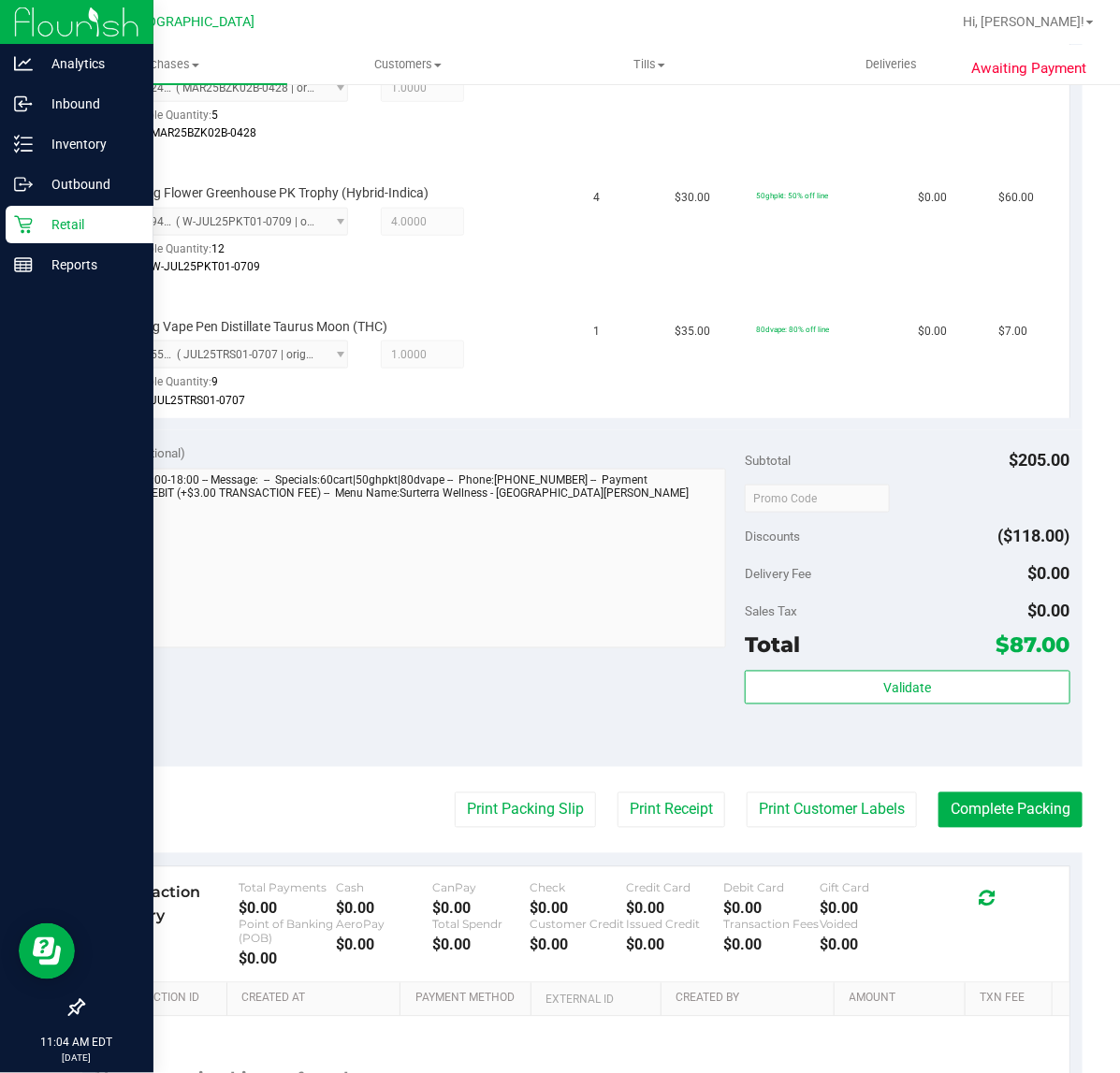
scroll to position [585, 0]
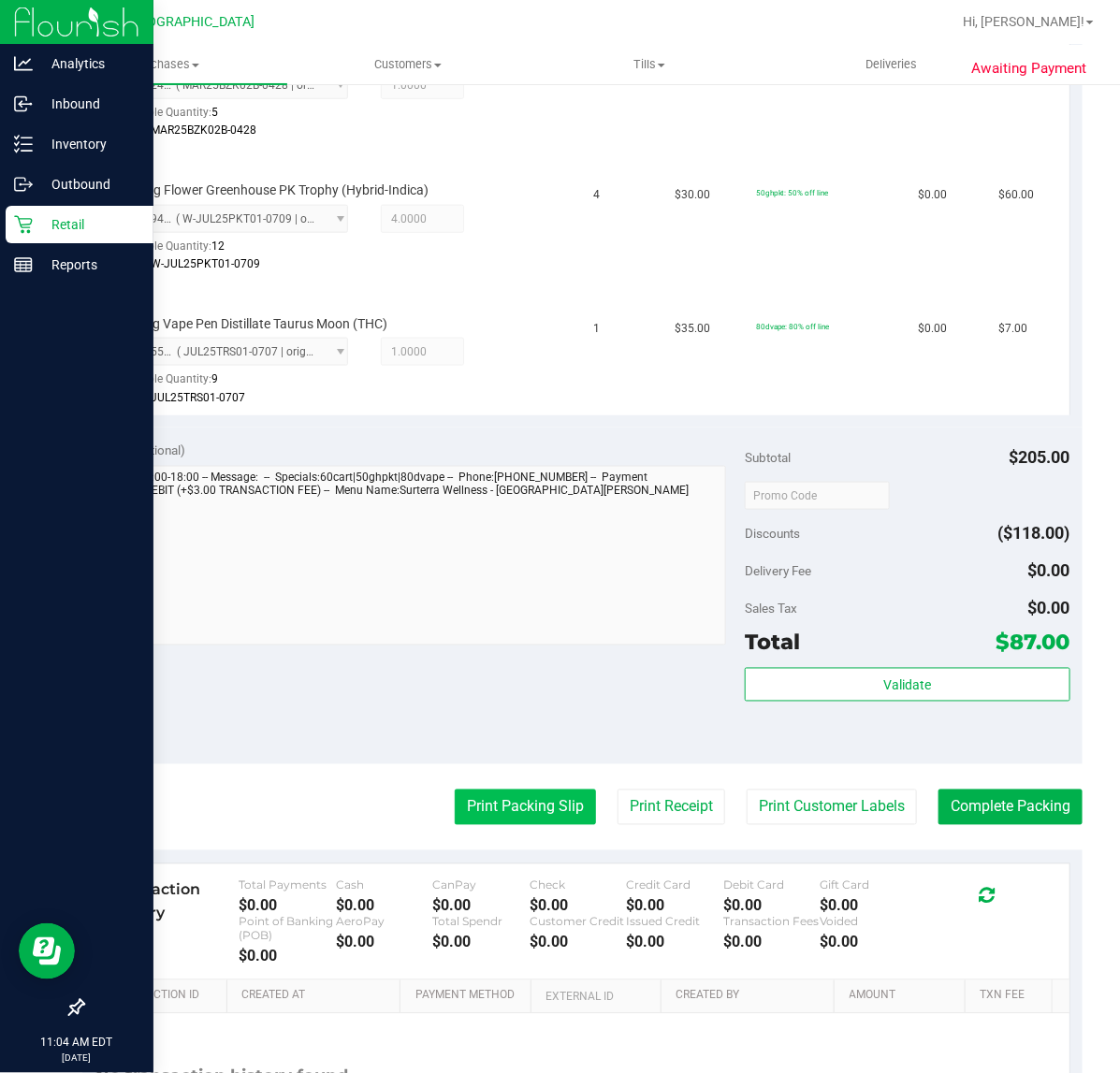
click at [497, 798] on button "Print Packing Slip" at bounding box center [526, 808] width 142 height 36
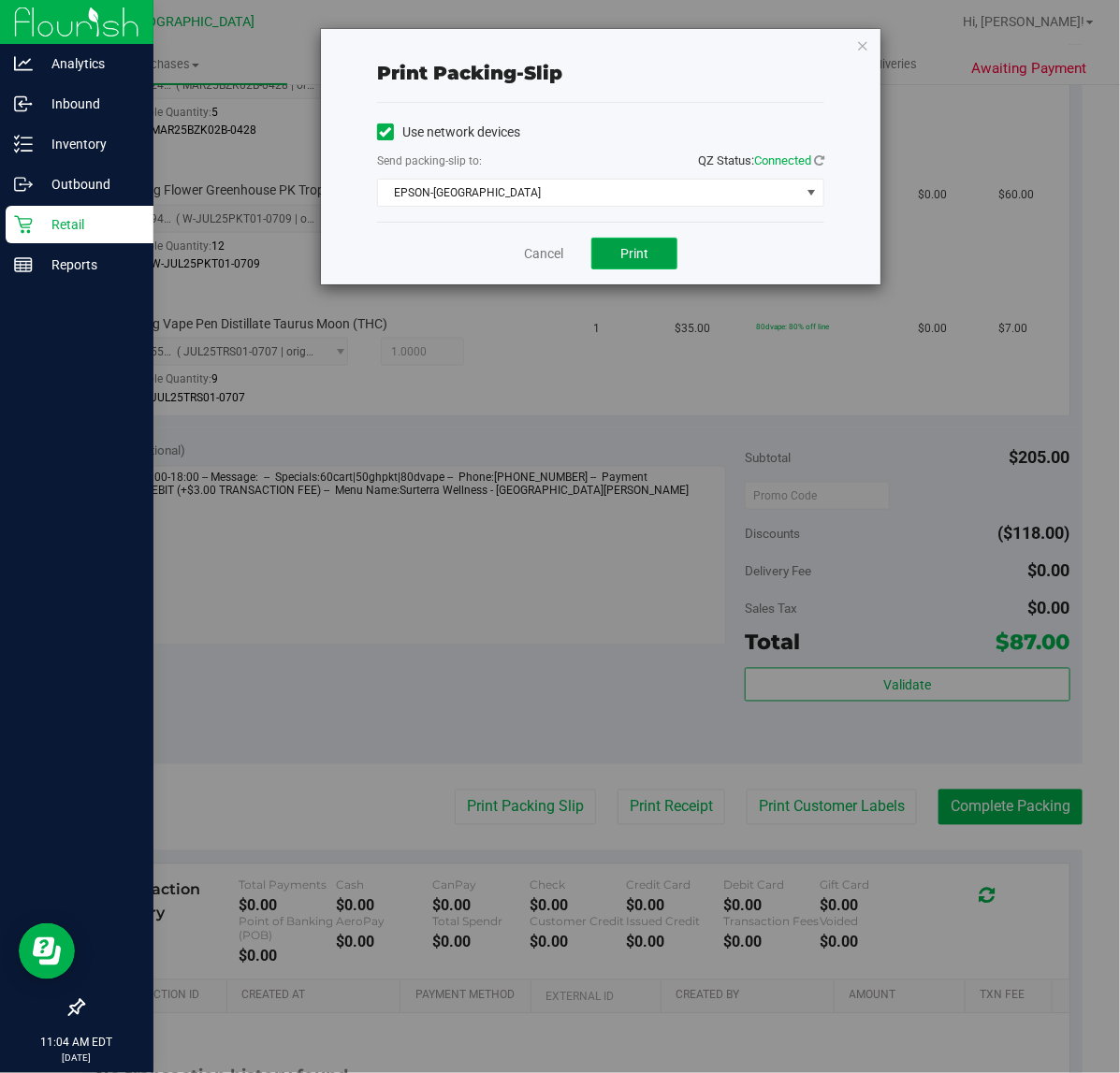
click at [620, 258] on span "Print" at bounding box center [634, 254] width 28 height 15
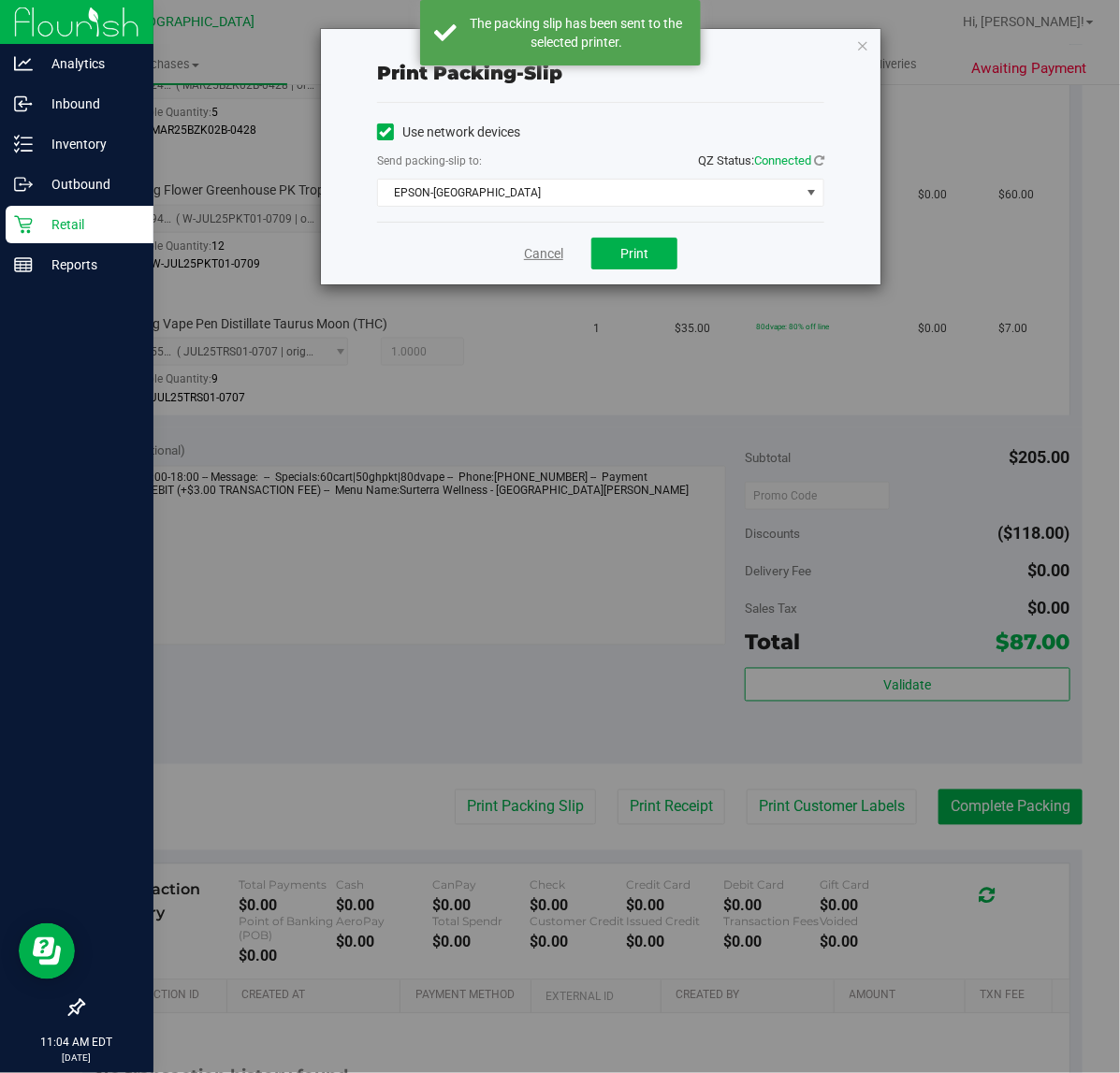
click at [558, 260] on link "Cancel" at bounding box center [543, 254] width 40 height 20
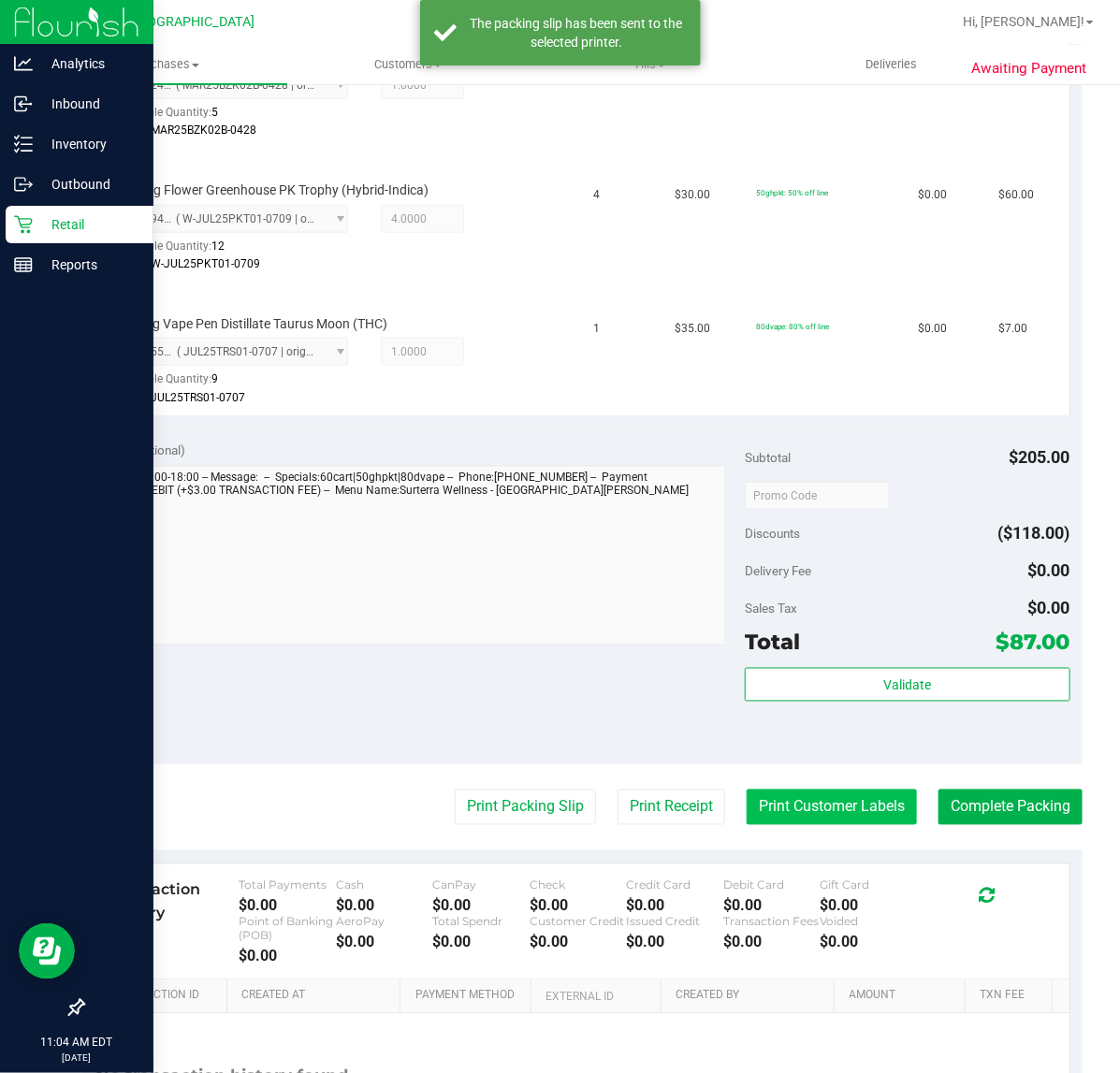
click at [828, 803] on button "Print Customer Labels" at bounding box center [831, 808] width 170 height 36
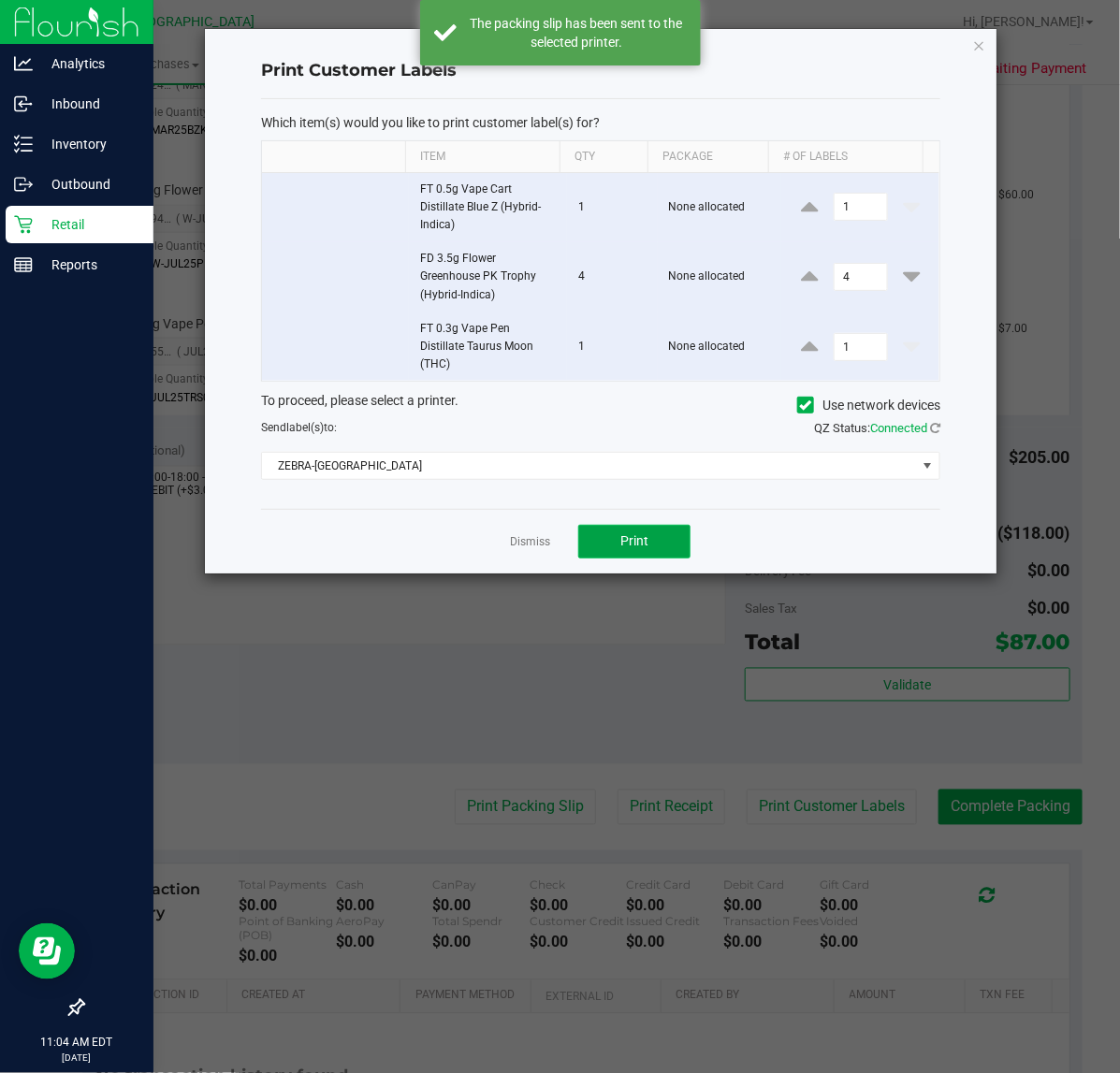
click at [620, 548] on span "Print" at bounding box center [634, 541] width 28 height 15
click at [527, 549] on link "Dismiss" at bounding box center [529, 542] width 41 height 16
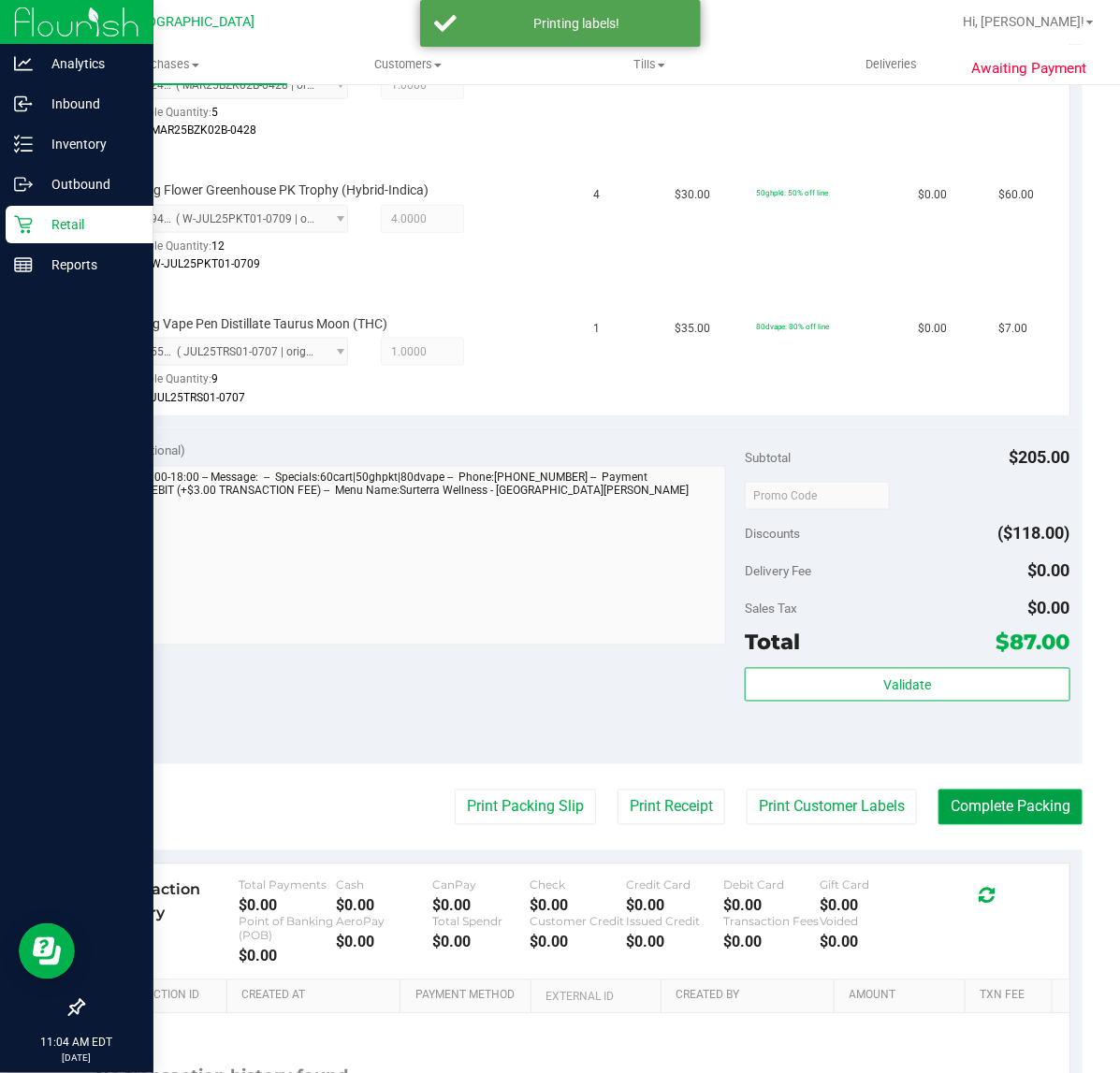
click at [983, 801] on button "Complete Packing" at bounding box center [1010, 808] width 144 height 36
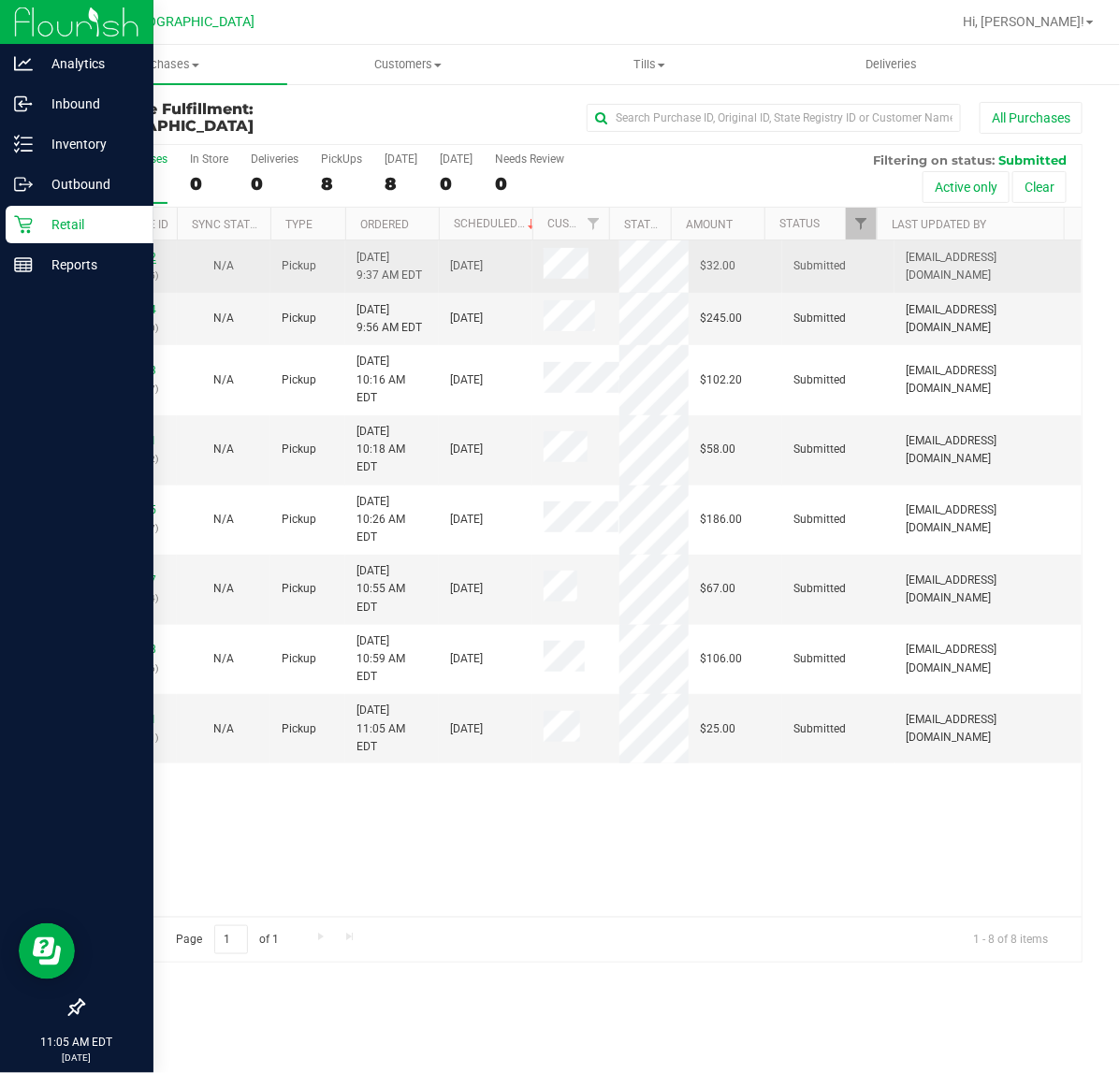
click at [133, 255] on link "12018812" at bounding box center [130, 258] width 53 height 13
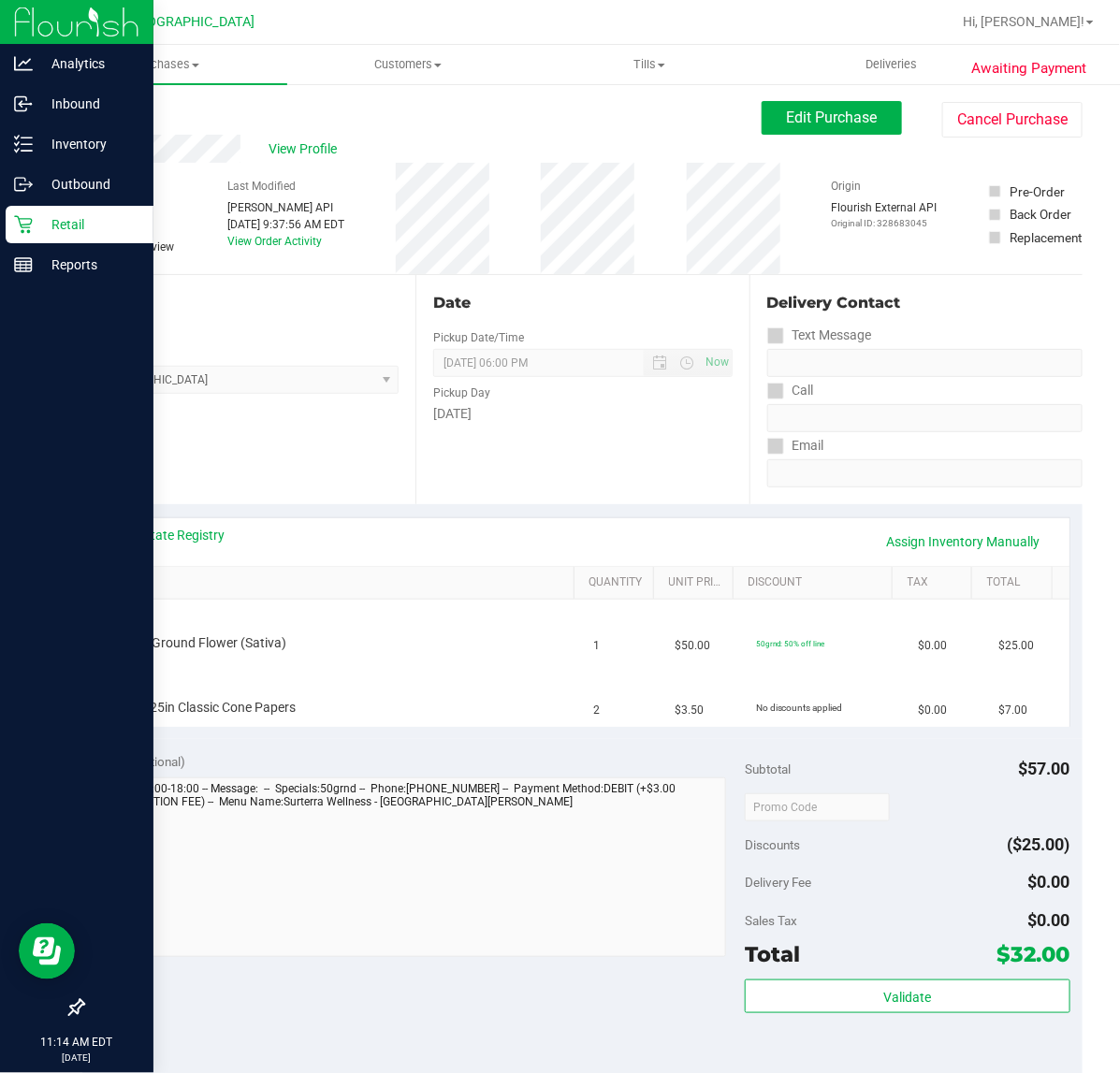
click at [99, 109] on link "Back" at bounding box center [96, 112] width 28 height 13
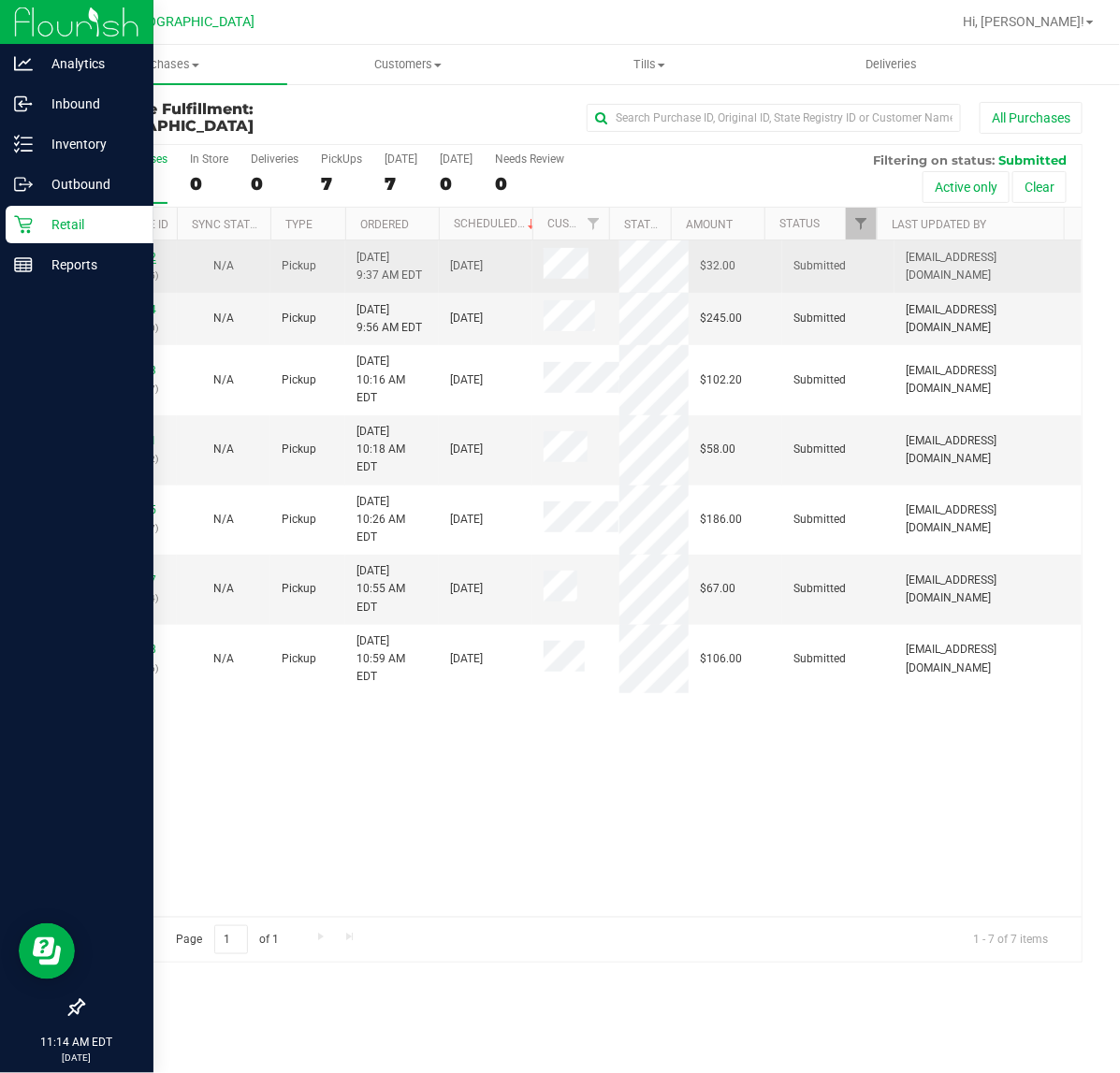
click at [142, 259] on link "12018812" at bounding box center [130, 258] width 53 height 13
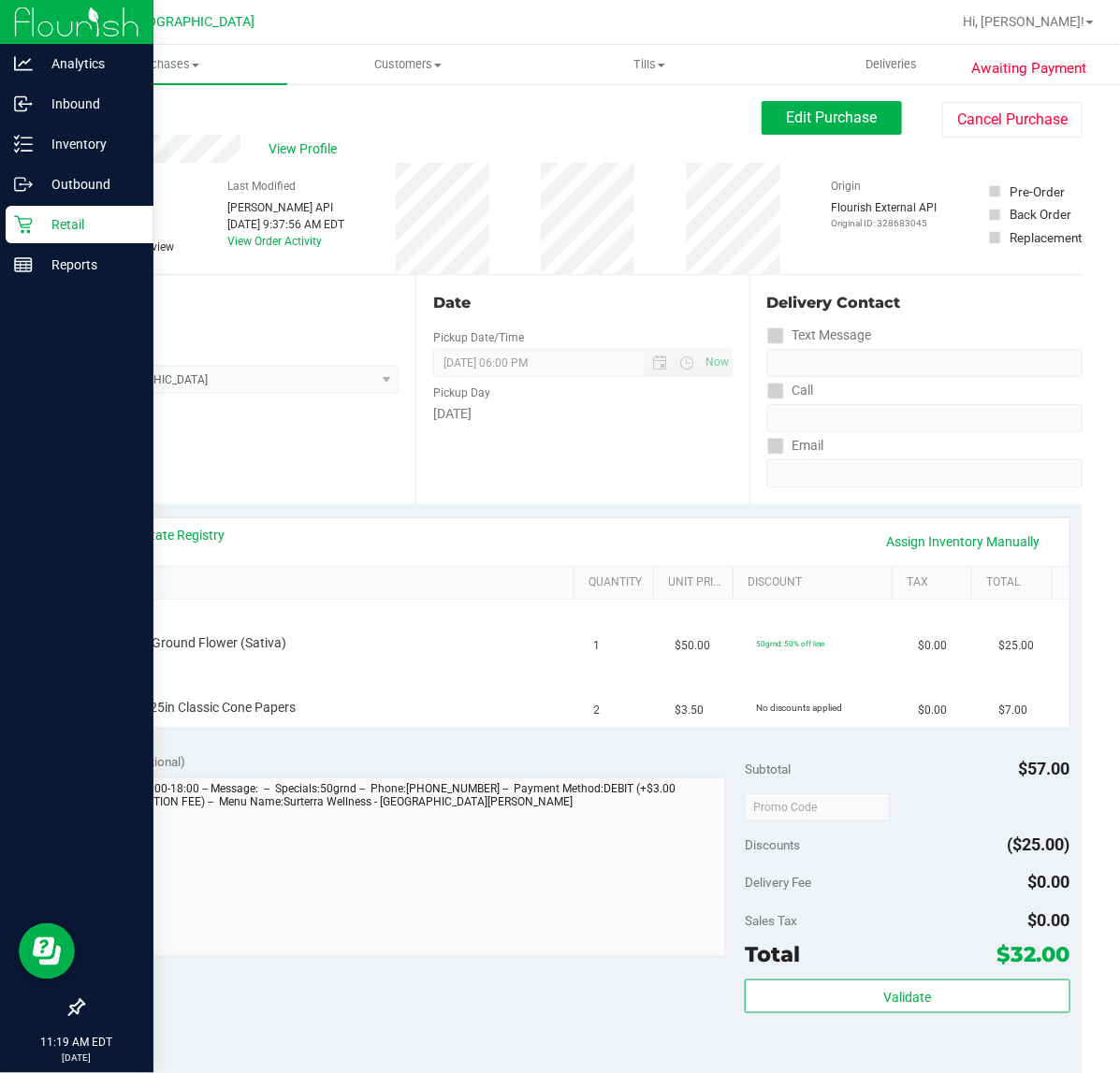
click at [99, 106] on link "Back" at bounding box center [96, 112] width 28 height 13
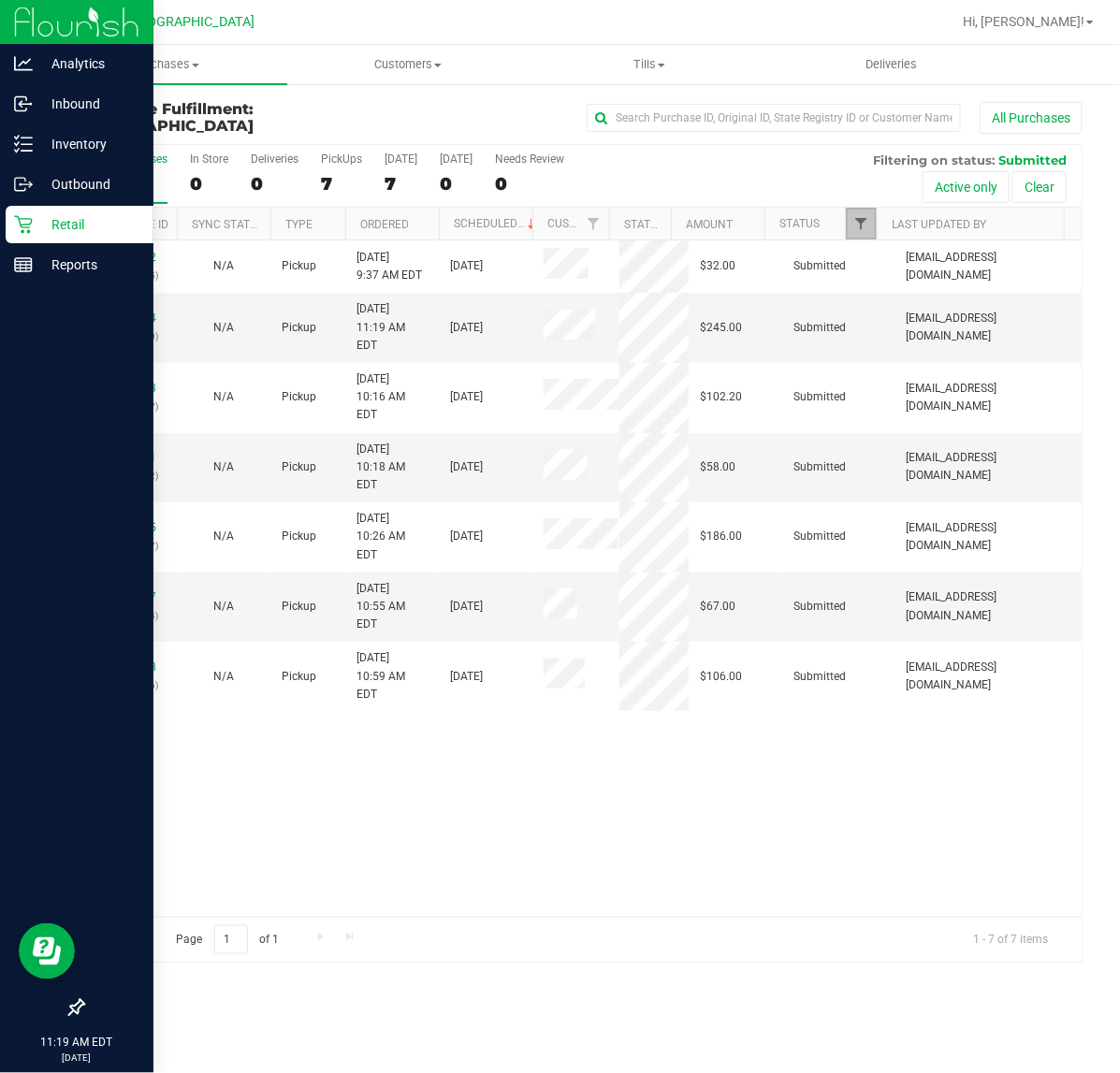
click at [866, 220] on span "Filter" at bounding box center [861, 224] width 15 height 15
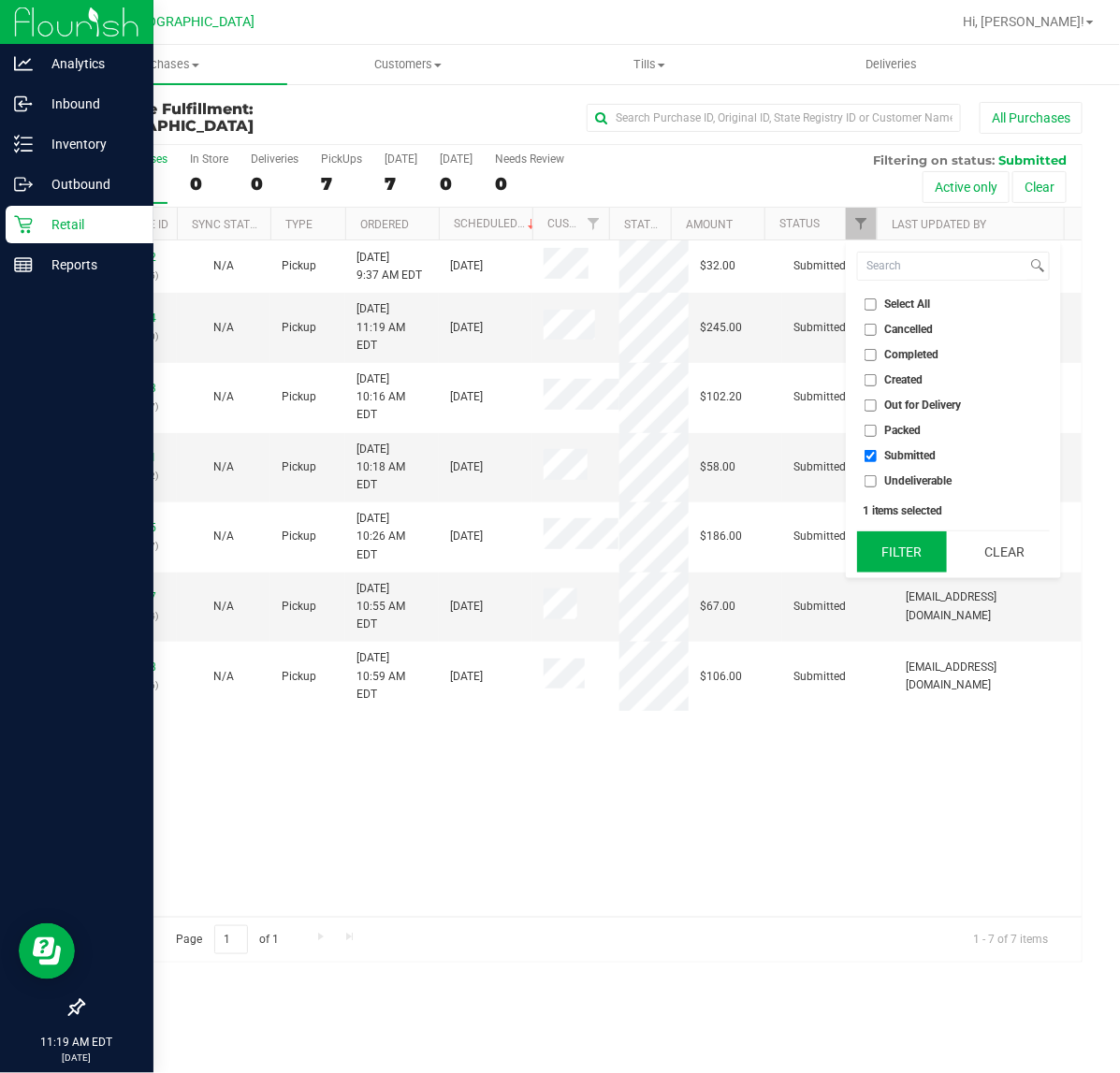
click at [889, 544] on button "Filter" at bounding box center [901, 552] width 90 height 42
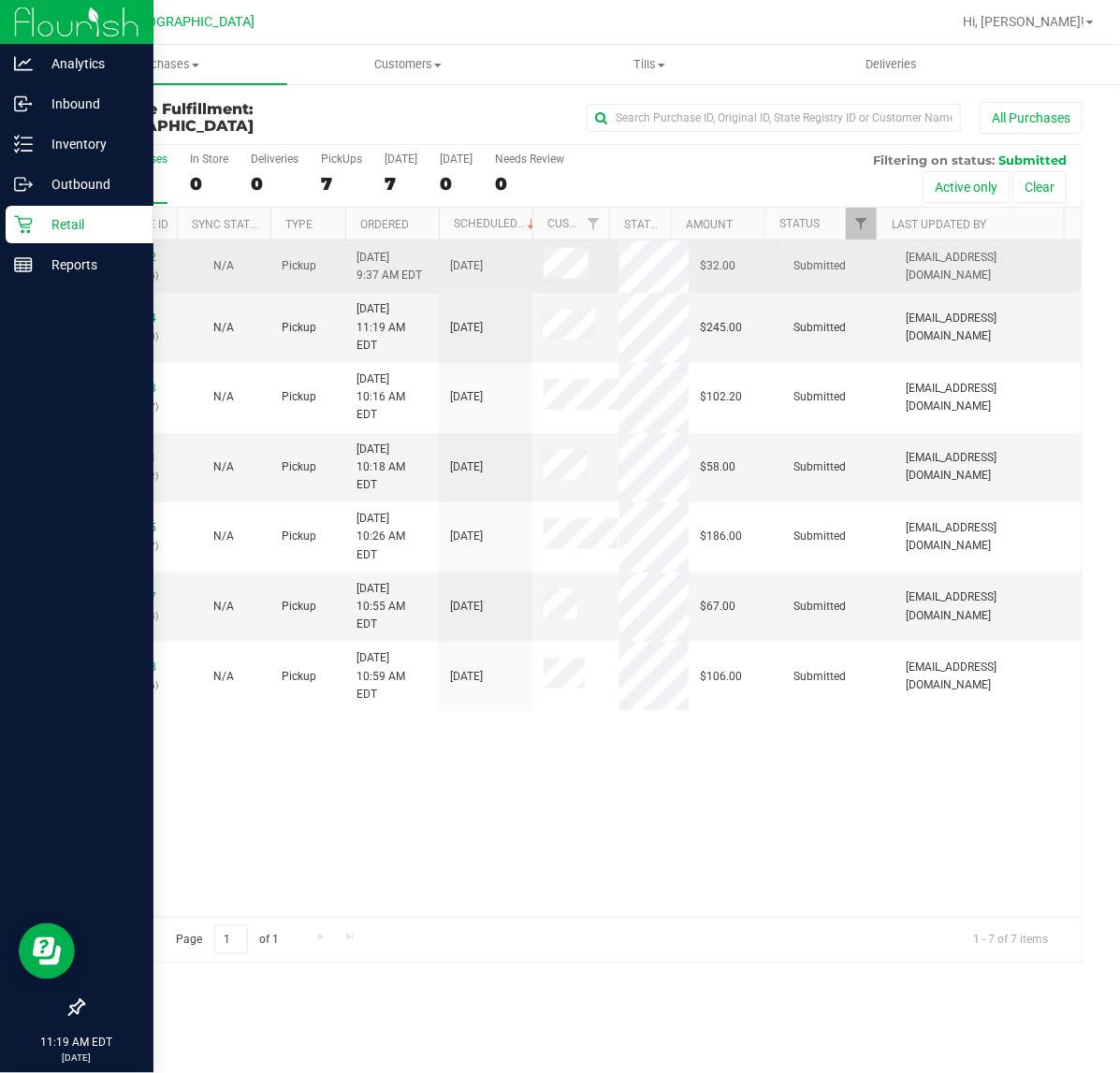
click at [131, 246] on td "12018812 (328683045)" at bounding box center [129, 267] width 93 height 53
click at [143, 258] on link "12018812" at bounding box center [130, 258] width 53 height 13
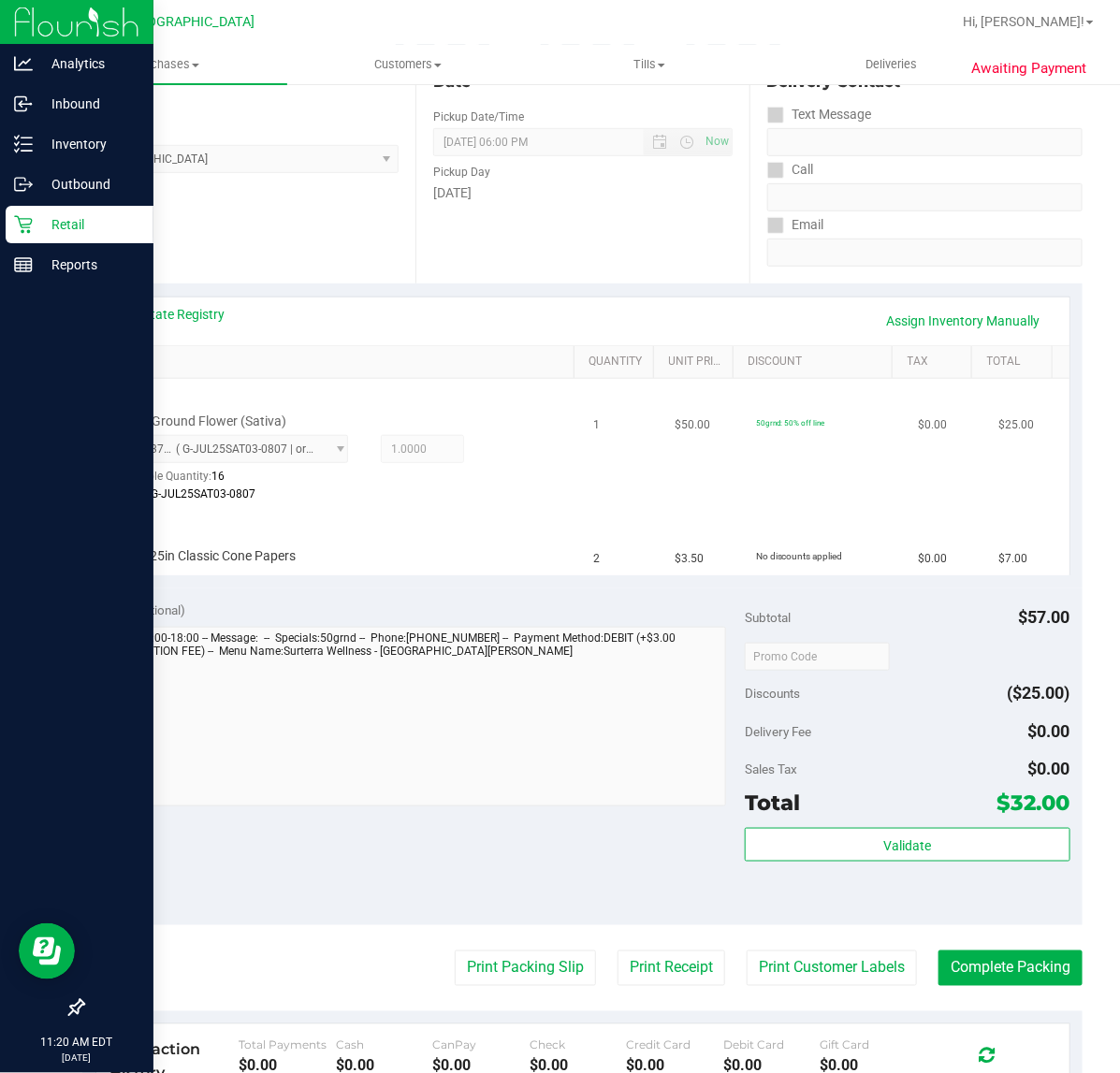
scroll to position [351, 0]
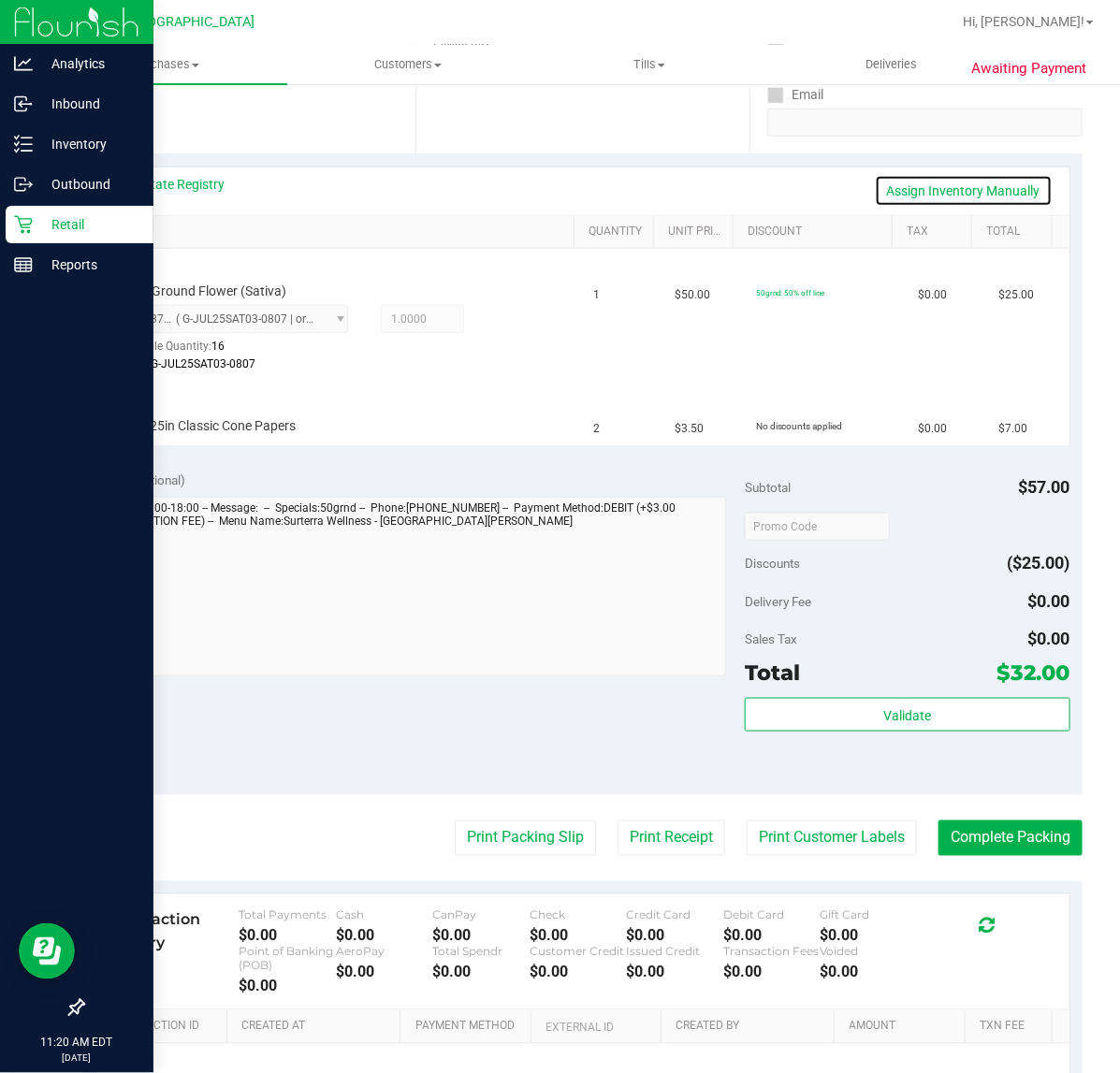
click at [886, 189] on link "Assign Inventory Manually" at bounding box center [963, 191] width 177 height 32
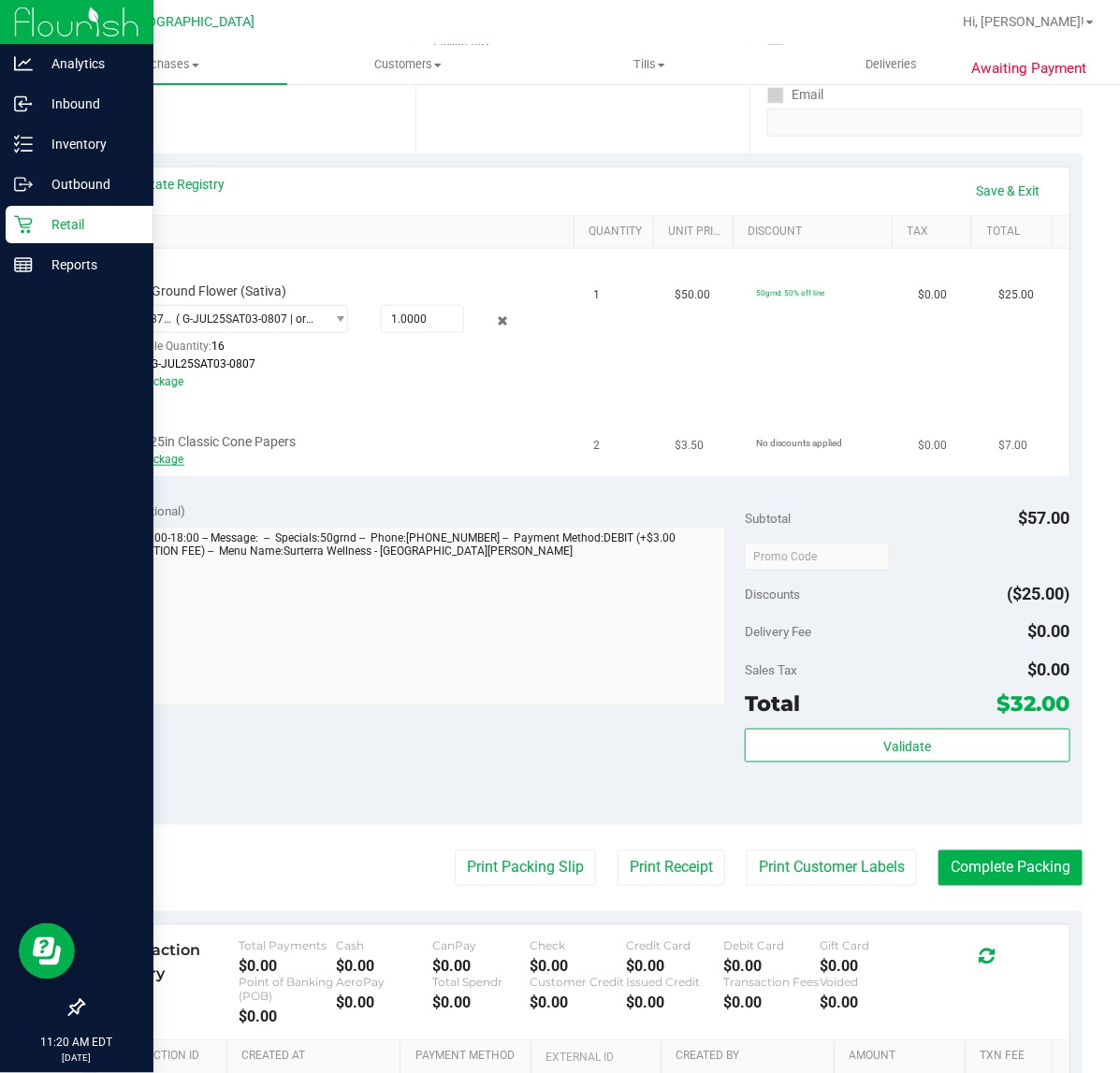
click at [133, 460] on link "Add Package" at bounding box center [150, 460] width 67 height 13
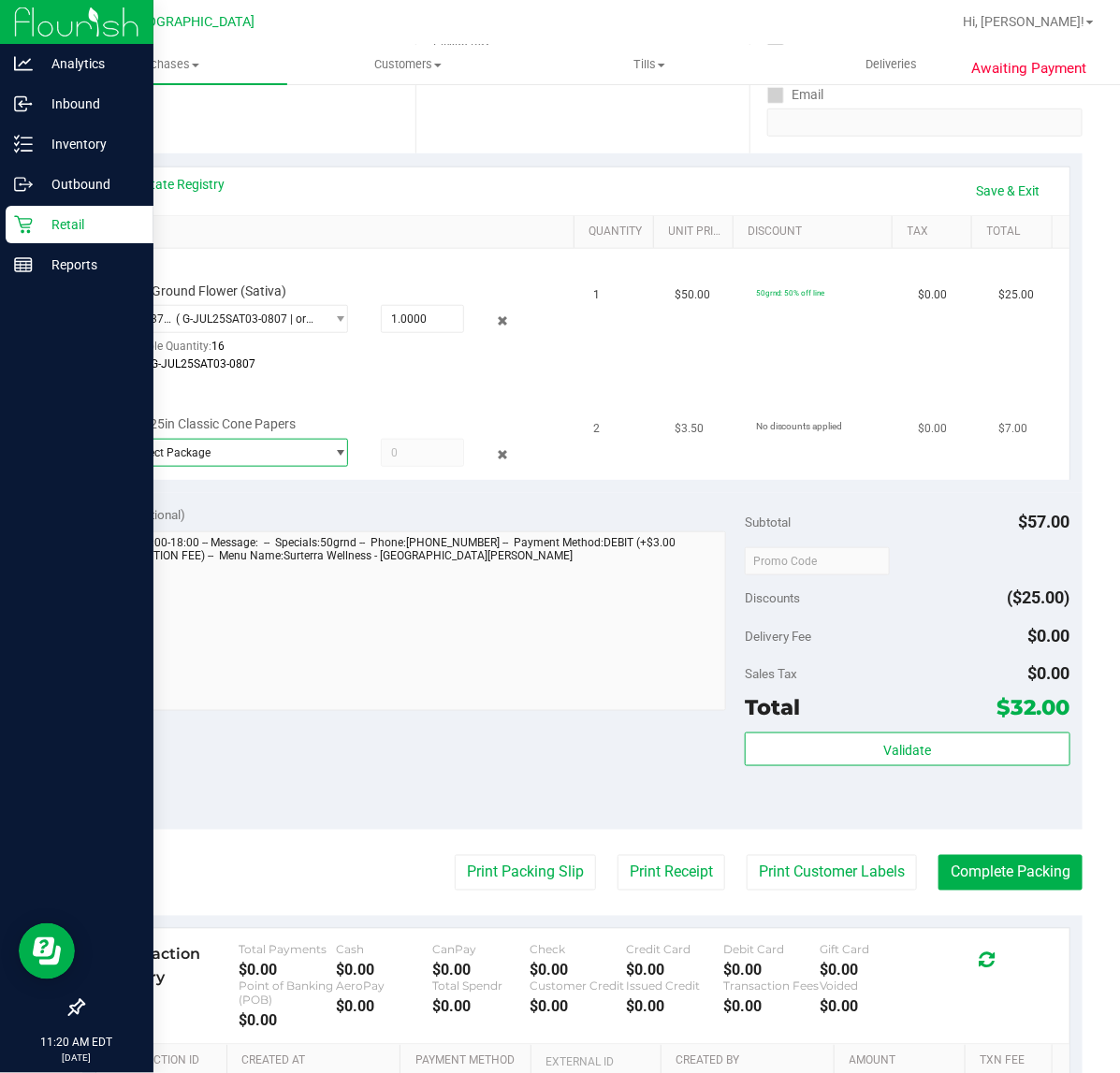
click at [260, 454] on span "Select Package" at bounding box center [221, 453] width 206 height 26
click at [277, 530] on span "( 1992498 - 112024 | orig: FLSRWWD-20250609-023 )" at bounding box center [373, 528] width 272 height 13
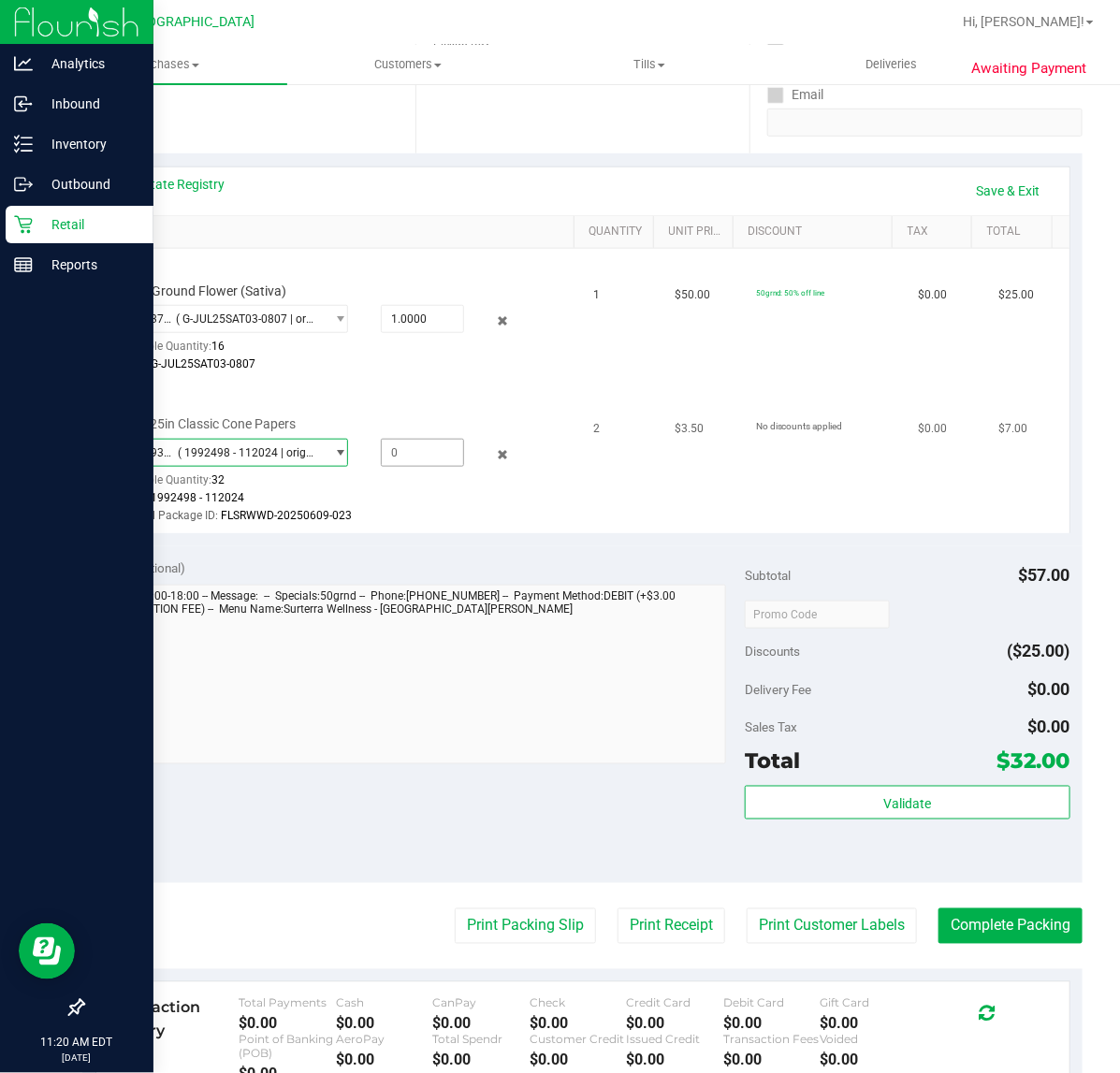
click at [421, 461] on span at bounding box center [423, 453] width 83 height 28
type input "2"
type input "2.0000"
click at [699, 525] on td "$3.50" at bounding box center [704, 459] width 81 height 151
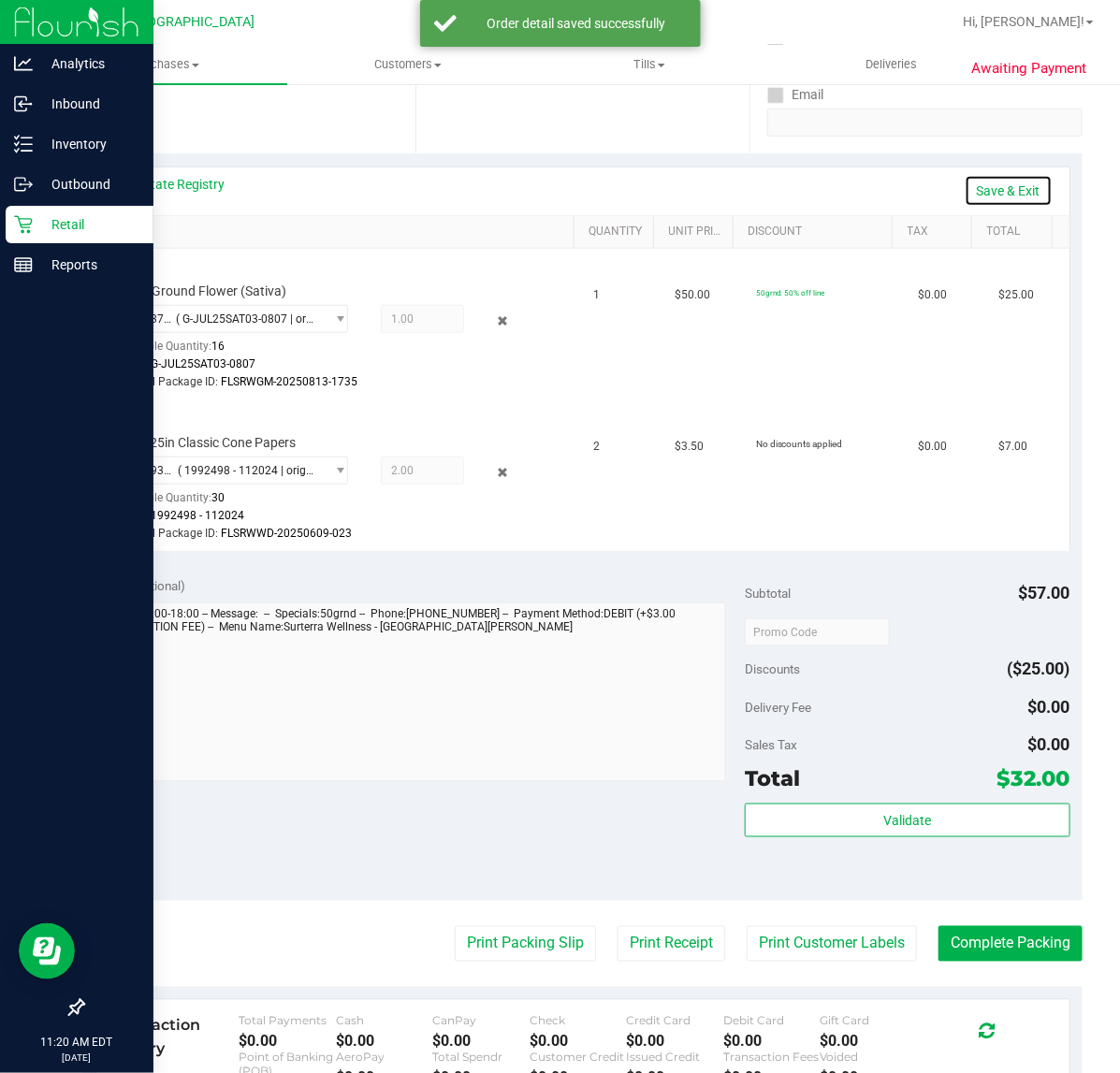
click at [996, 187] on link "Save & Exit" at bounding box center [1008, 191] width 88 height 32
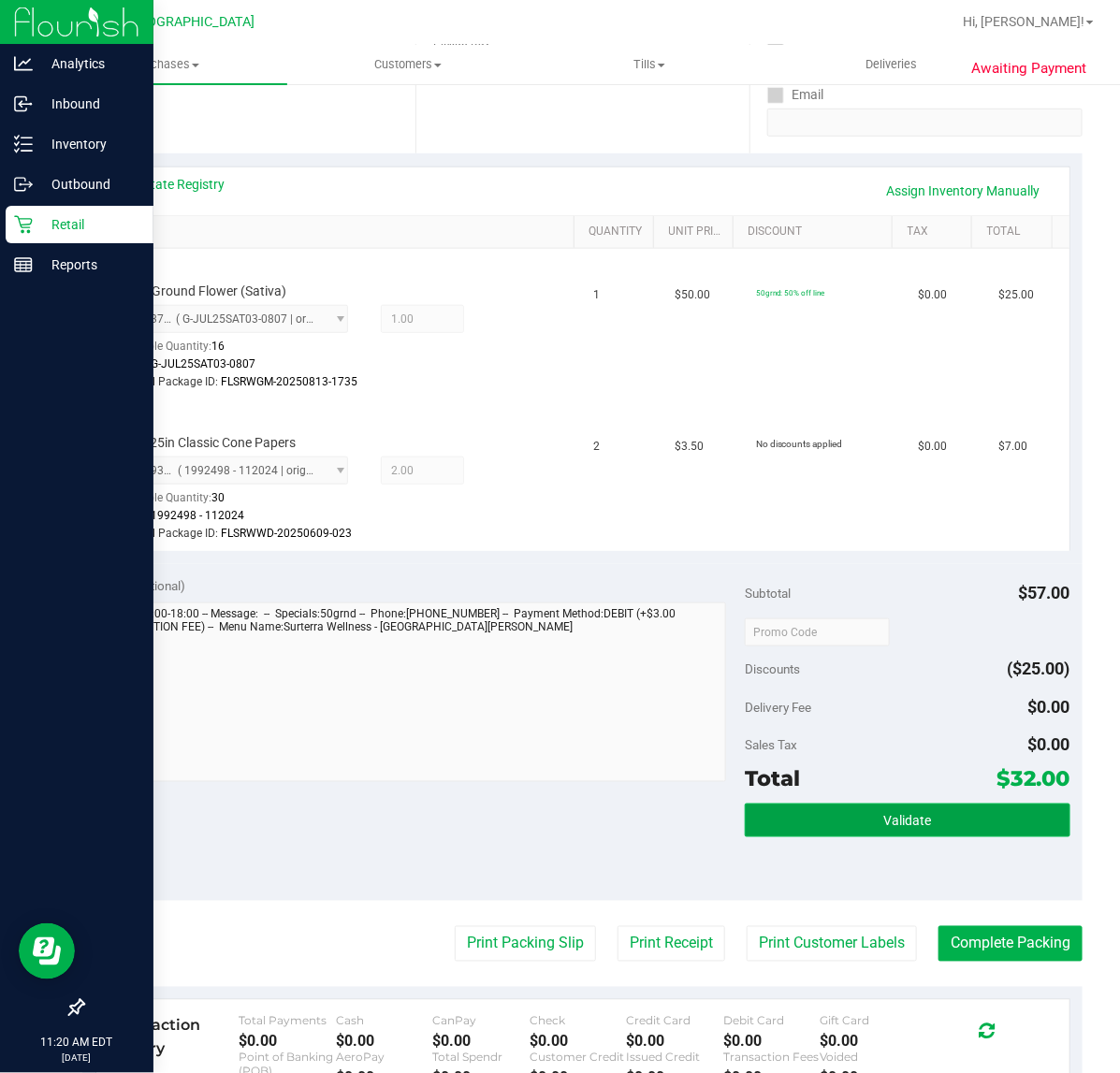
click at [896, 814] on span "Validate" at bounding box center [907, 822] width 48 height 15
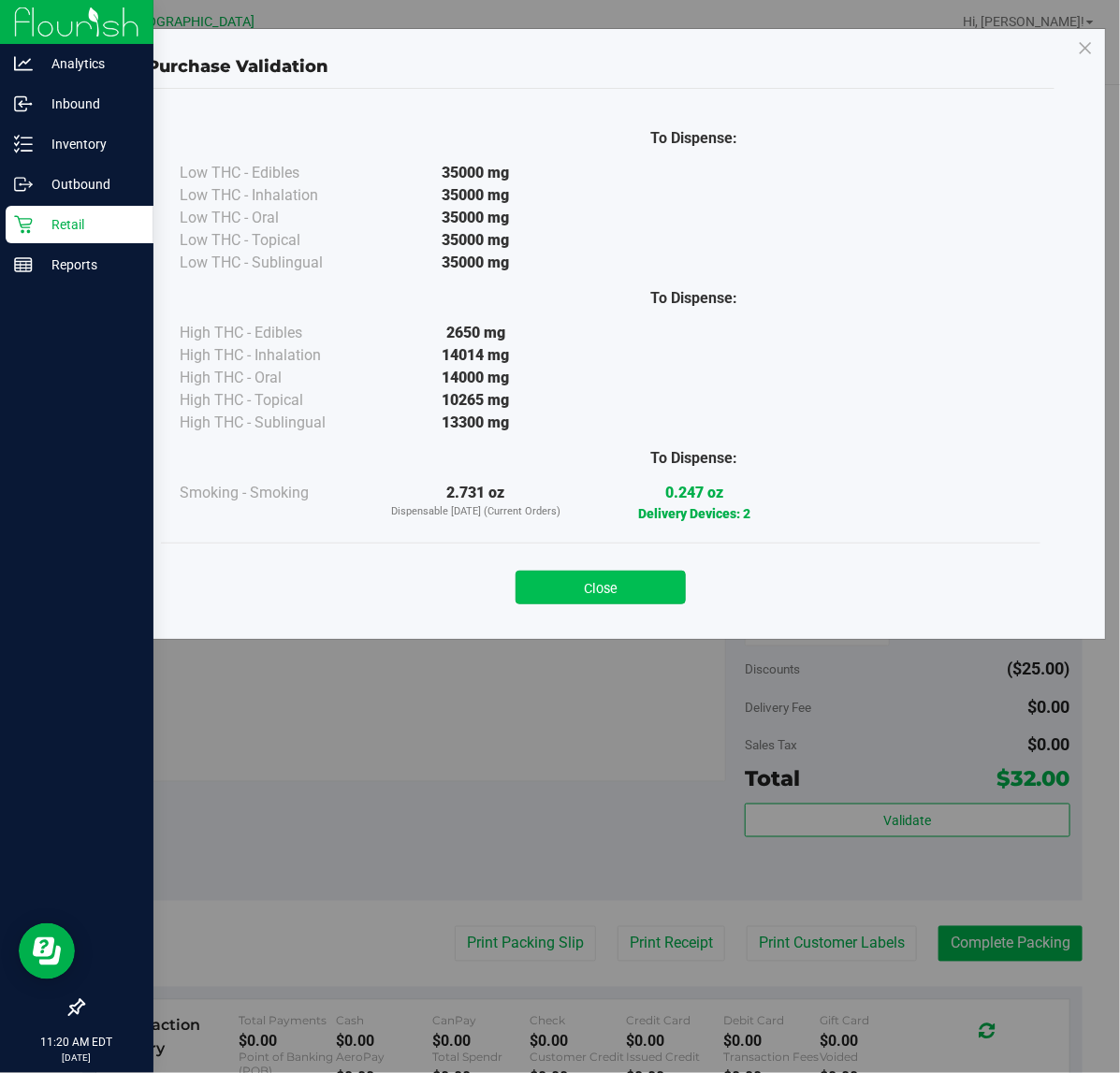
click at [645, 591] on button "Close" at bounding box center [600, 588] width 170 height 34
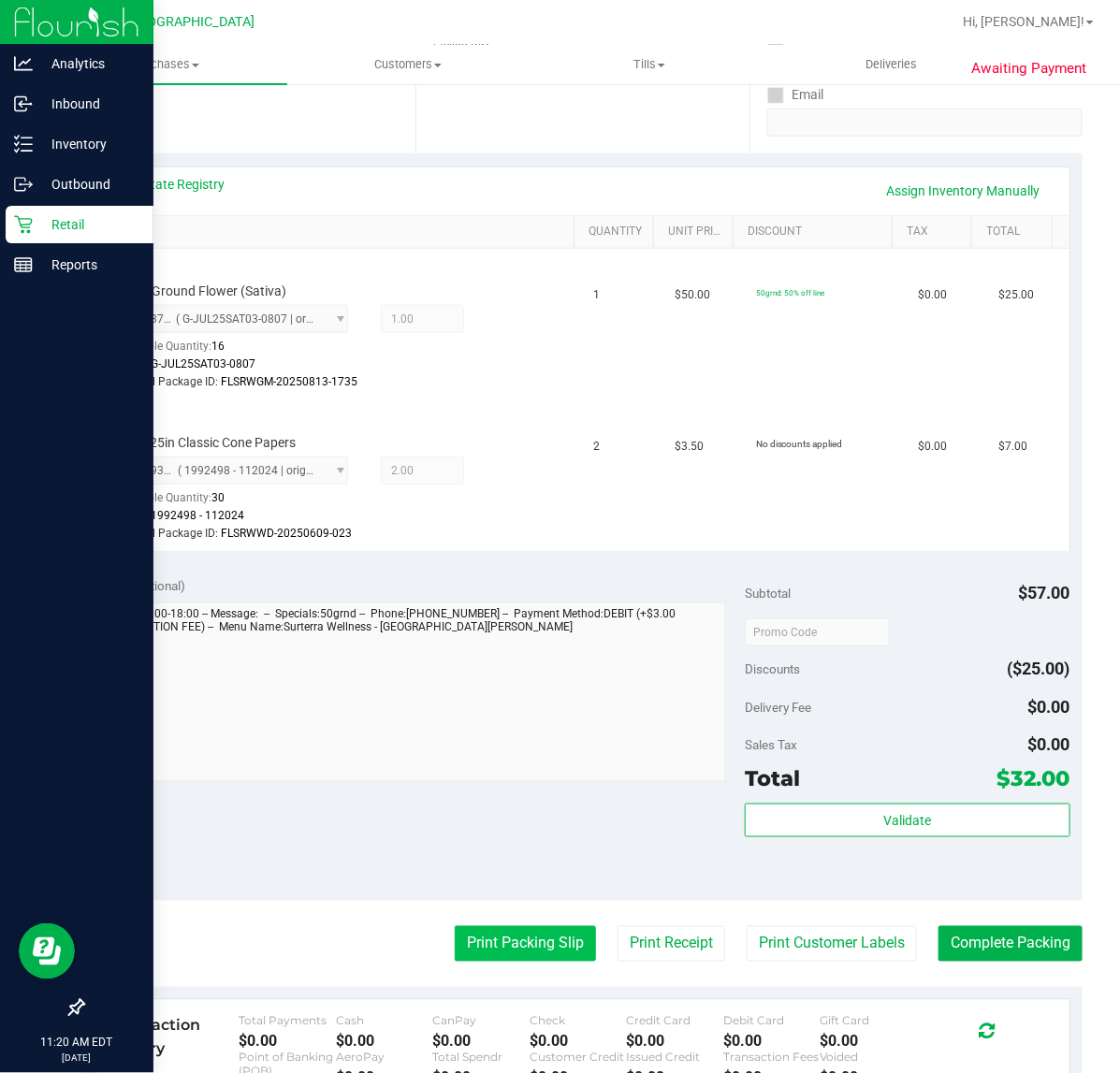
click at [549, 930] on button "Print Packing Slip" at bounding box center [526, 945] width 142 height 36
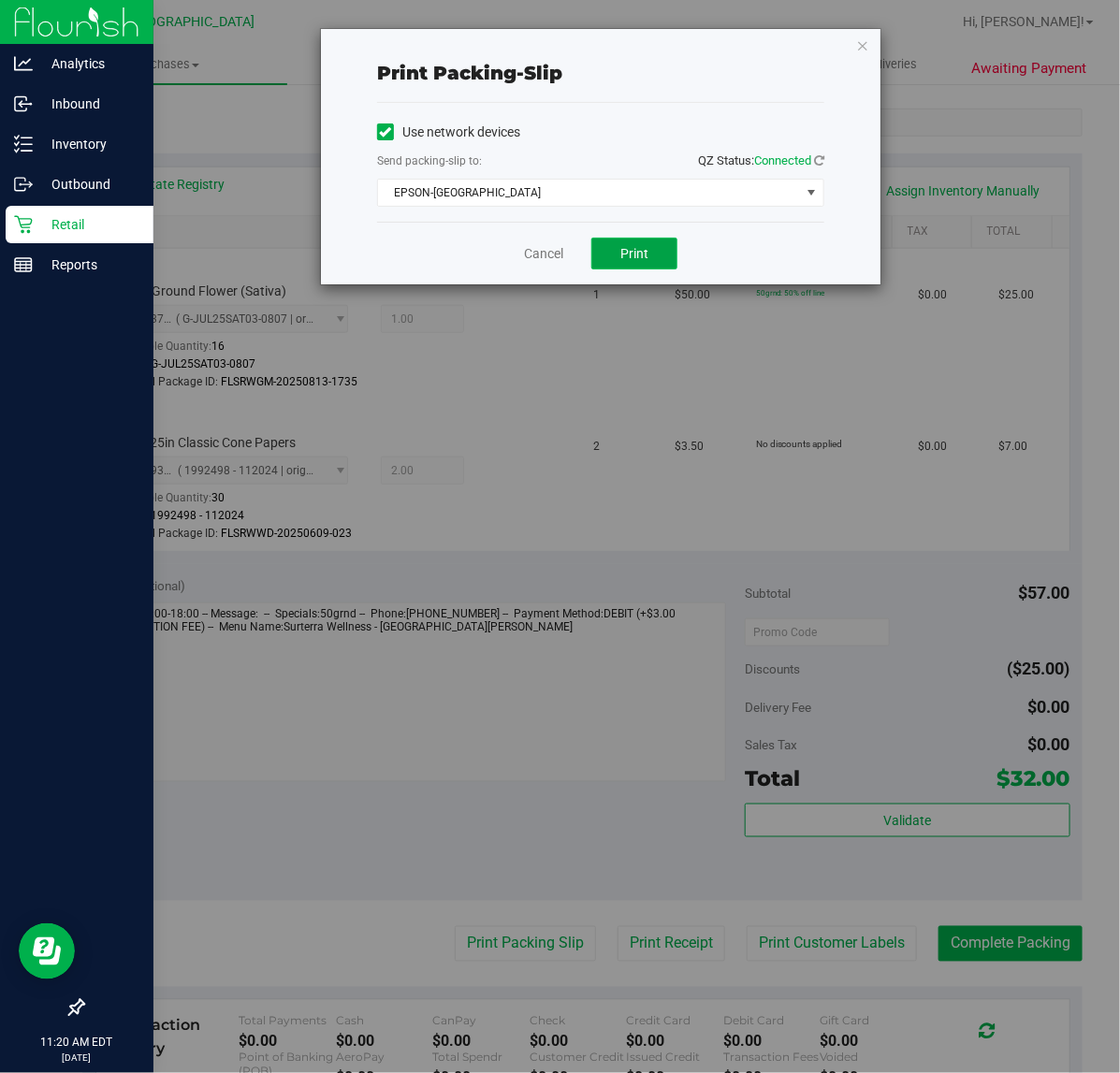
click at [646, 259] on span "Print" at bounding box center [634, 254] width 28 height 15
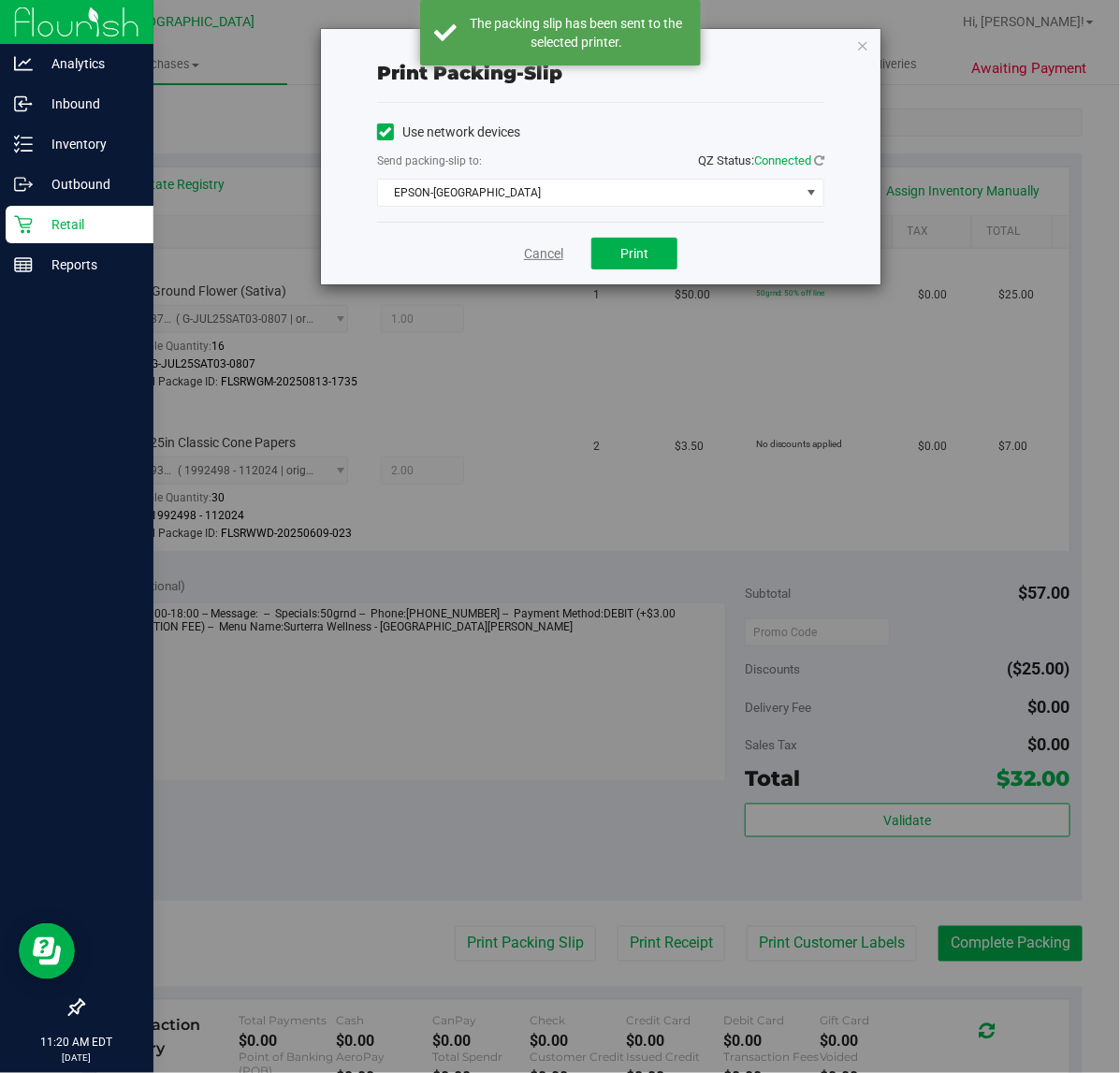
click at [539, 260] on link "Cancel" at bounding box center [543, 254] width 40 height 20
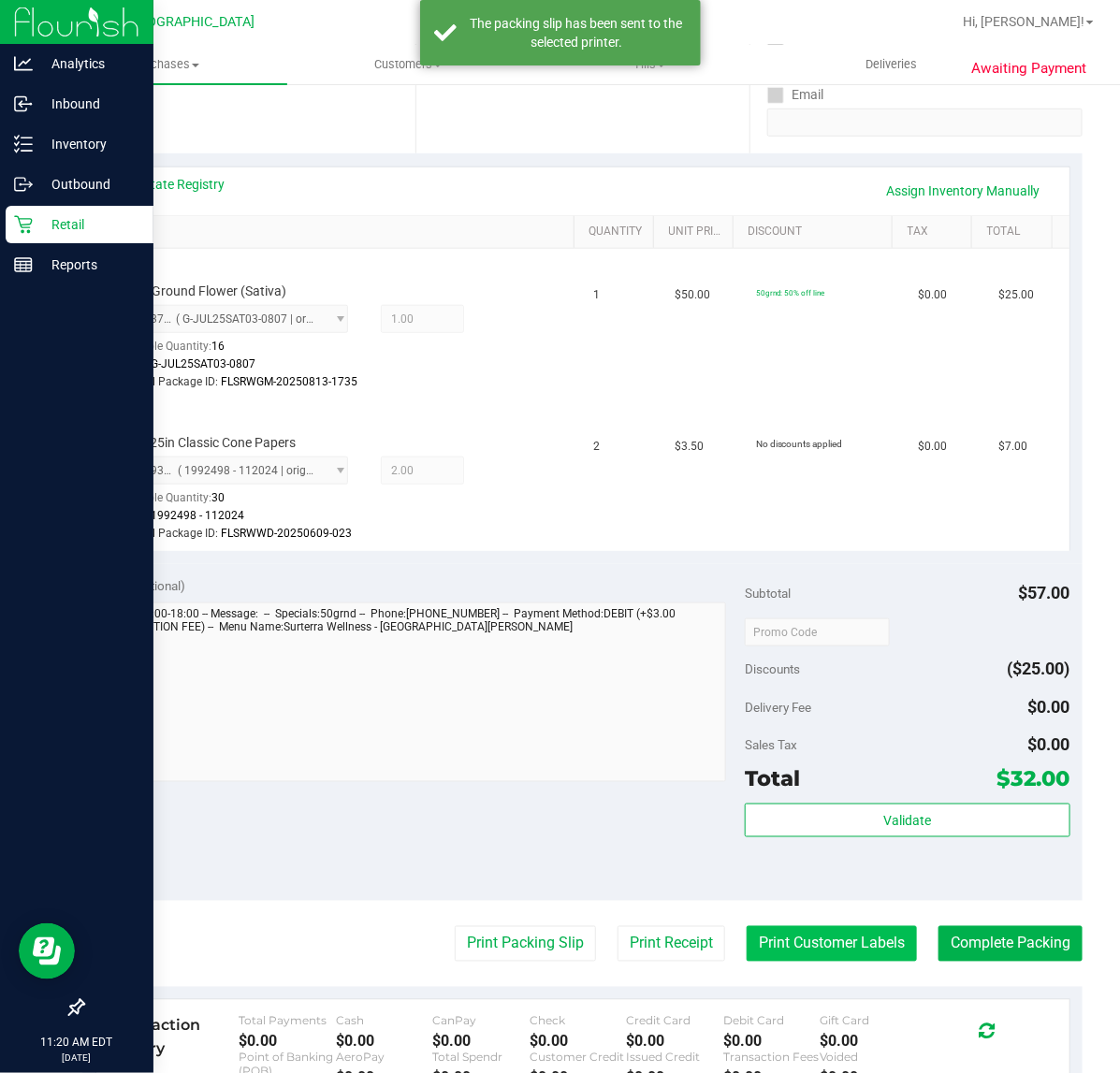
click at [806, 947] on button "Print Customer Labels" at bounding box center [831, 945] width 170 height 36
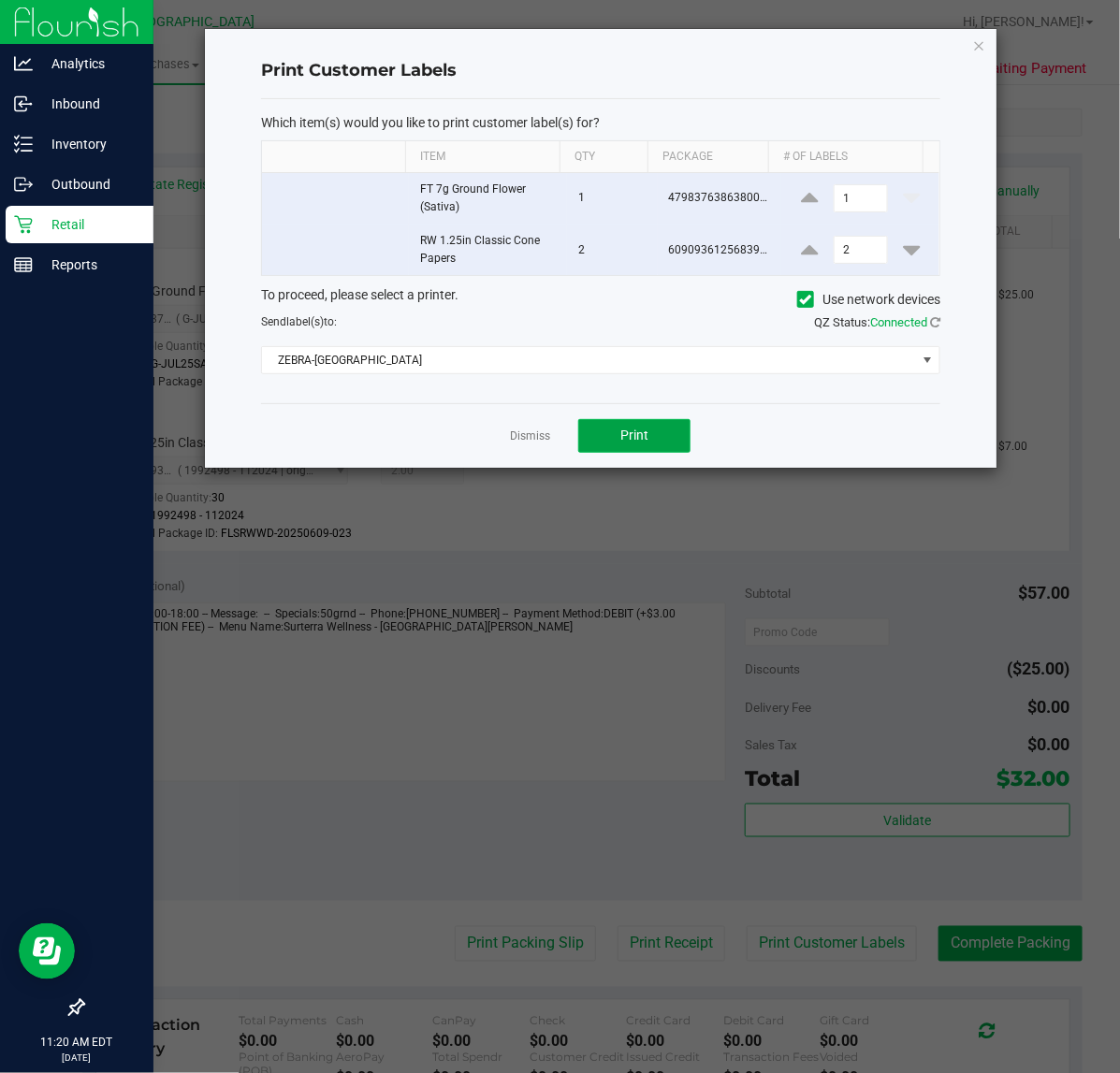
click at [632, 428] on button "Print" at bounding box center [634, 436] width 112 height 34
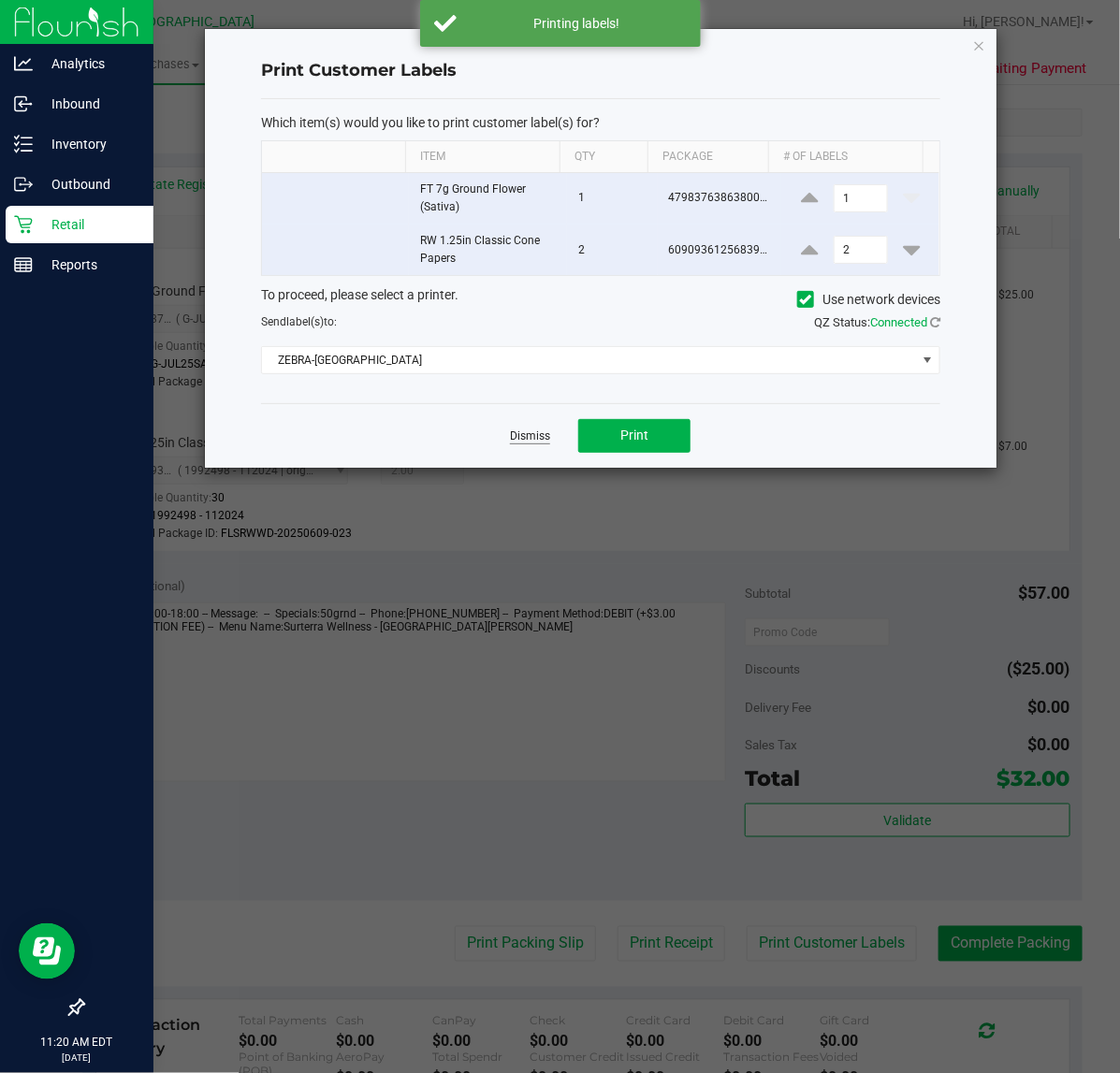
click at [524, 438] on link "Dismiss" at bounding box center [529, 436] width 41 height 16
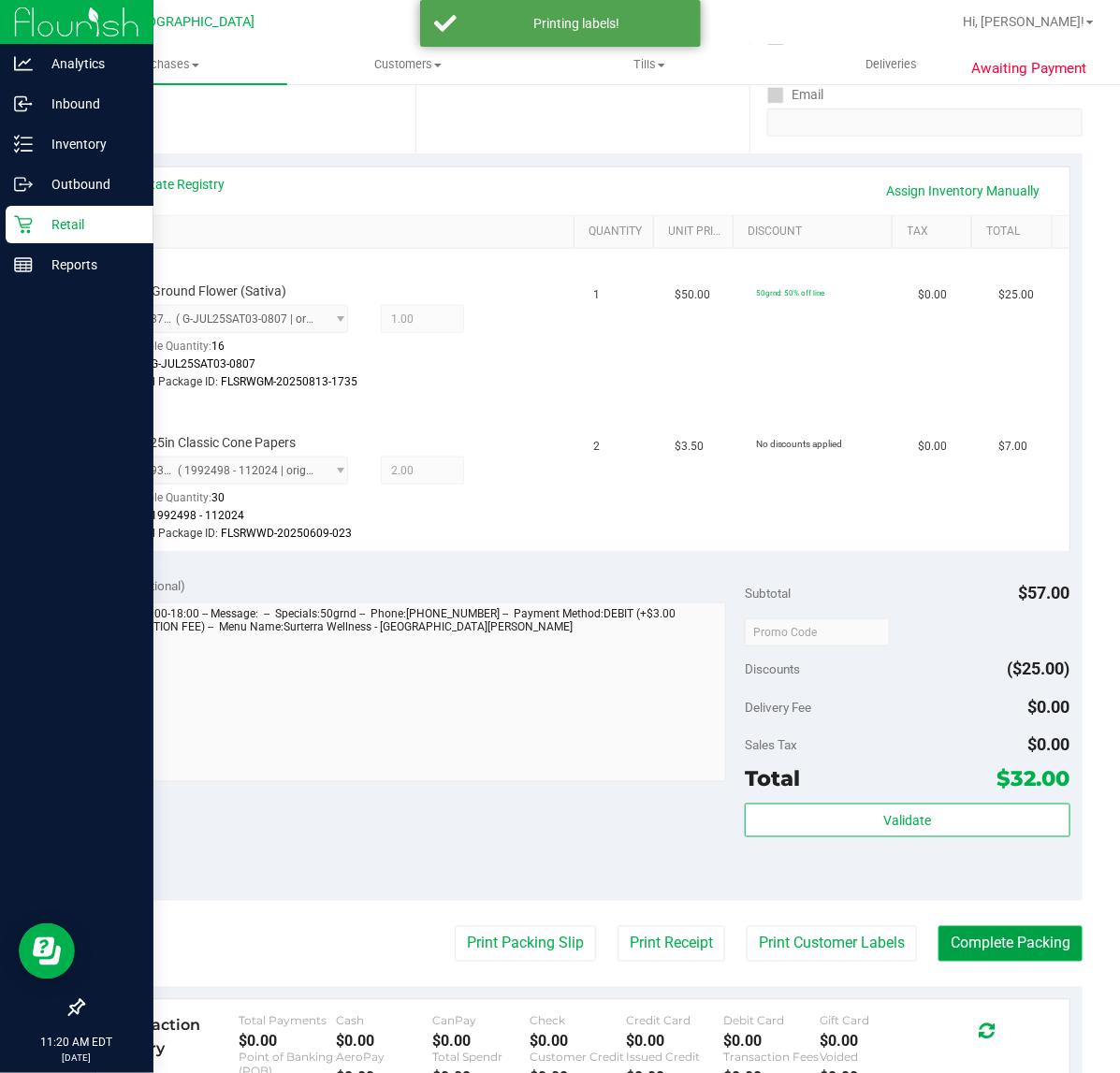
click at [946, 933] on button "Complete Packing" at bounding box center [1010, 945] width 144 height 36
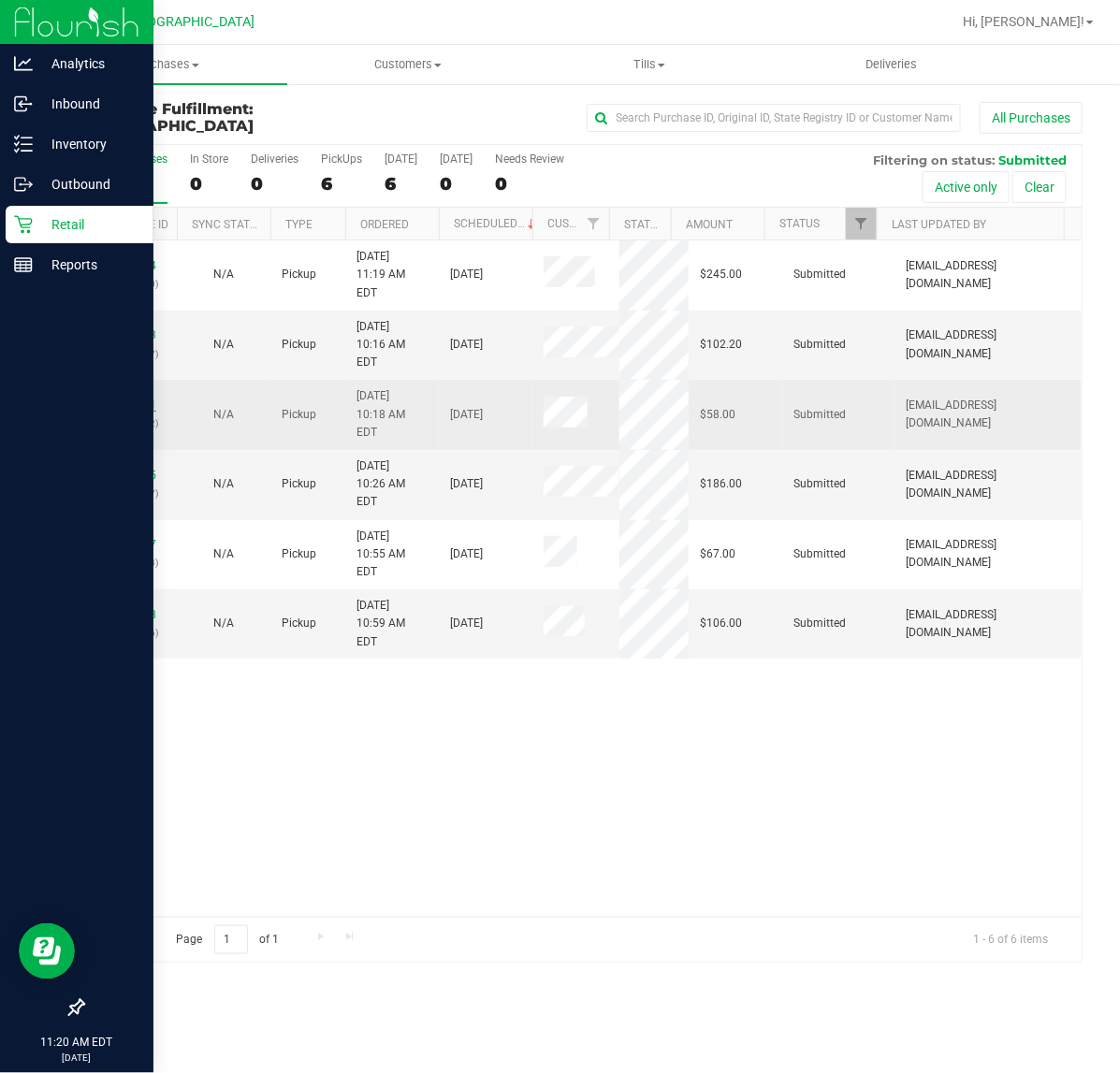
click at [138, 398] on link "12018931" at bounding box center [130, 405] width 53 height 13
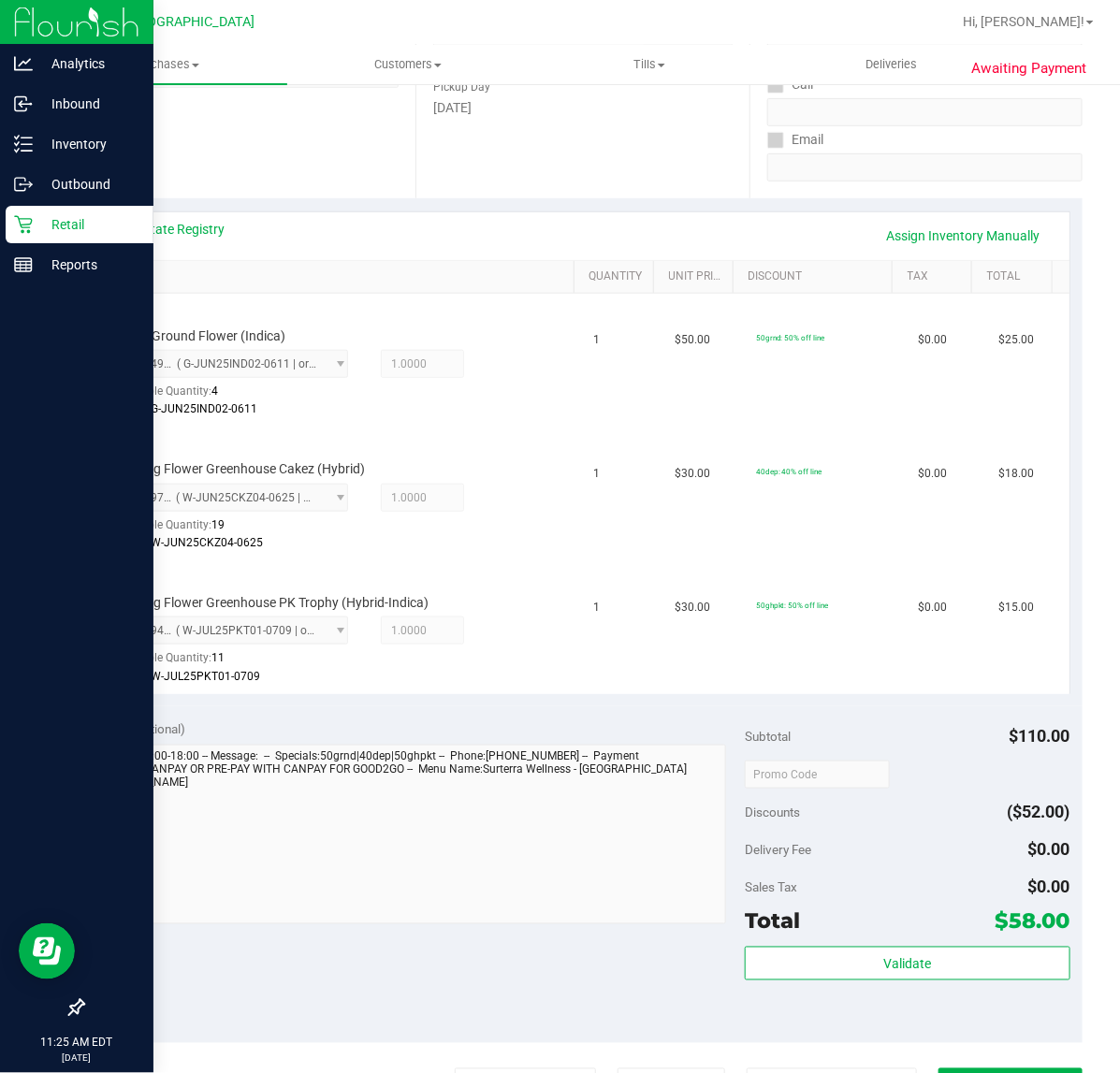
scroll to position [585, 0]
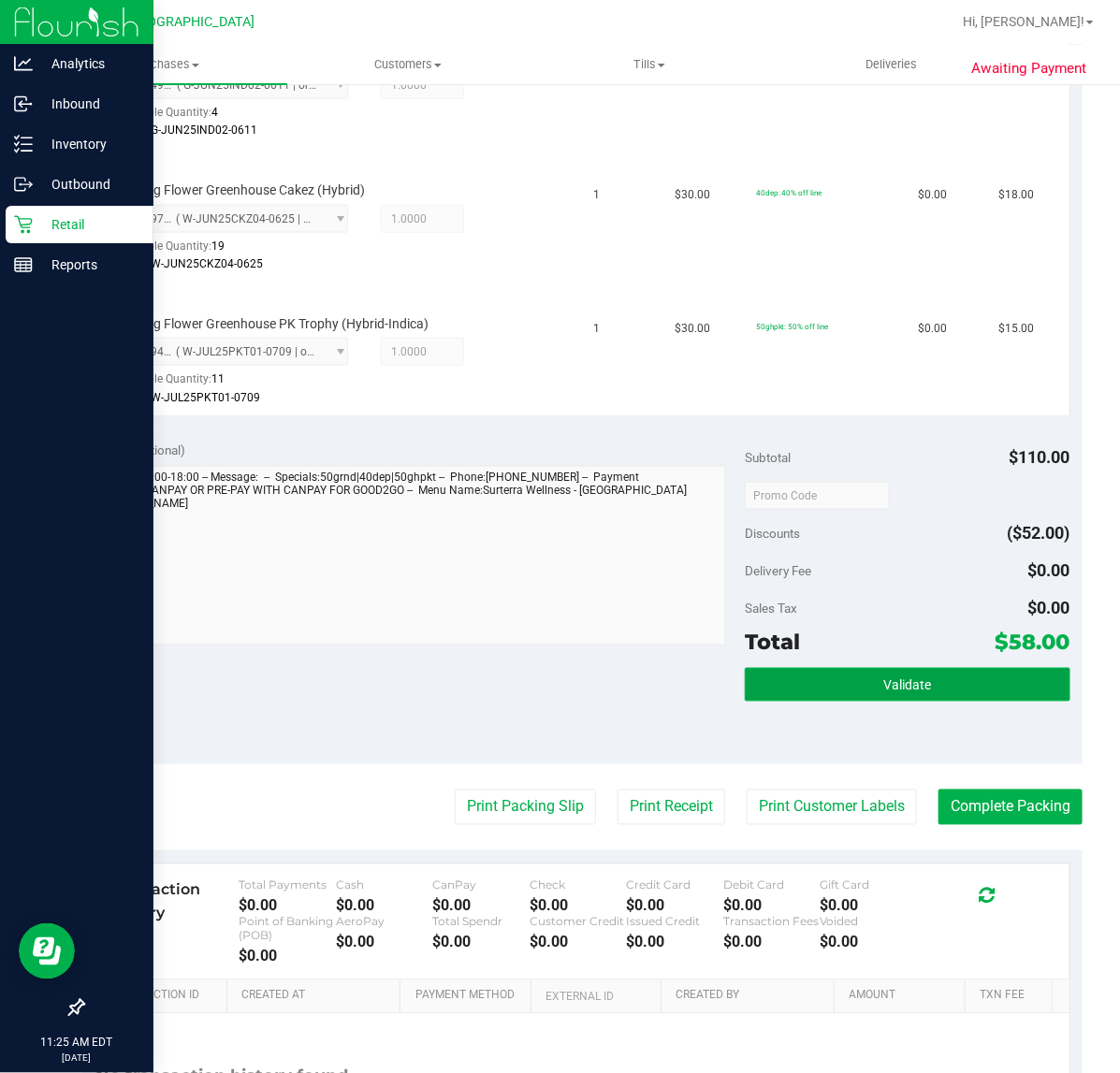
click at [832, 675] on button "Validate" at bounding box center [907, 685] width 325 height 34
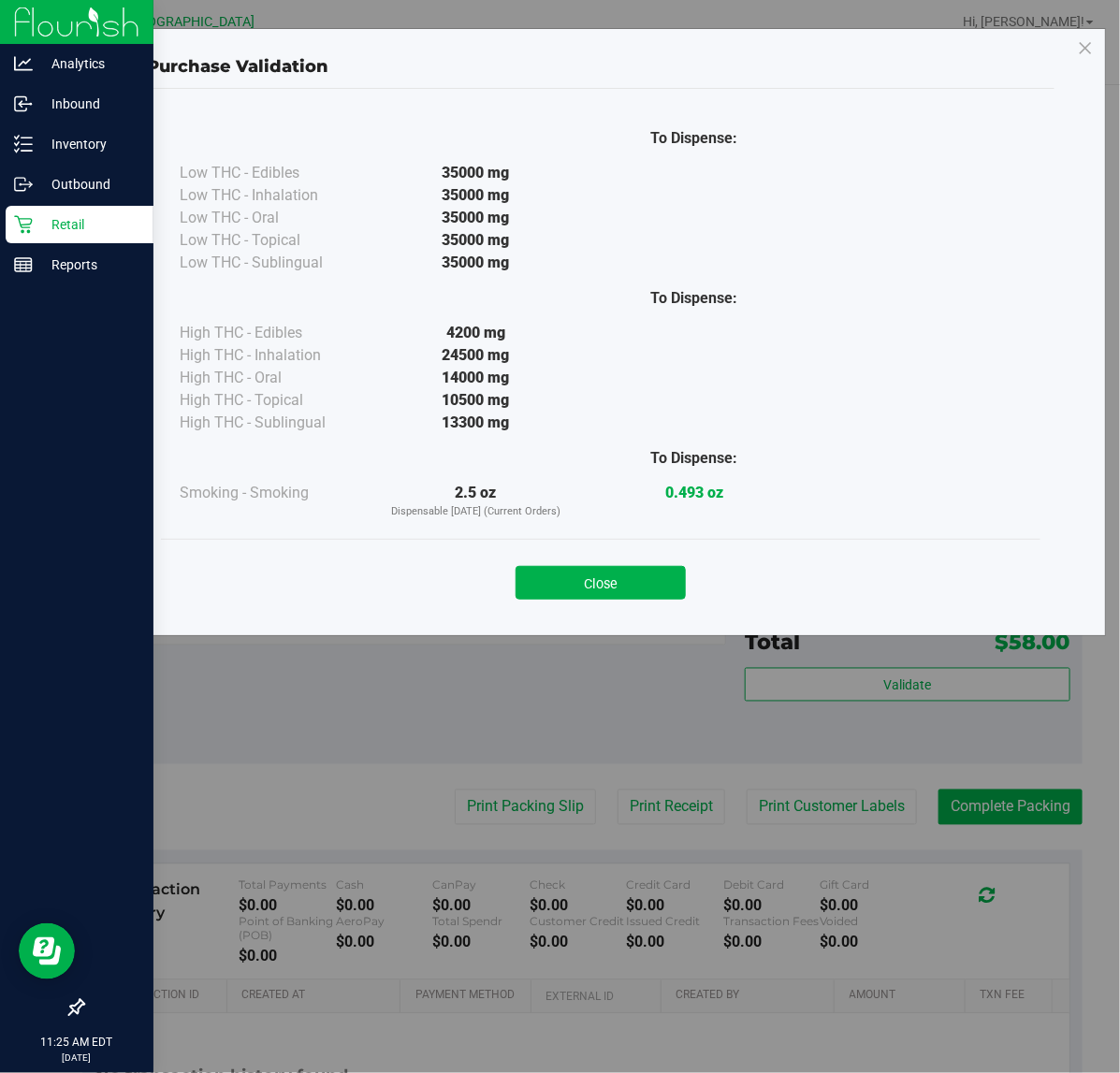
click at [592, 563] on div "Close" at bounding box center [600, 578] width 851 height 47
click at [592, 574] on button "Close" at bounding box center [600, 583] width 170 height 34
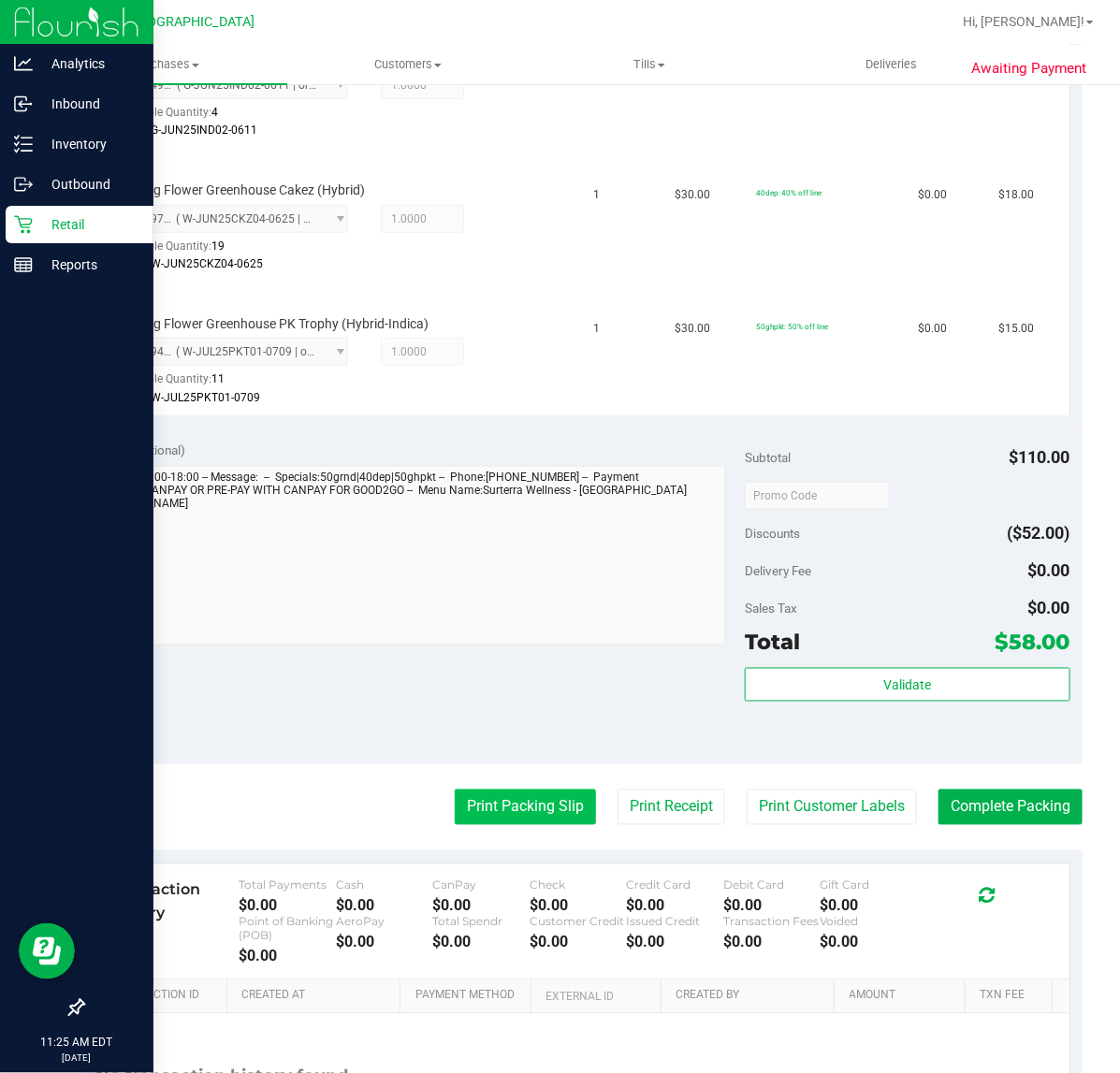
click at [543, 801] on button "Print Packing Slip" at bounding box center [526, 808] width 142 height 36
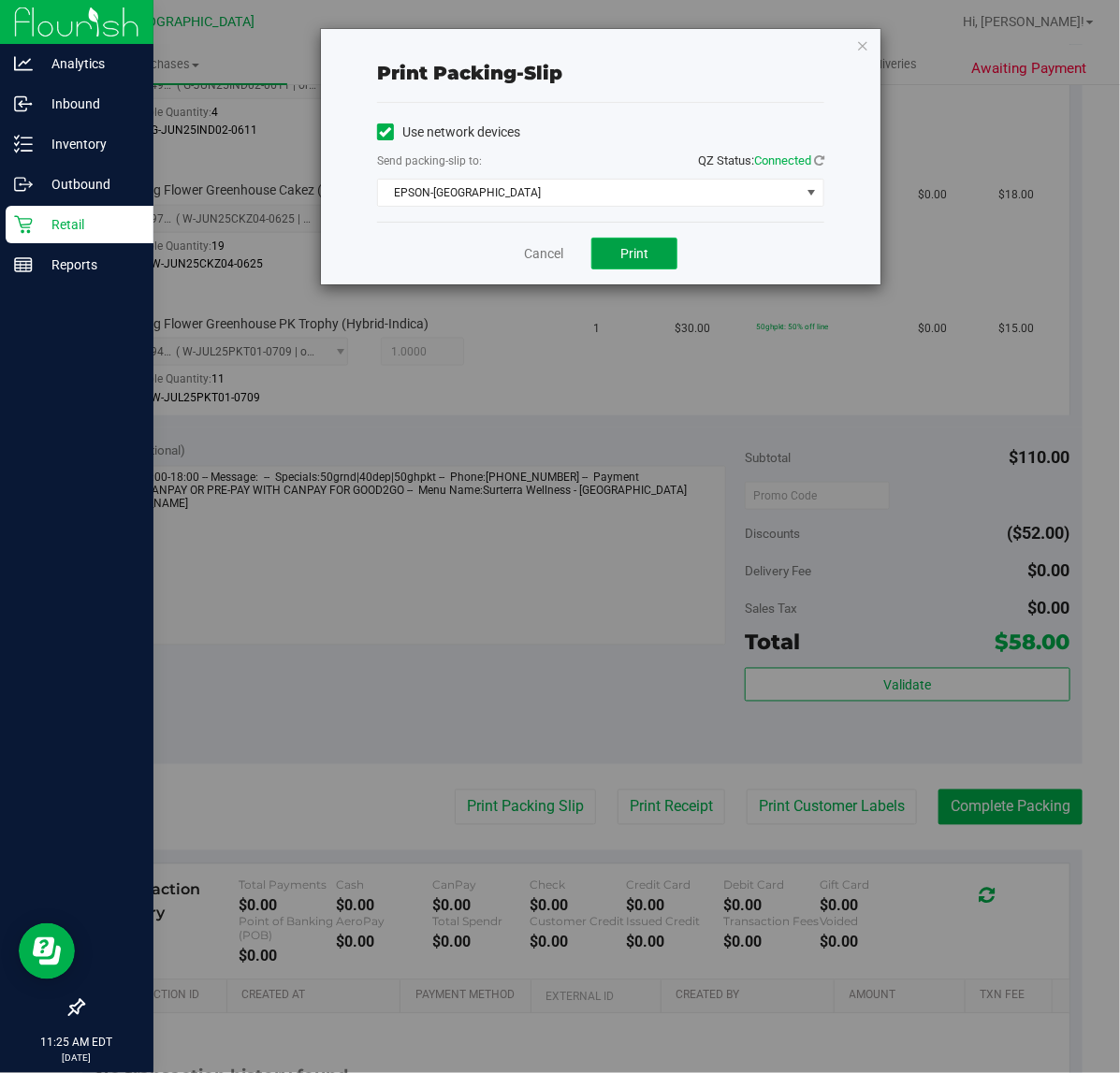
click at [633, 255] on span "Print" at bounding box center [634, 254] width 28 height 15
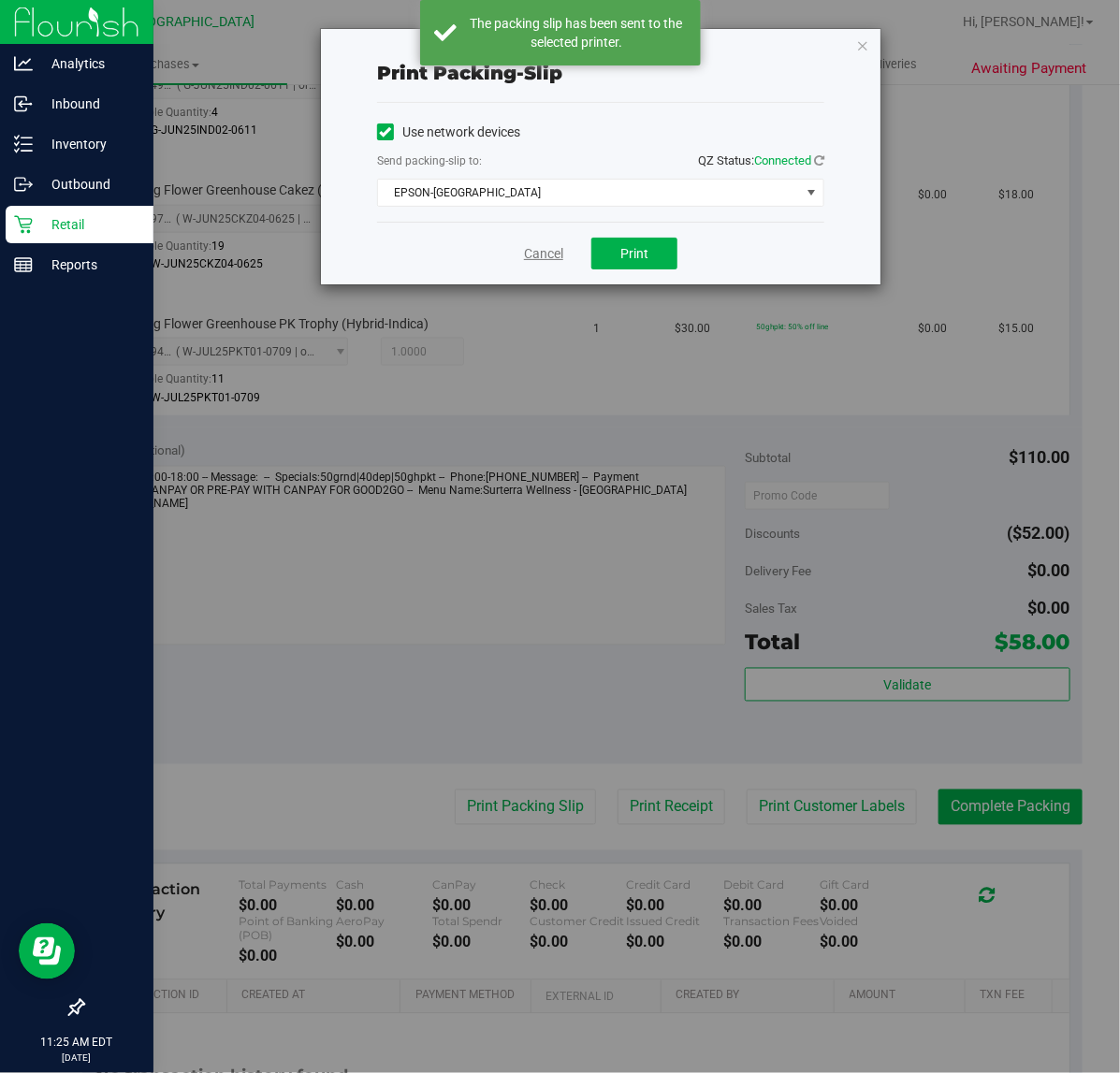
click at [547, 258] on link "Cancel" at bounding box center [543, 254] width 40 height 20
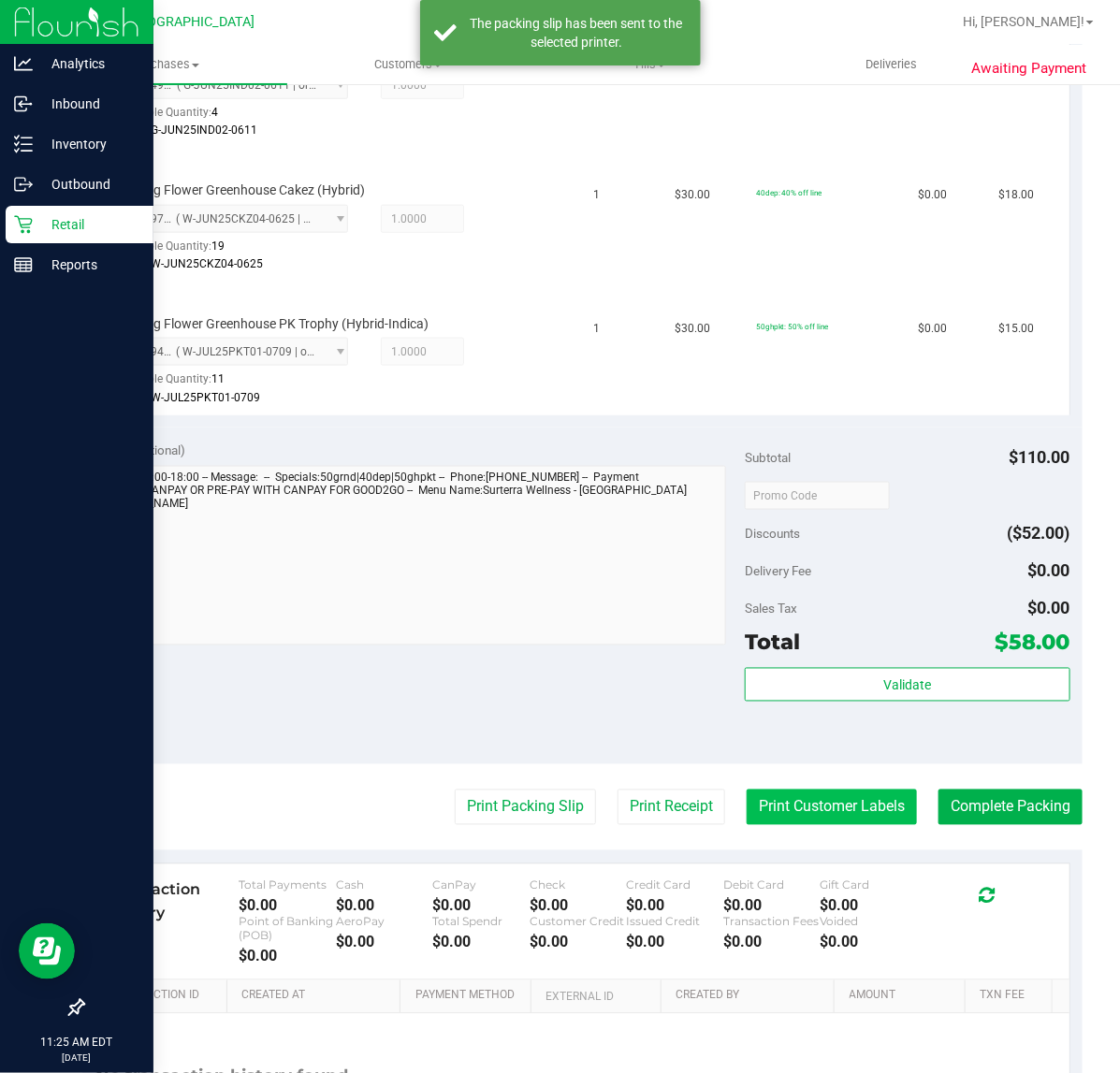
click at [848, 813] on button "Print Customer Labels" at bounding box center [831, 808] width 170 height 36
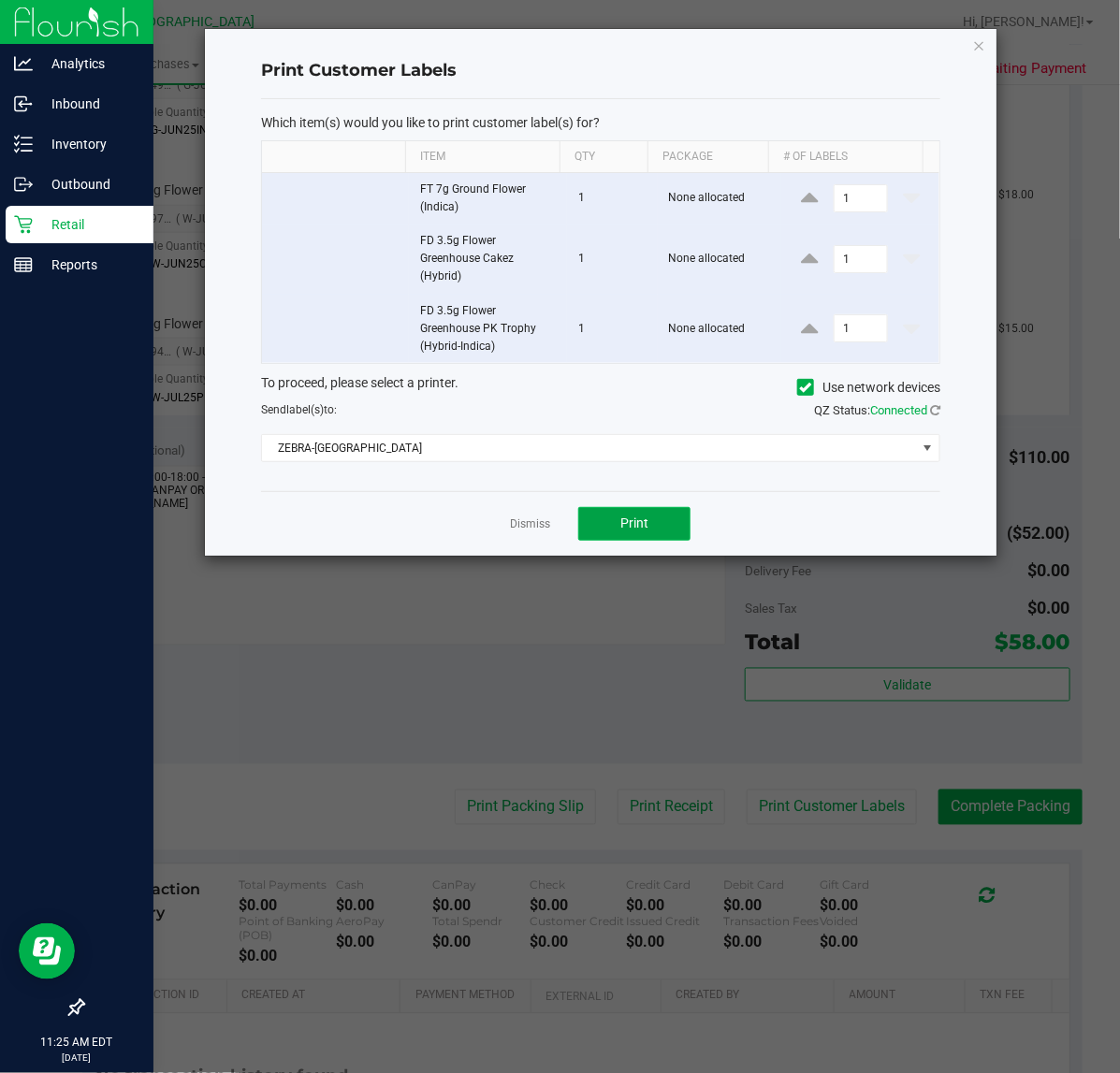
click at [656, 517] on button "Print" at bounding box center [634, 524] width 112 height 34
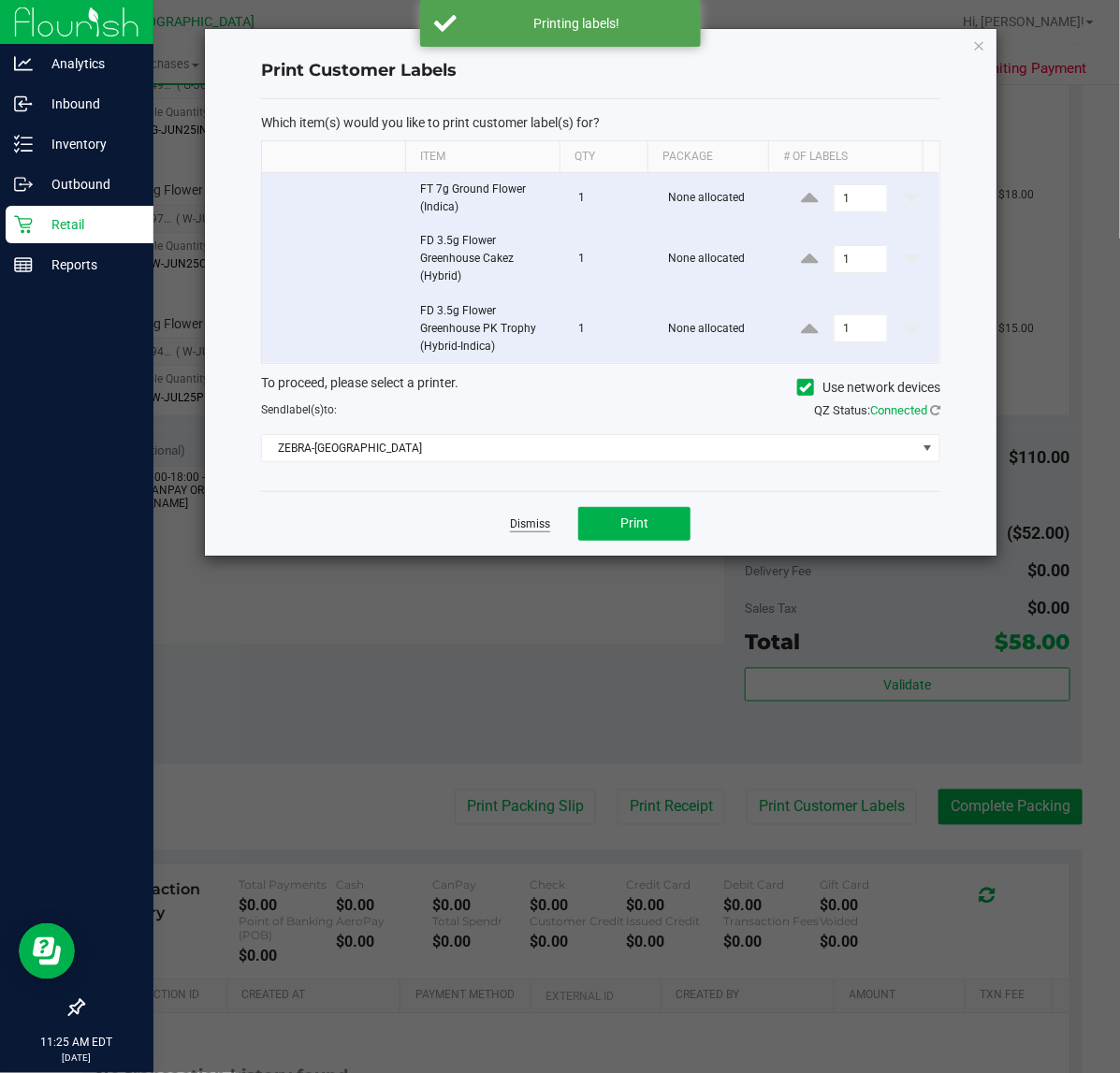
click at [533, 527] on link "Dismiss" at bounding box center [529, 524] width 41 height 16
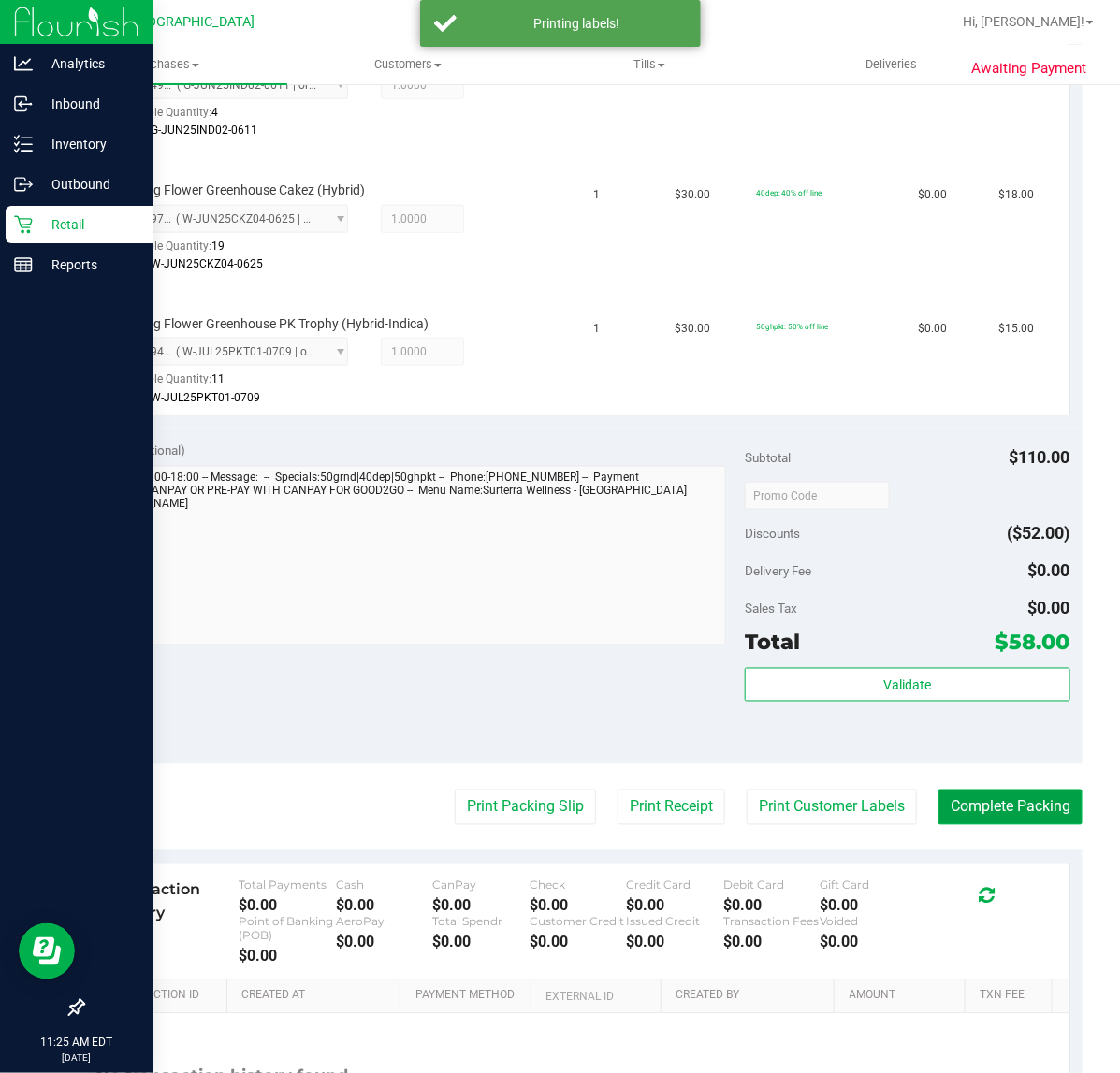
click at [994, 801] on button "Complete Packing" at bounding box center [1010, 808] width 144 height 36
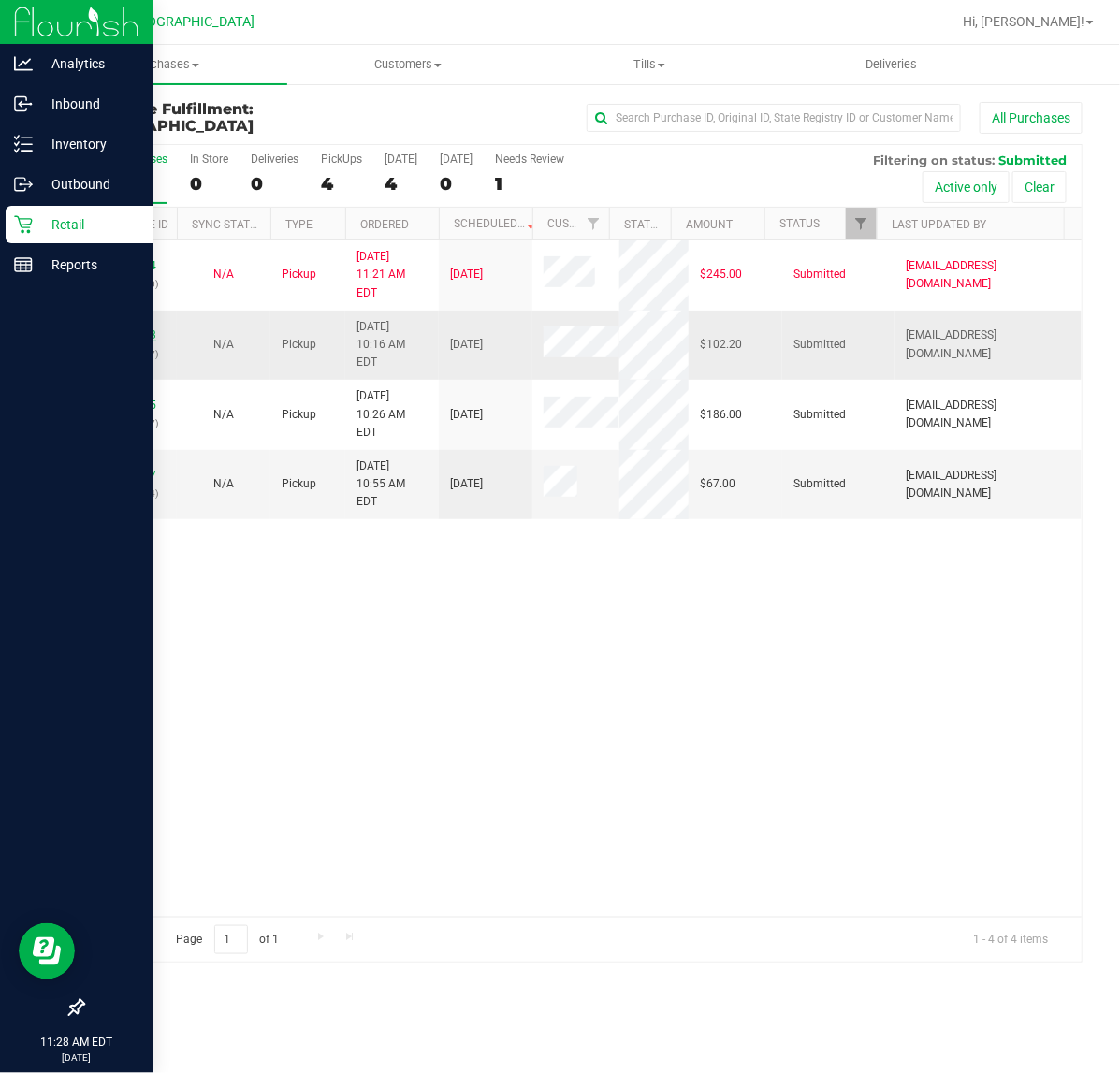
click at [132, 328] on link "12018923" at bounding box center [130, 335] width 53 height 13
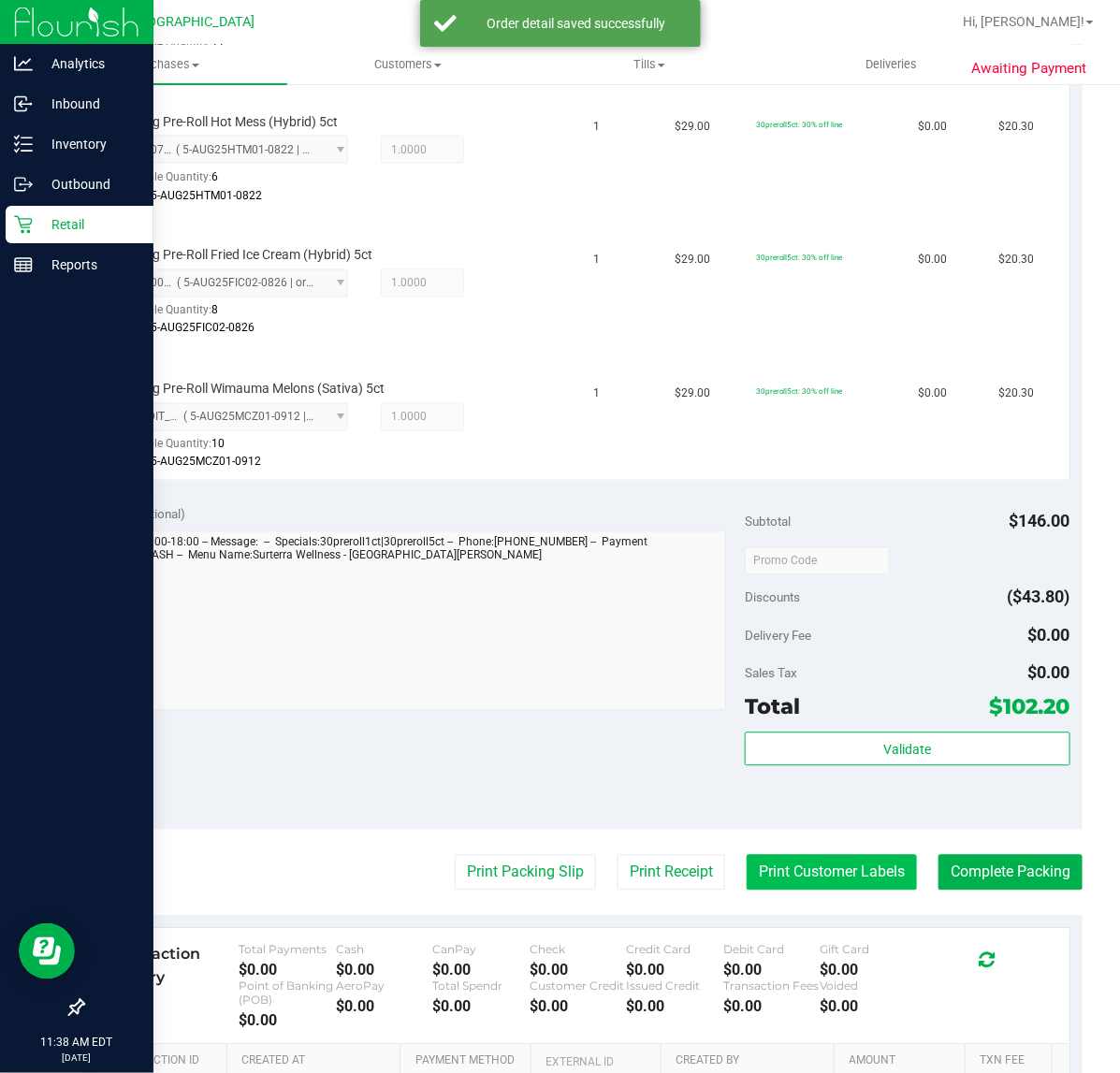
scroll to position [1052, 0]
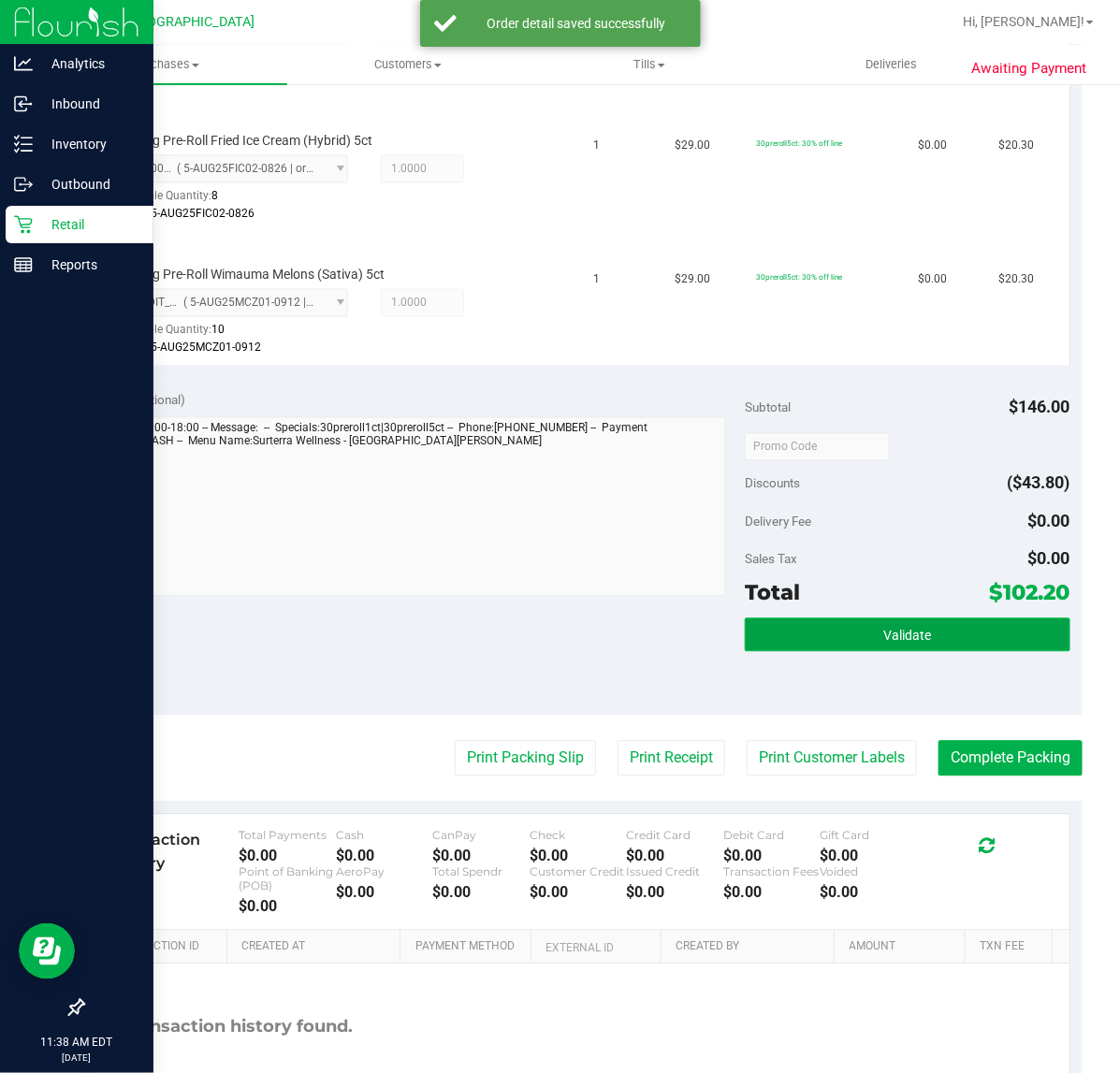
click at [923, 636] on button "Validate" at bounding box center [907, 635] width 325 height 34
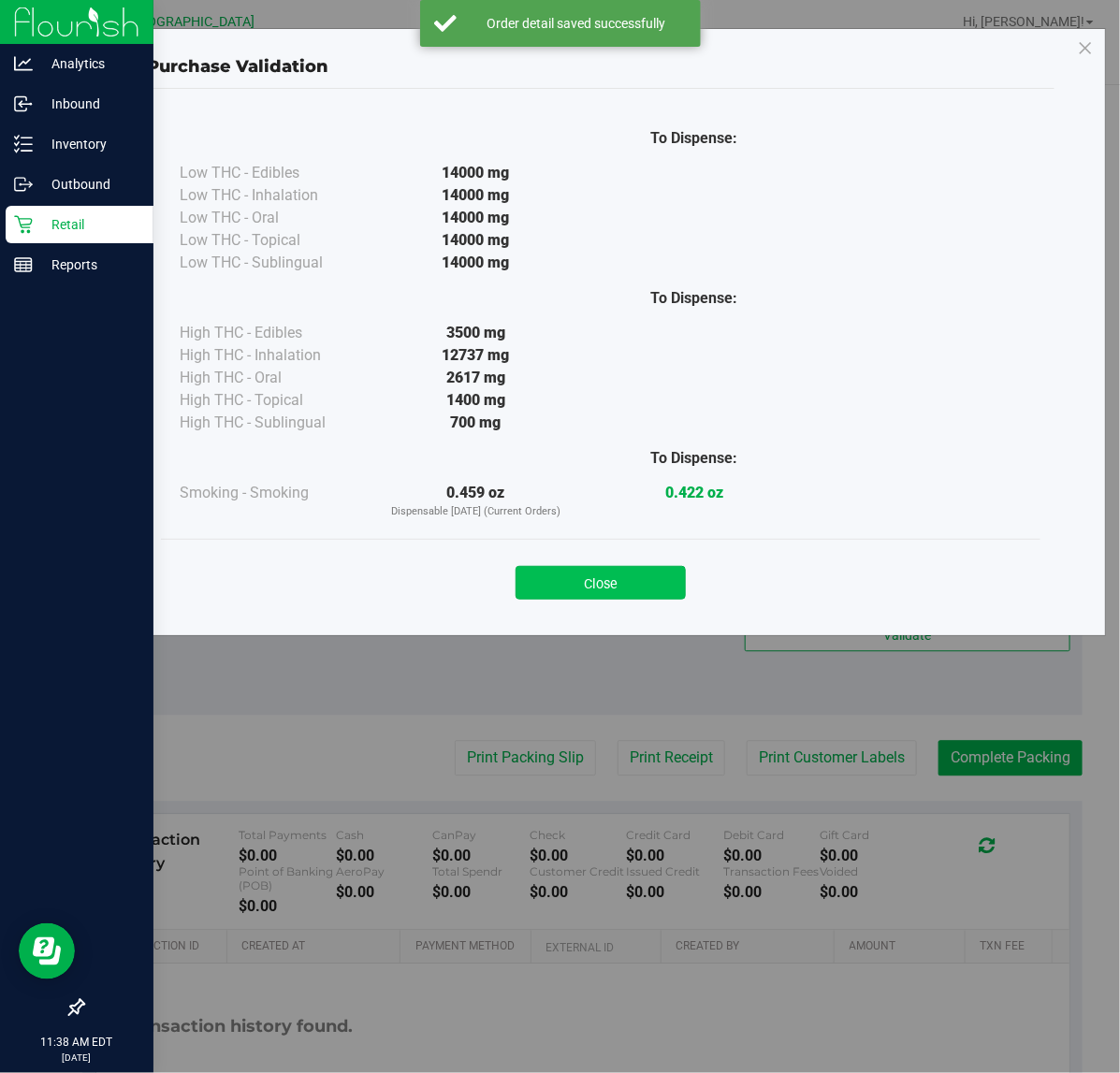
click at [590, 577] on button "Close" at bounding box center [600, 583] width 170 height 34
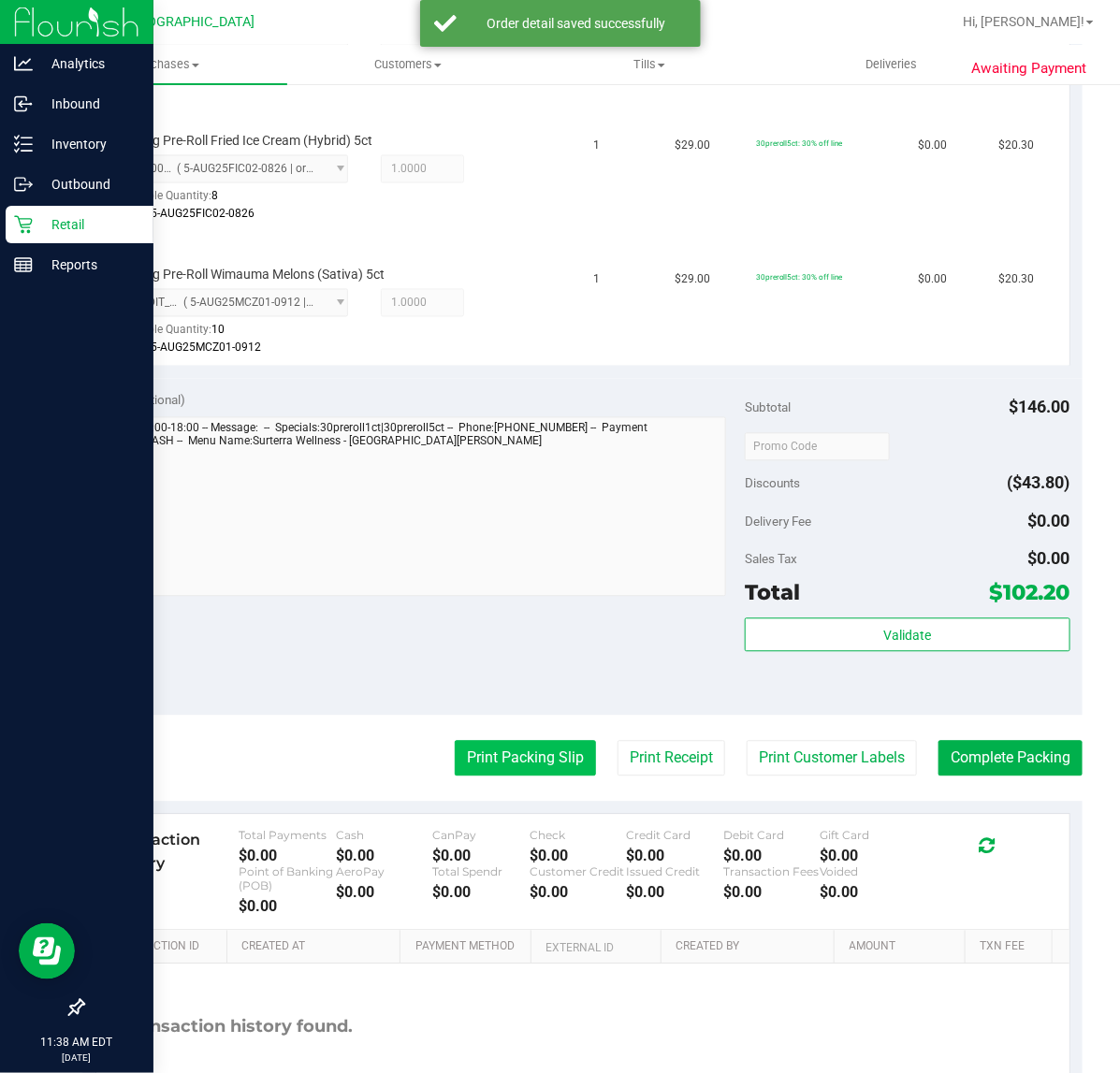
click at [501, 741] on button "Print Packing Slip" at bounding box center [526, 759] width 142 height 36
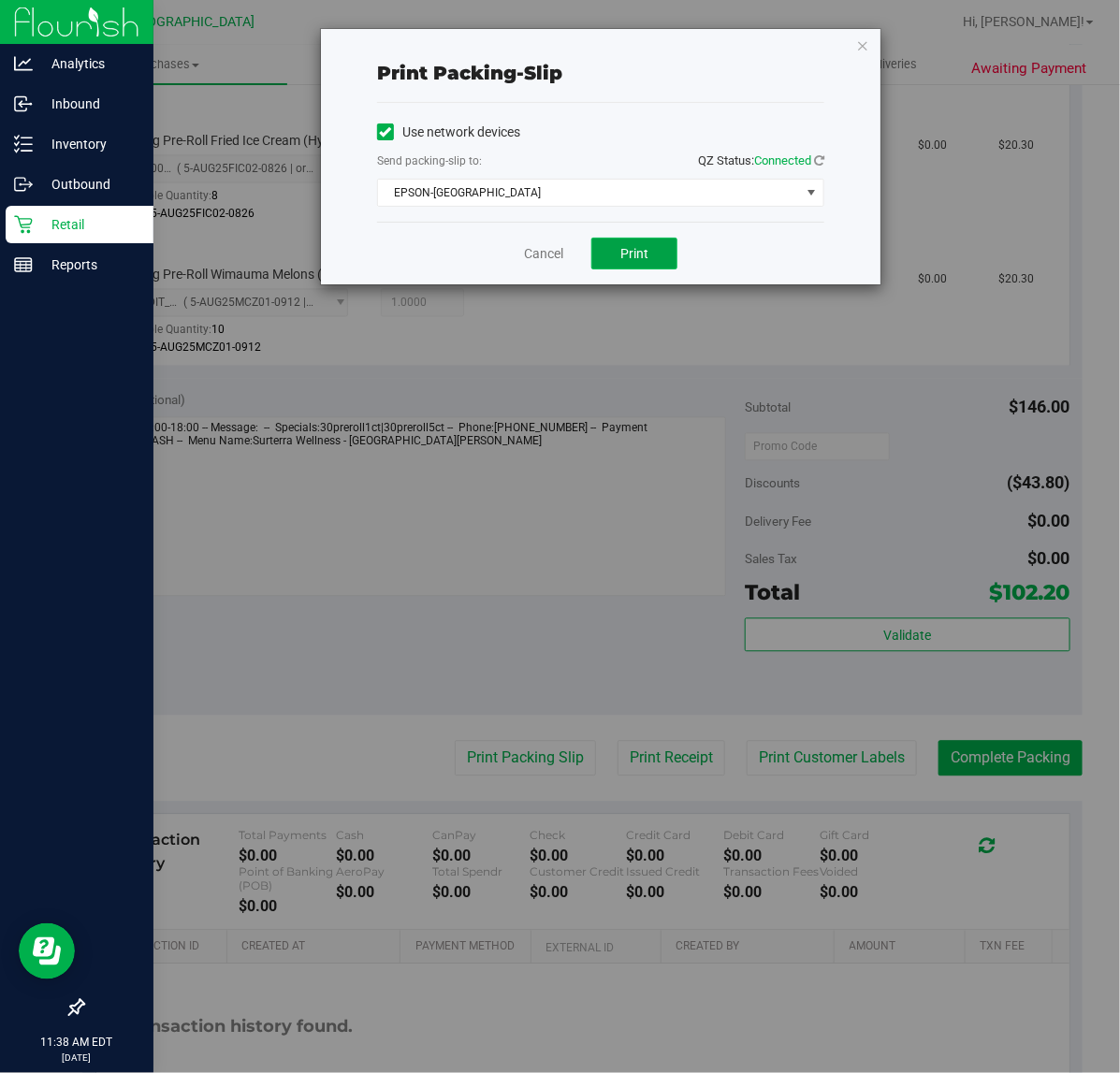
click at [604, 244] on button "Print" at bounding box center [634, 254] width 86 height 32
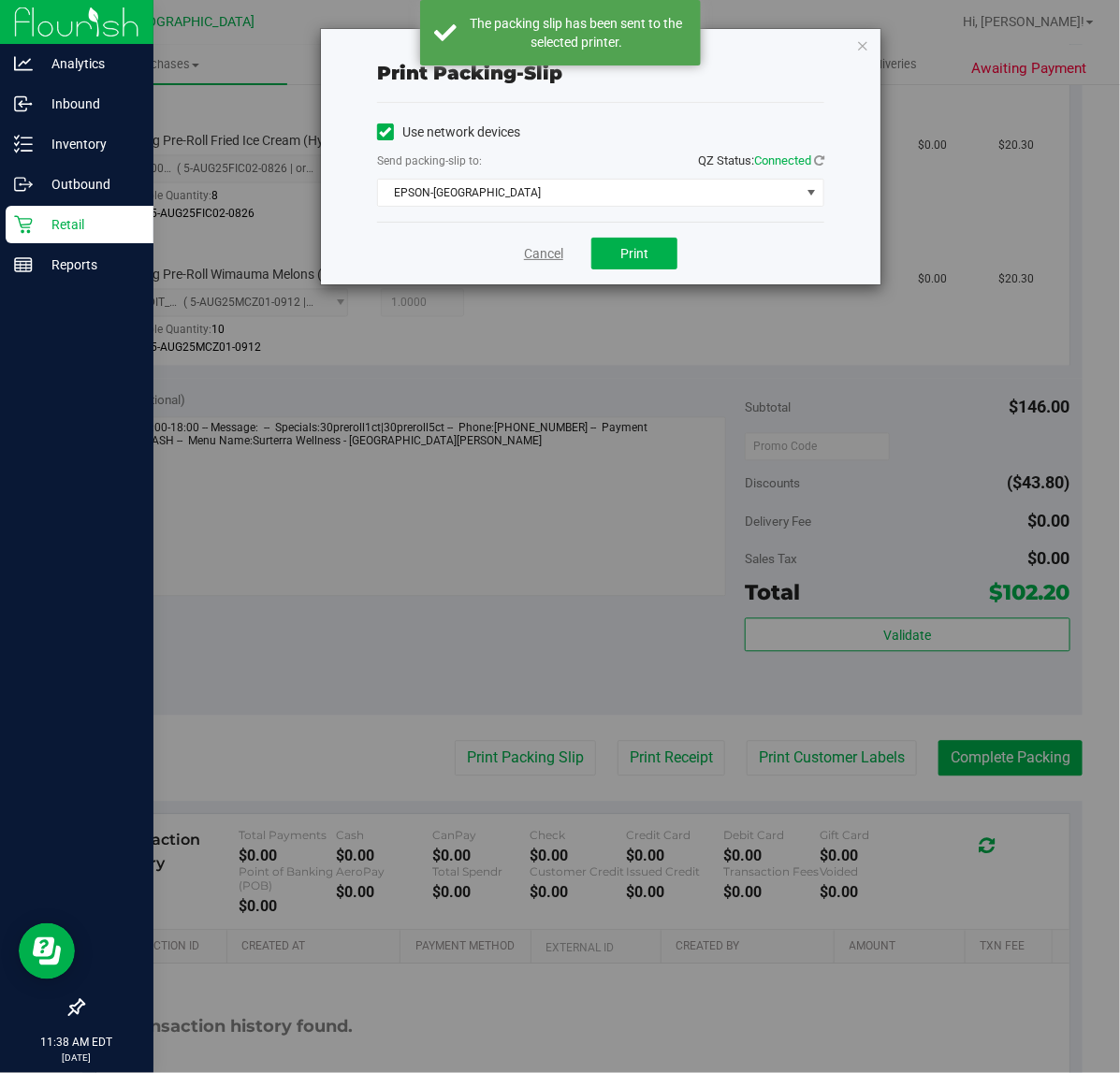
click at [541, 255] on link "Cancel" at bounding box center [543, 254] width 40 height 20
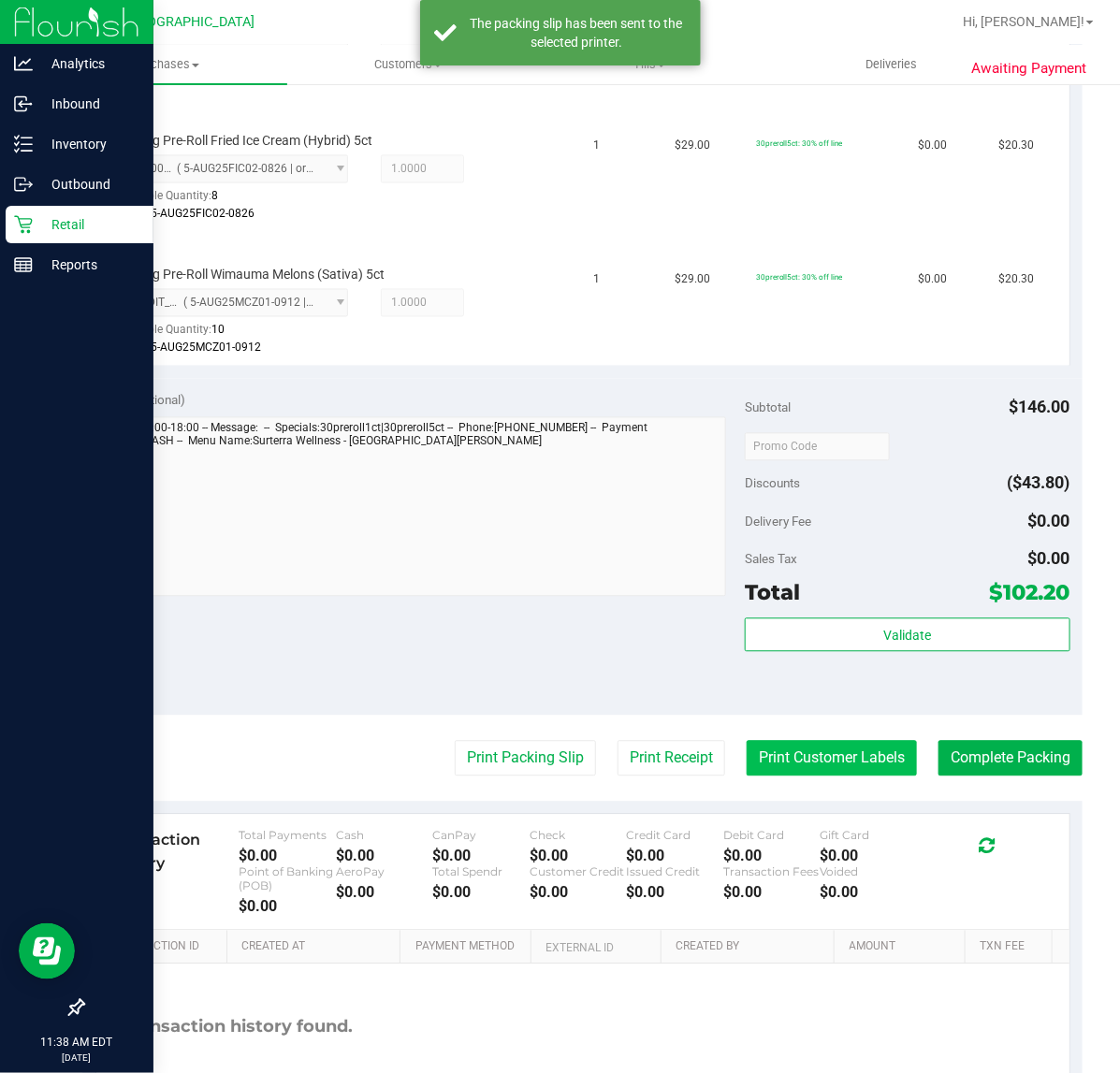
click at [763, 745] on button "Print Customer Labels" at bounding box center [831, 759] width 170 height 36
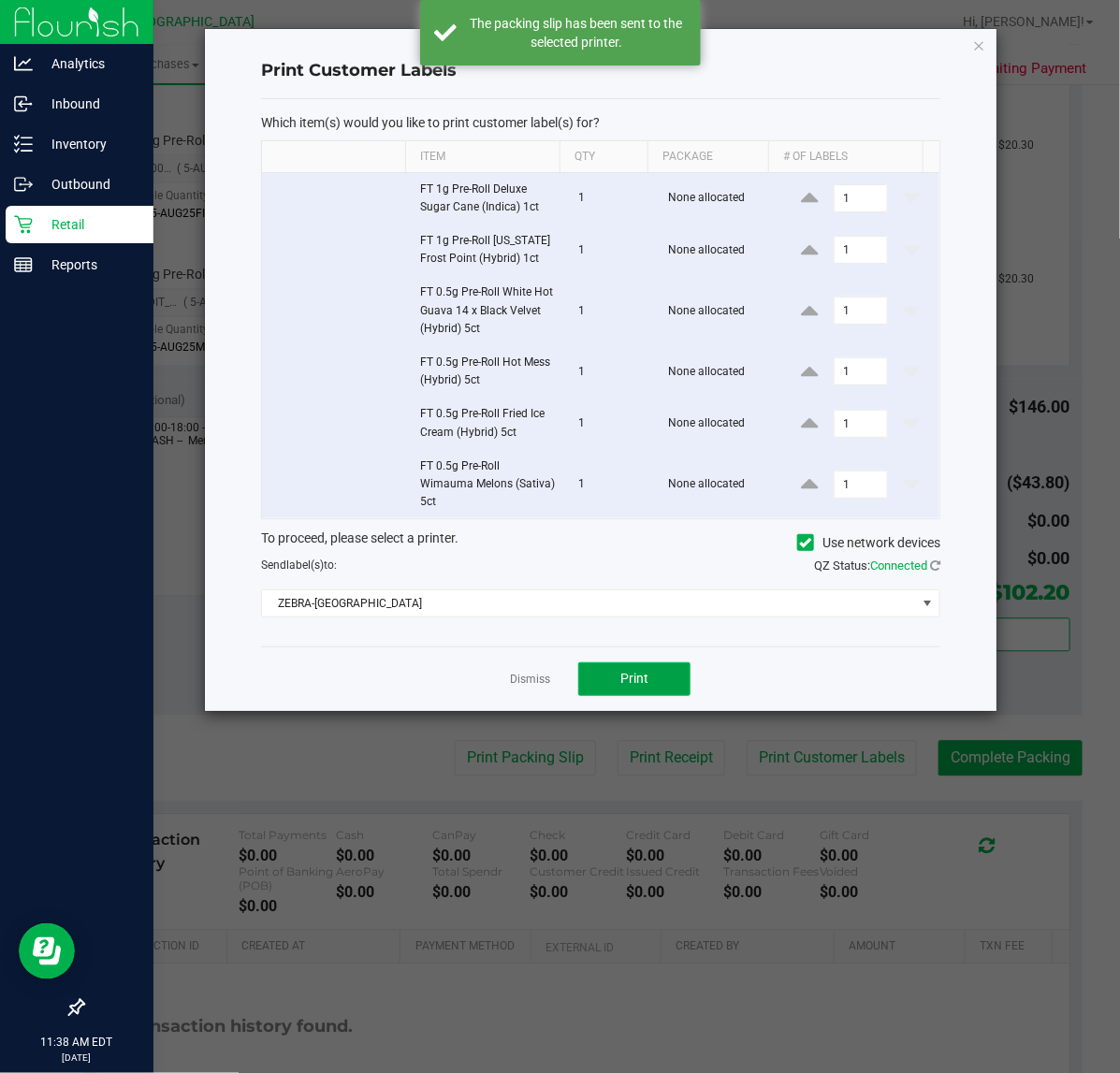
click at [676, 686] on button "Print" at bounding box center [634, 679] width 112 height 34
click at [534, 688] on link "Dismiss" at bounding box center [529, 679] width 41 height 16
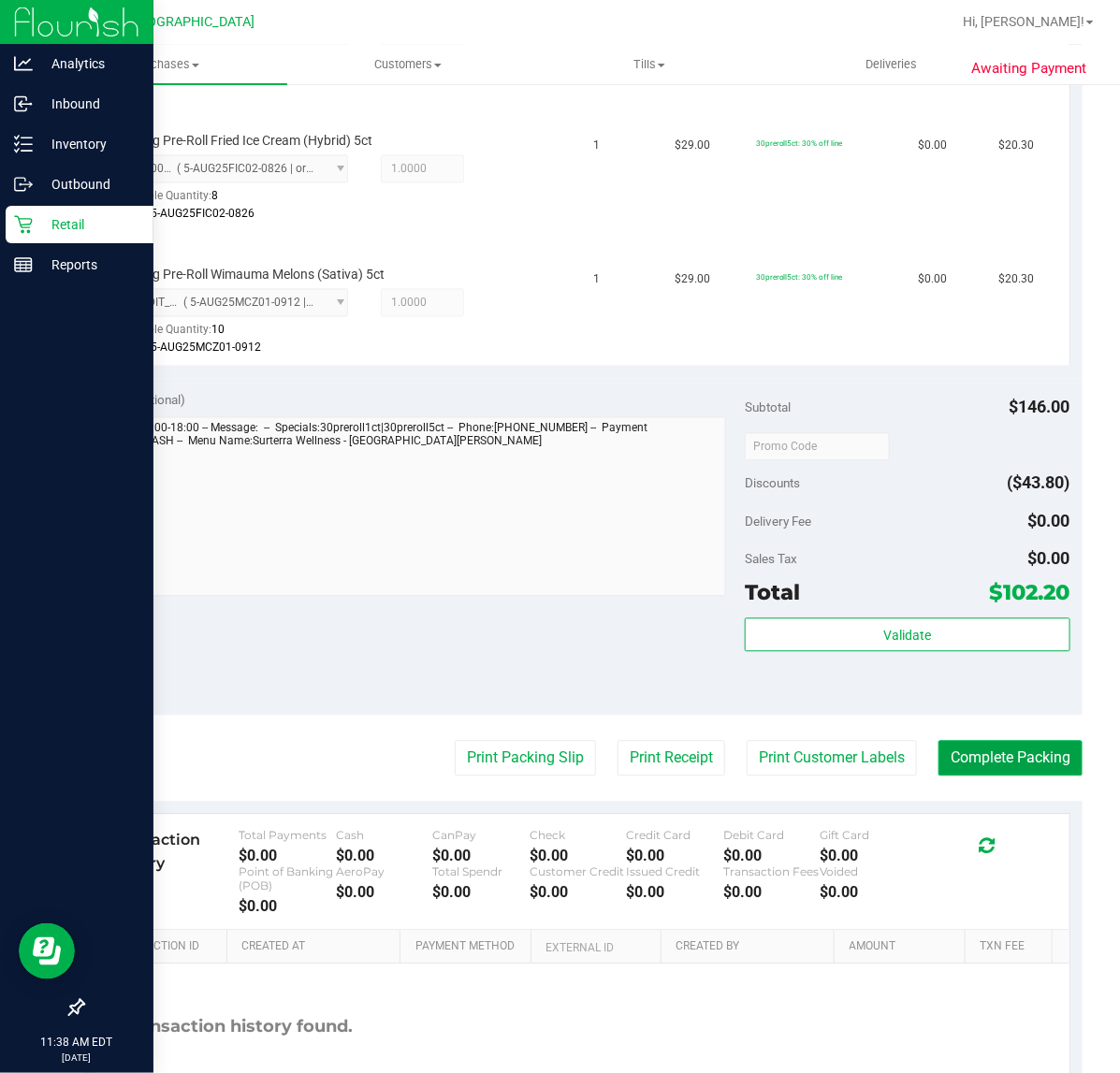
click at [1003, 754] on button "Complete Packing" at bounding box center [1010, 759] width 144 height 36
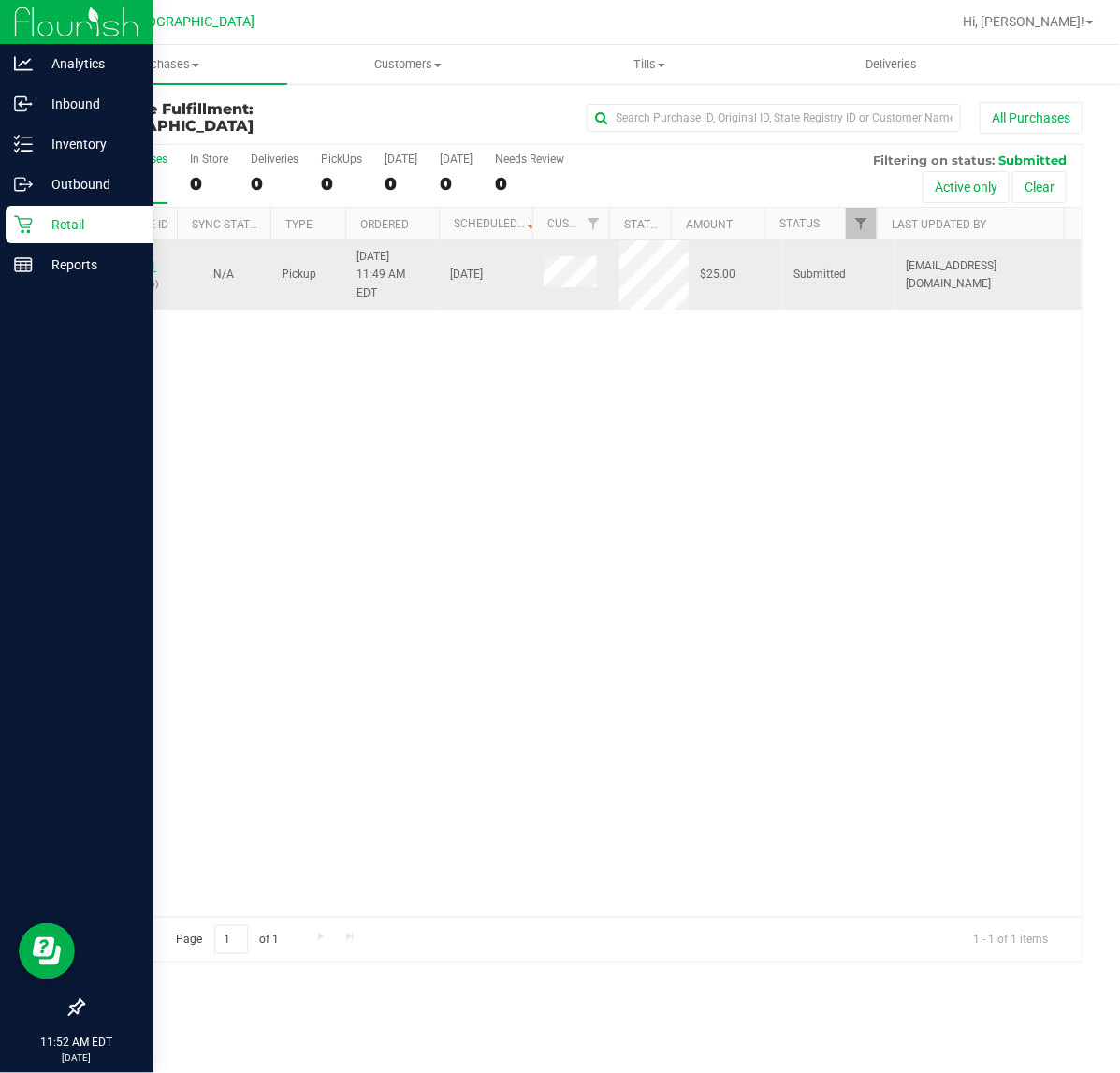
click at [133, 260] on link "12019571" at bounding box center [130, 266] width 53 height 13
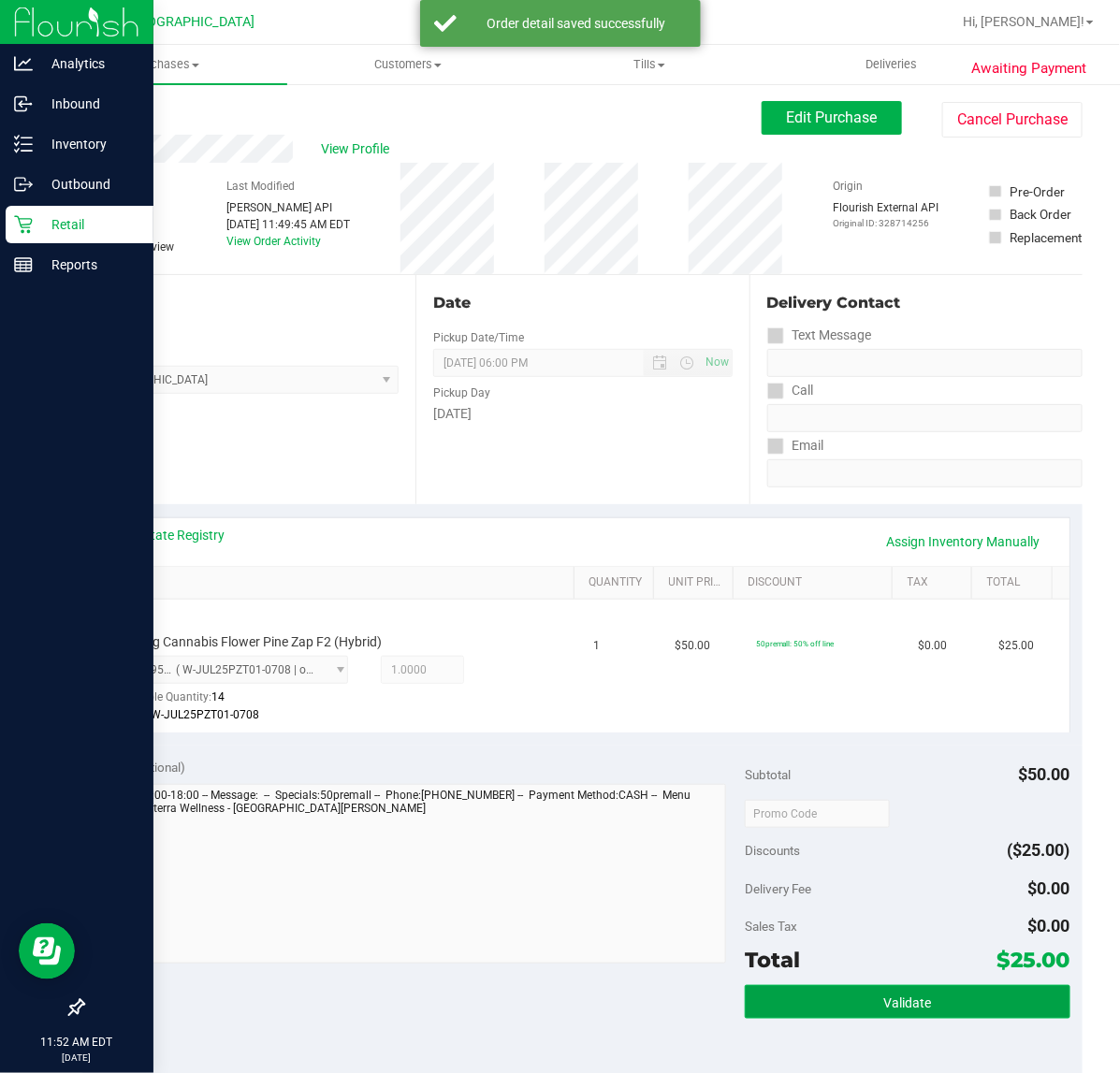
click at [798, 999] on button "Validate" at bounding box center [907, 1002] width 325 height 34
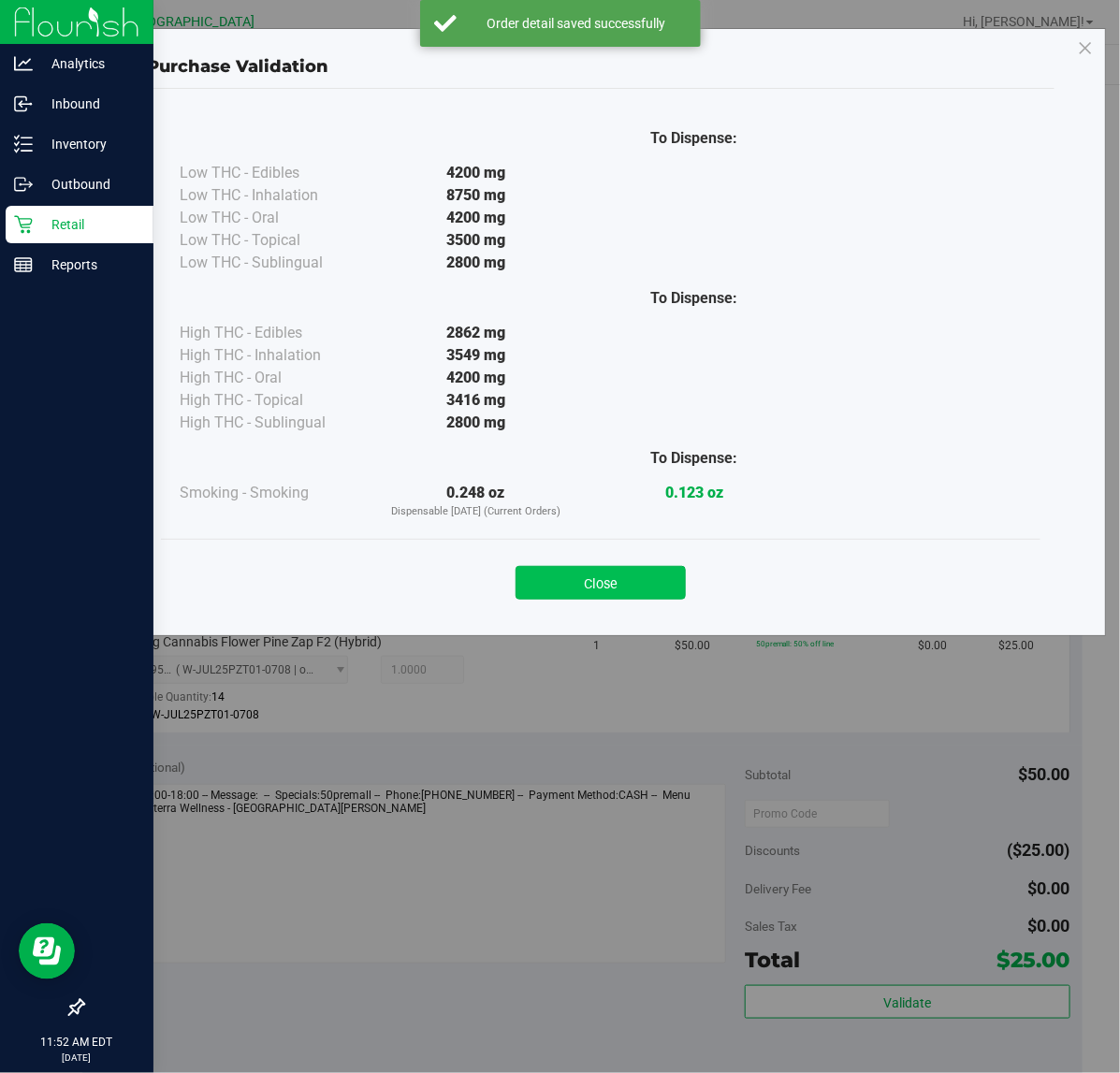
click at [560, 585] on button "Close" at bounding box center [600, 583] width 170 height 34
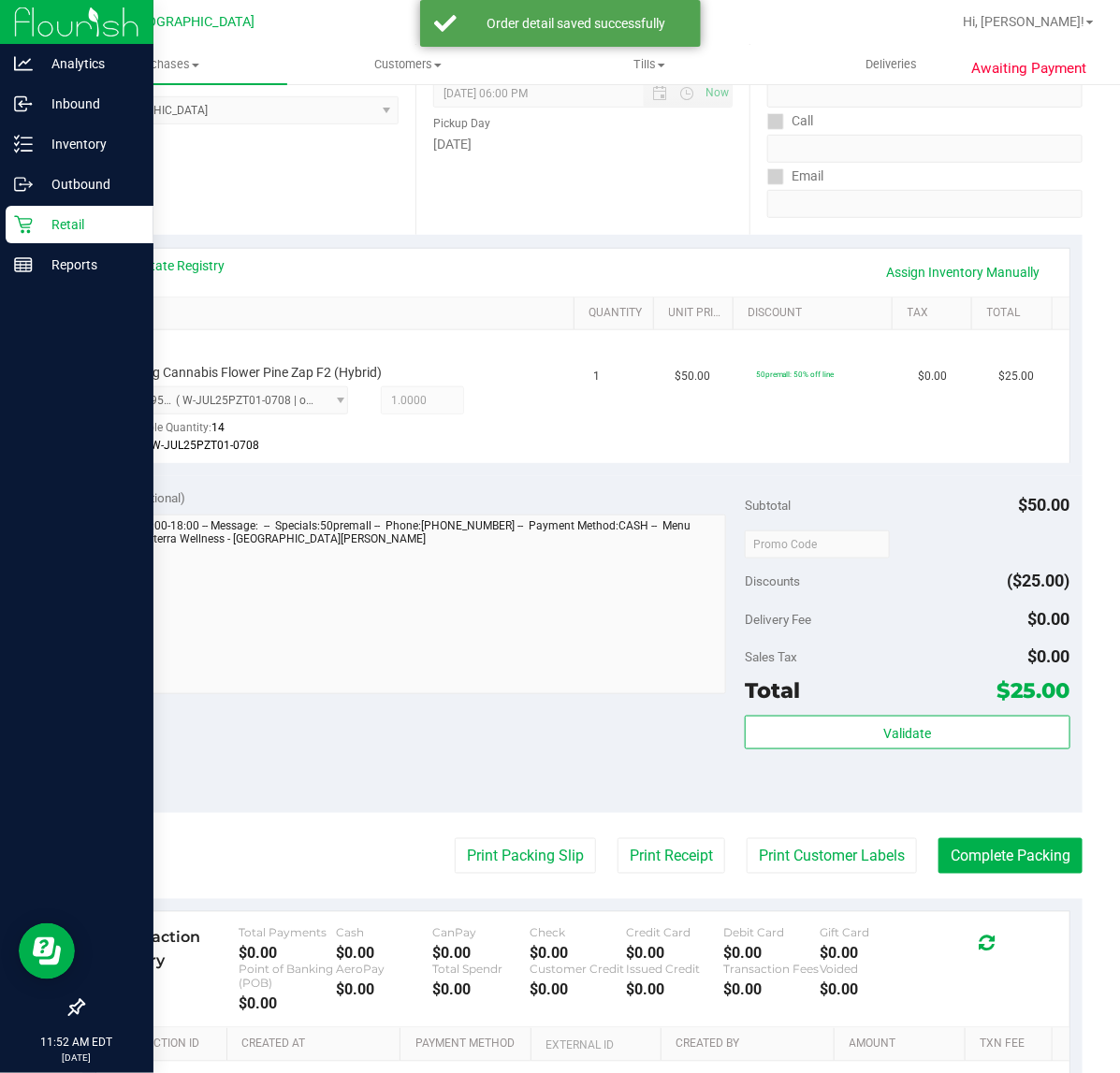
scroll to position [468, 0]
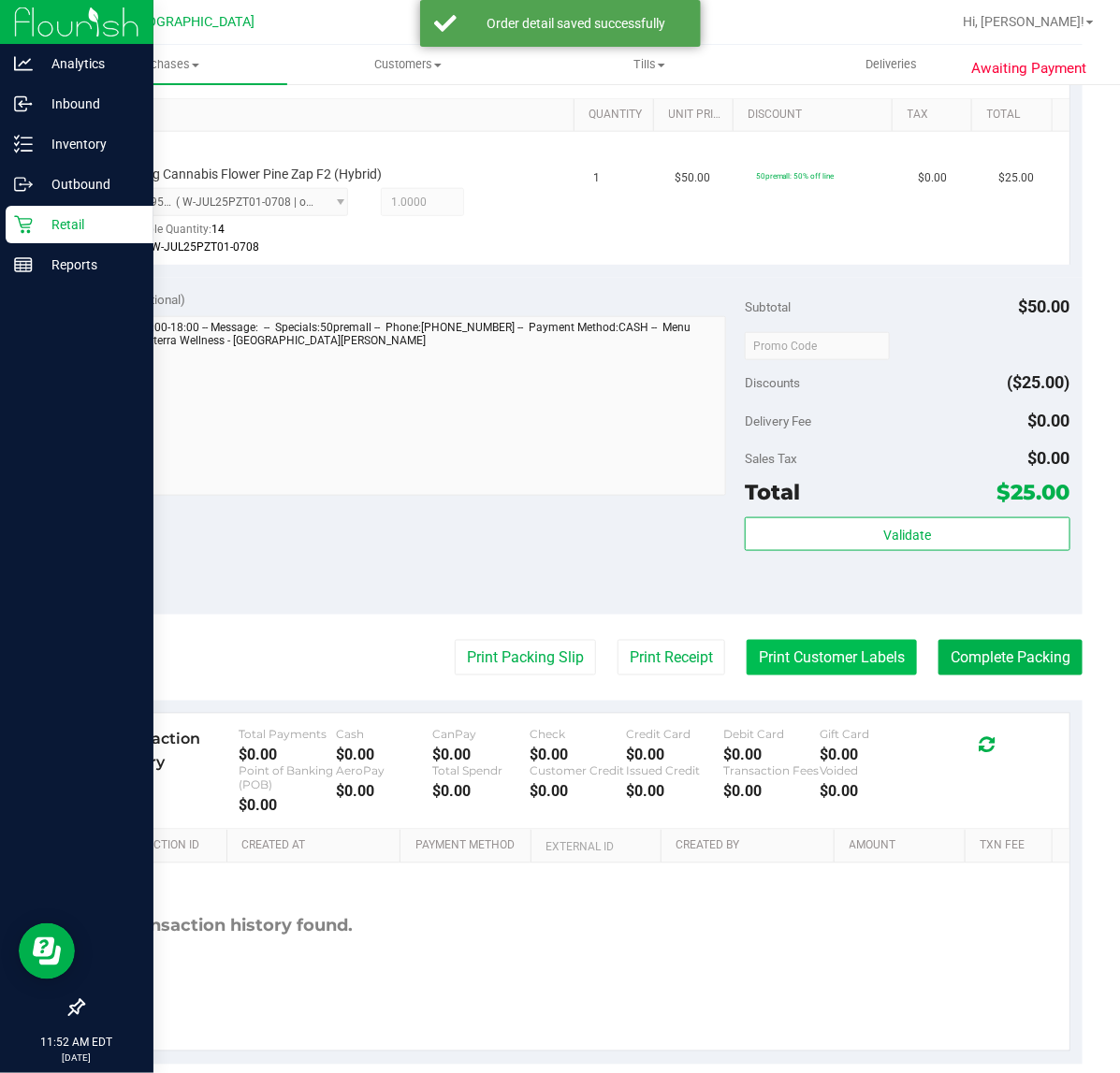
click at [795, 667] on button "Print Customer Labels" at bounding box center [831, 658] width 170 height 36
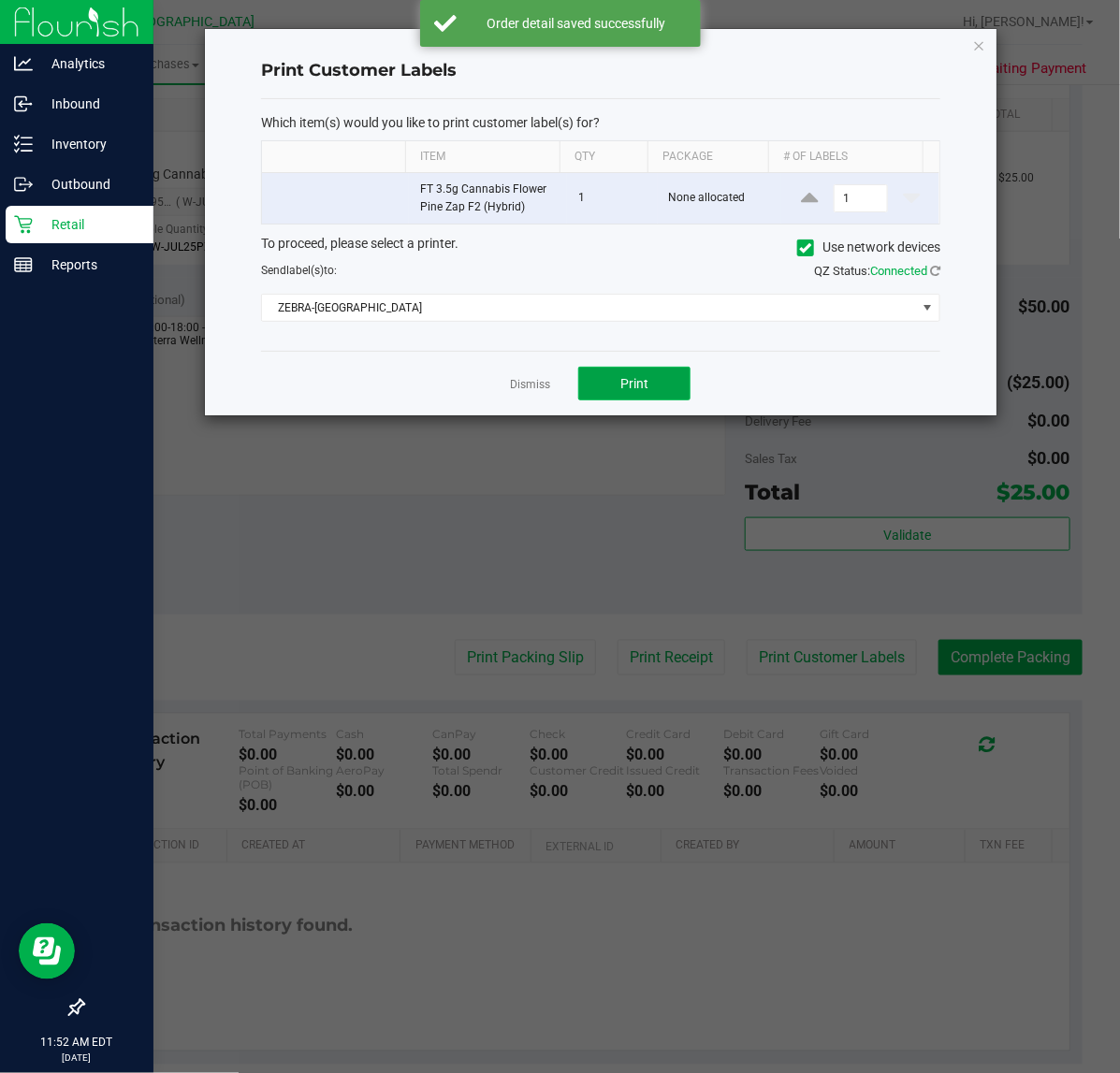
click at [622, 381] on span "Print" at bounding box center [634, 384] width 28 height 15
click at [530, 393] on link "Dismiss" at bounding box center [529, 385] width 41 height 16
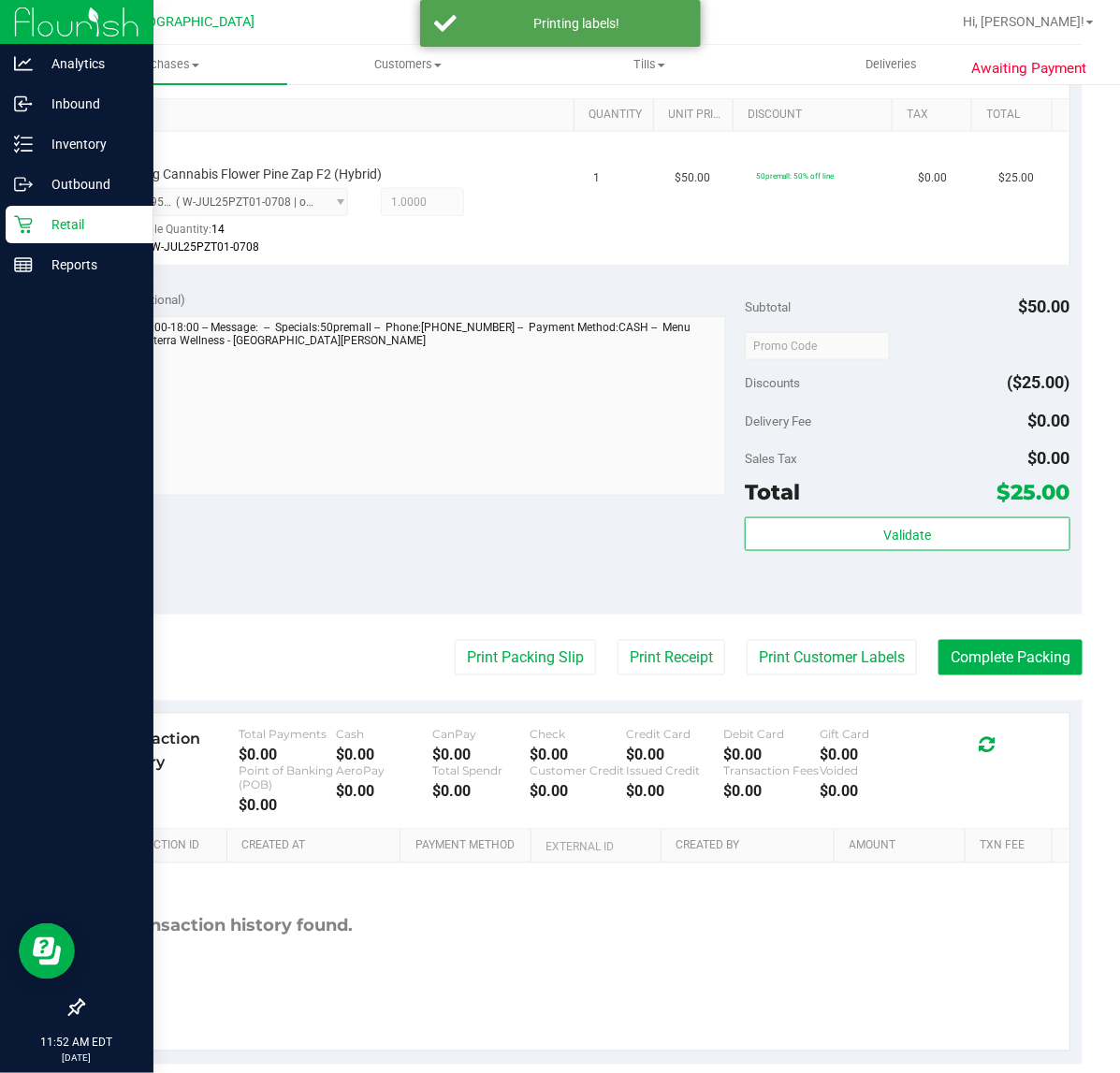
click at [541, 636] on purchase-details "Back Edit Purchase Cancel Purchase View Profile # 12019571 BioTrack ID: - Submi…" at bounding box center [582, 348] width 1000 height 1432
click at [526, 645] on button "Print Packing Slip" at bounding box center [526, 658] width 142 height 36
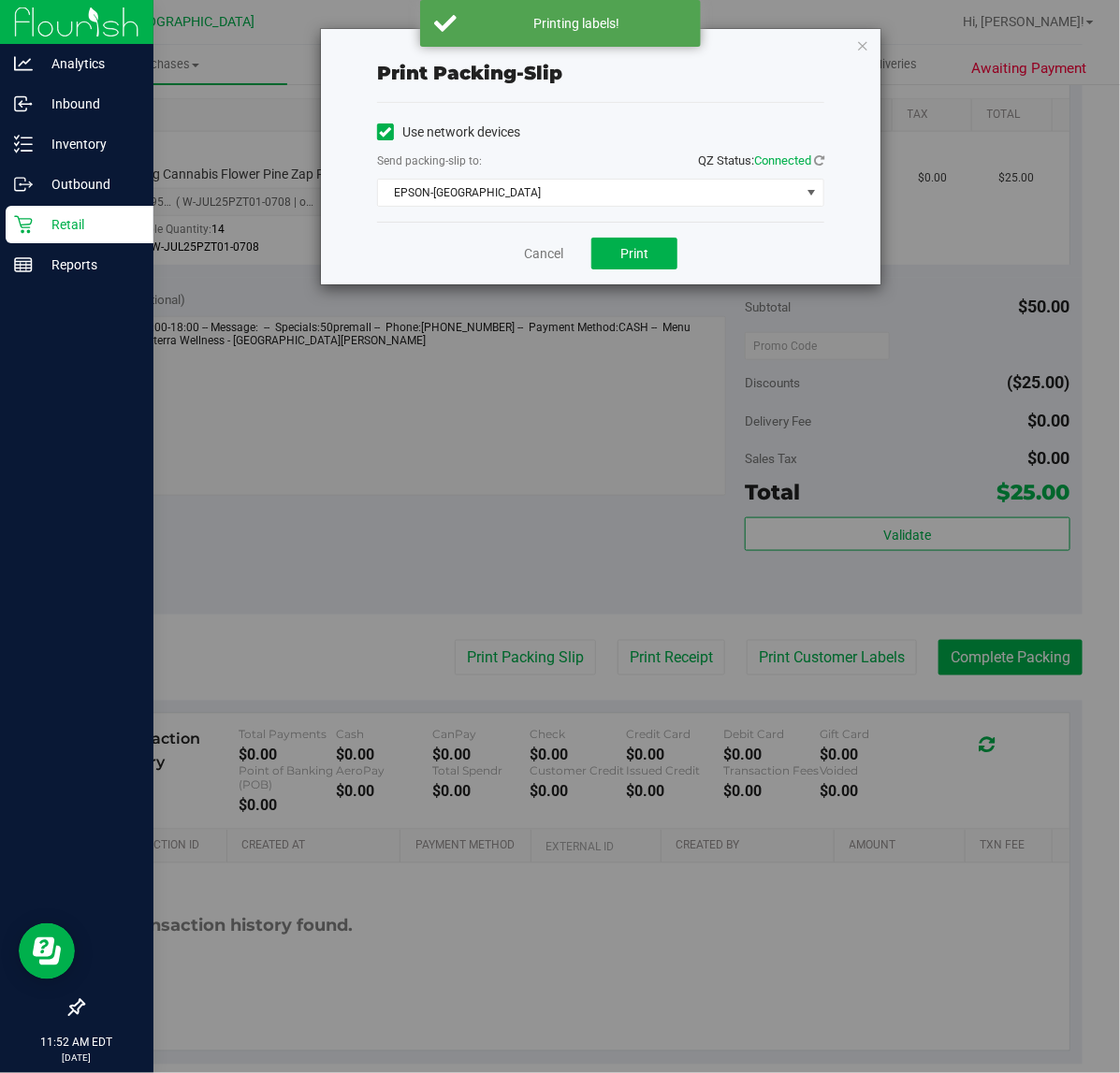
click at [631, 273] on div "Cancel Print" at bounding box center [601, 253] width 447 height 62
click at [628, 253] on span "Print" at bounding box center [634, 254] width 28 height 15
click at [553, 251] on link "Cancel" at bounding box center [543, 254] width 40 height 20
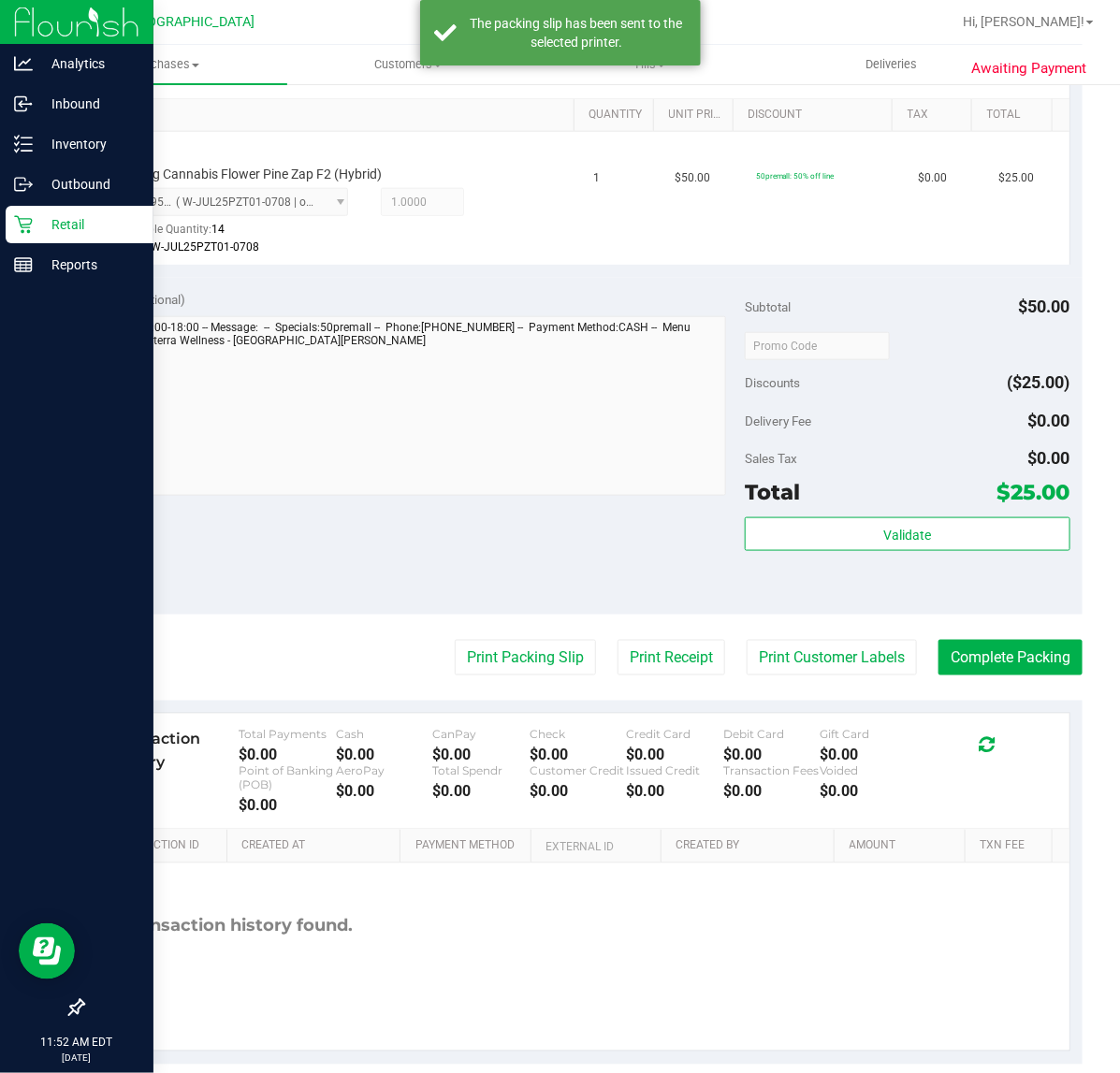
click at [989, 636] on purchase-details "Back Edit Purchase Cancel Purchase View Profile # 12019571 BioTrack ID: - Submi…" at bounding box center [582, 348] width 1000 height 1432
click at [1004, 650] on button "Complete Packing" at bounding box center [1010, 658] width 144 height 36
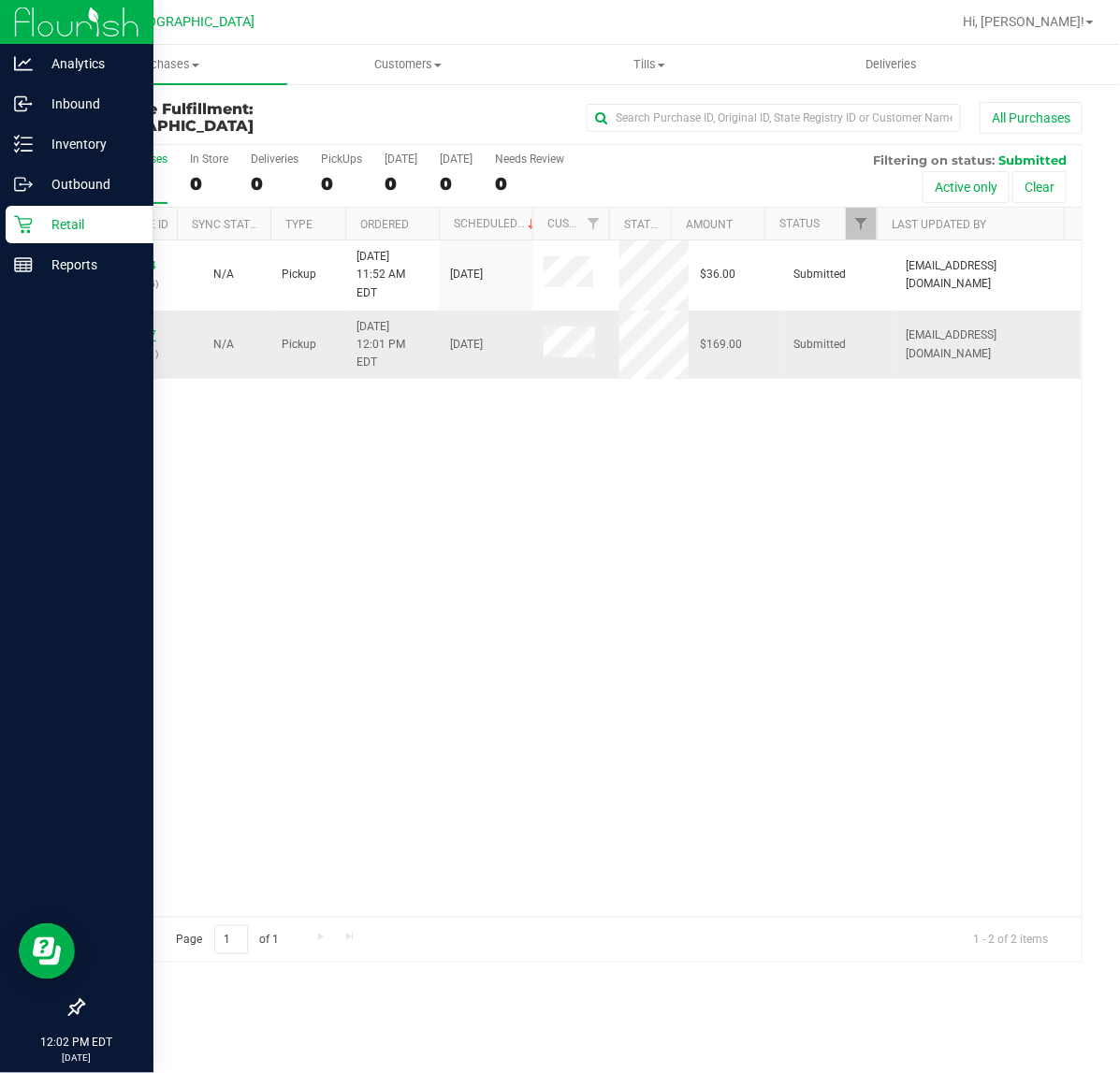
click at [137, 328] on link "12019687" at bounding box center [130, 335] width 53 height 13
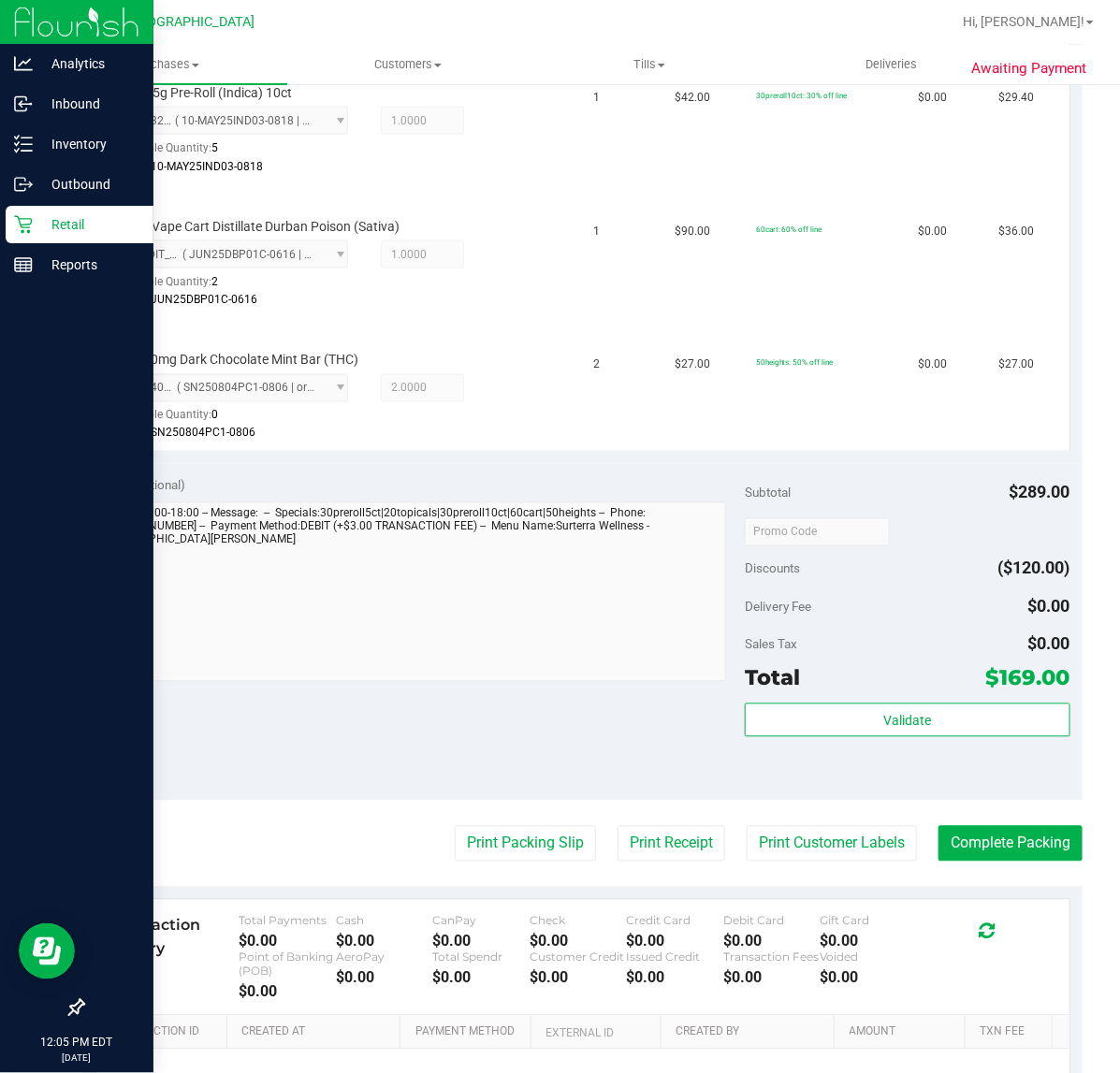
scroll to position [819, 0]
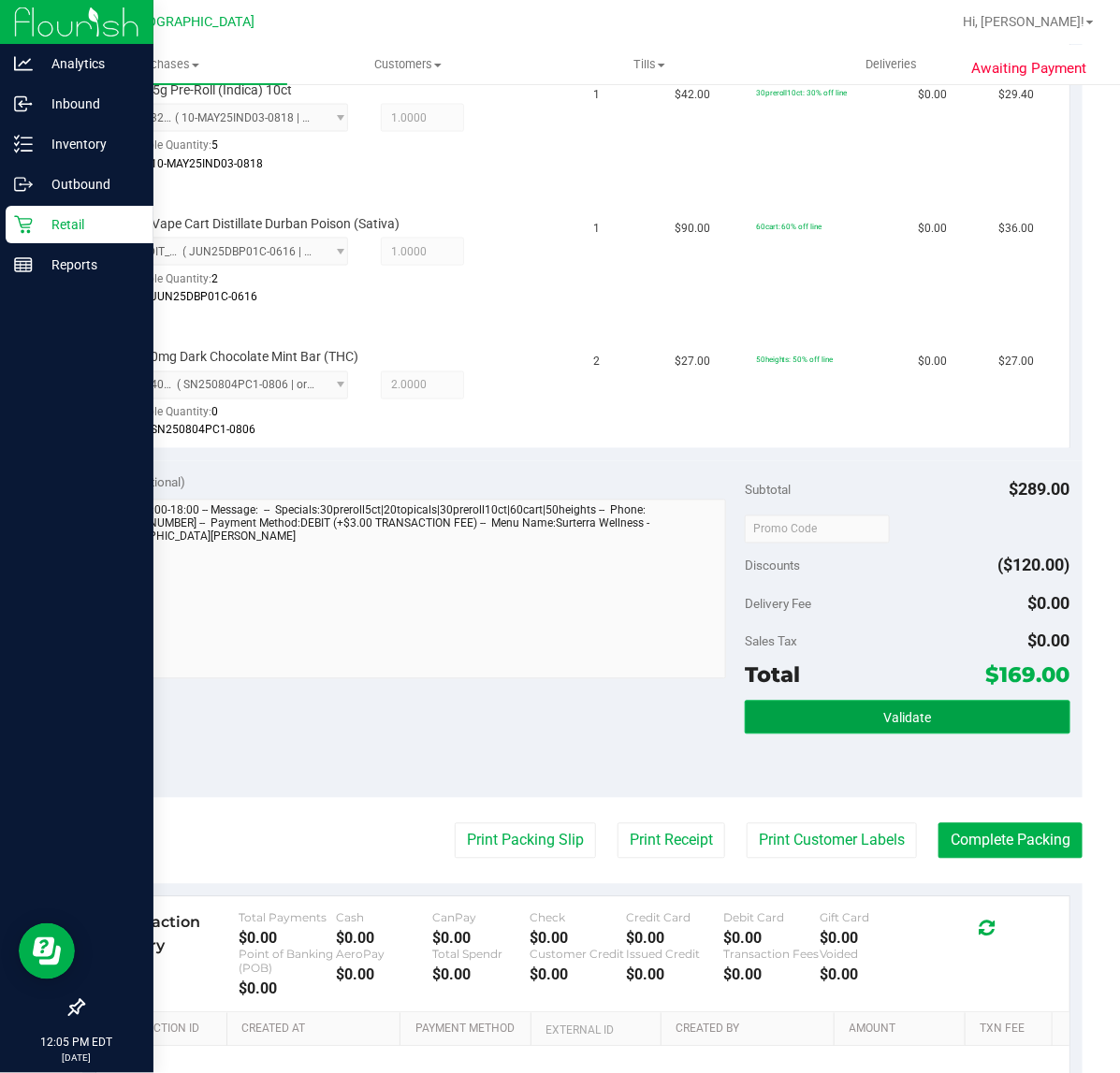
click at [896, 713] on span "Validate" at bounding box center [907, 719] width 48 height 15
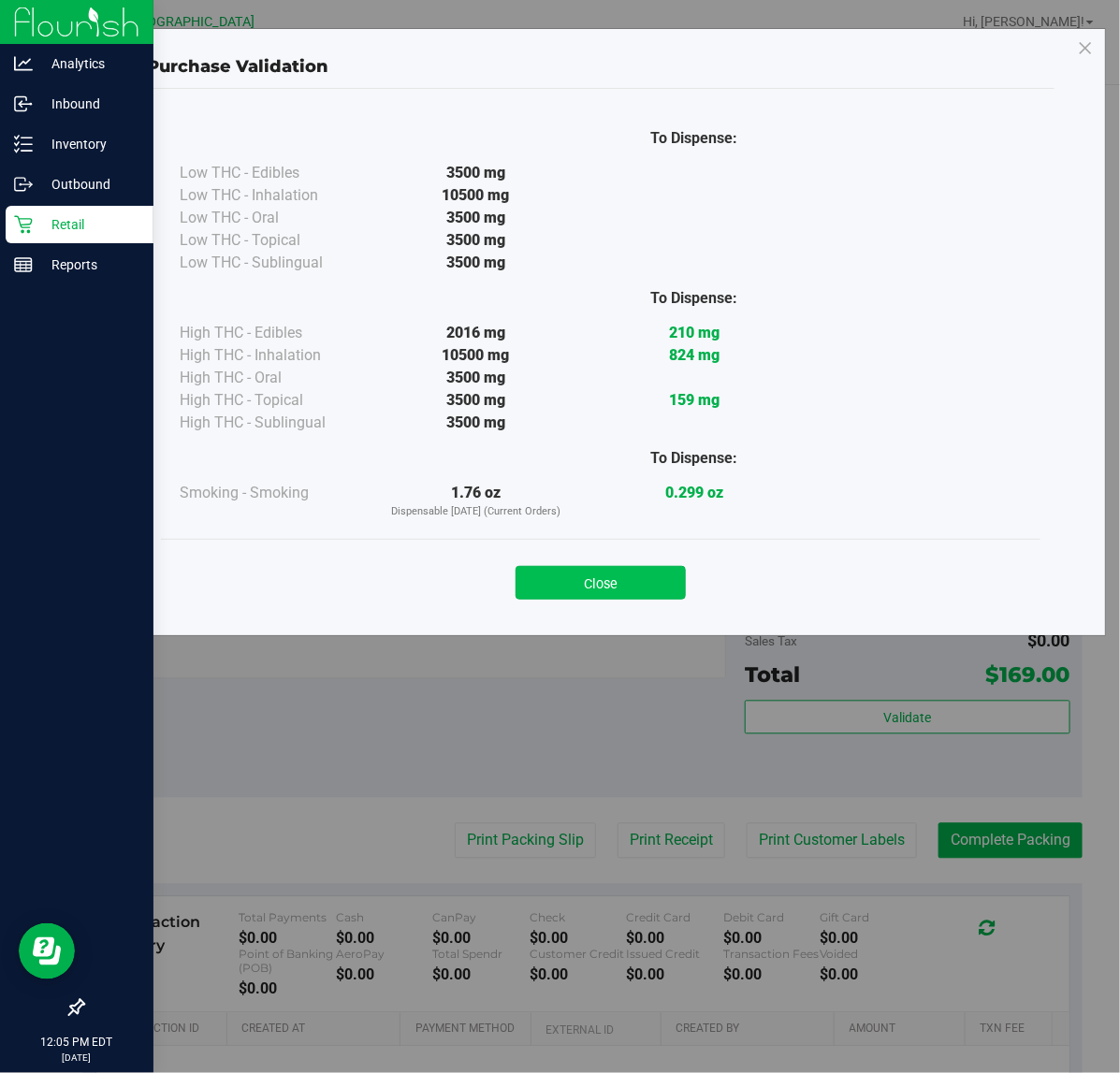
click at [577, 595] on button "Close" at bounding box center [600, 583] width 170 height 34
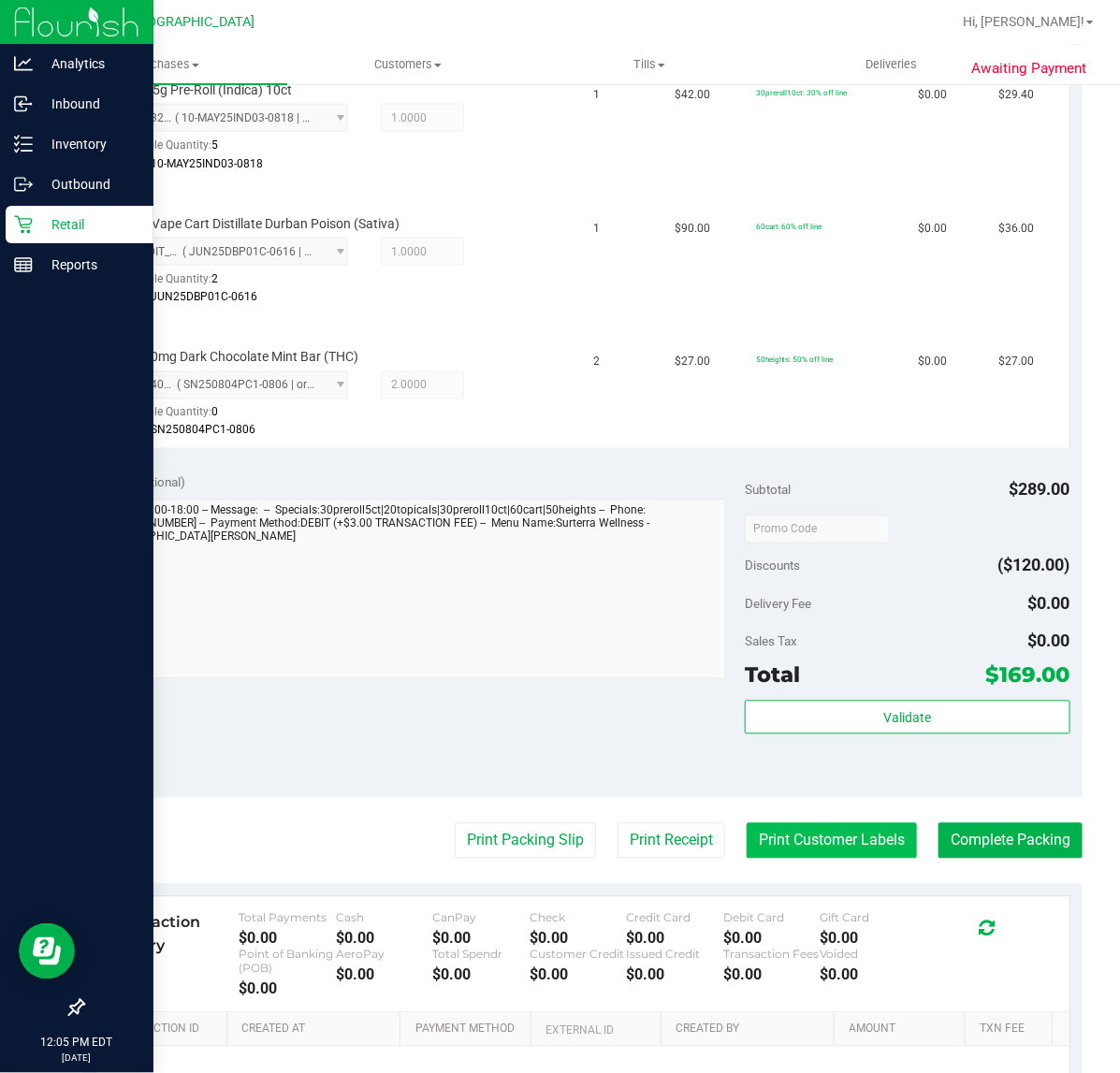
click at [805, 825] on button "Print Customer Labels" at bounding box center [831, 842] width 170 height 36
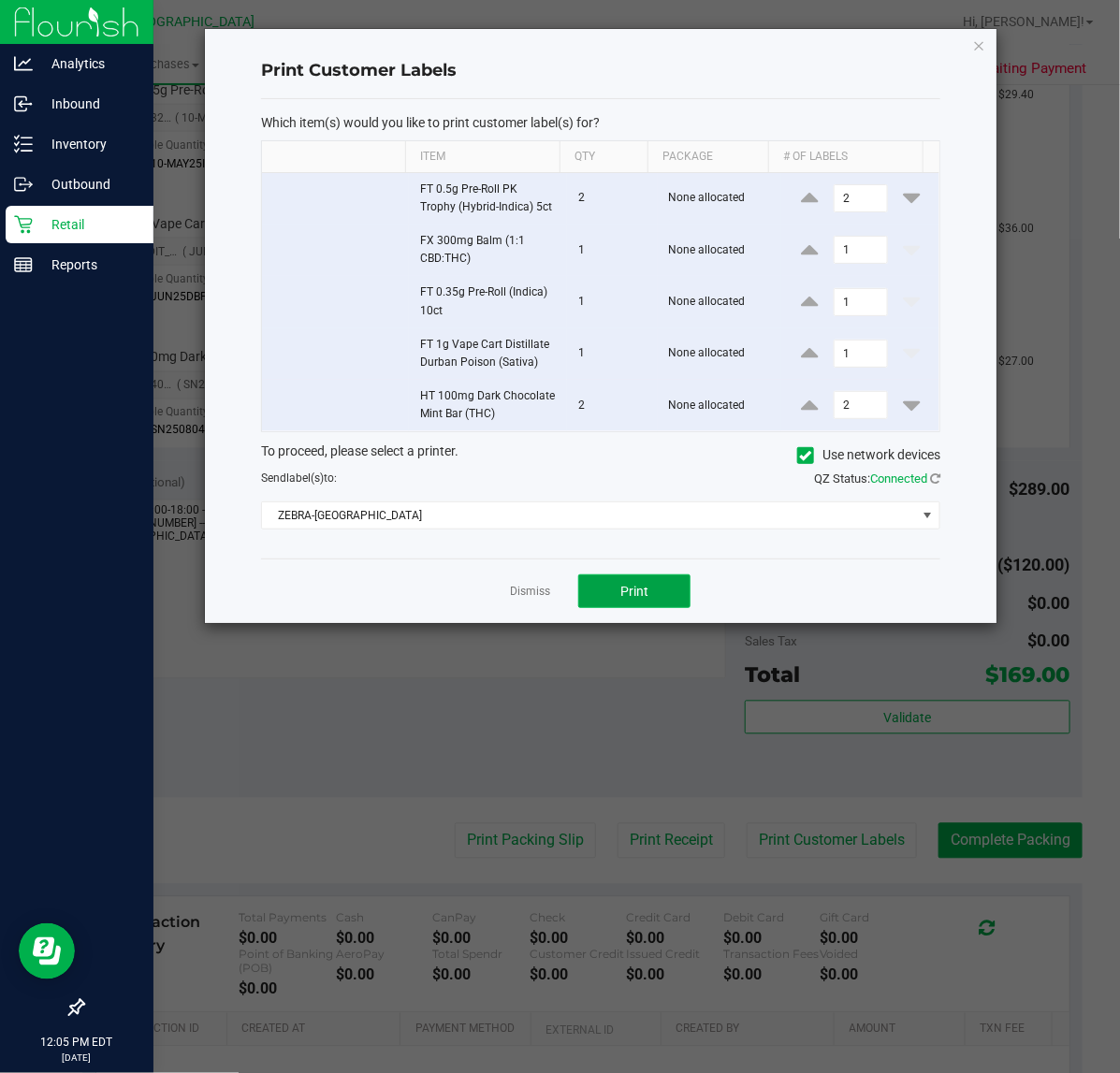
click at [651, 590] on button "Print" at bounding box center [634, 592] width 112 height 34
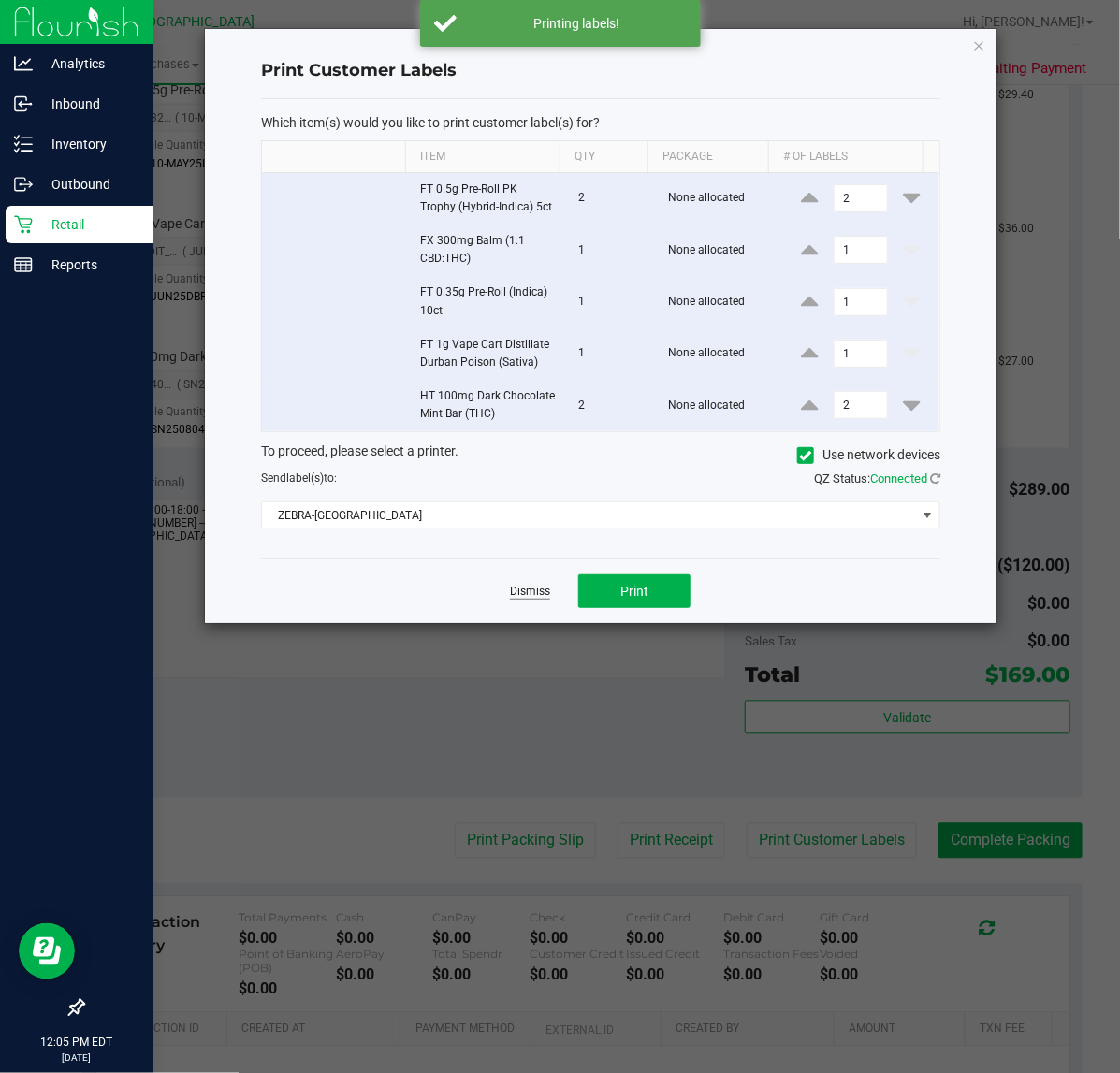
click at [543, 599] on link "Dismiss" at bounding box center [529, 592] width 41 height 16
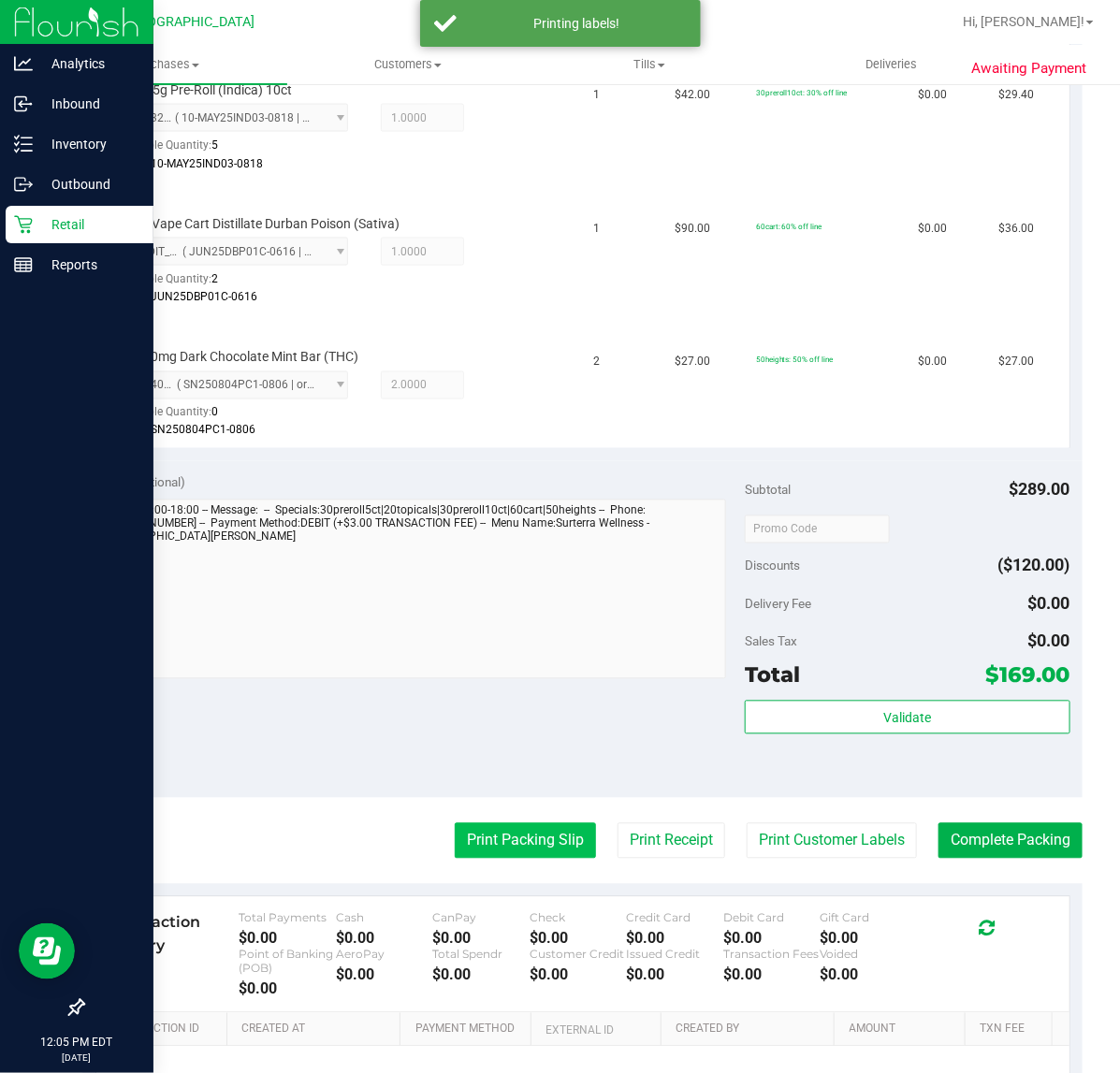
click at [496, 839] on button "Print Packing Slip" at bounding box center [526, 842] width 142 height 36
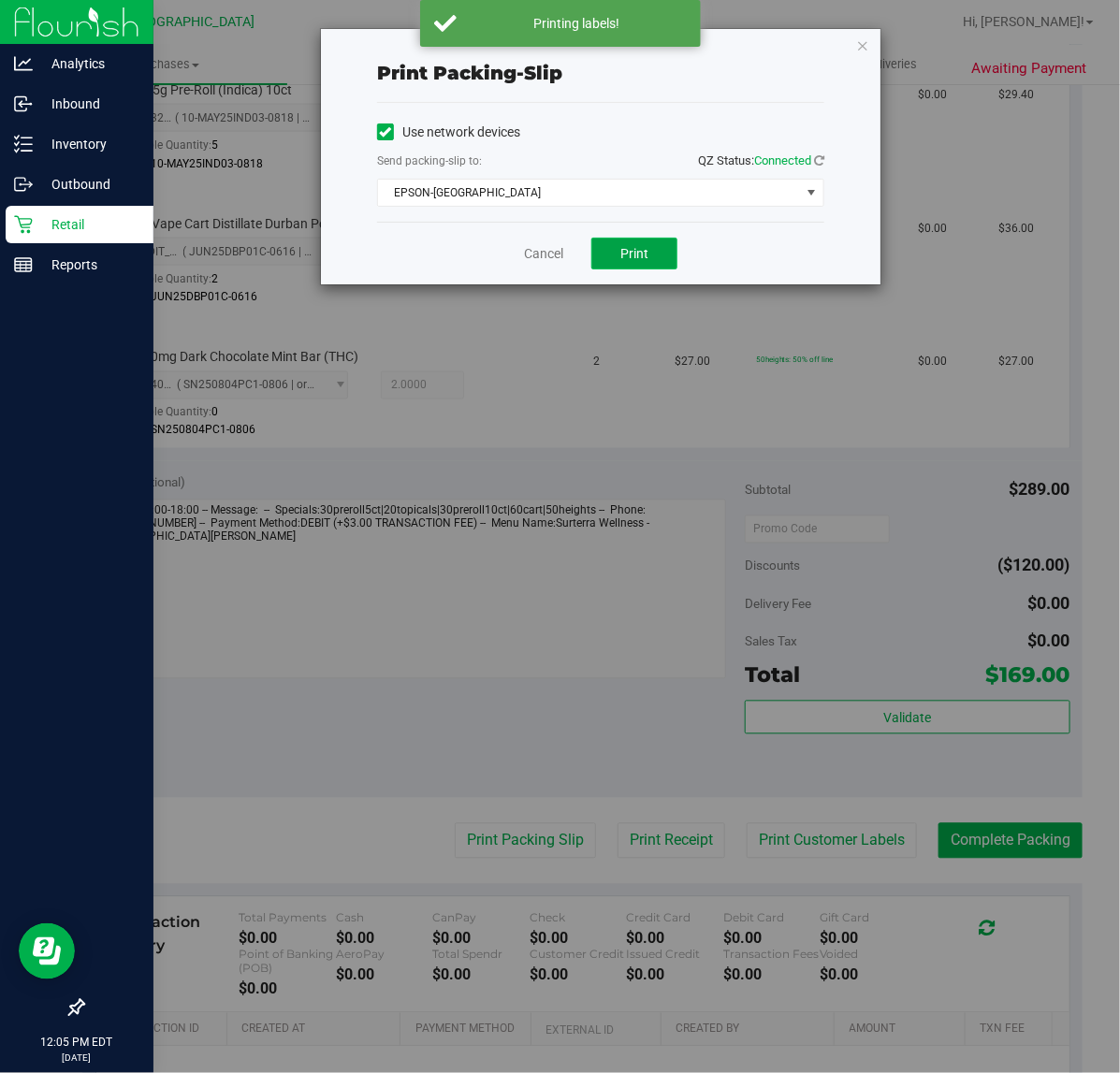
click at [605, 267] on button "Print" at bounding box center [634, 254] width 86 height 32
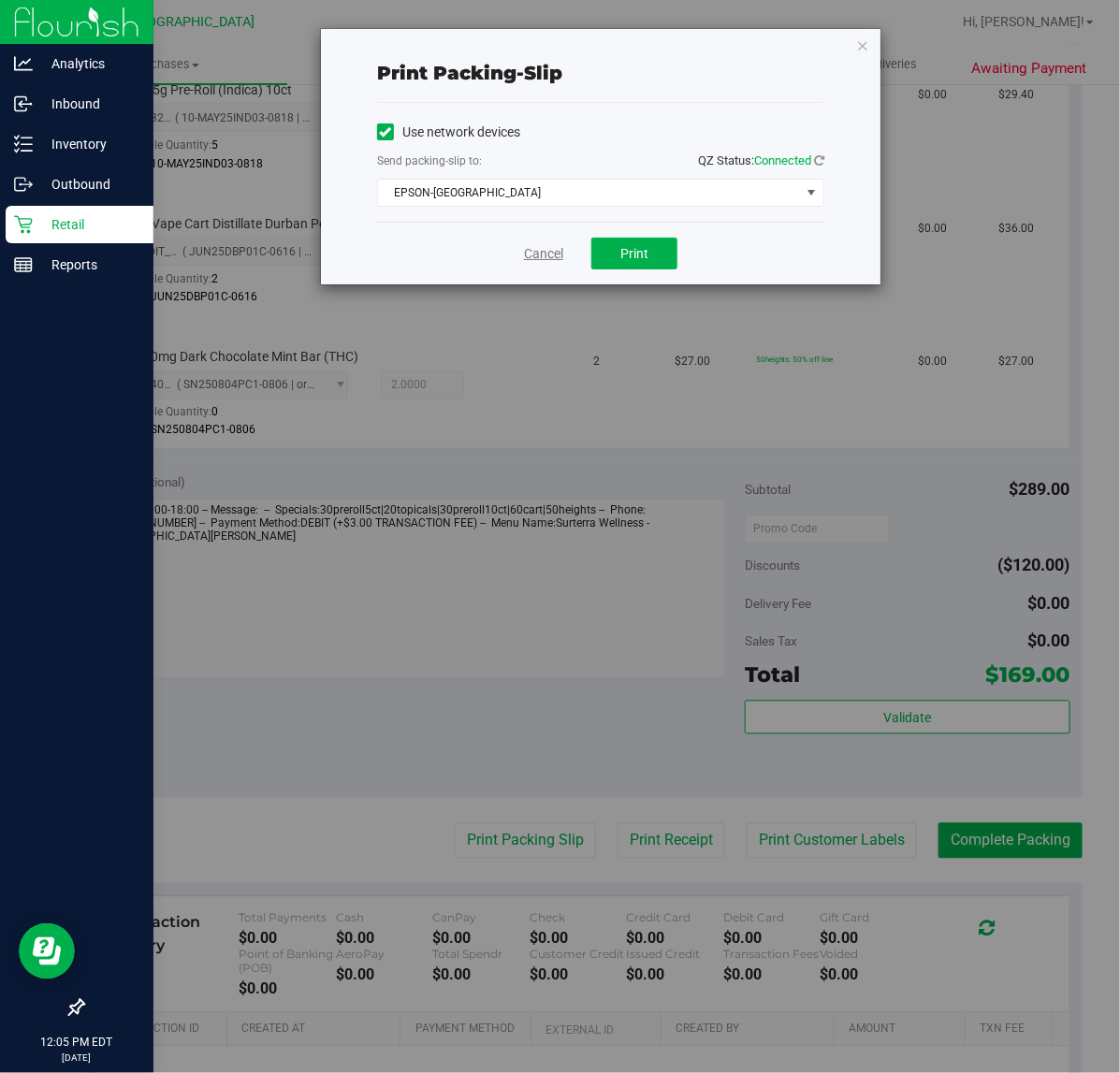
click at [534, 251] on link "Cancel" at bounding box center [543, 254] width 40 height 20
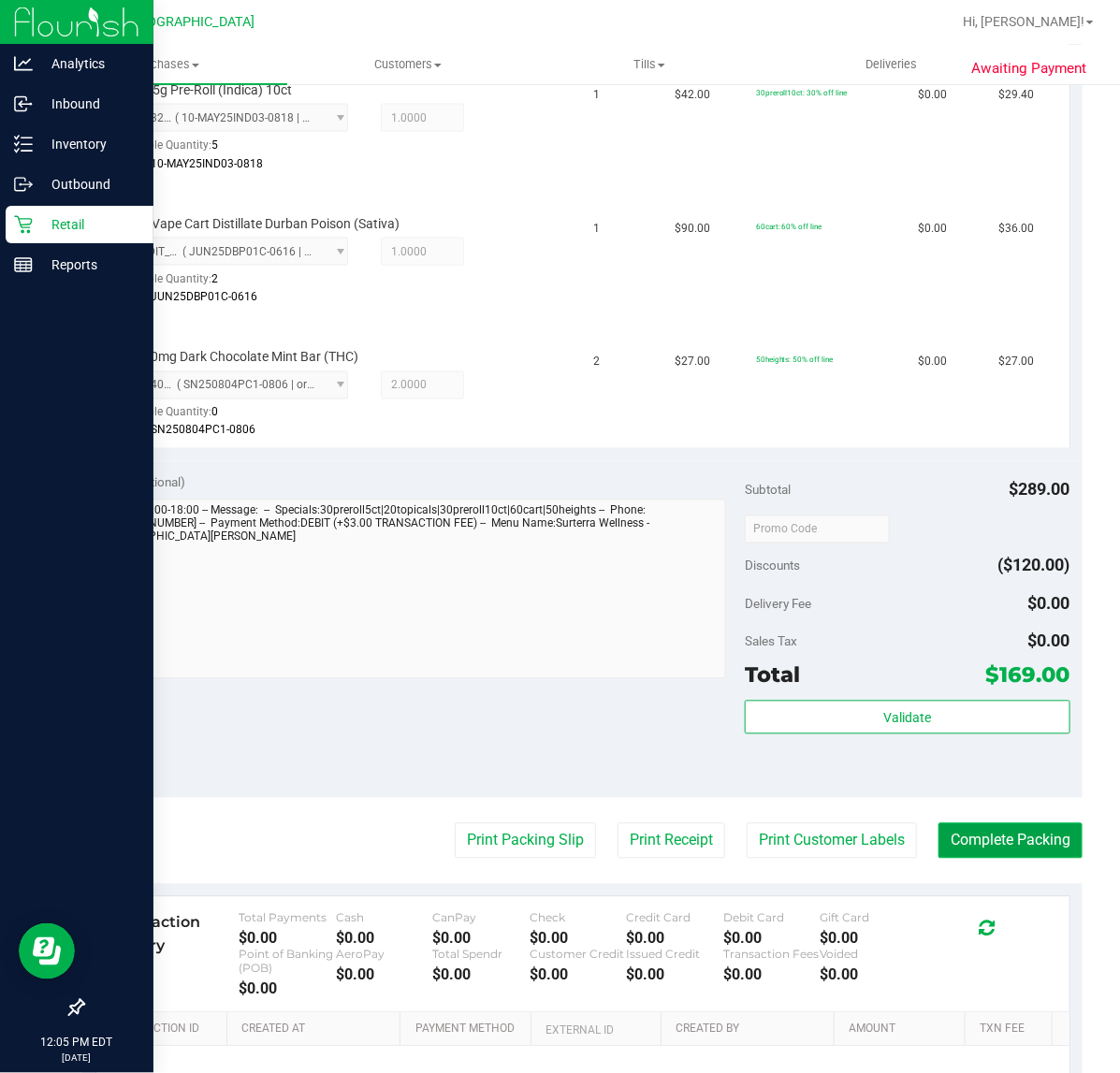
click at [993, 826] on button "Complete Packing" at bounding box center [1010, 842] width 144 height 36
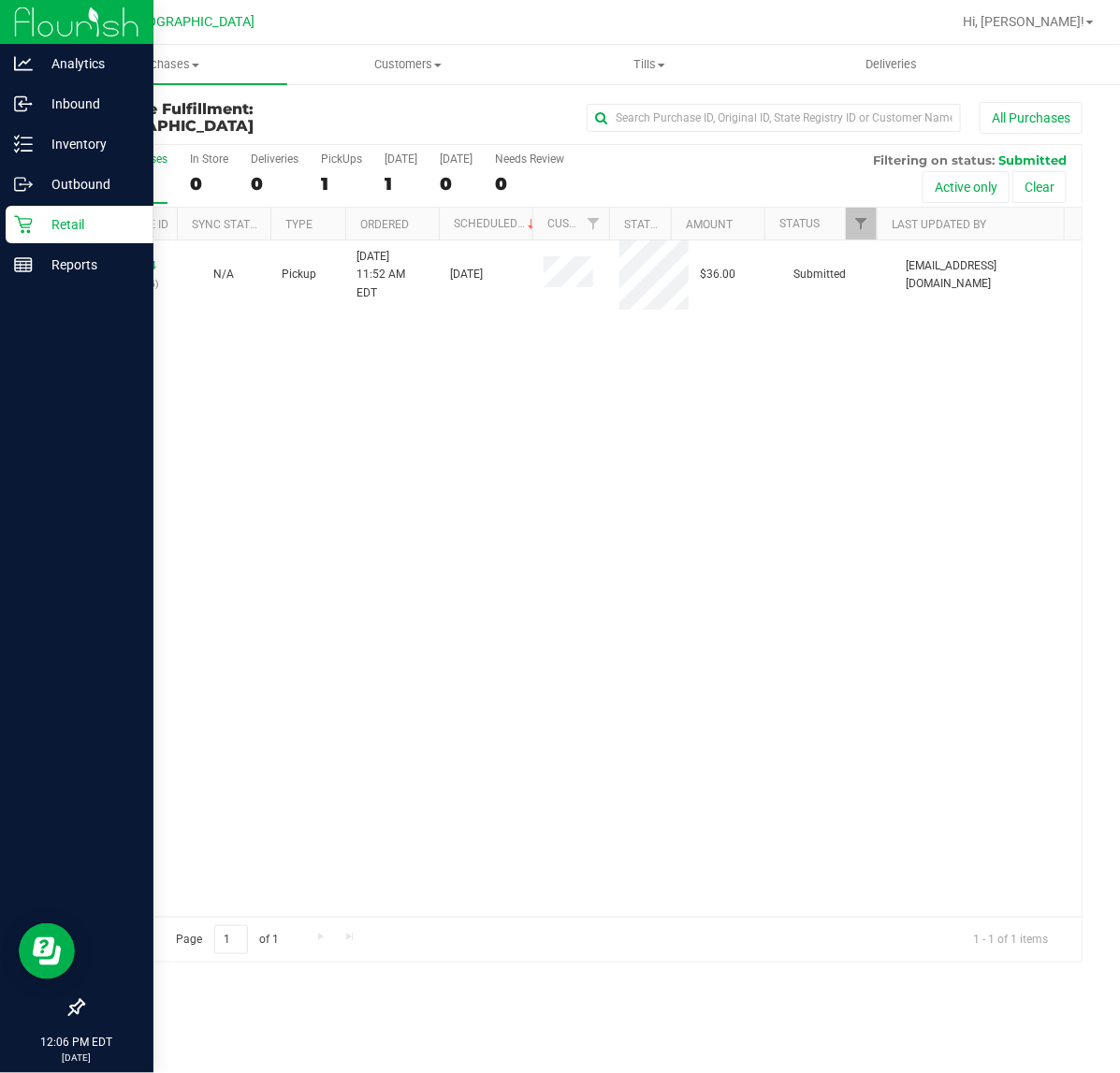
click at [34, 395] on div at bounding box center [76, 638] width 154 height 704
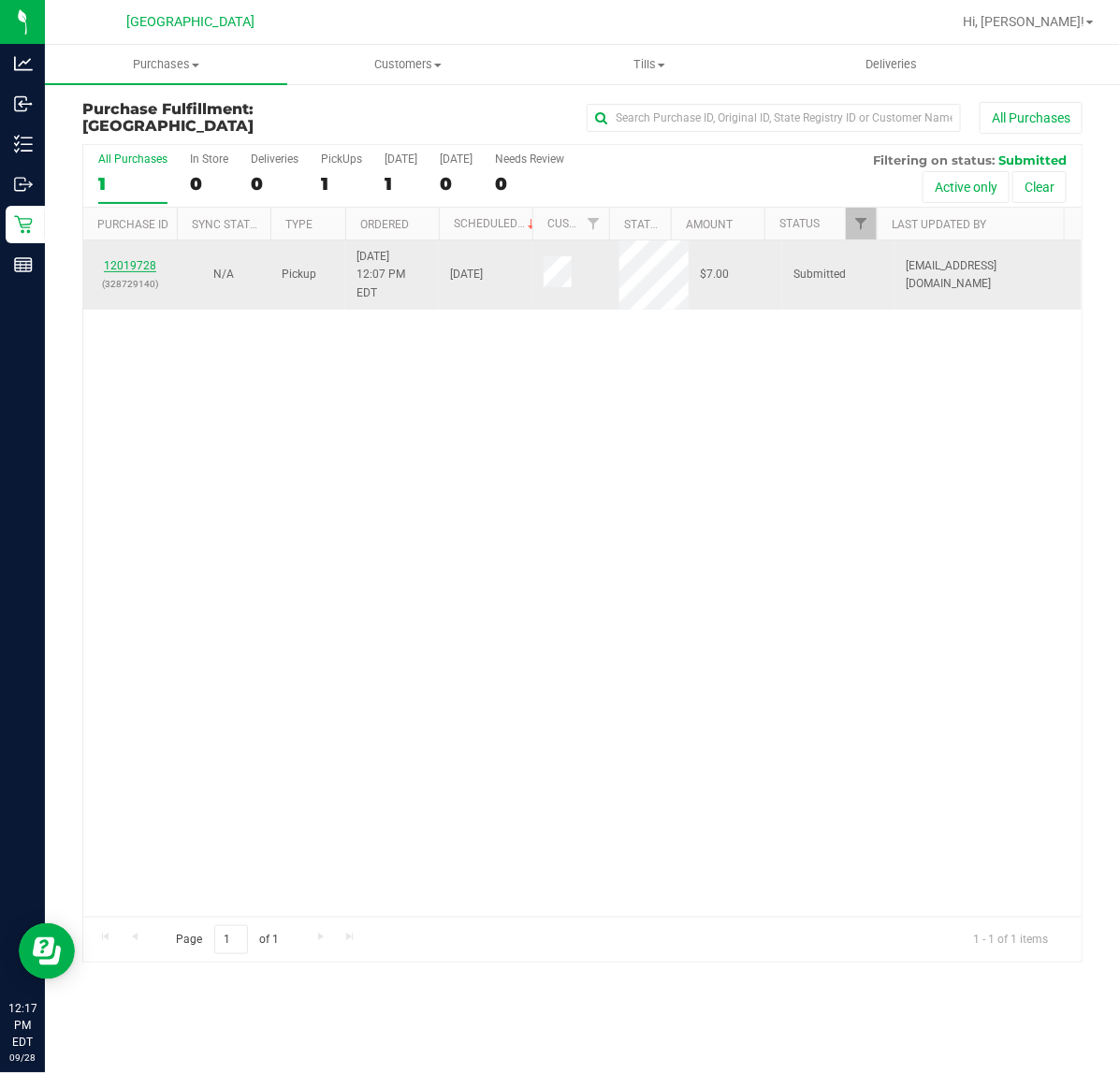
click at [143, 260] on link "12019728" at bounding box center [130, 266] width 53 height 13
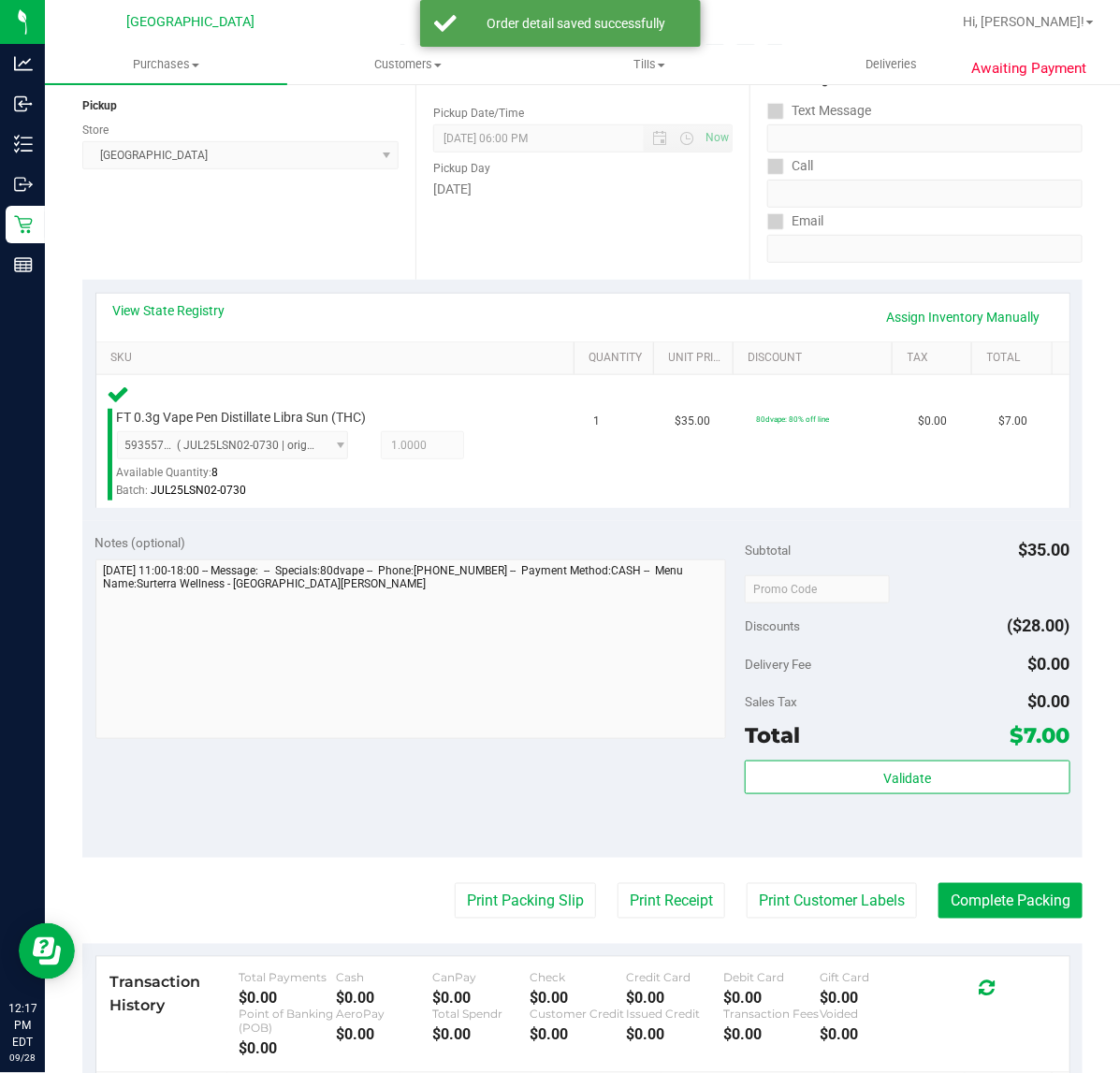
scroll to position [493, 0]
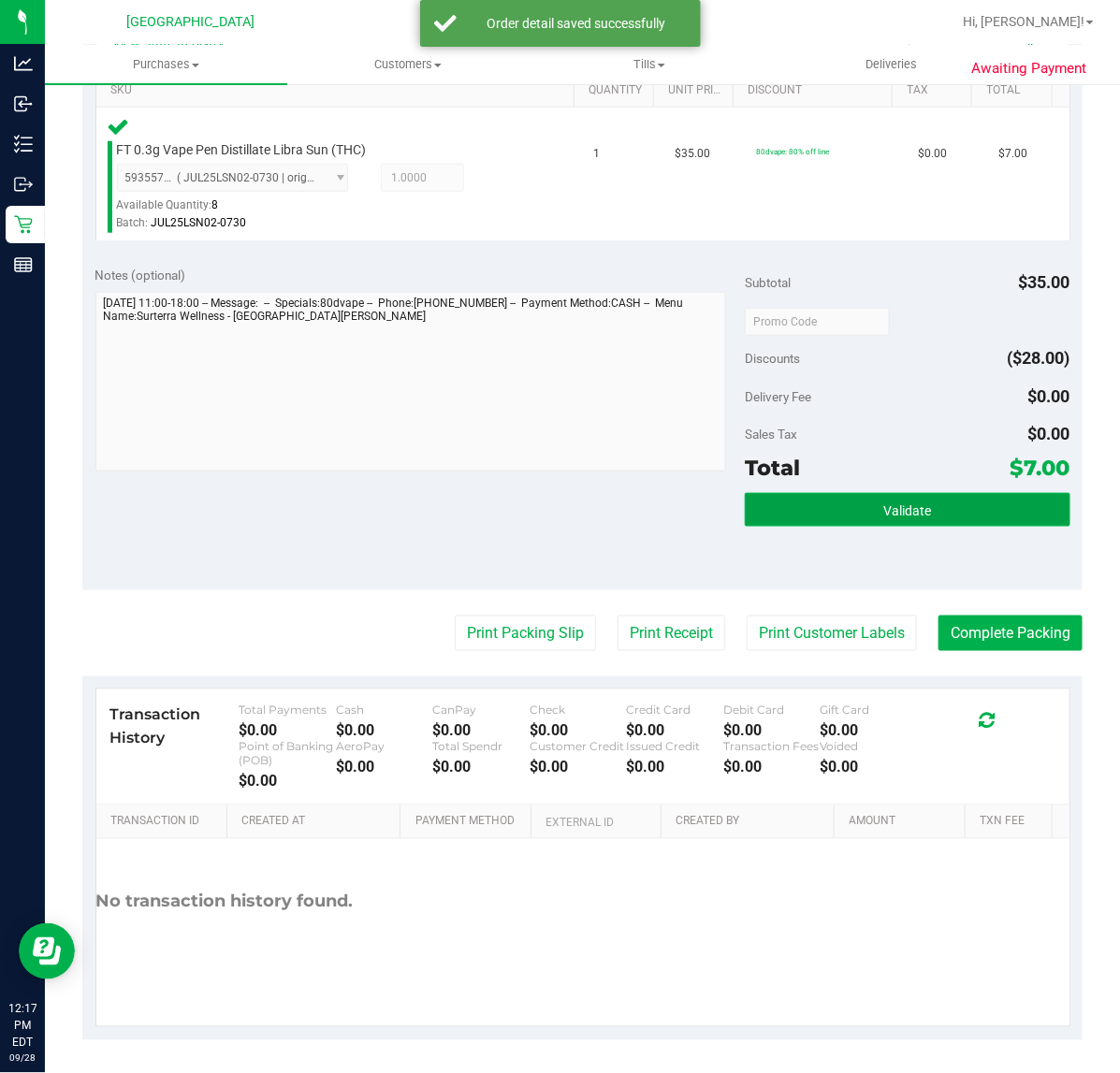
click at [925, 502] on button "Validate" at bounding box center [907, 511] width 325 height 34
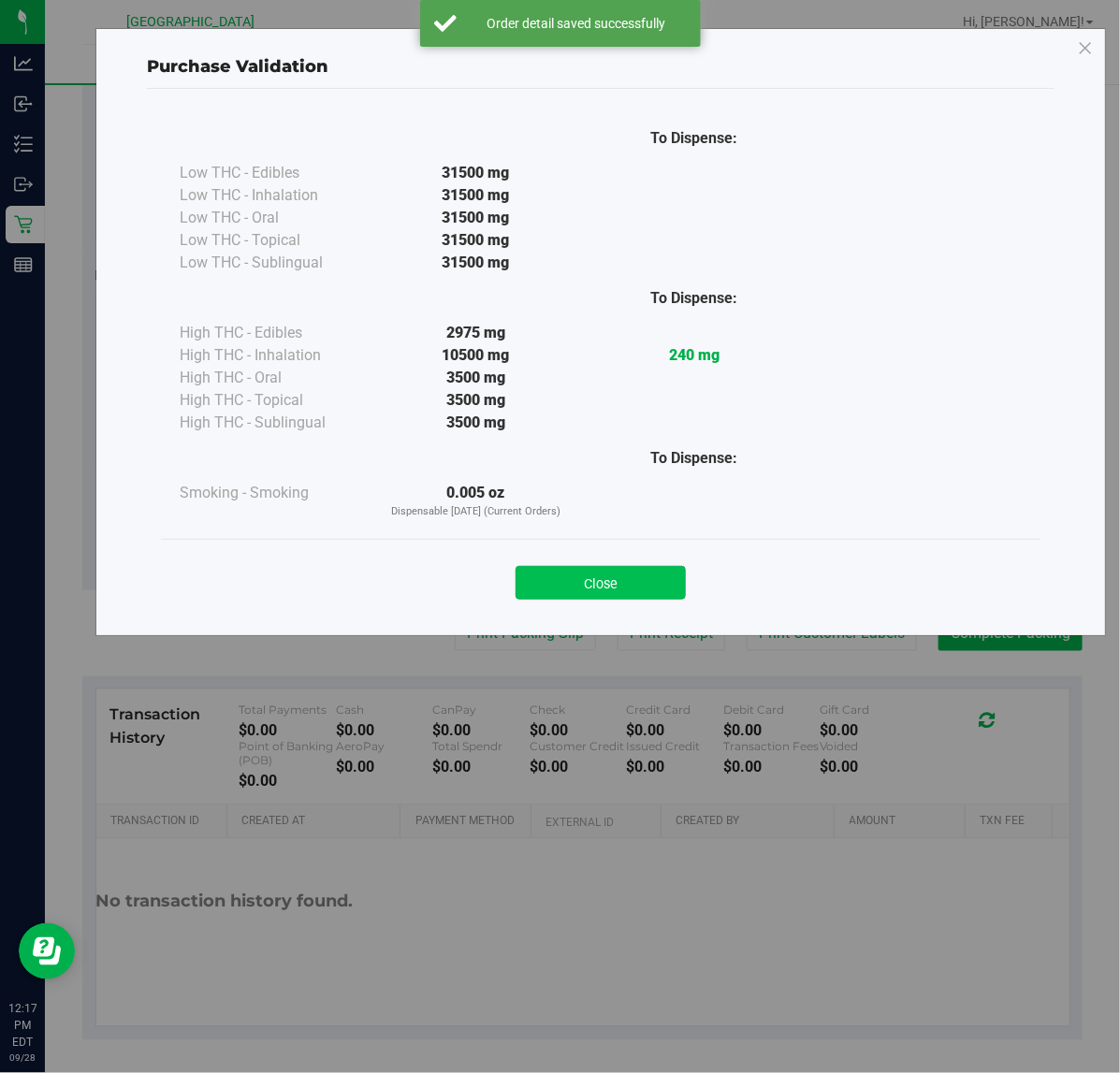
click at [657, 585] on button "Close" at bounding box center [600, 583] width 170 height 34
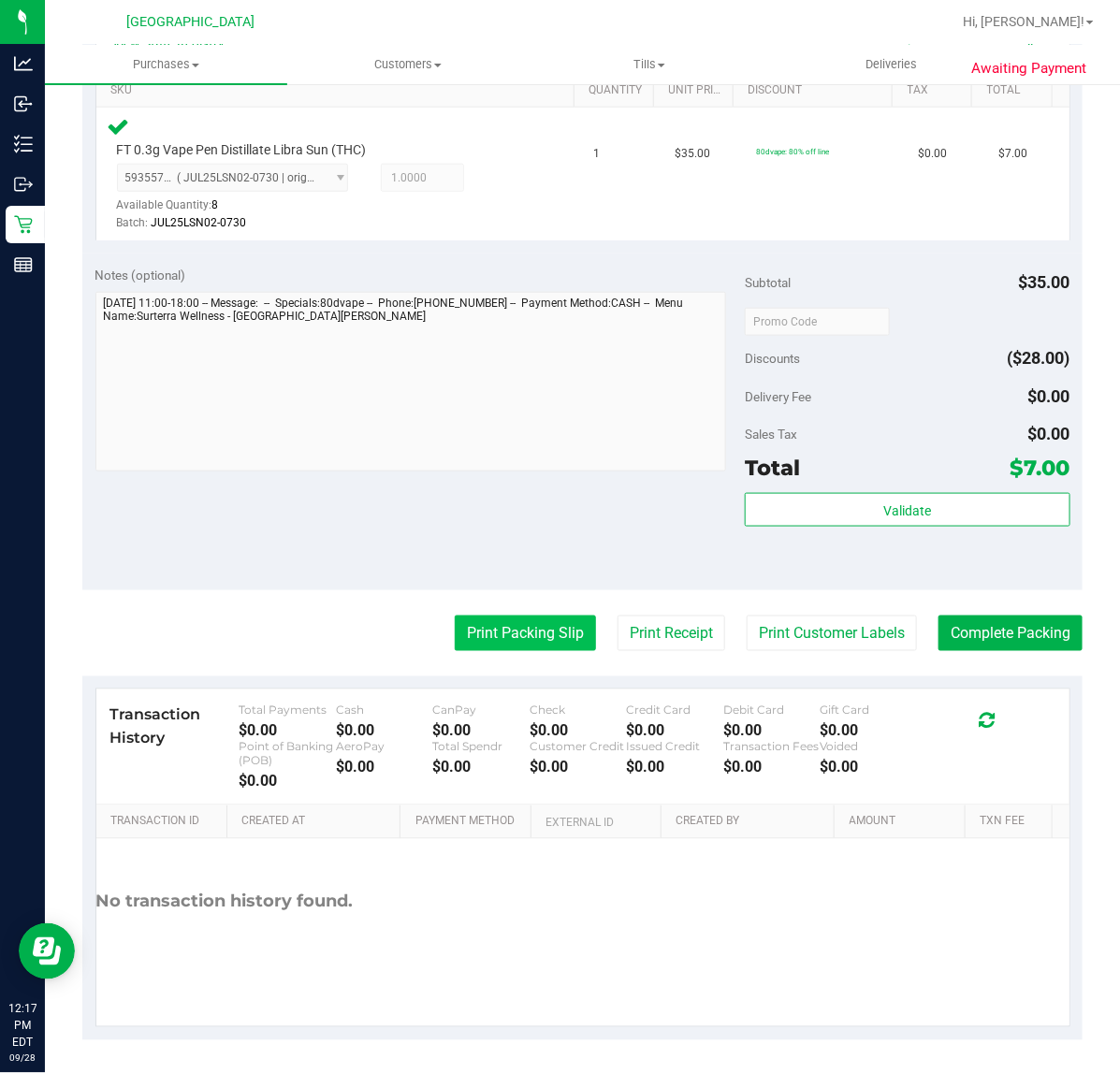
click at [550, 636] on button "Print Packing Slip" at bounding box center [526, 633] width 142 height 36
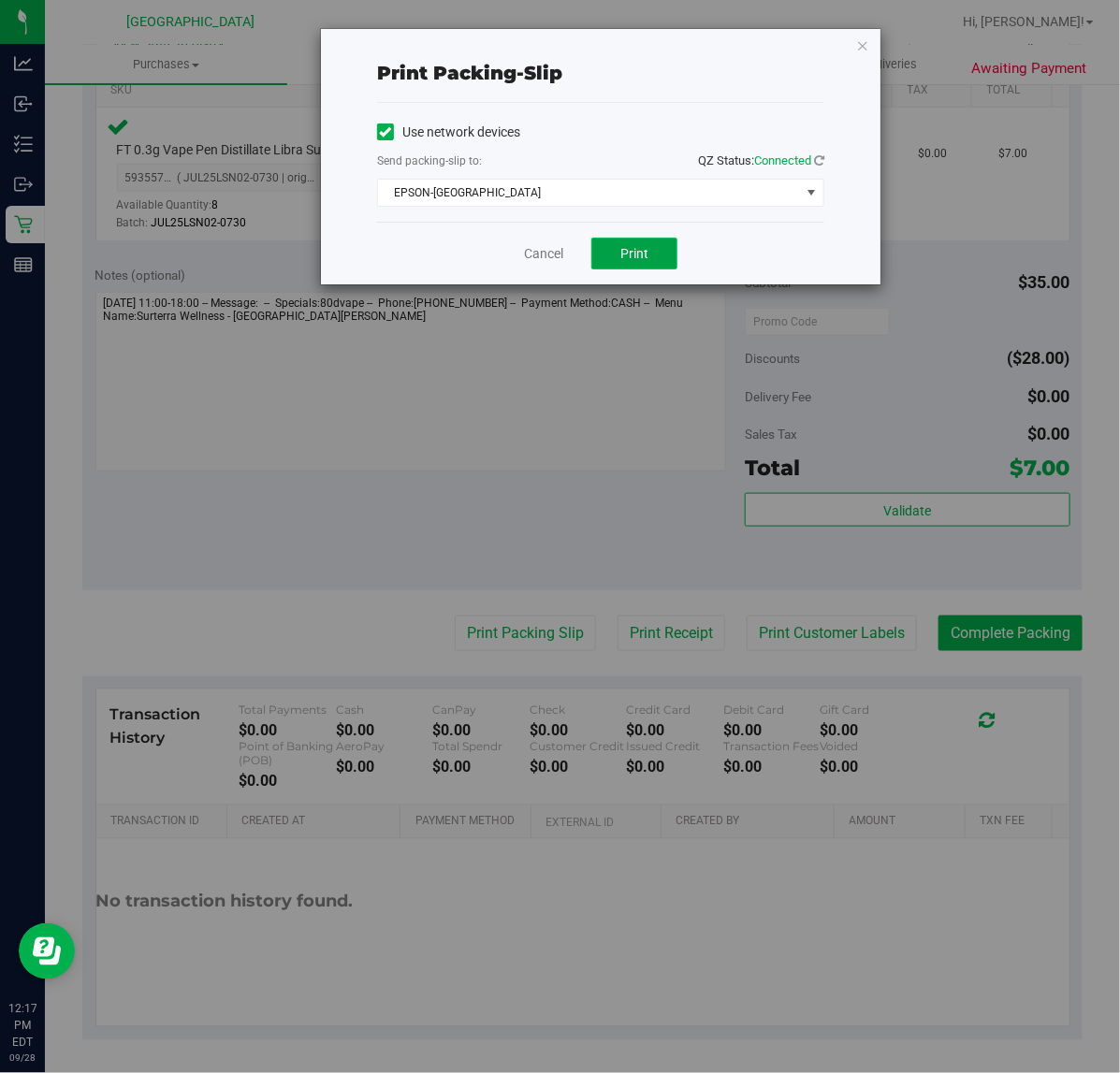
click at [619, 251] on button "Print" at bounding box center [634, 254] width 86 height 32
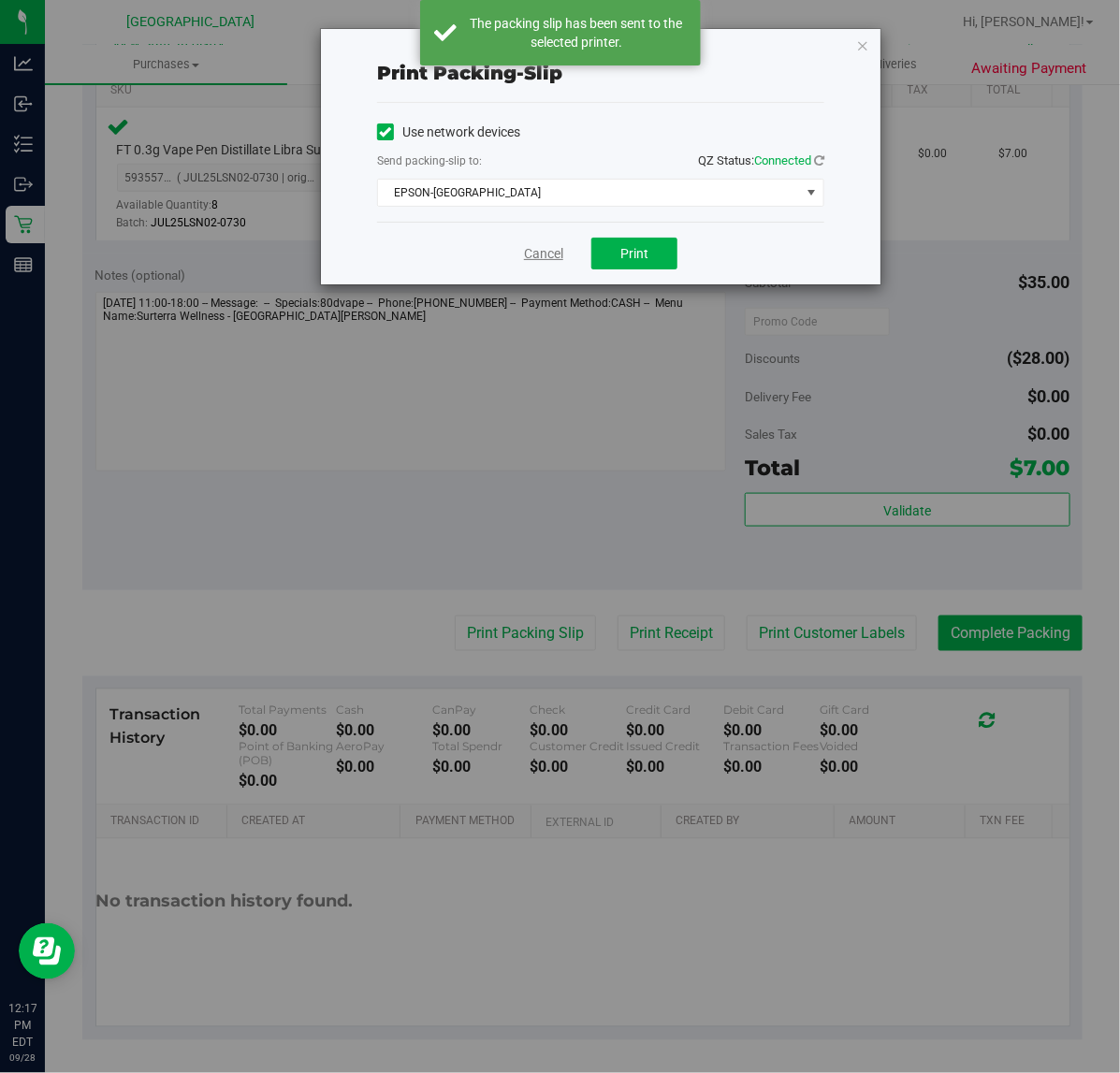
click at [539, 260] on link "Cancel" at bounding box center [543, 254] width 40 height 20
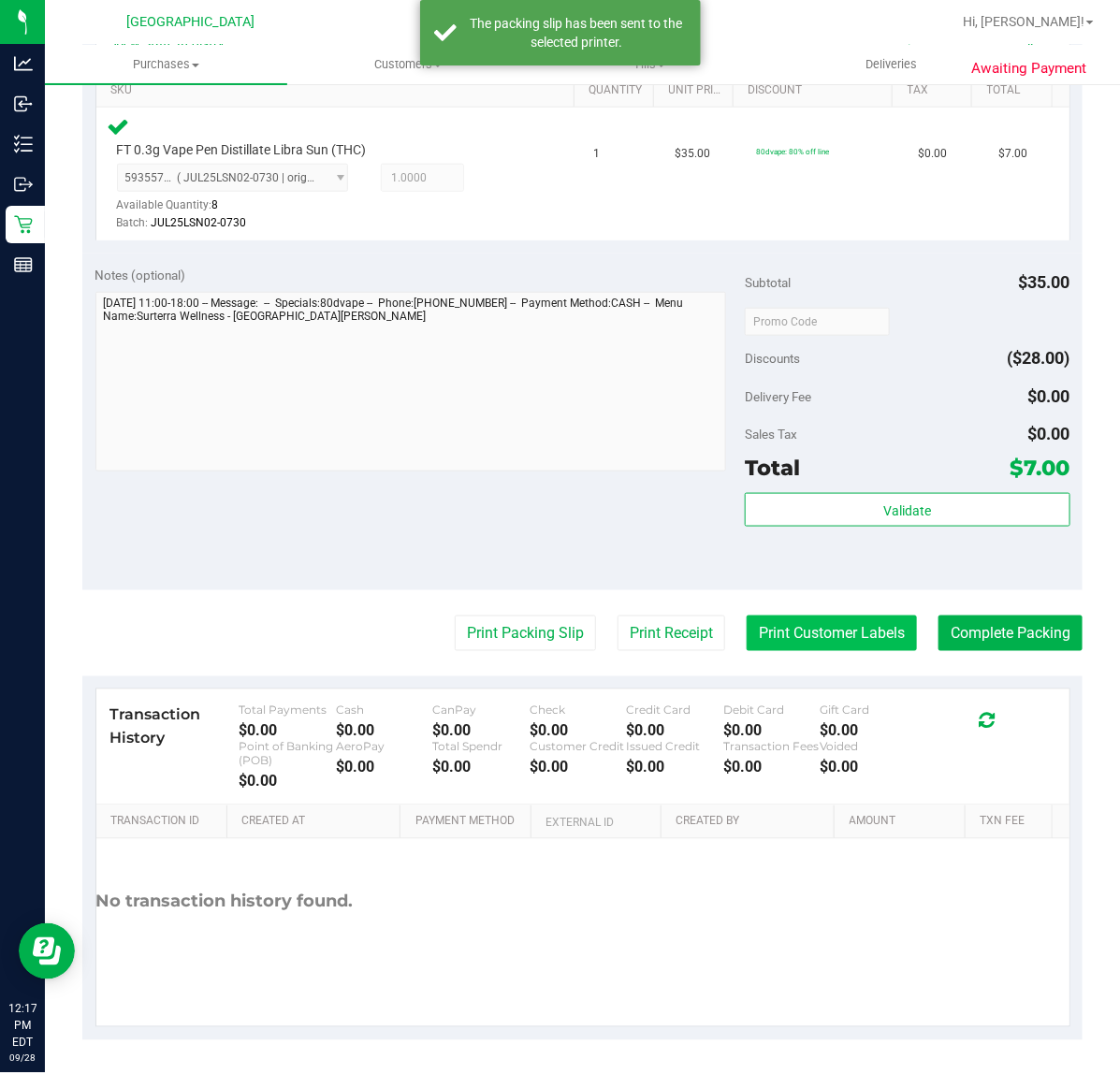
click at [769, 641] on button "Print Customer Labels" at bounding box center [831, 633] width 170 height 36
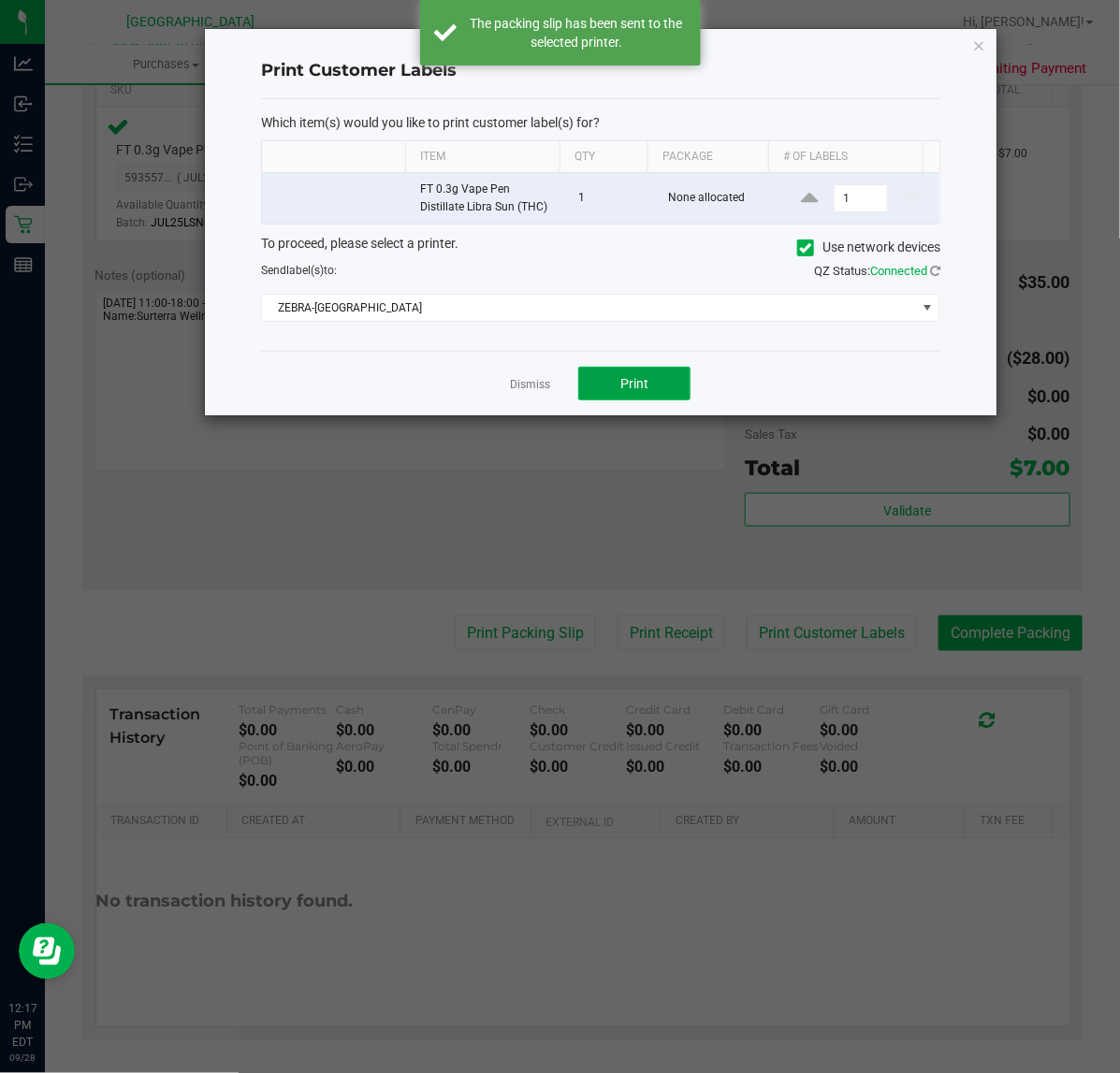
click at [612, 397] on button "Print" at bounding box center [634, 384] width 112 height 34
click at [510, 389] on link "Dismiss" at bounding box center [529, 385] width 41 height 16
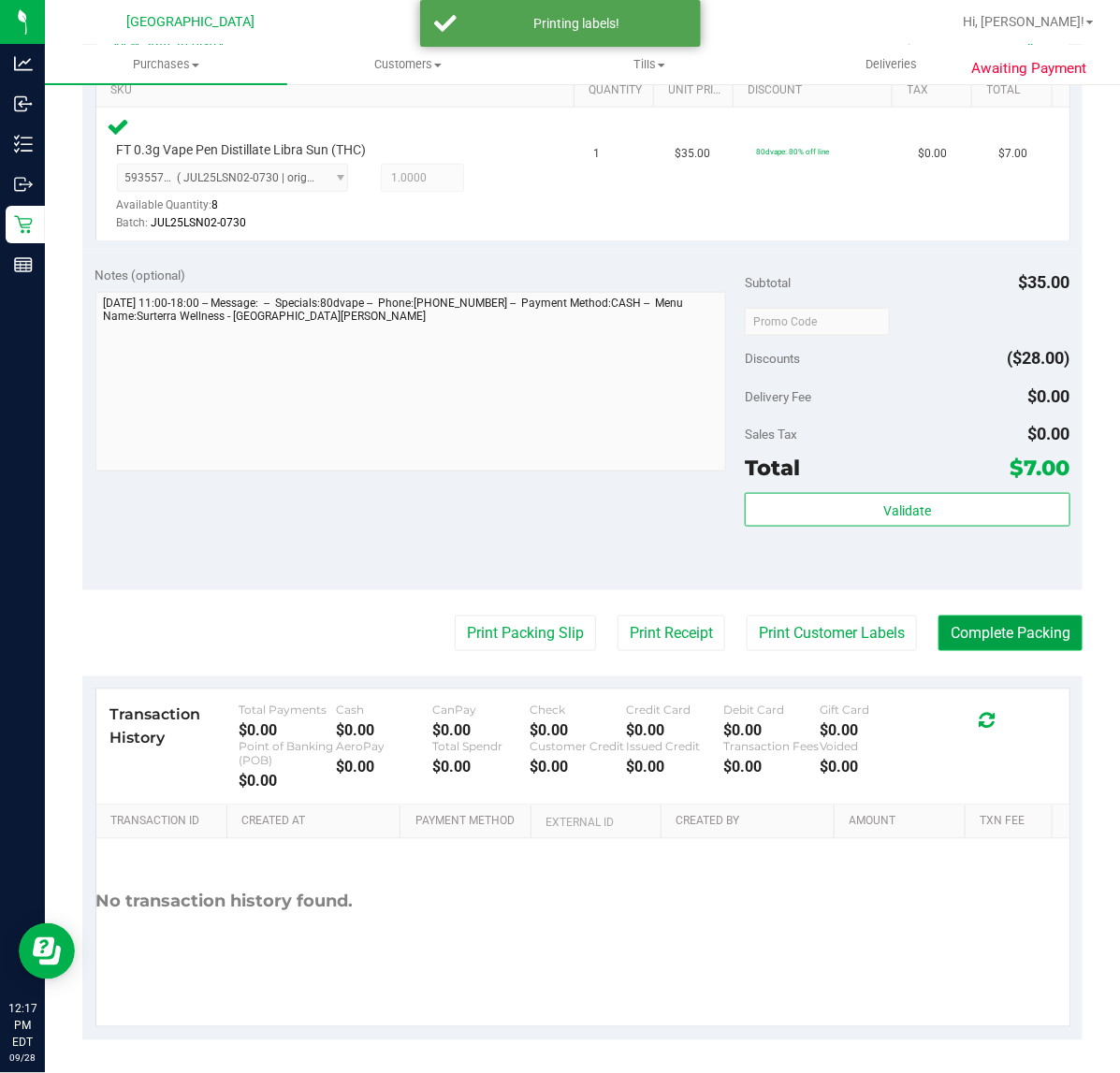
click at [970, 633] on button "Complete Packing" at bounding box center [1010, 633] width 144 height 36
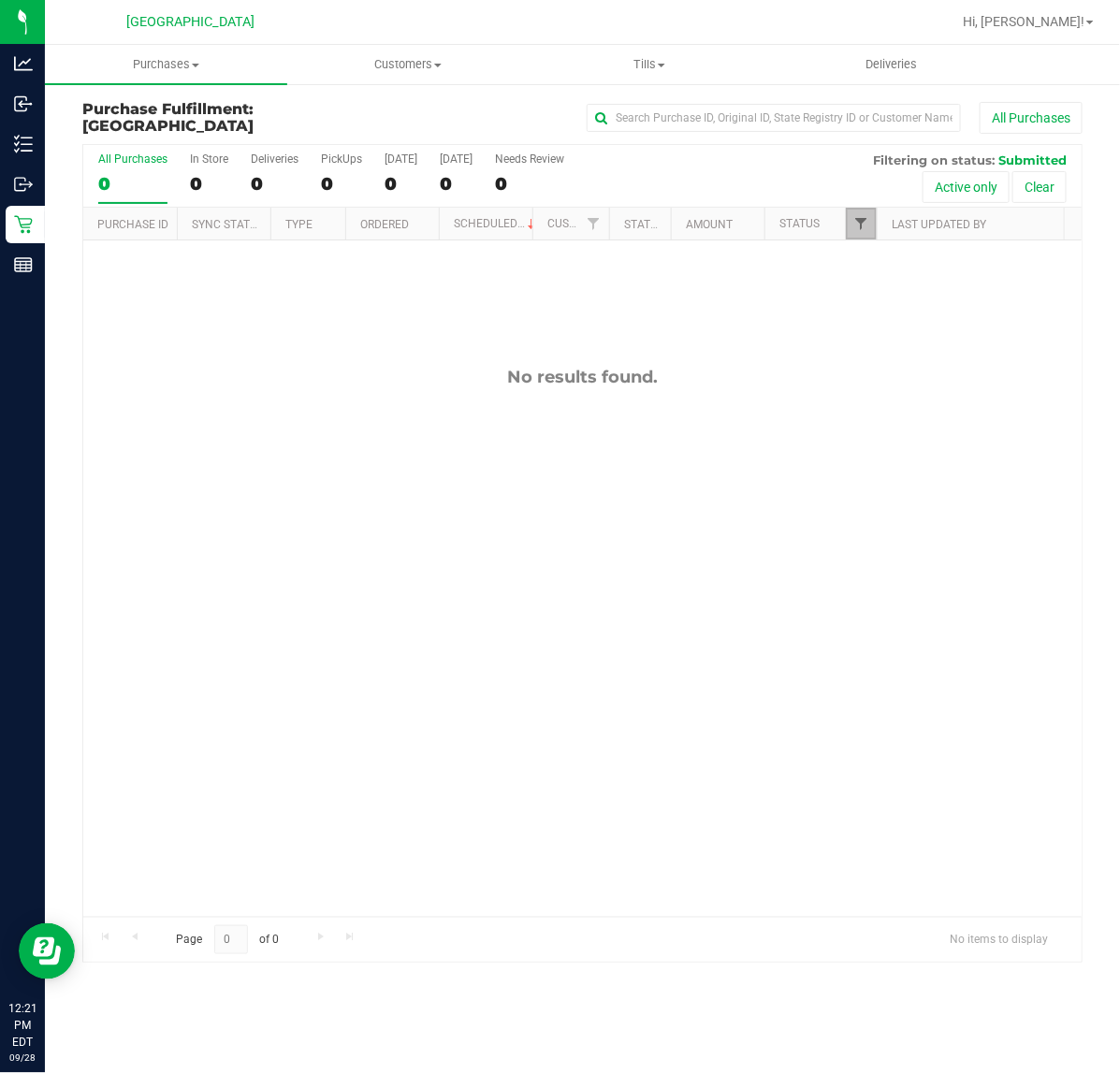
click at [858, 227] on span "Filter" at bounding box center [861, 224] width 15 height 15
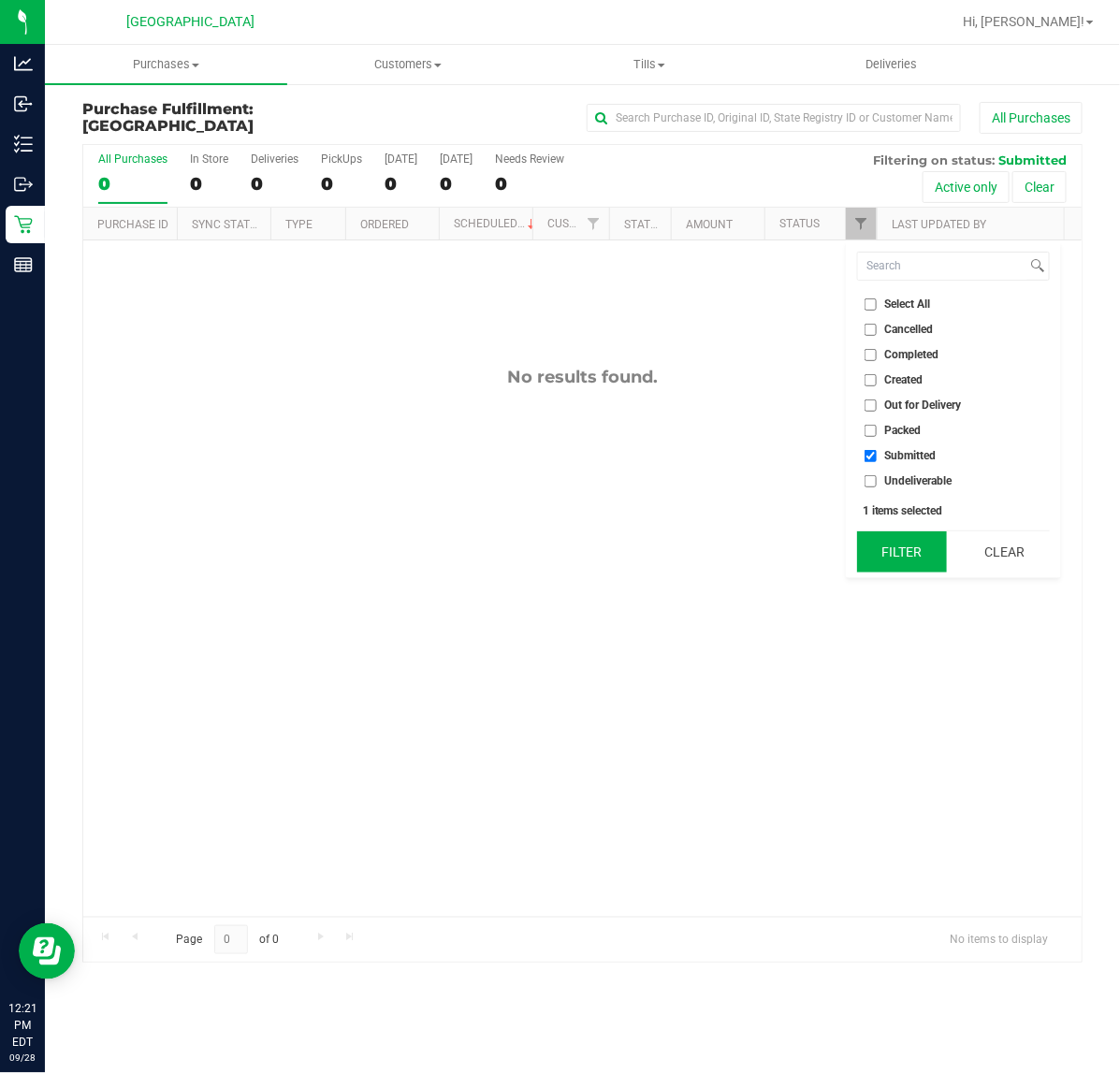
click at [889, 545] on button "Filter" at bounding box center [901, 552] width 90 height 42
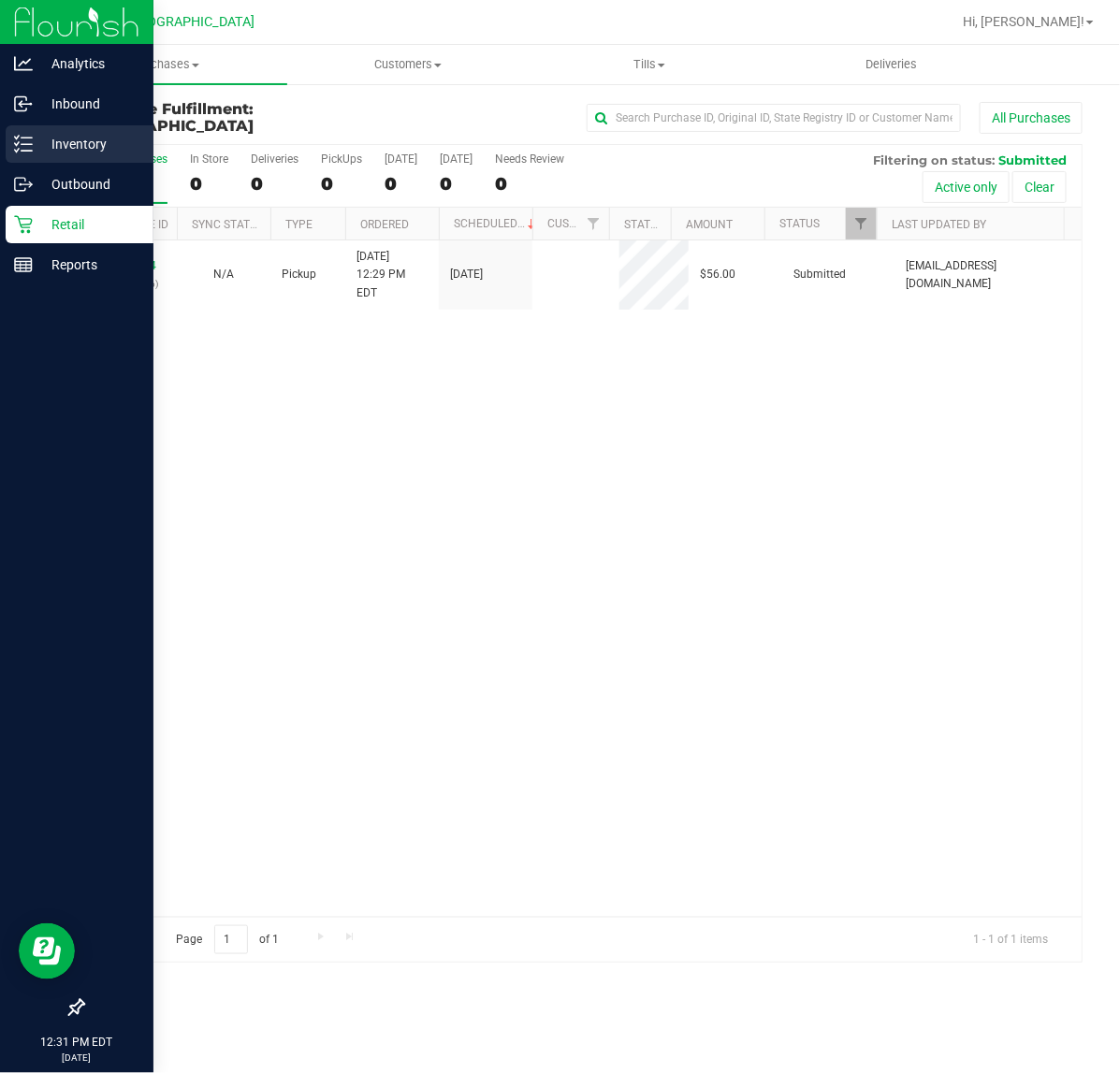
click at [26, 151] on line at bounding box center [26, 151] width 10 height 0
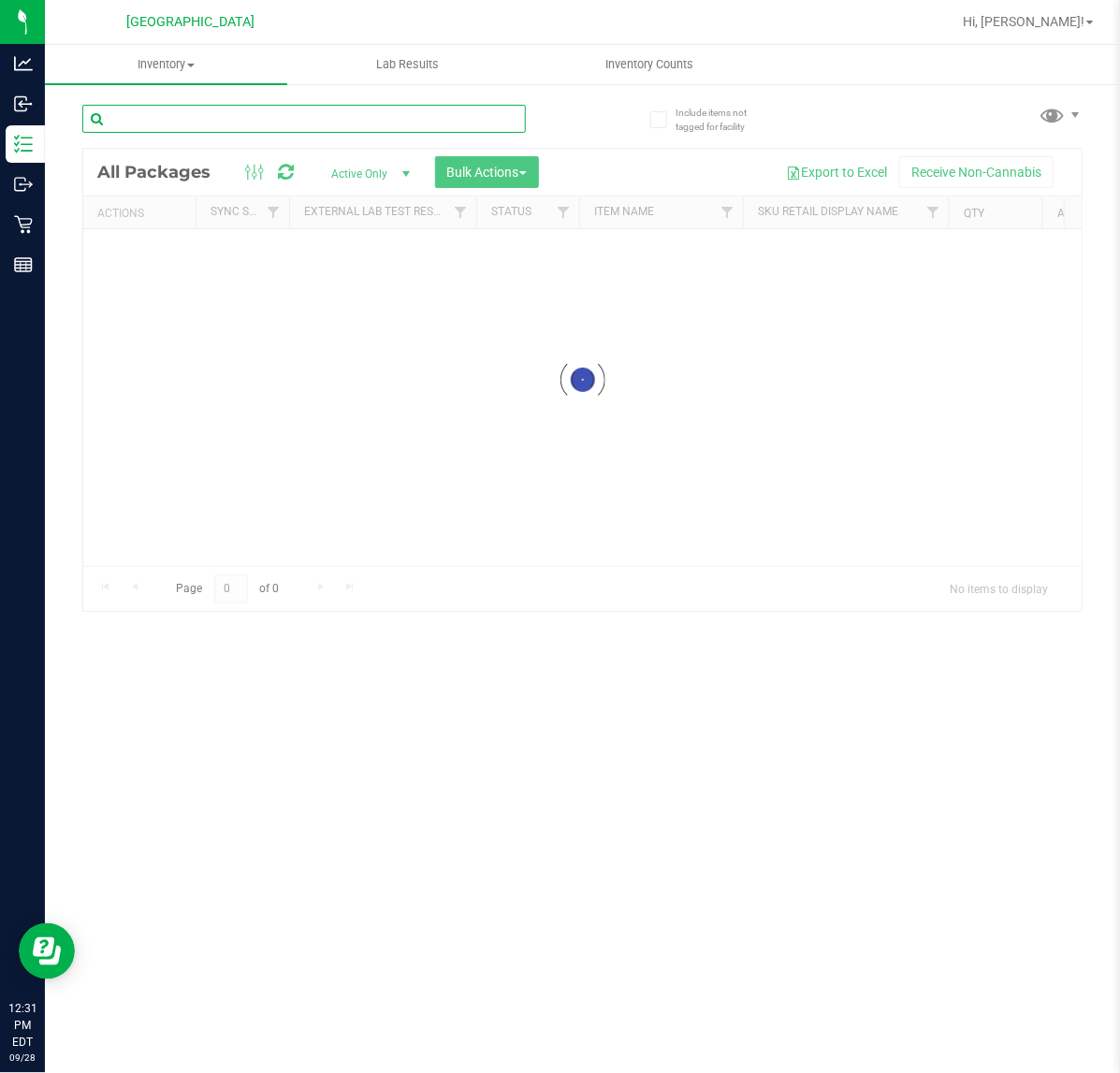
click at [142, 120] on input "text" at bounding box center [304, 119] width 443 height 28
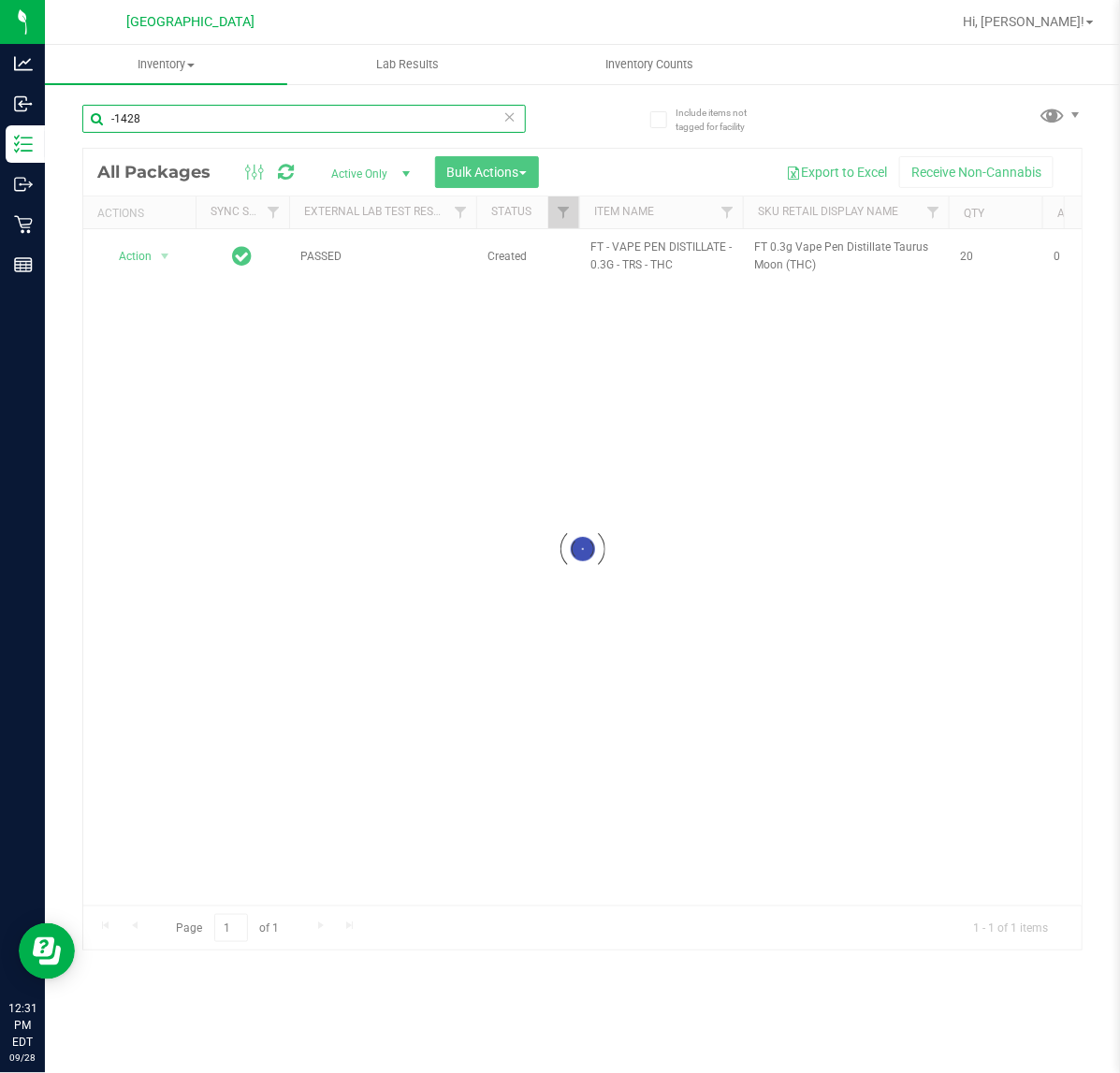
type input "-1428"
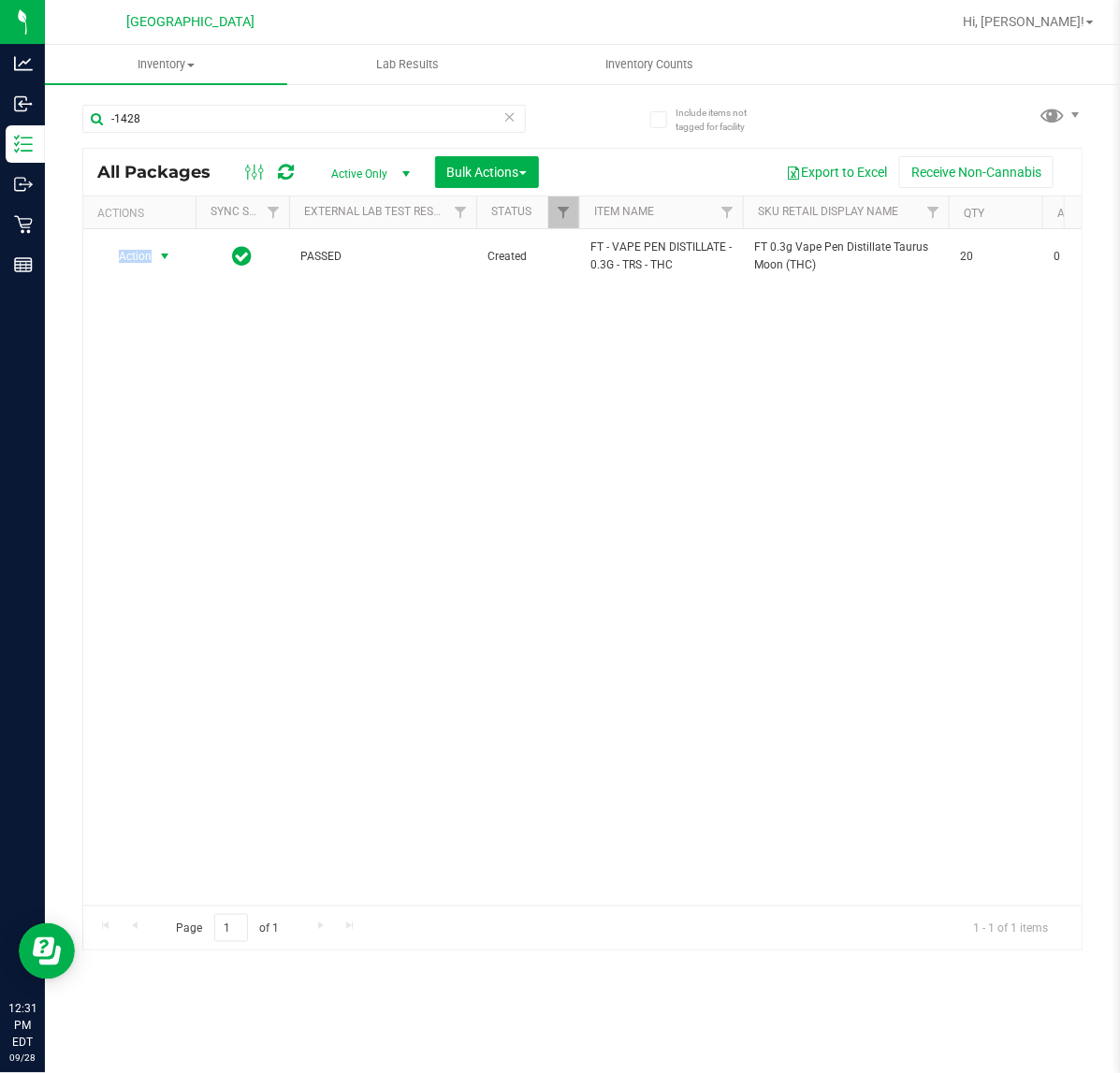
click at [142, 262] on span "Action" at bounding box center [127, 257] width 51 height 26
click at [127, 466] on li "Unlock package" at bounding box center [163, 480] width 121 height 28
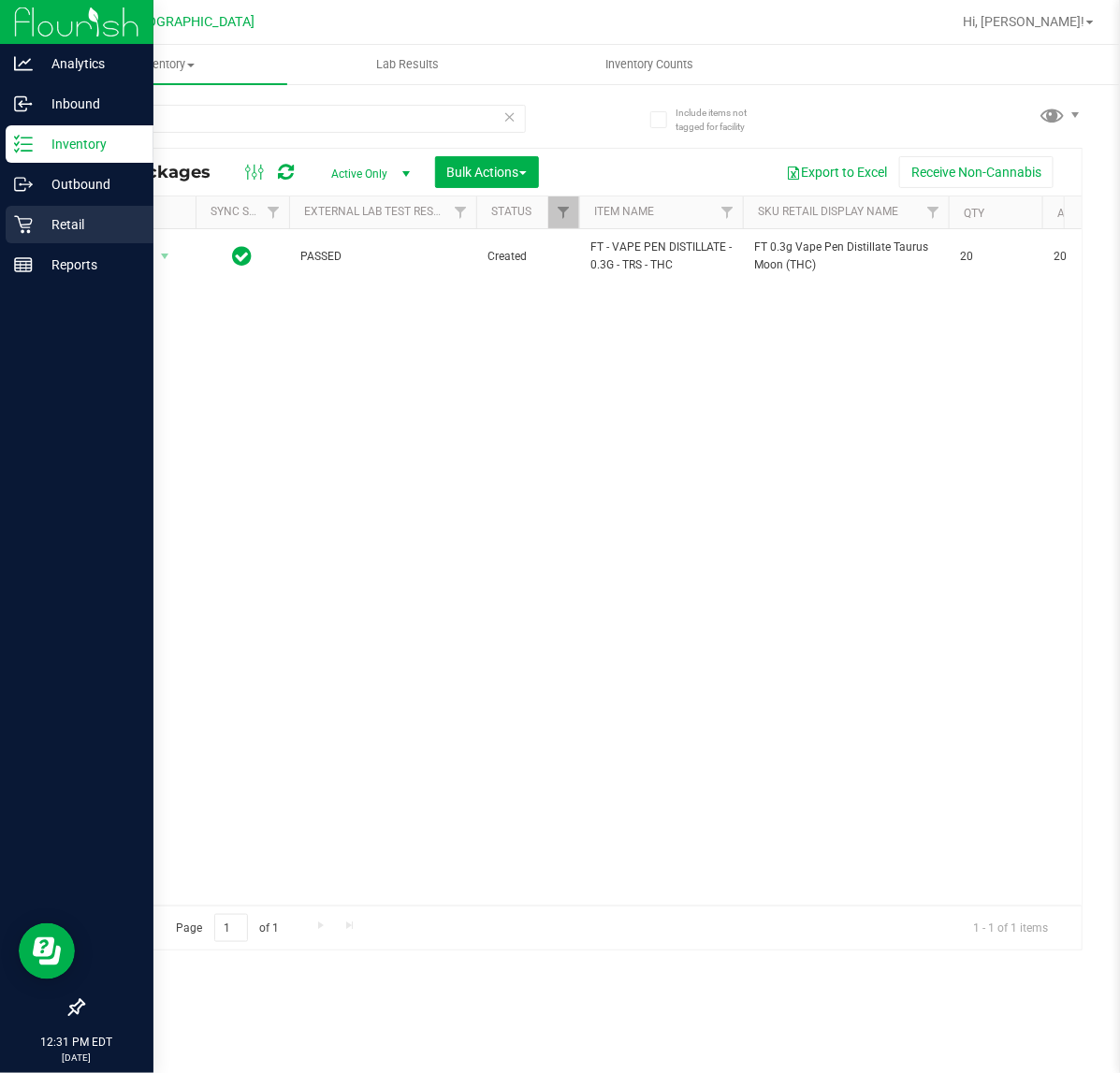
click at [33, 222] on p "Retail" at bounding box center [89, 225] width 112 height 23
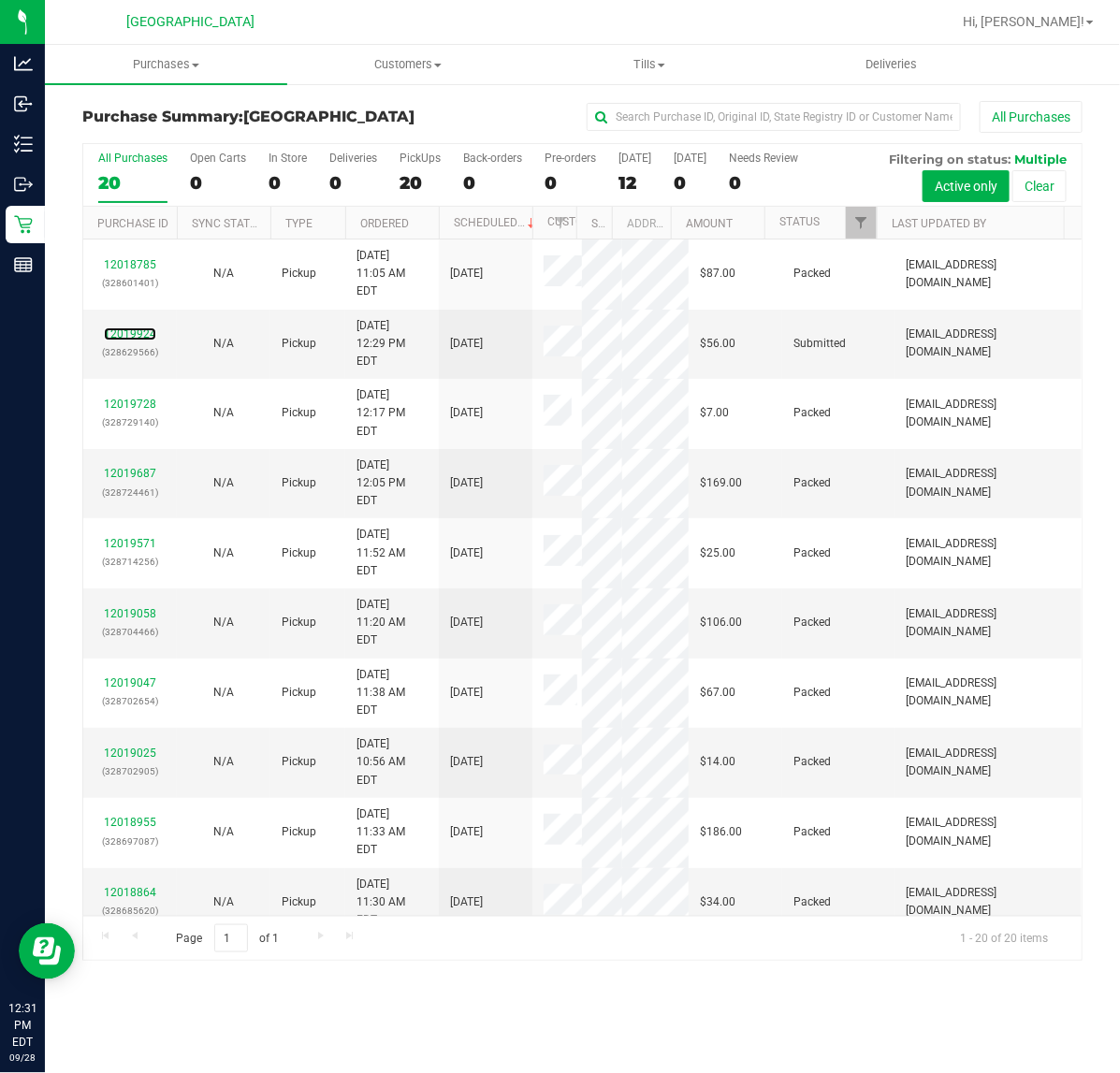
click at [124, 327] on link "12019924" at bounding box center [130, 334] width 53 height 13
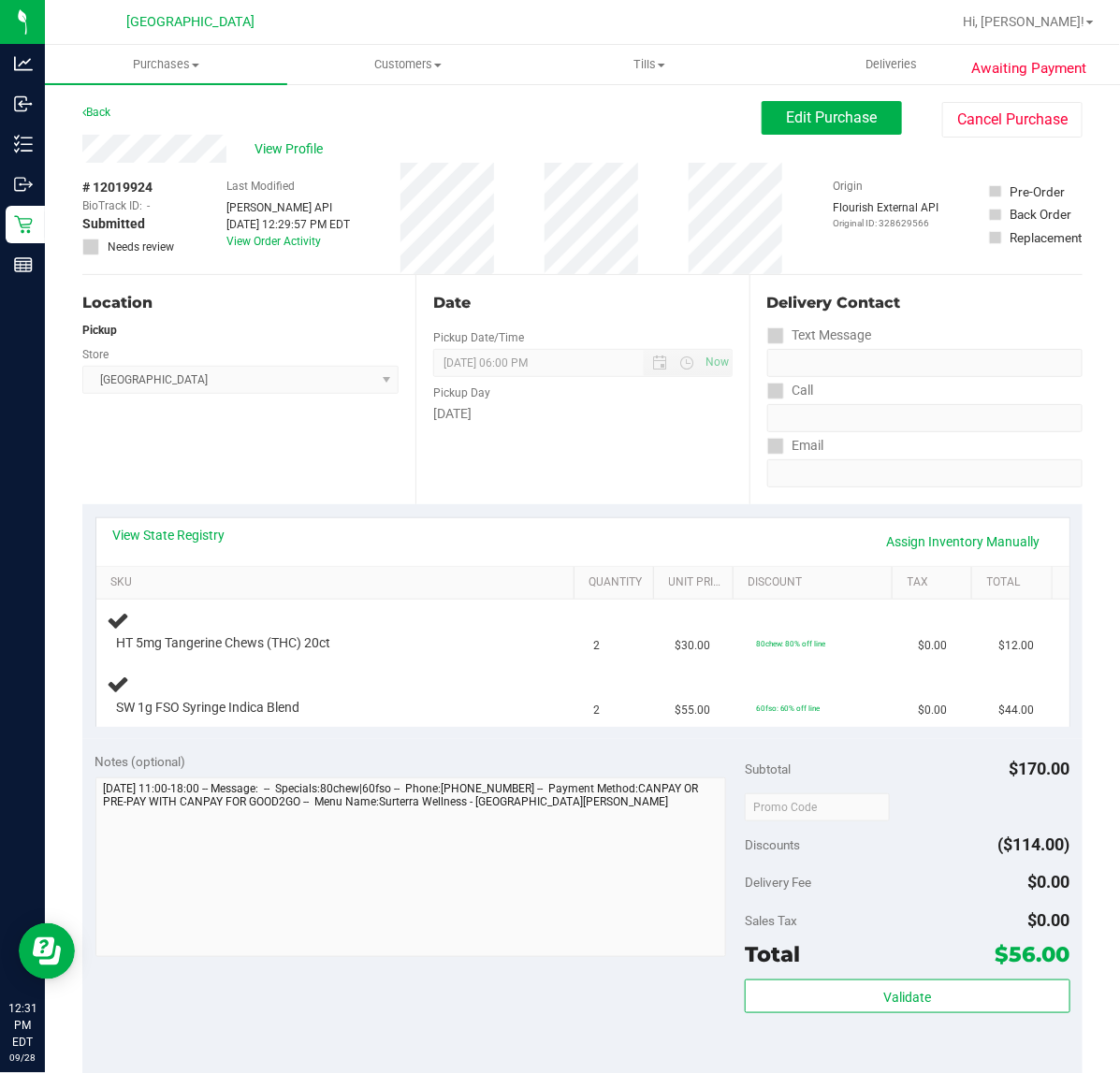
scroll to position [117, 0]
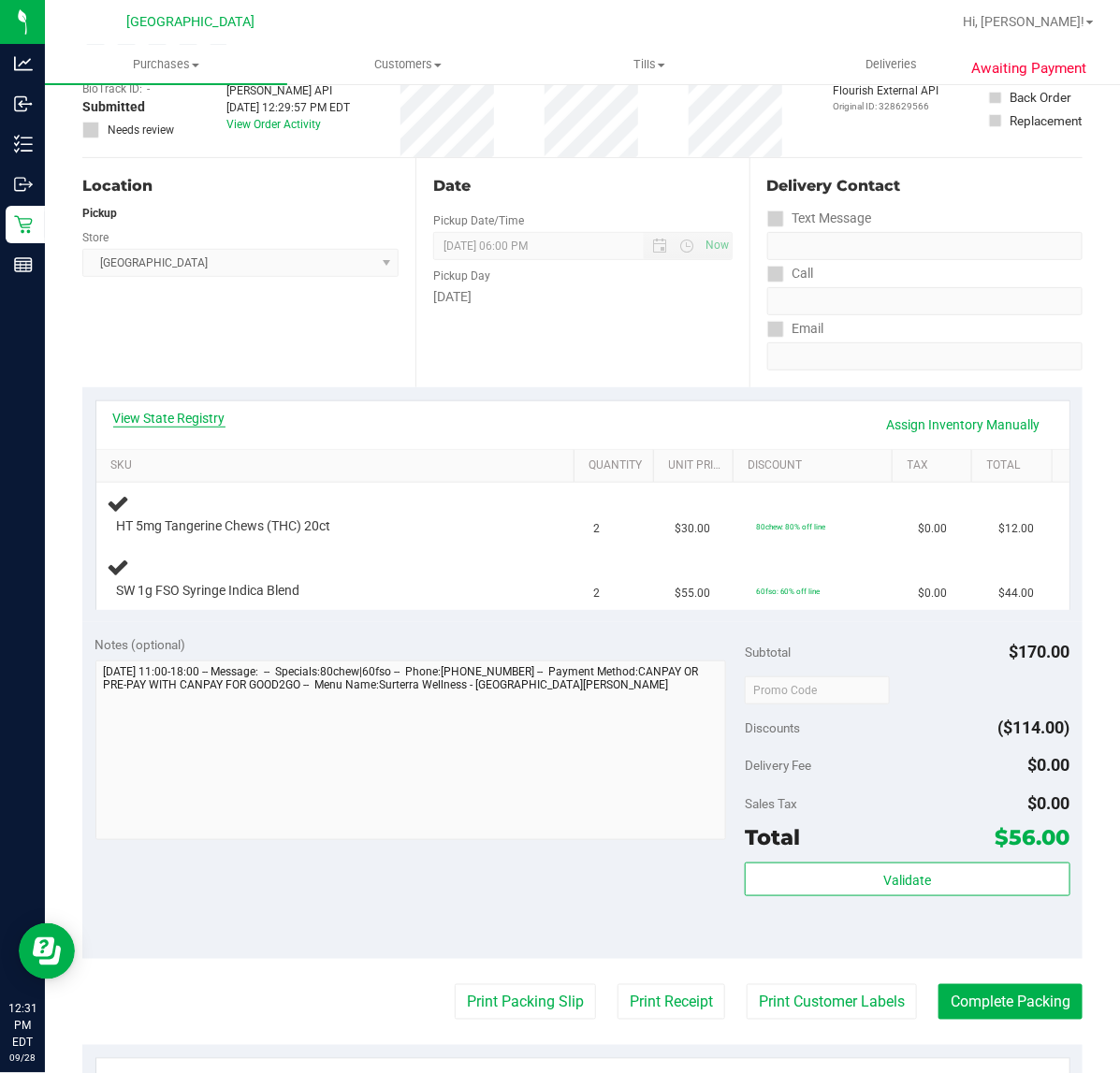
click at [180, 414] on link "View State Registry" at bounding box center [169, 418] width 112 height 19
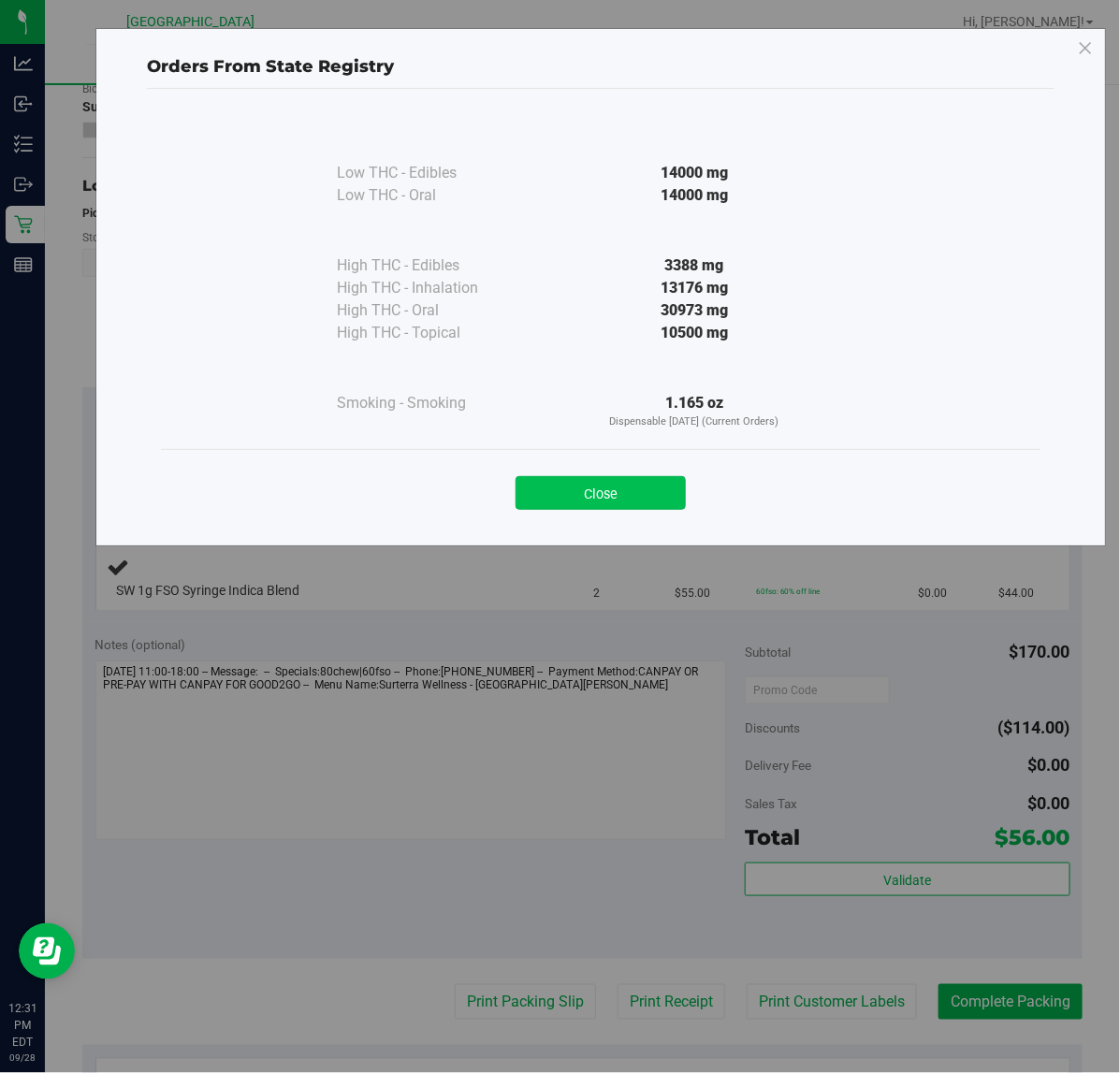
click at [582, 487] on button "Close" at bounding box center [600, 494] width 170 height 34
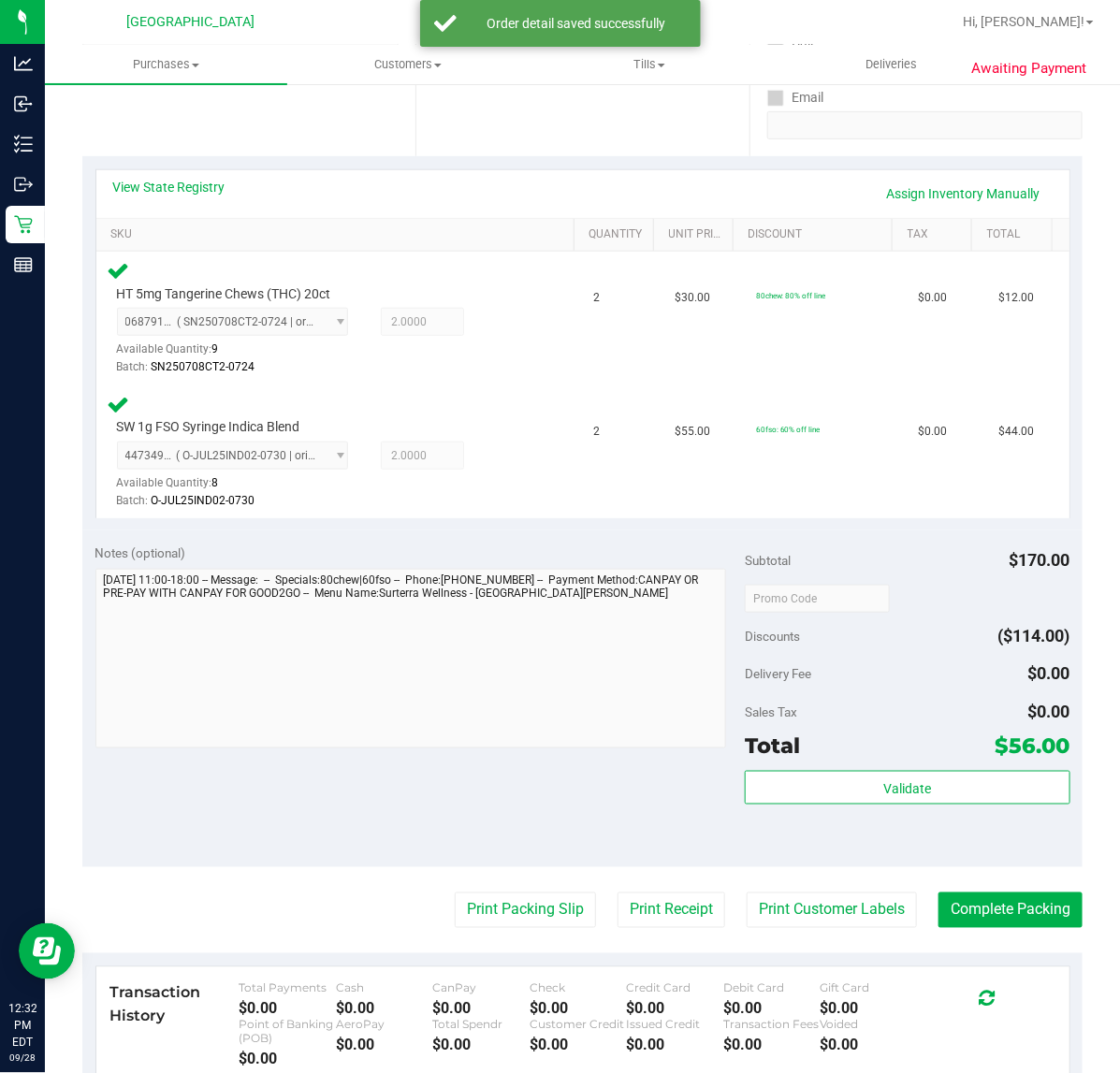
scroll to position [351, 0]
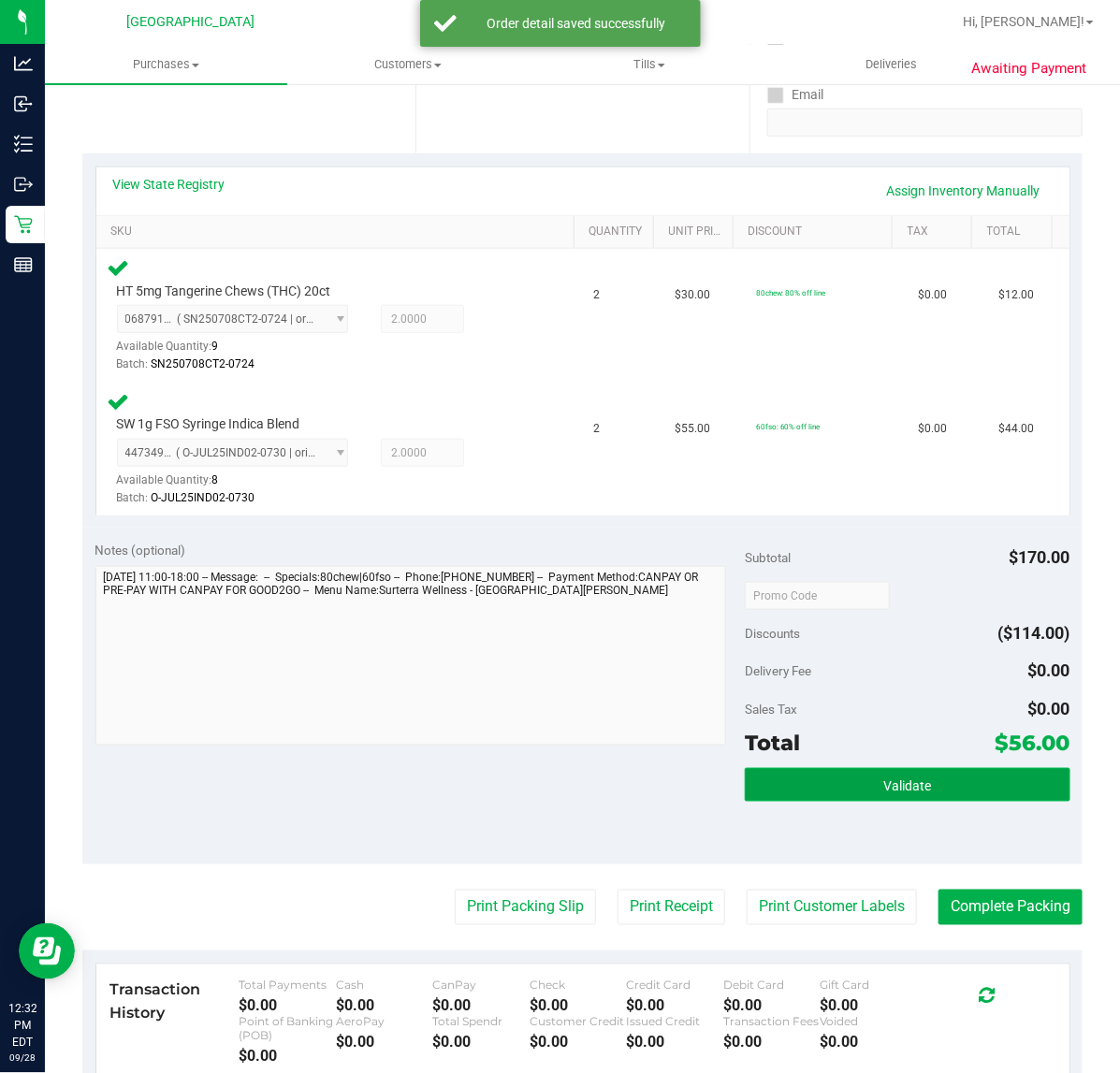
click at [883, 792] on span "Validate" at bounding box center [907, 786] width 48 height 15
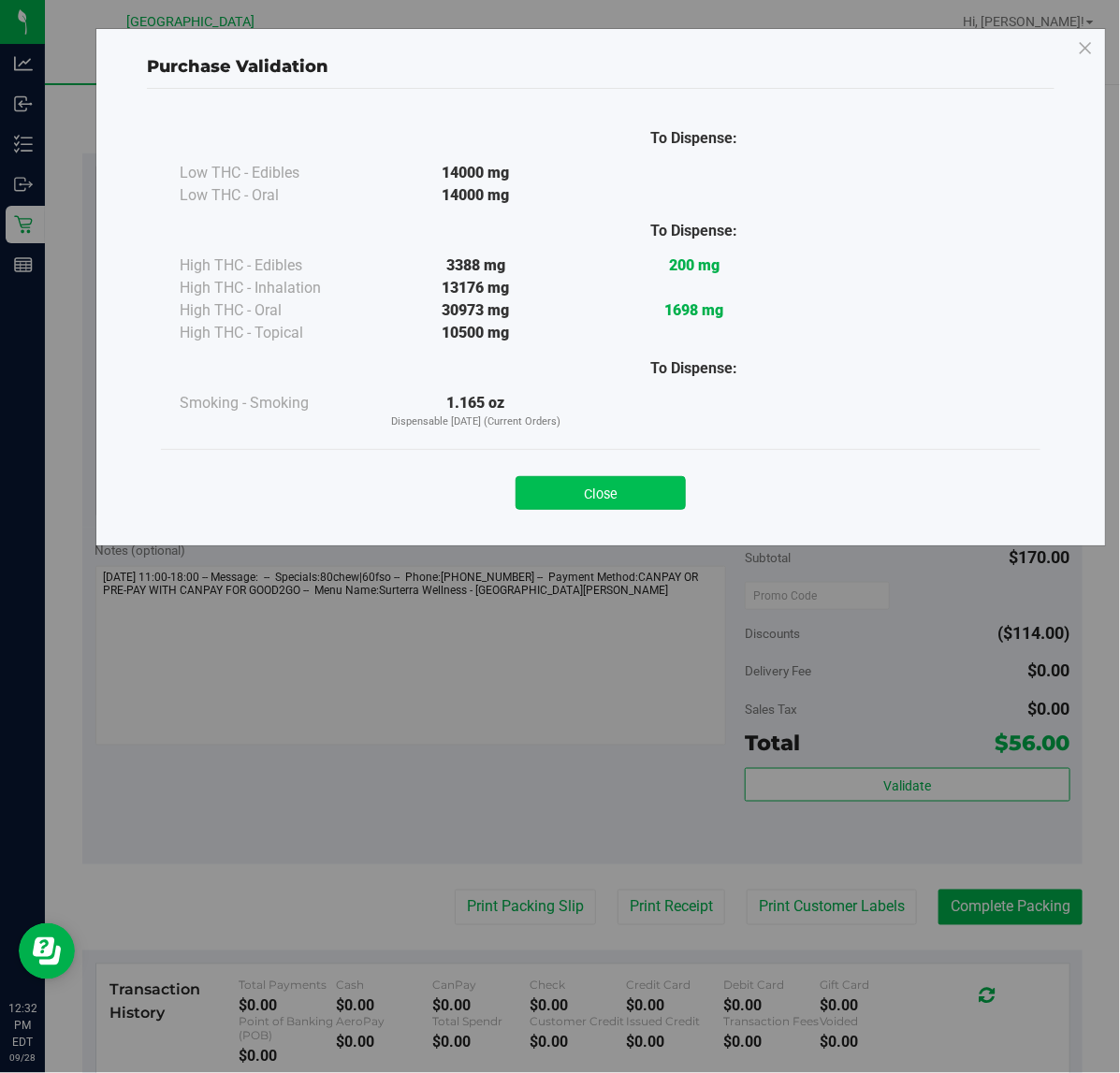
click at [558, 501] on button "Close" at bounding box center [600, 494] width 170 height 34
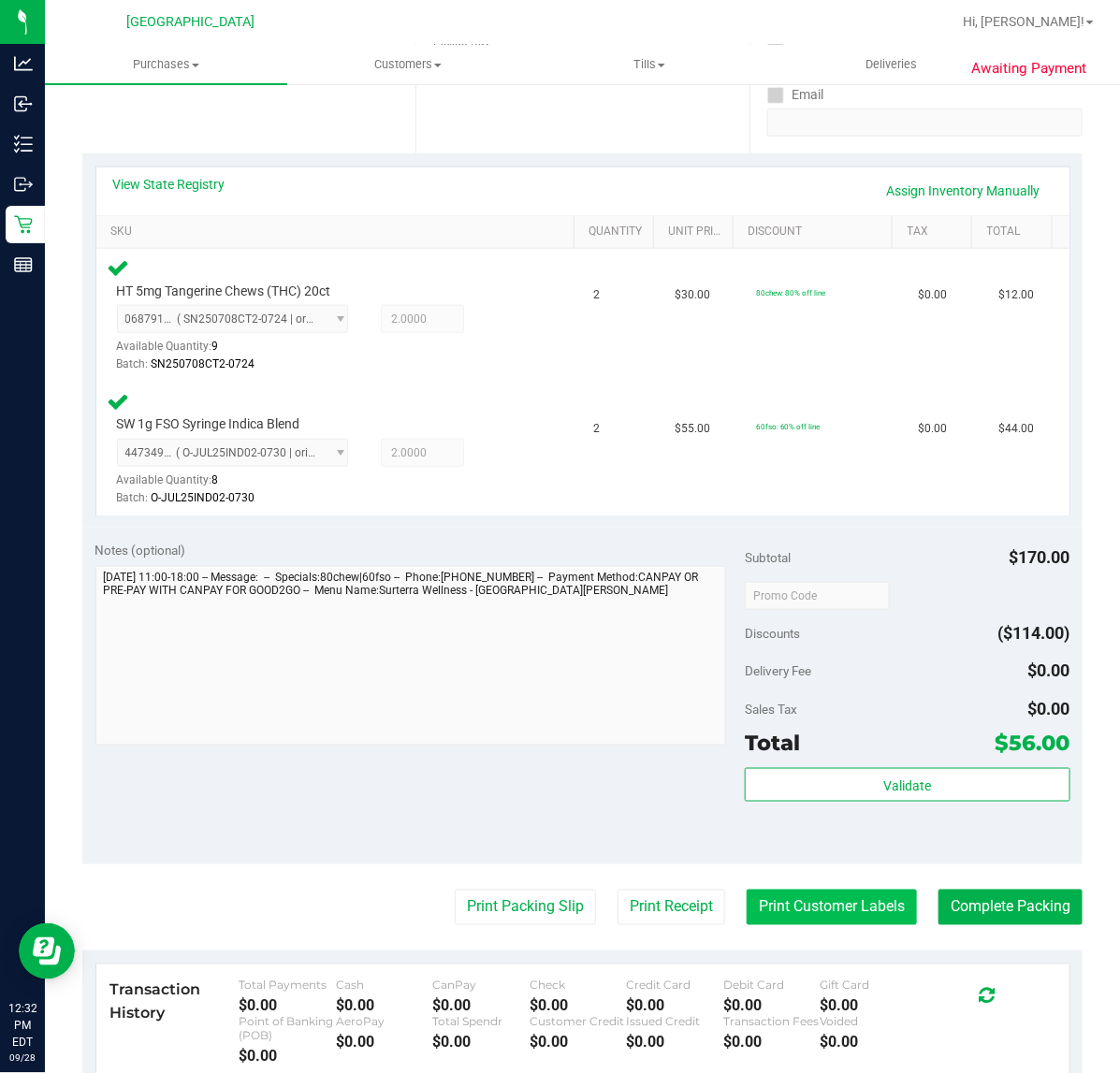
click at [826, 911] on button "Print Customer Labels" at bounding box center [831, 908] width 170 height 36
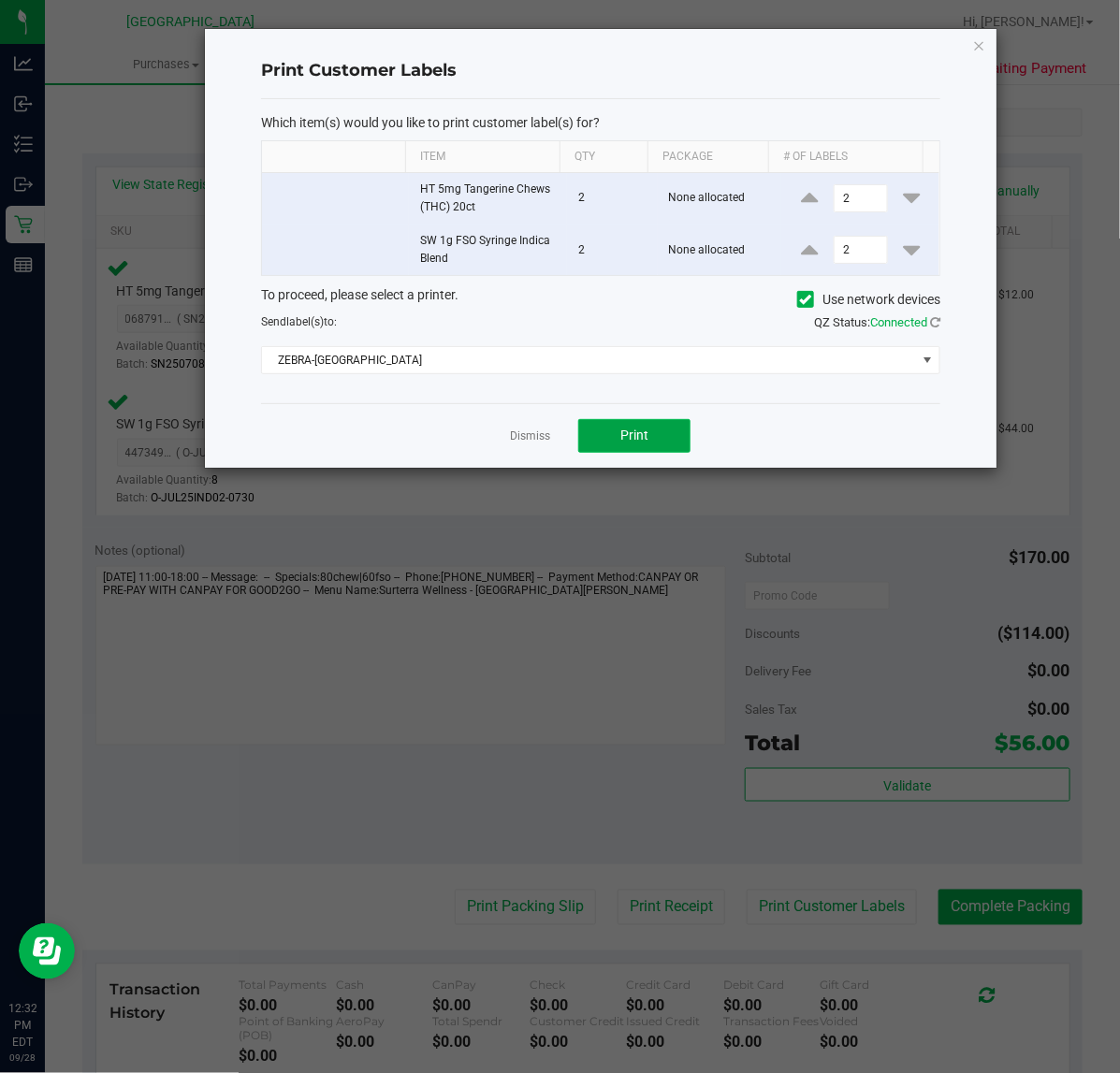
click at [628, 428] on button "Print" at bounding box center [634, 436] width 112 height 34
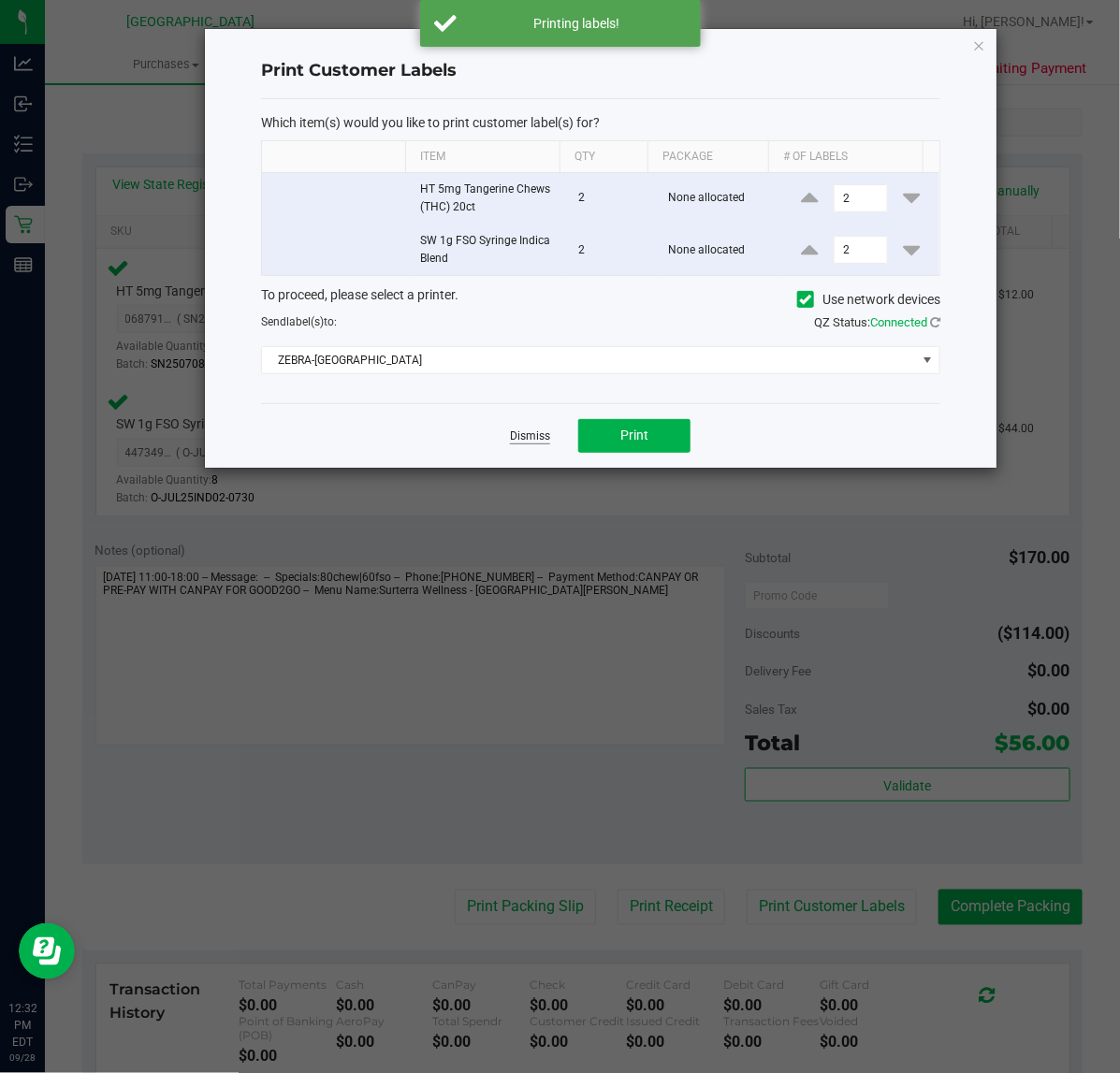
click at [520, 437] on link "Dismiss" at bounding box center [529, 436] width 41 height 16
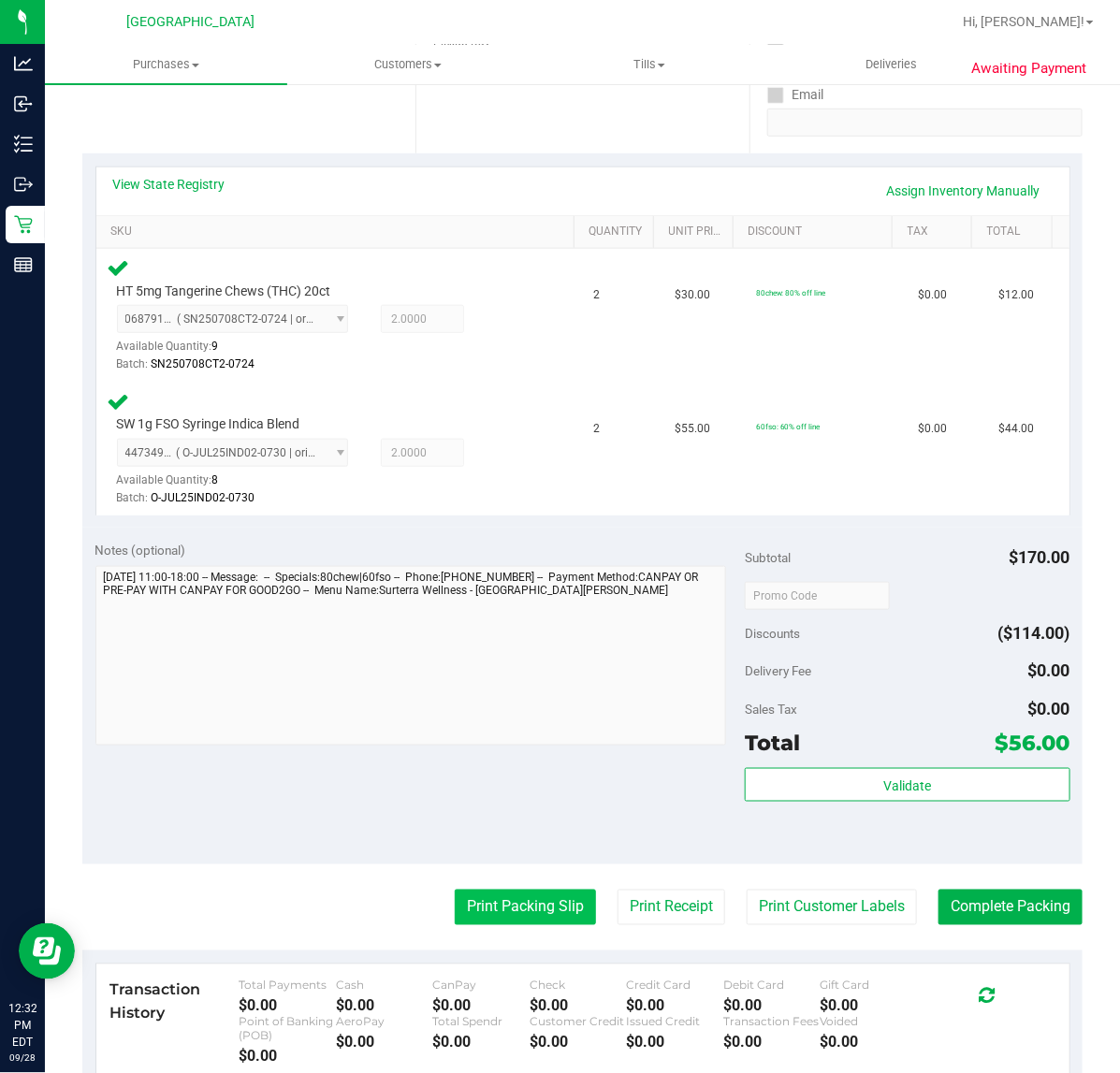
click at [514, 896] on button "Print Packing Slip" at bounding box center [526, 908] width 142 height 36
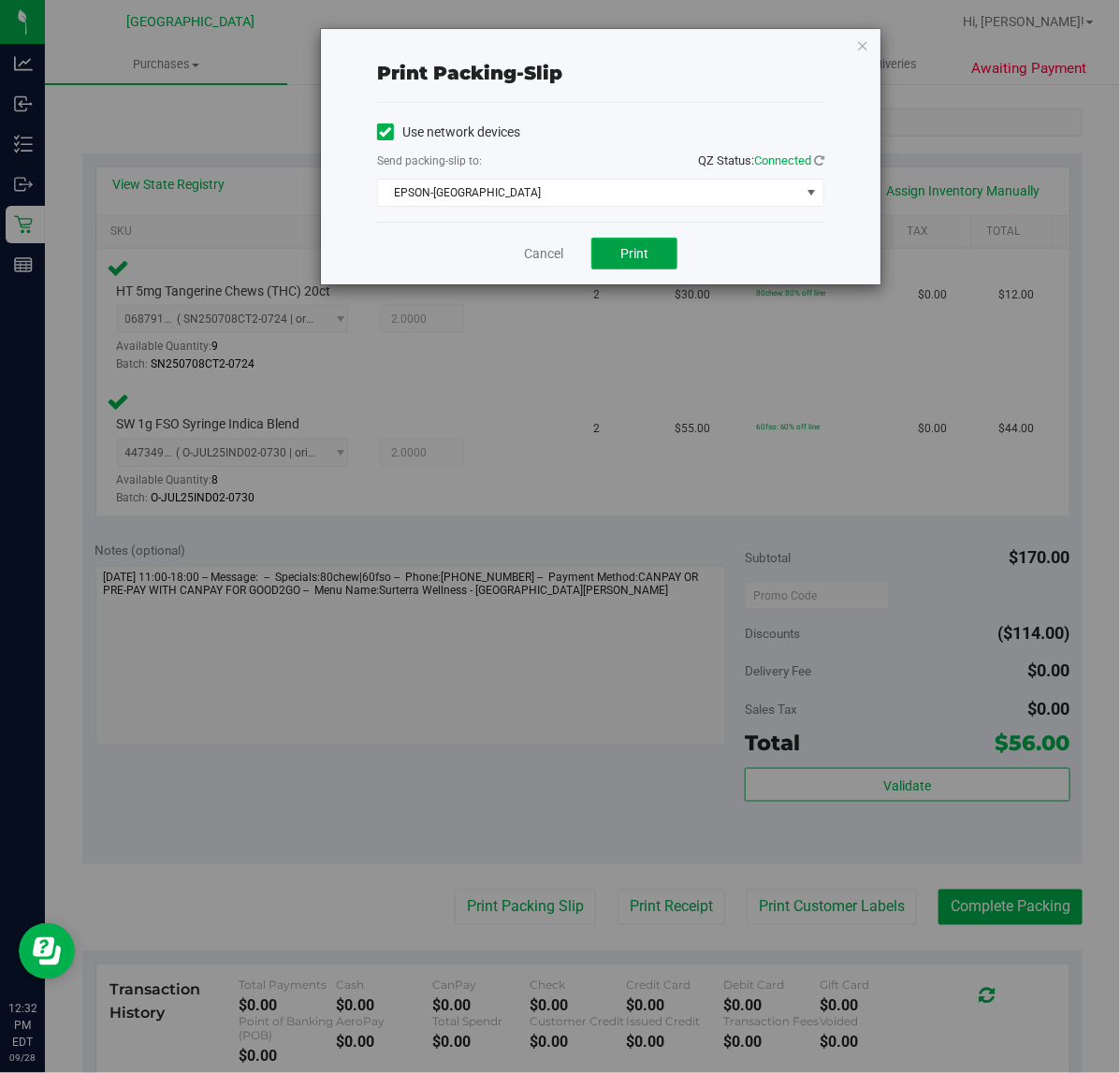
click at [637, 242] on button "Print" at bounding box center [634, 254] width 86 height 32
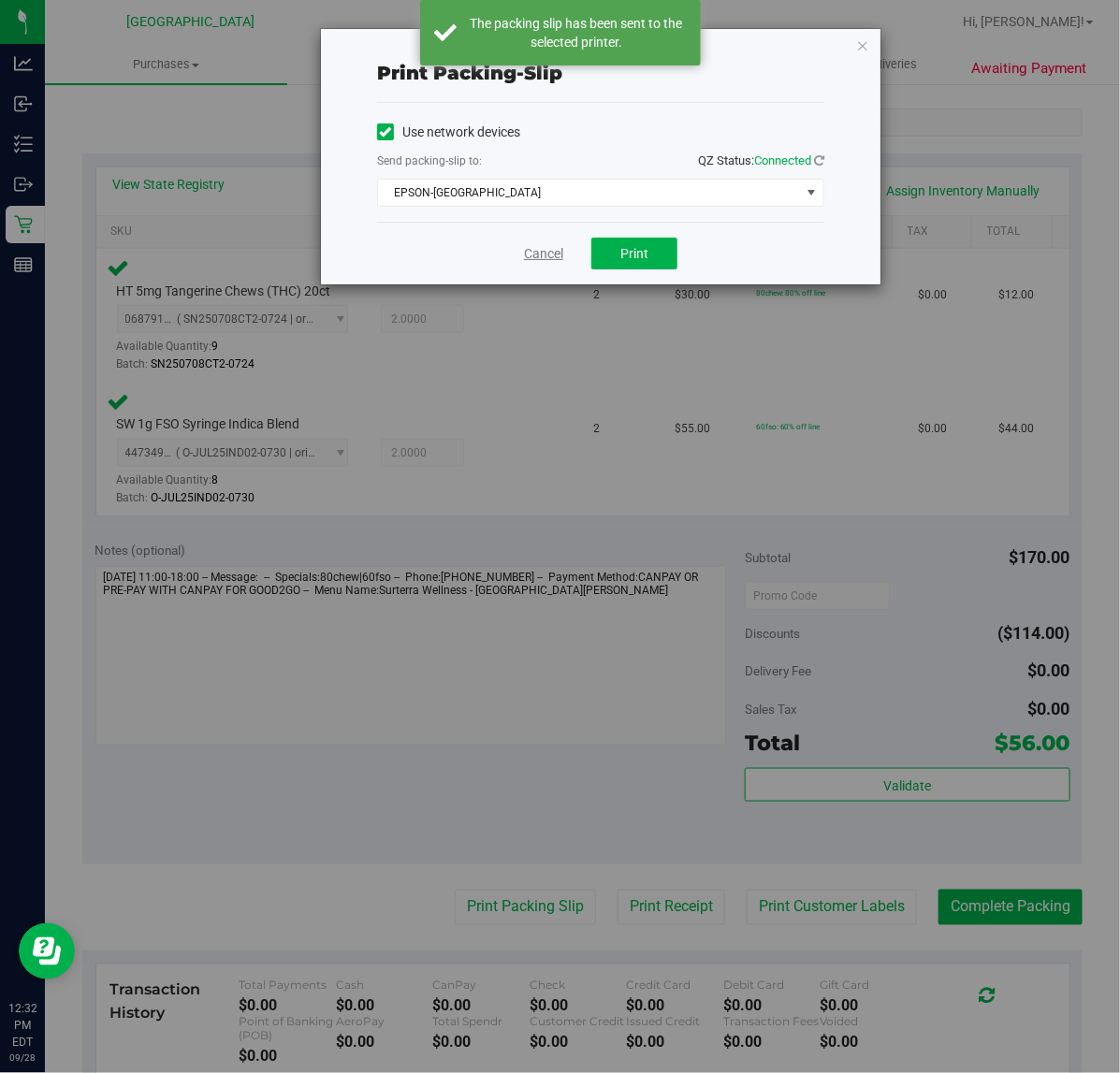
click at [530, 251] on link "Cancel" at bounding box center [543, 254] width 40 height 20
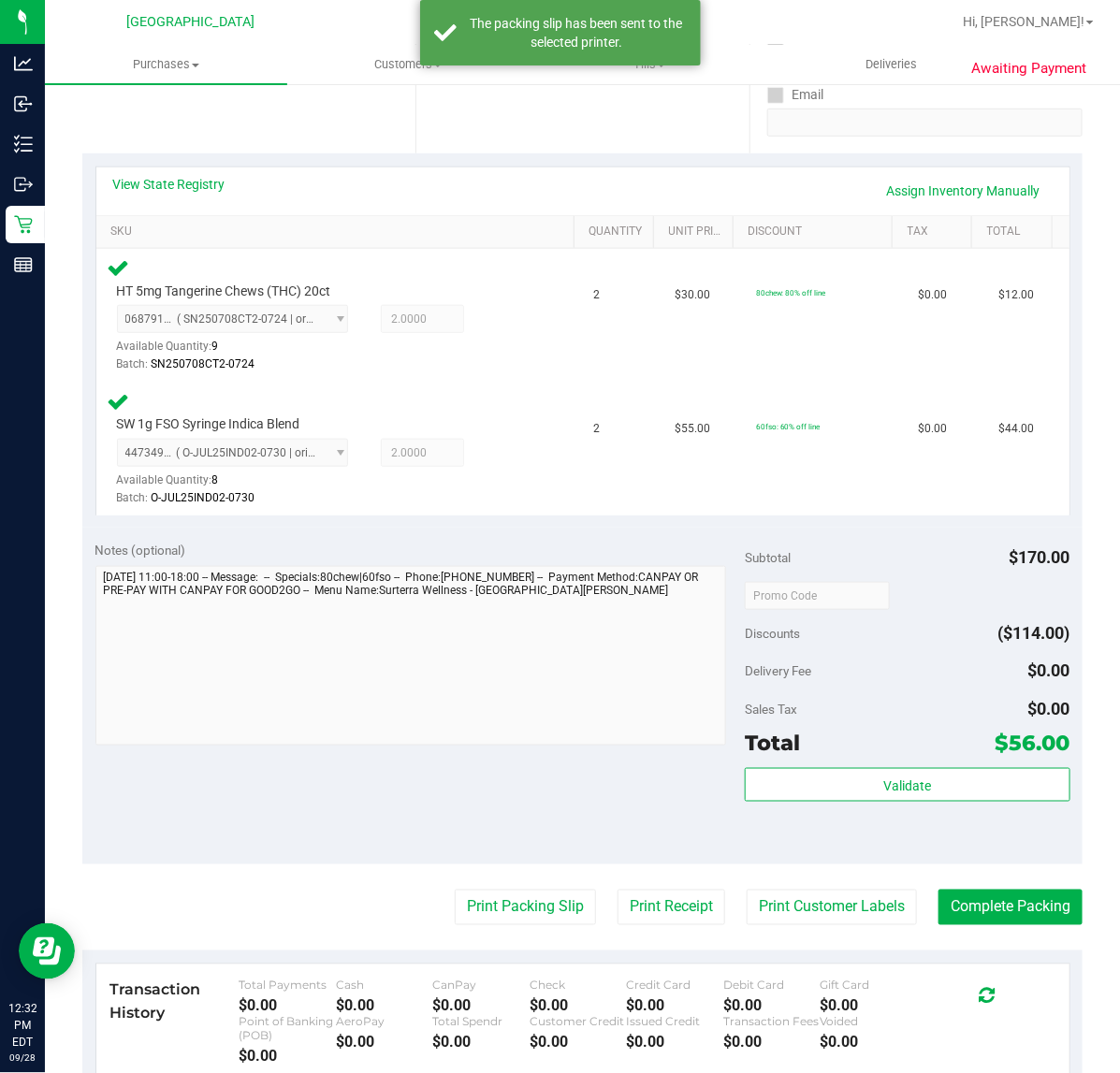
click at [956, 867] on purchase-details "Back Edit Purchase Cancel Purchase View Profile # 12019924 BioTrack ID: - Submi…" at bounding box center [582, 532] width 1000 height 1565
click at [964, 889] on purchase-details "Back Edit Purchase Cancel Purchase View Profile # 12019924 BioTrack ID: - Submi…" at bounding box center [582, 532] width 1000 height 1565
click at [973, 896] on button "Complete Packing" at bounding box center [1010, 908] width 144 height 36
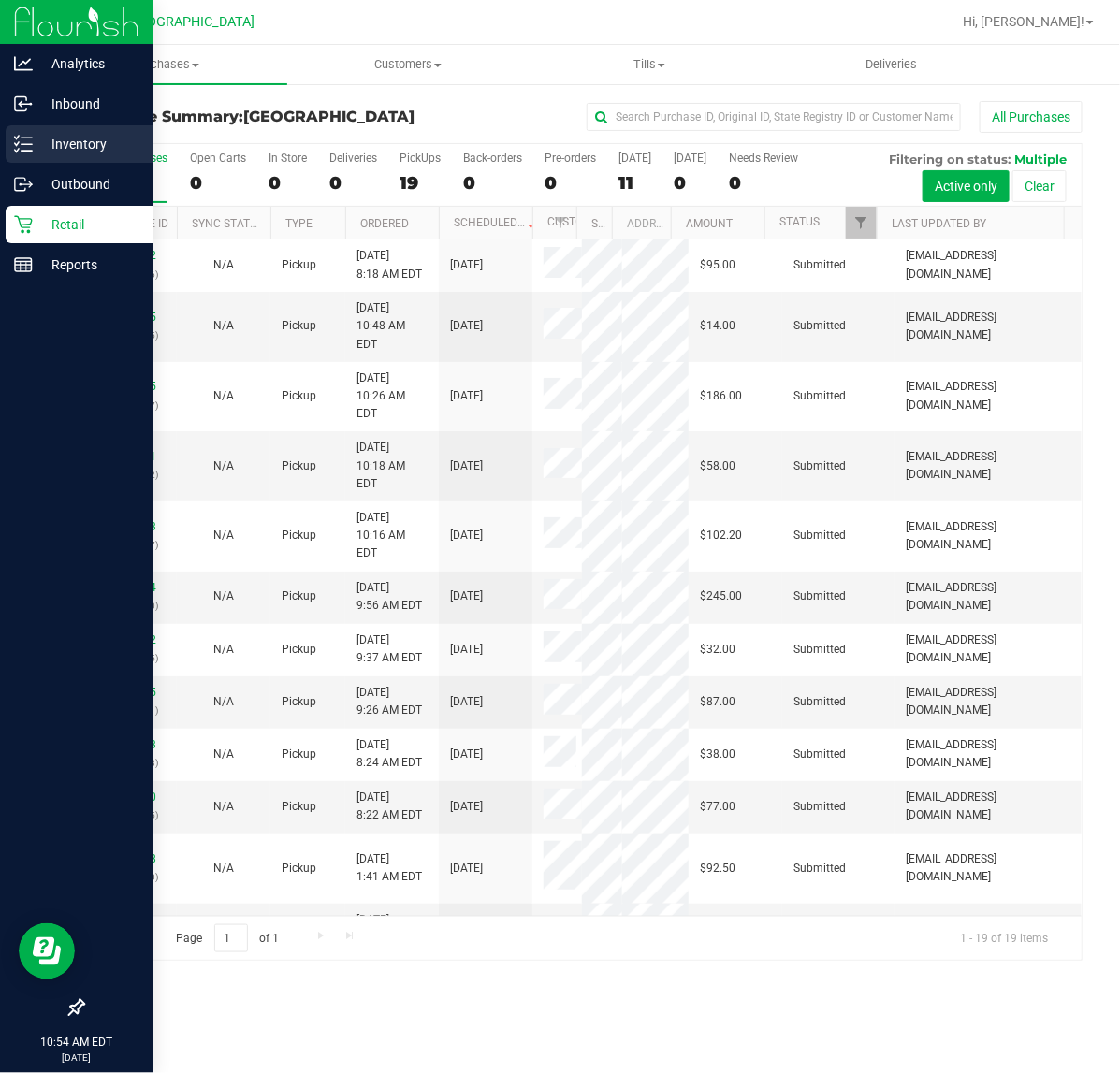
click at [65, 148] on p "Inventory" at bounding box center [89, 144] width 112 height 23
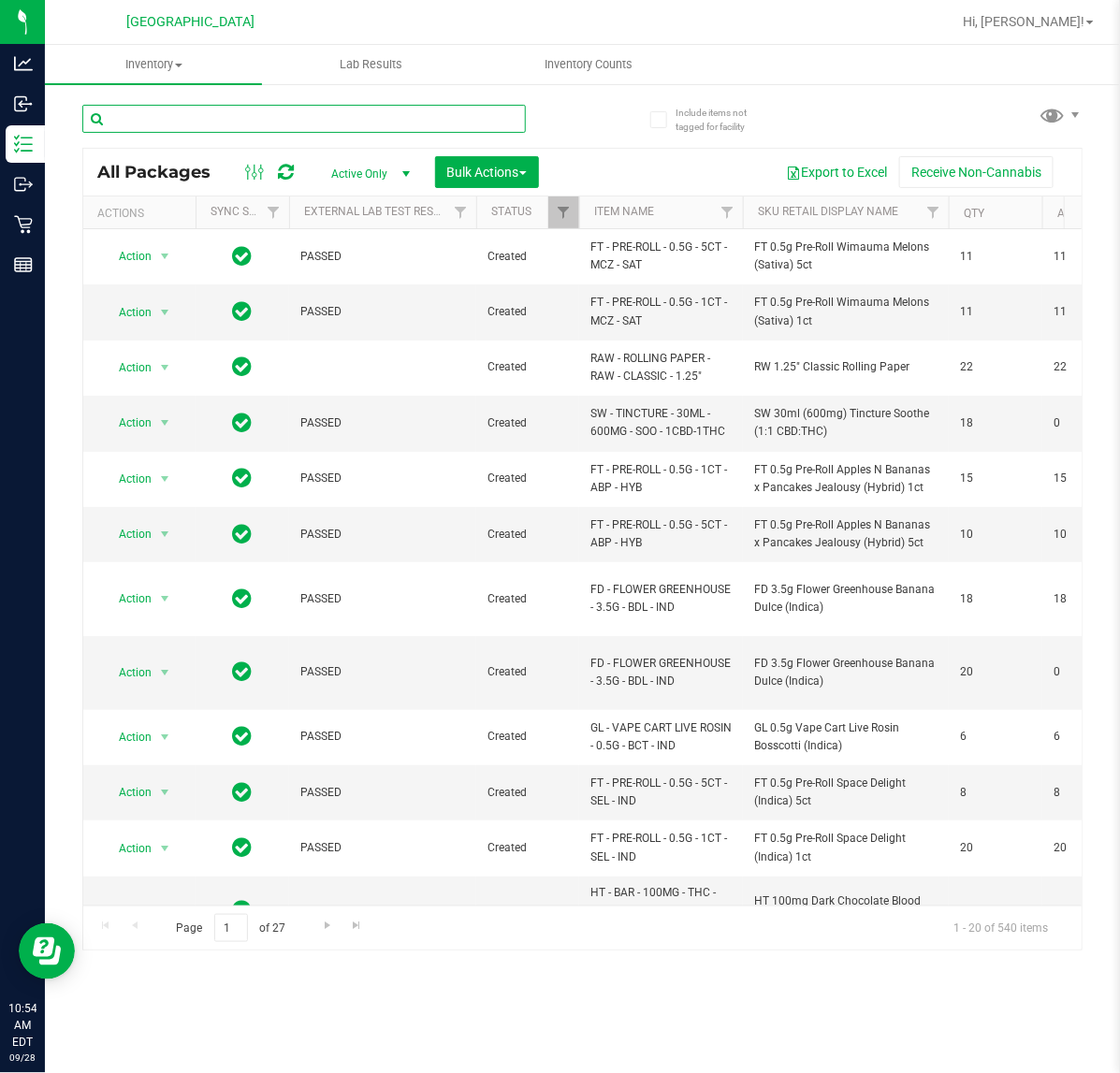
click at [143, 120] on input "text" at bounding box center [304, 119] width 443 height 28
type input "8779865091344992"
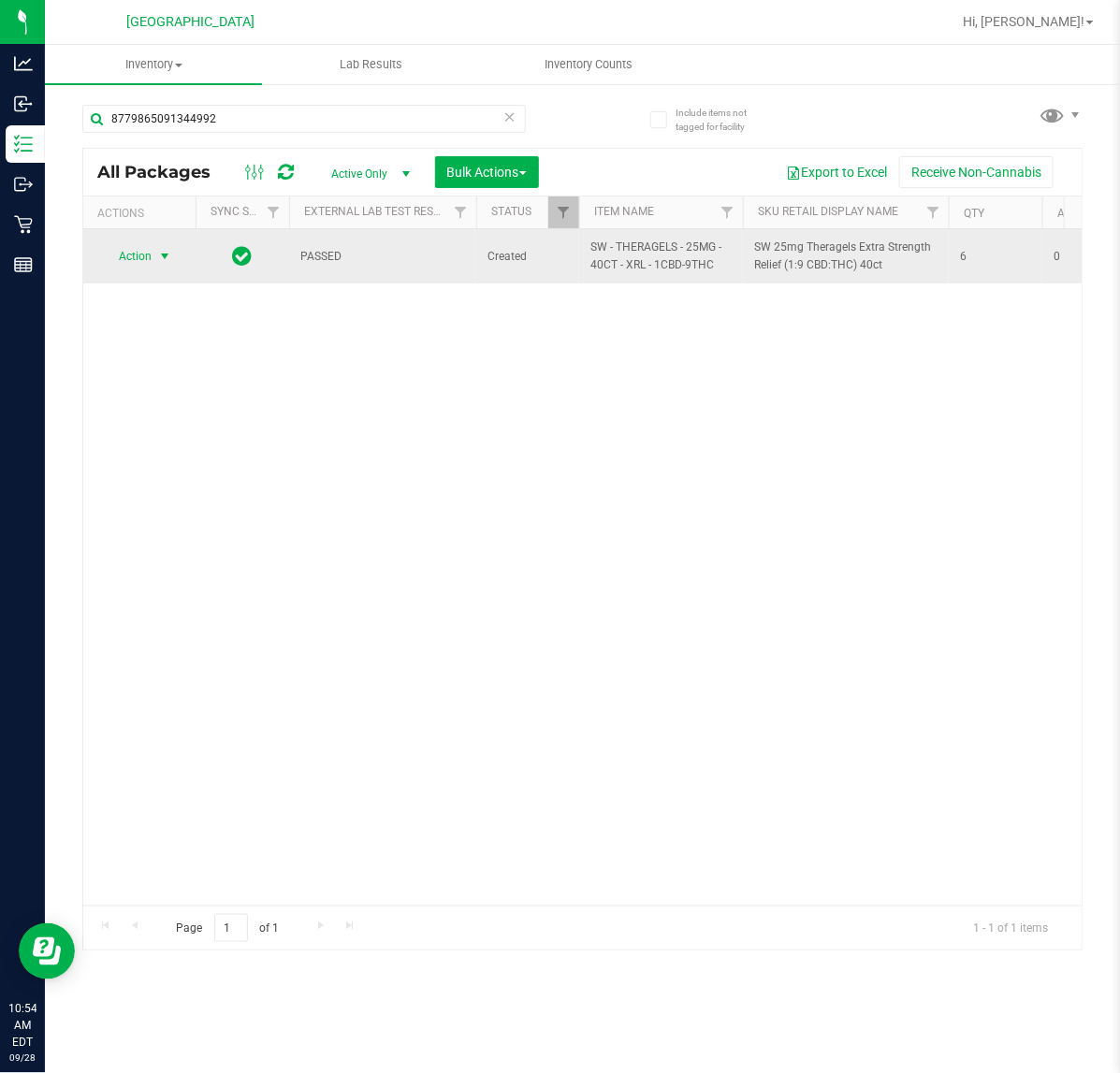
click at [143, 263] on span "Action" at bounding box center [127, 257] width 51 height 26
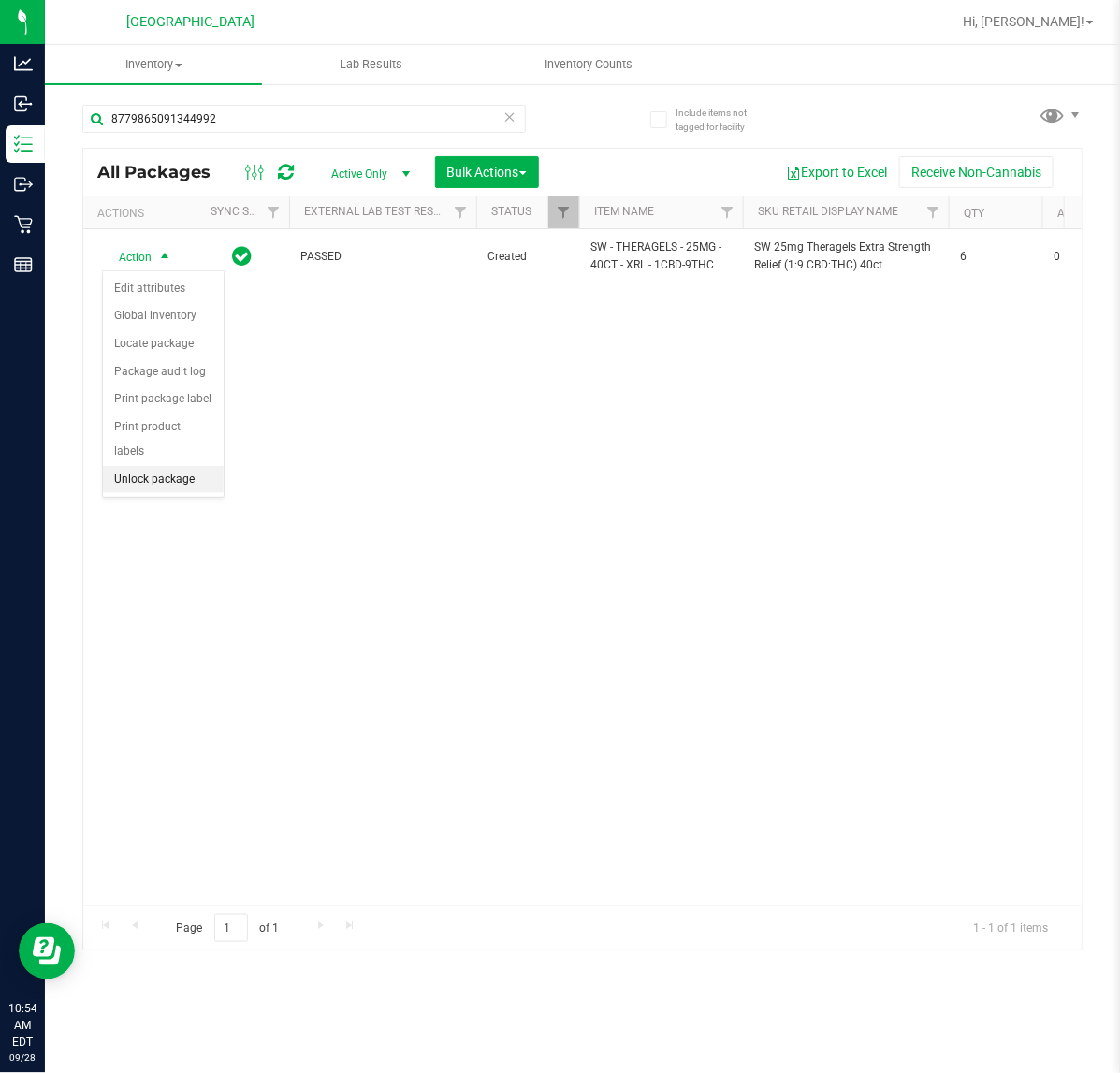
click at [178, 468] on li "Unlock package" at bounding box center [163, 480] width 121 height 28
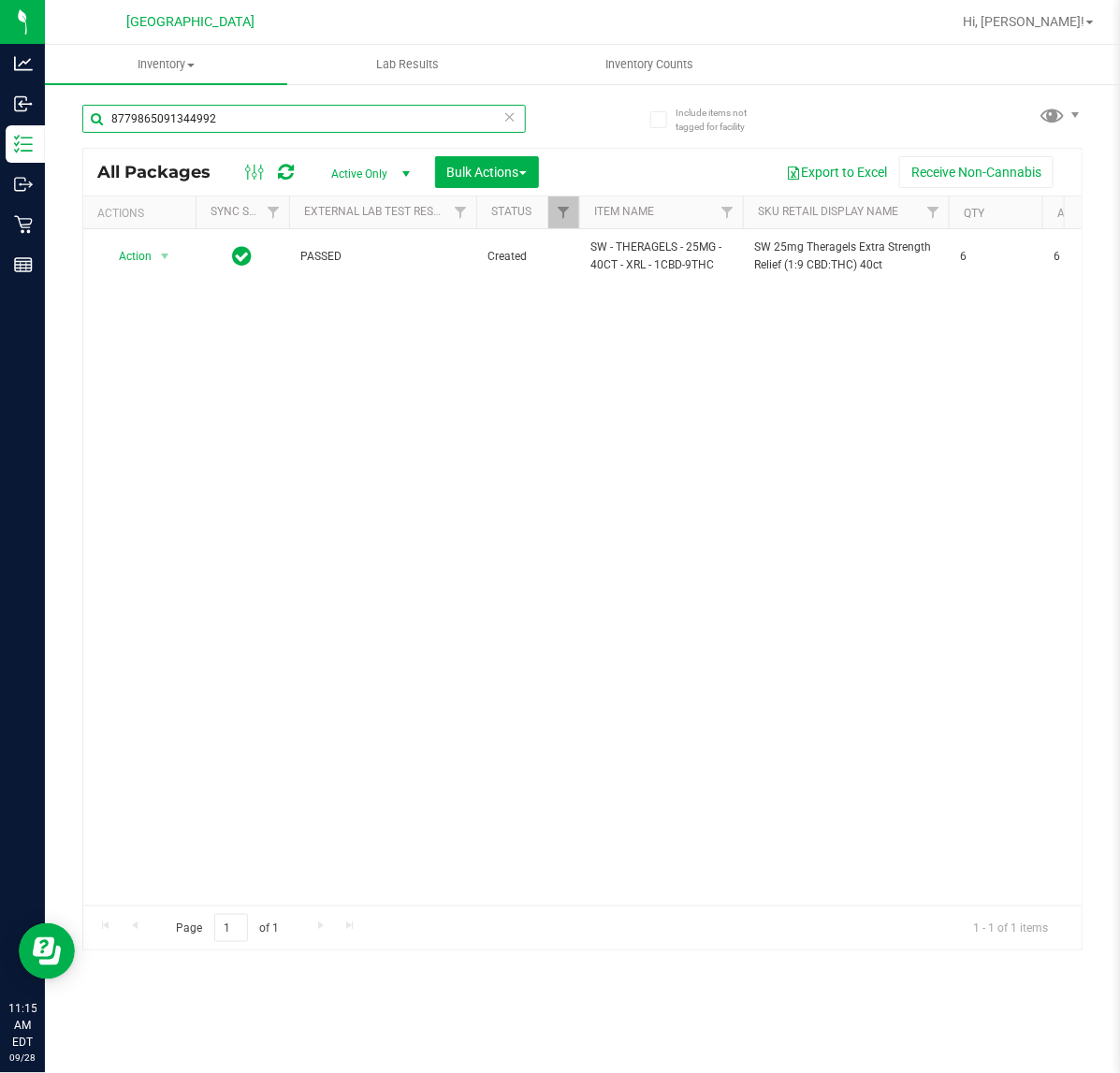
click at [240, 120] on input "8779865091344992" at bounding box center [304, 119] width 443 height 28
click at [240, 119] on input "8779865091344992" at bounding box center [304, 119] width 443 height 28
type input "1225905043084334"
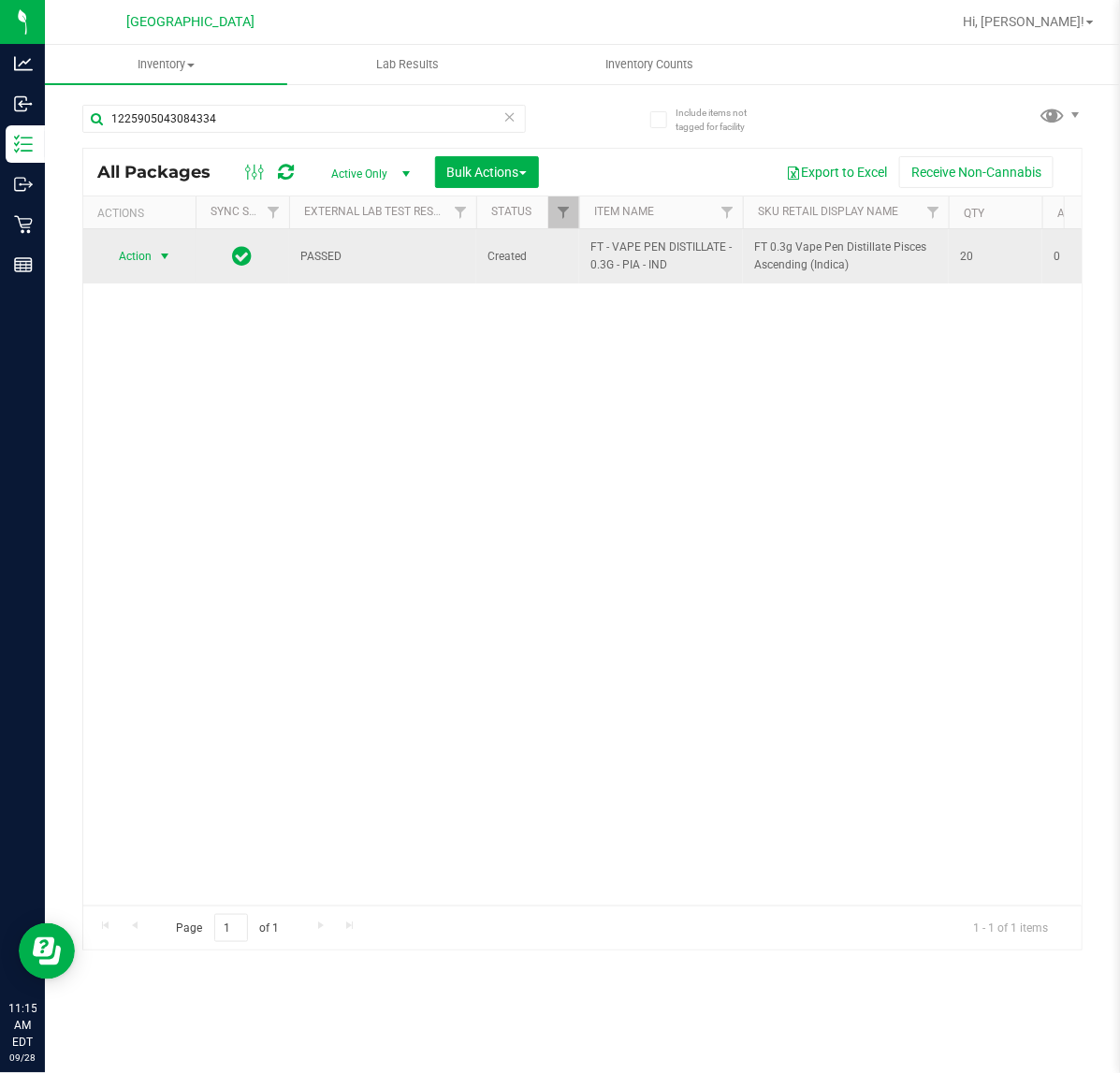
click at [168, 256] on span "select" at bounding box center [165, 257] width 15 height 15
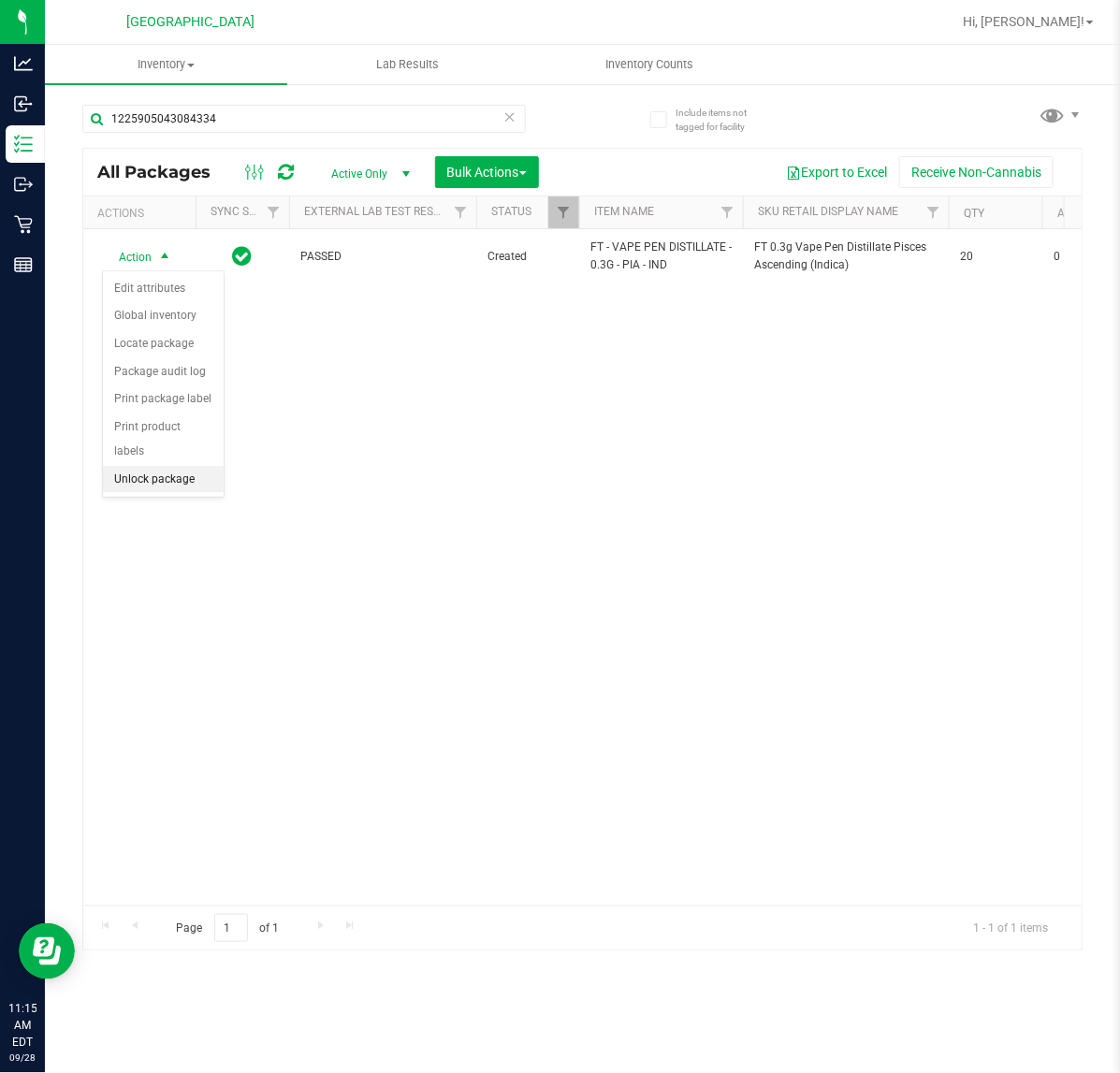
click at [165, 466] on li "Unlock package" at bounding box center [163, 480] width 121 height 28
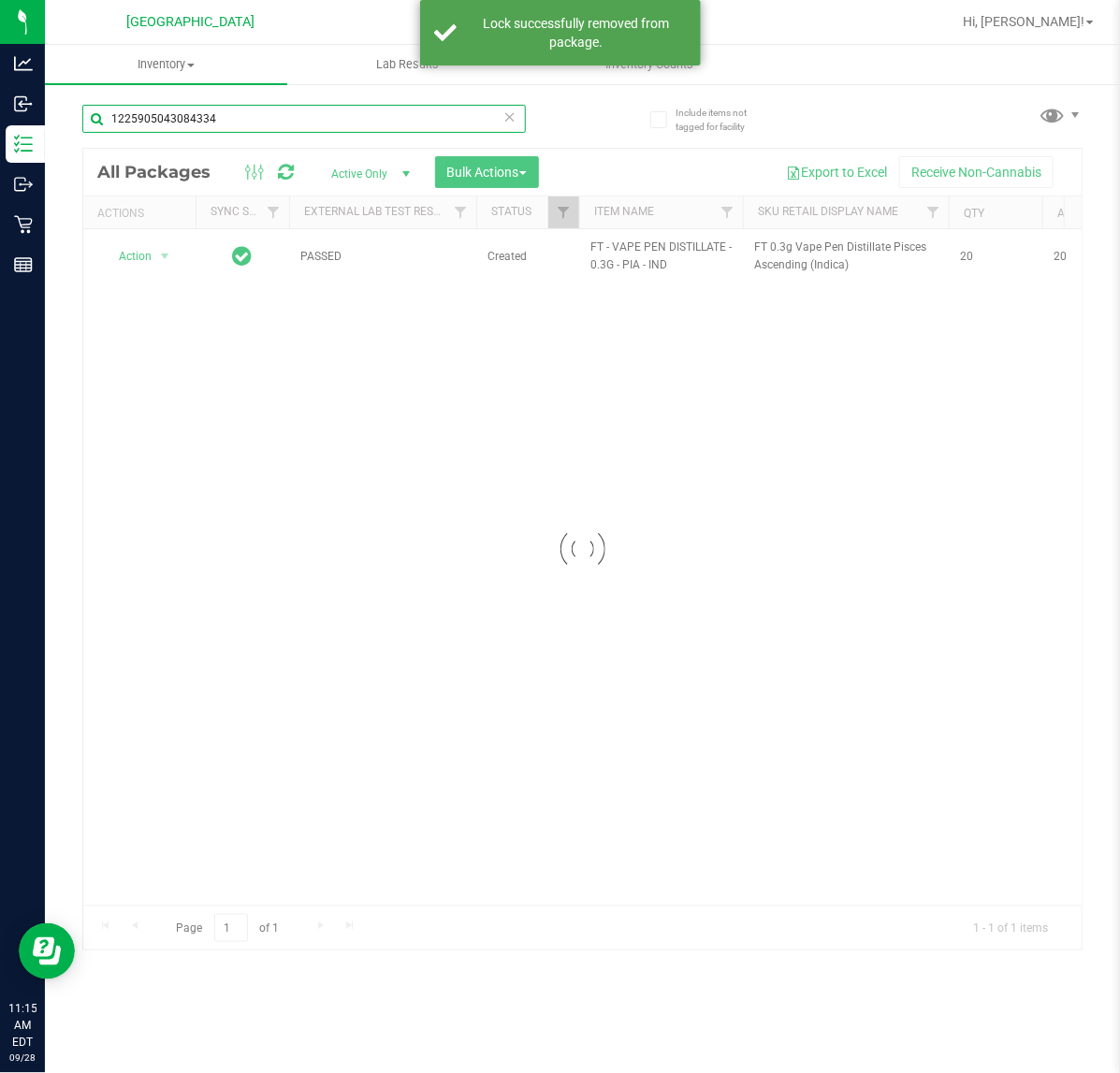
click at [274, 112] on input "1225905043084334" at bounding box center [304, 119] width 443 height 28
type input "8293610279619492"
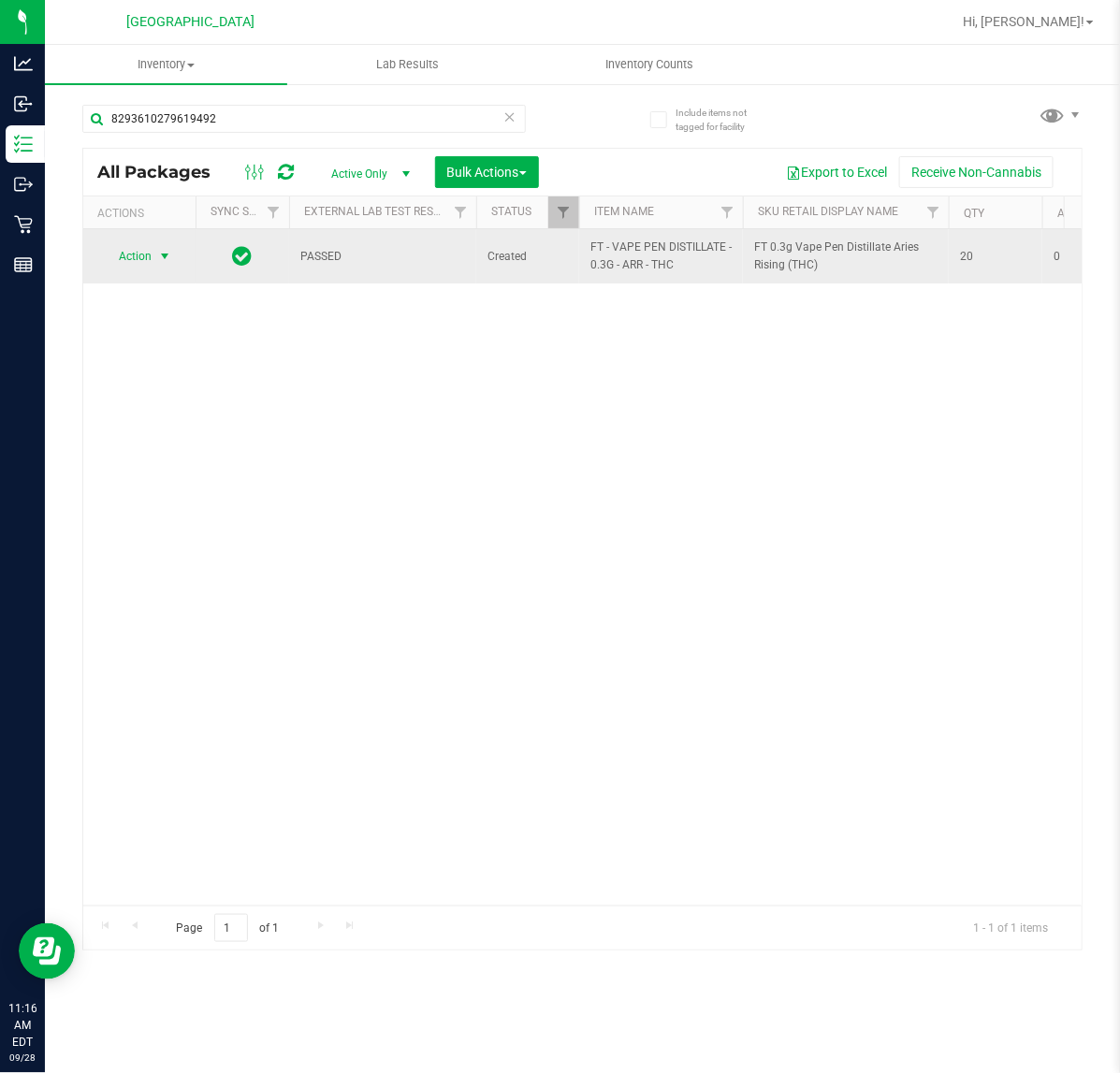
click at [152, 262] on span "Action" at bounding box center [127, 257] width 51 height 26
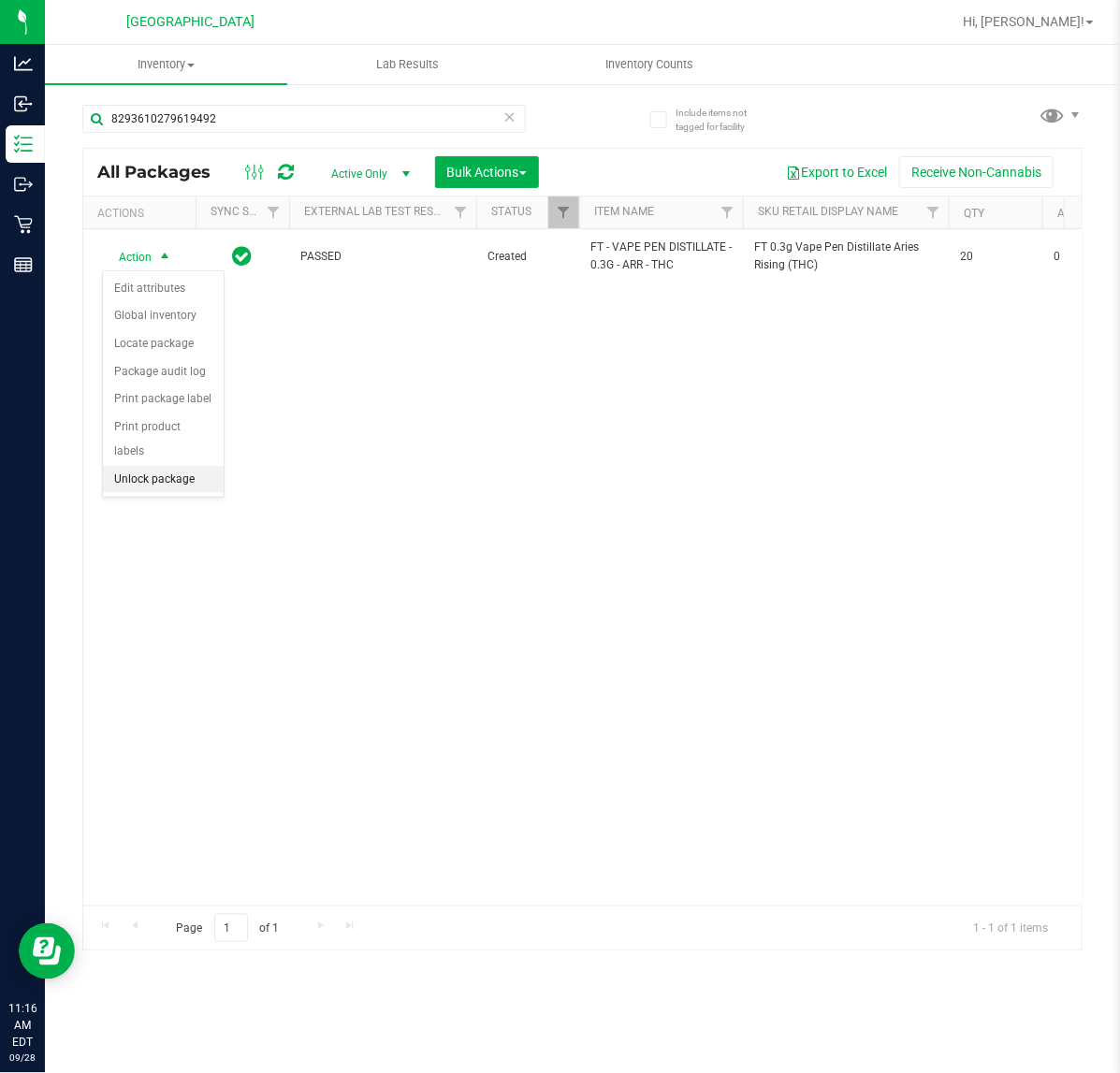
click at [183, 466] on li "Unlock package" at bounding box center [163, 480] width 121 height 28
